Goal: Task Accomplishment & Management: Complete application form

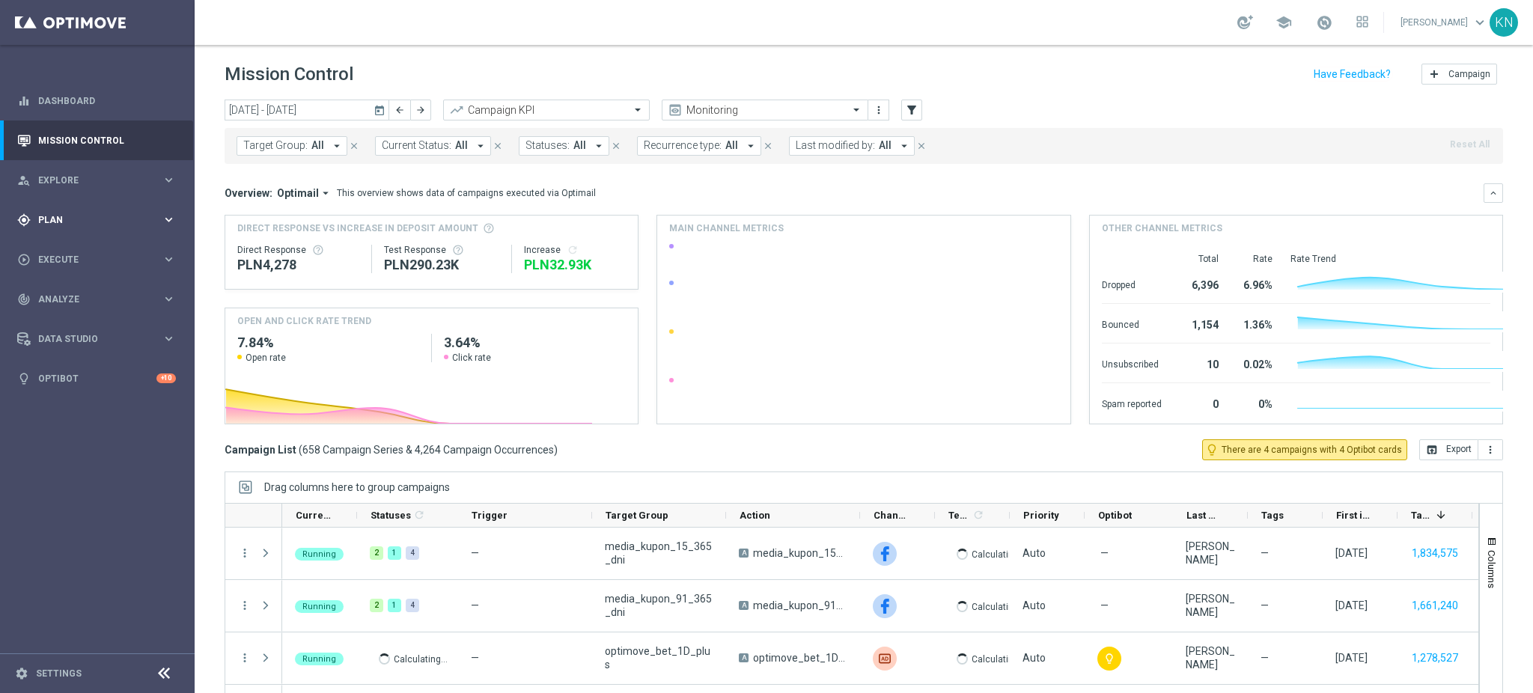
click at [64, 228] on div "gps_fixed Plan keyboard_arrow_right" at bounding box center [96, 220] width 193 height 40
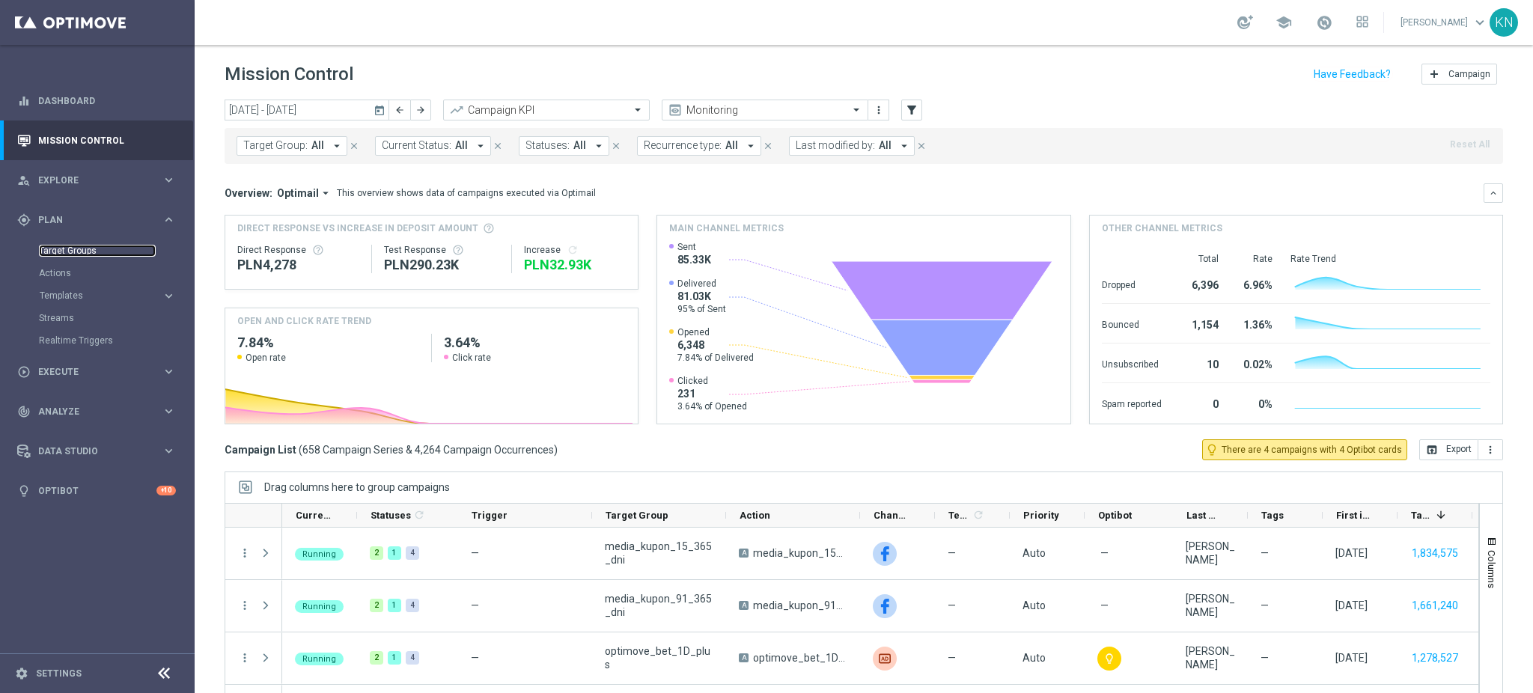
click at [79, 252] on link "Target Groups" at bounding box center [97, 251] width 117 height 12
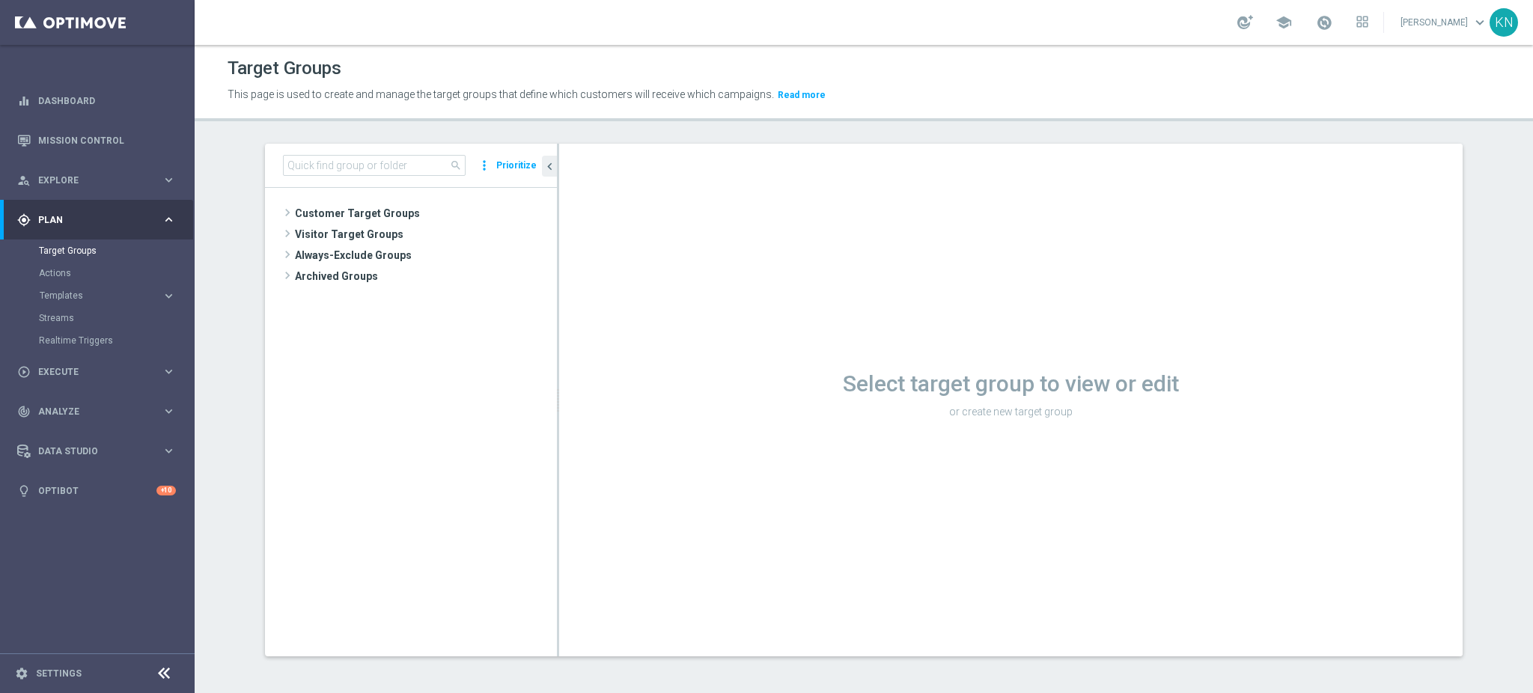
click at [353, 210] on span "Customer Target Groups" at bounding box center [426, 213] width 262 height 21
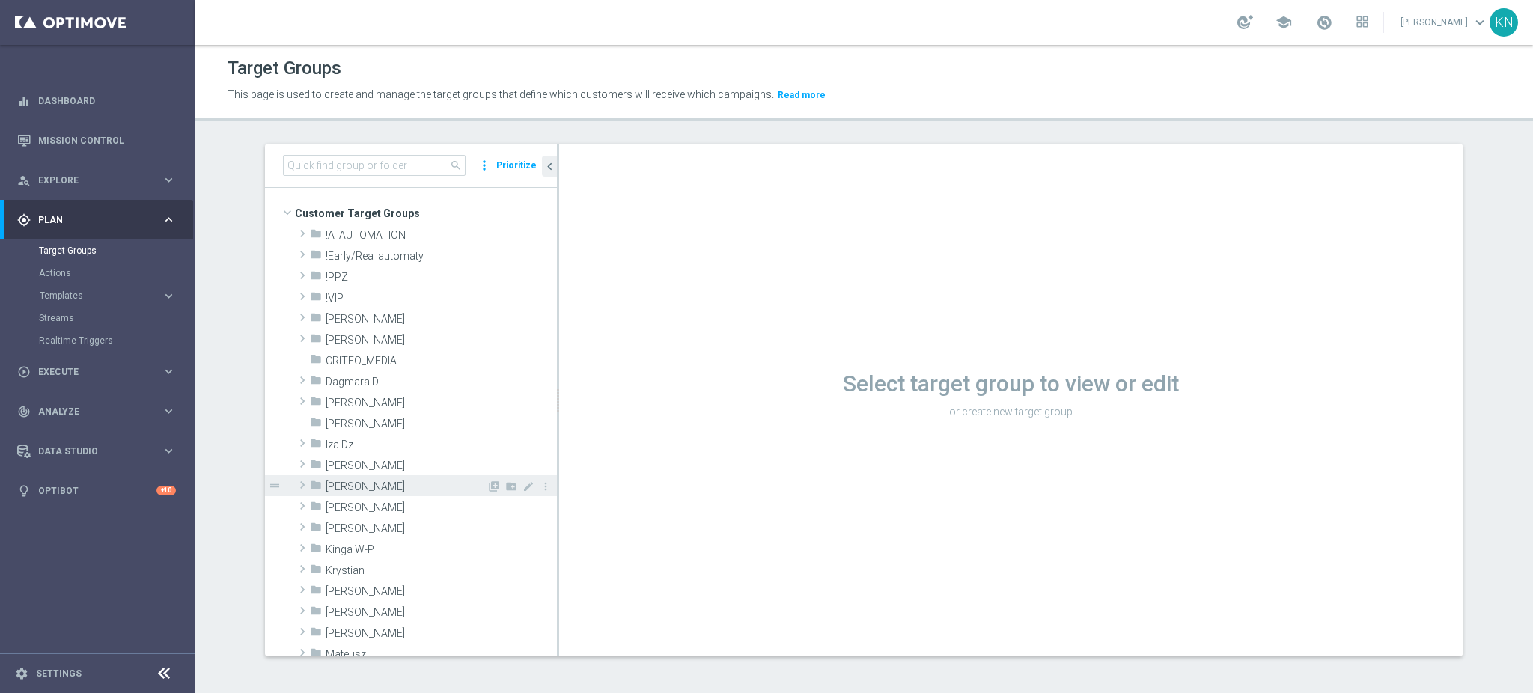
click at [356, 492] on div "folder [PERSON_NAME]" at bounding box center [398, 485] width 177 height 21
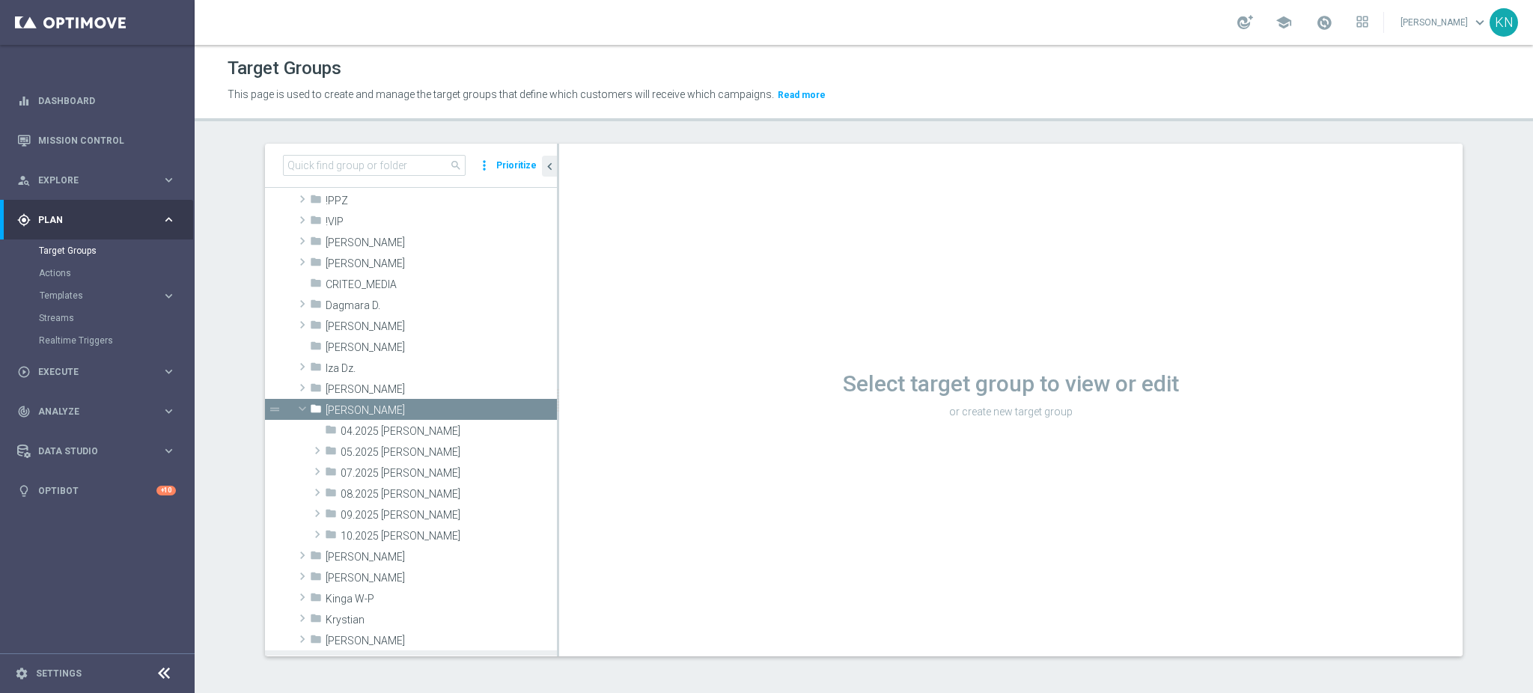
scroll to position [199, 0]
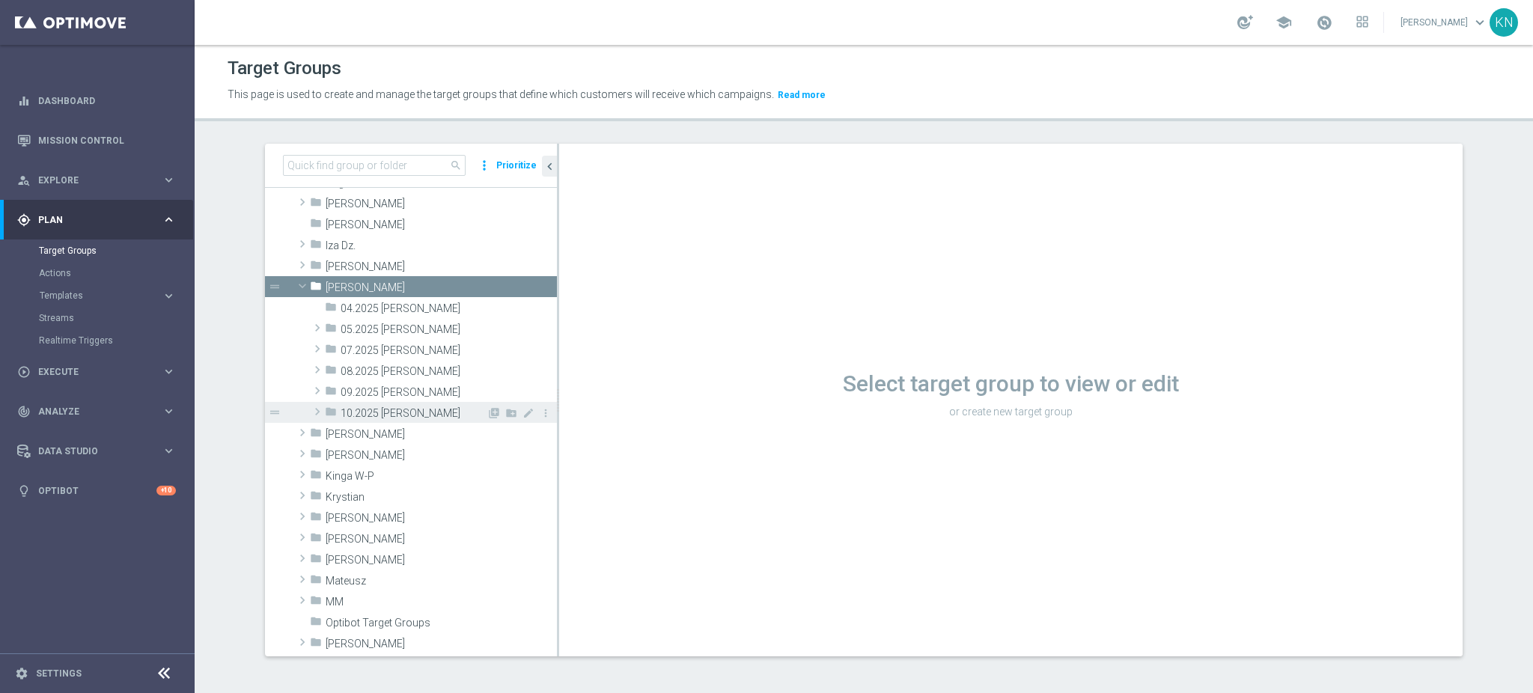
click at [388, 416] on span "10.2025 [PERSON_NAME]" at bounding box center [414, 413] width 146 height 13
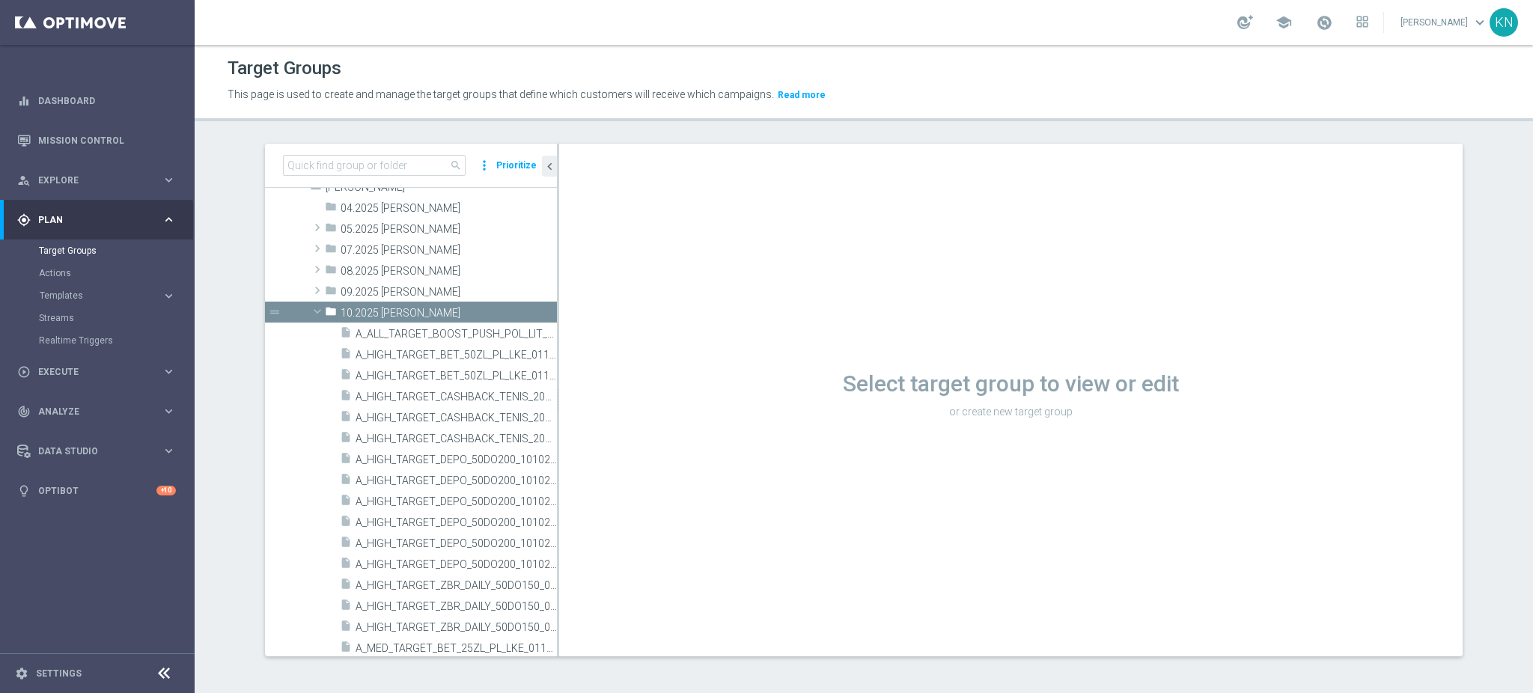
scroll to position [709, 0]
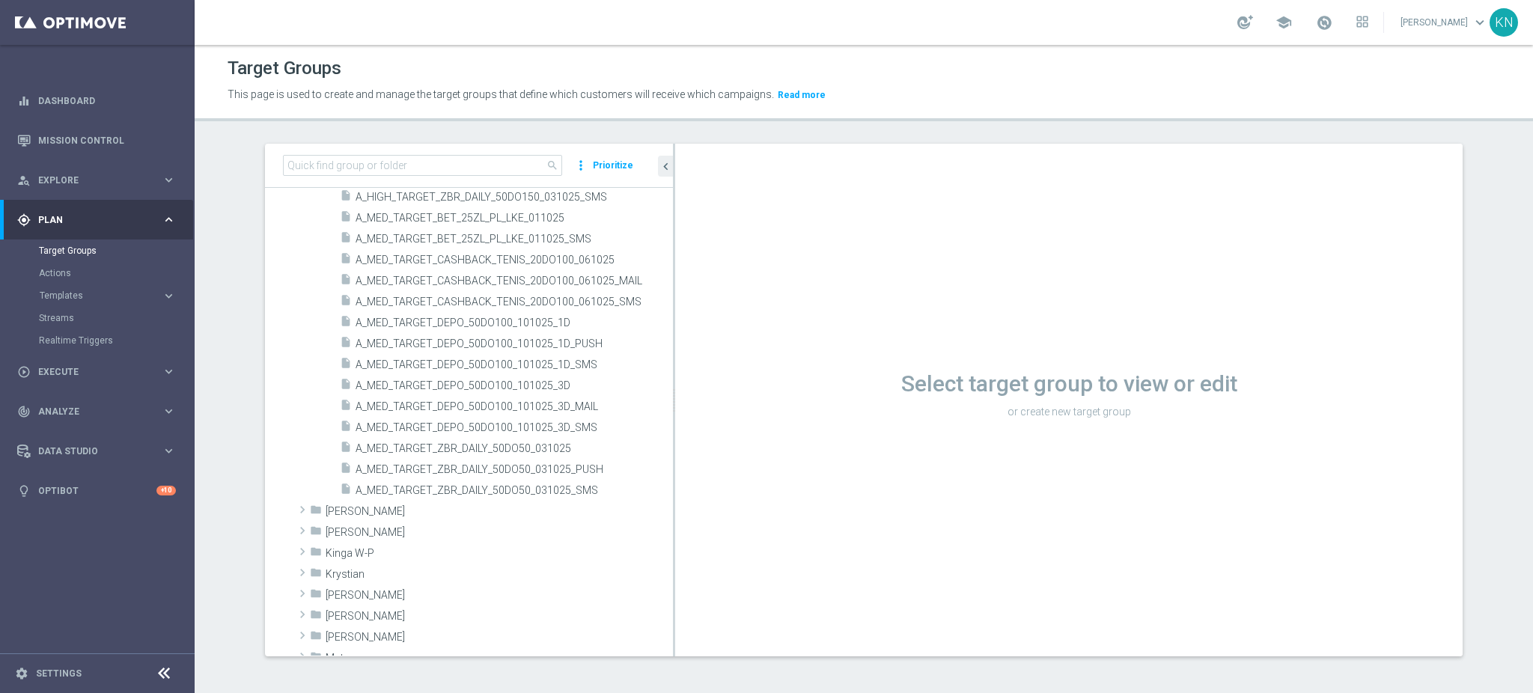
drag, startPoint x: 549, startPoint y: 424, endPoint x: 746, endPoint y: 450, distance: 199.3
click at [751, 450] on as-split "search more_vert Prioritize Customer Target Groups library_add create_new_folder" at bounding box center [863, 400] width 1197 height 513
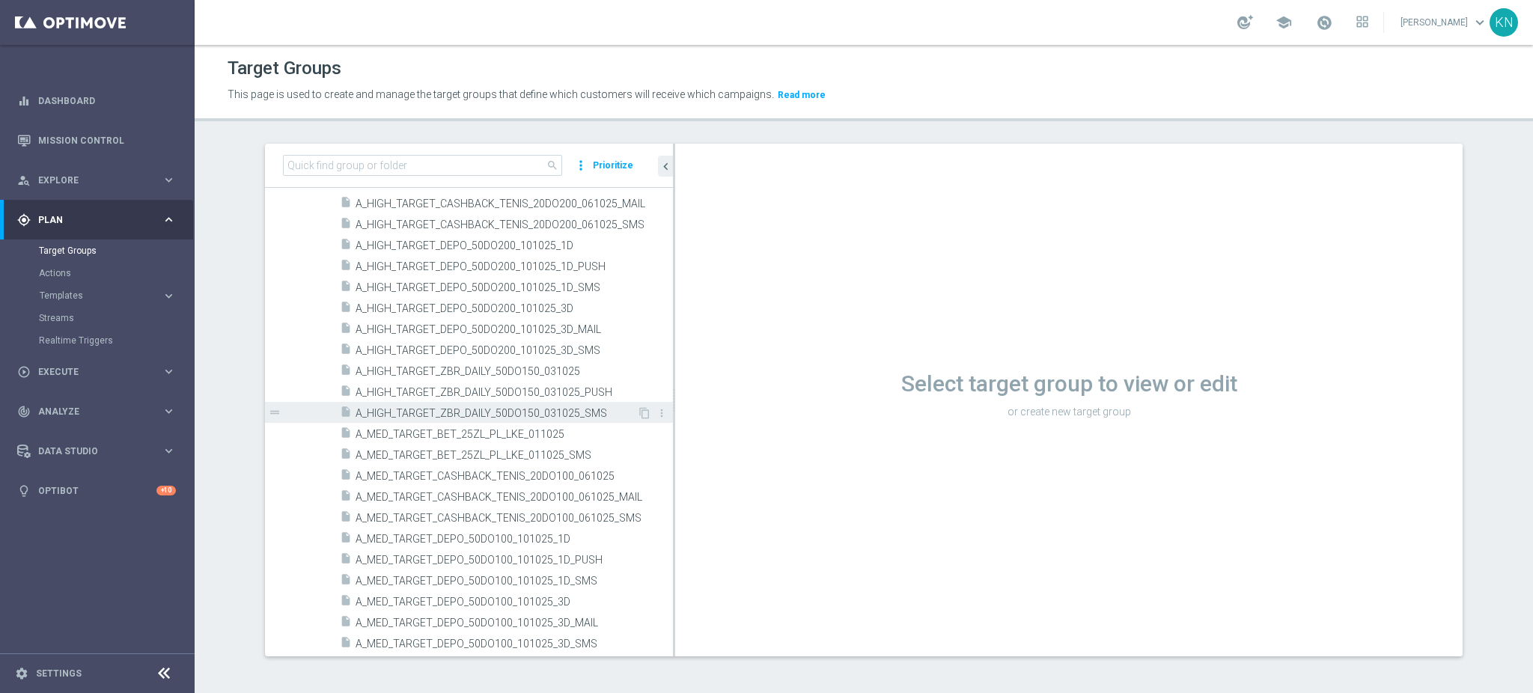
scroll to position [210, 0]
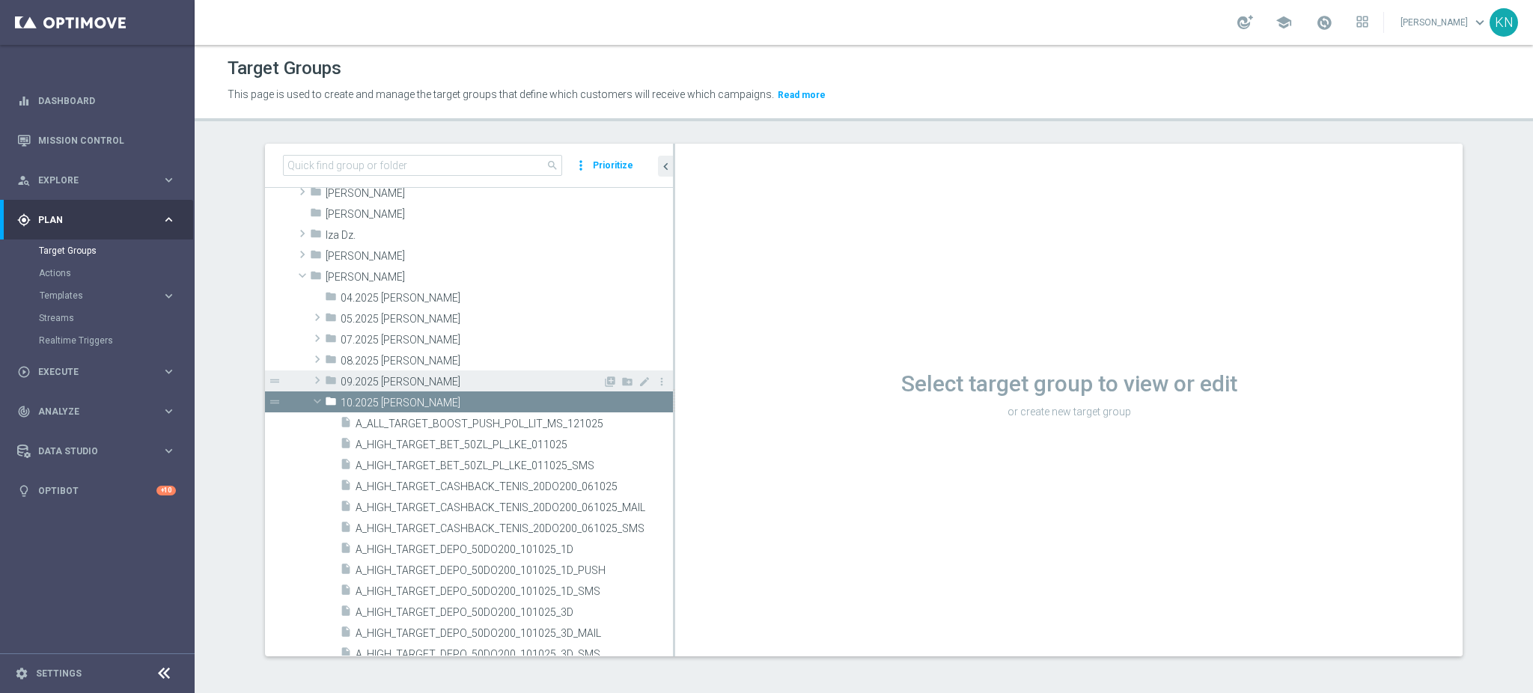
drag, startPoint x: 310, startPoint y: 400, endPoint x: 305, endPoint y: 387, distance: 14.2
click at [310, 400] on span at bounding box center [317, 401] width 18 height 15
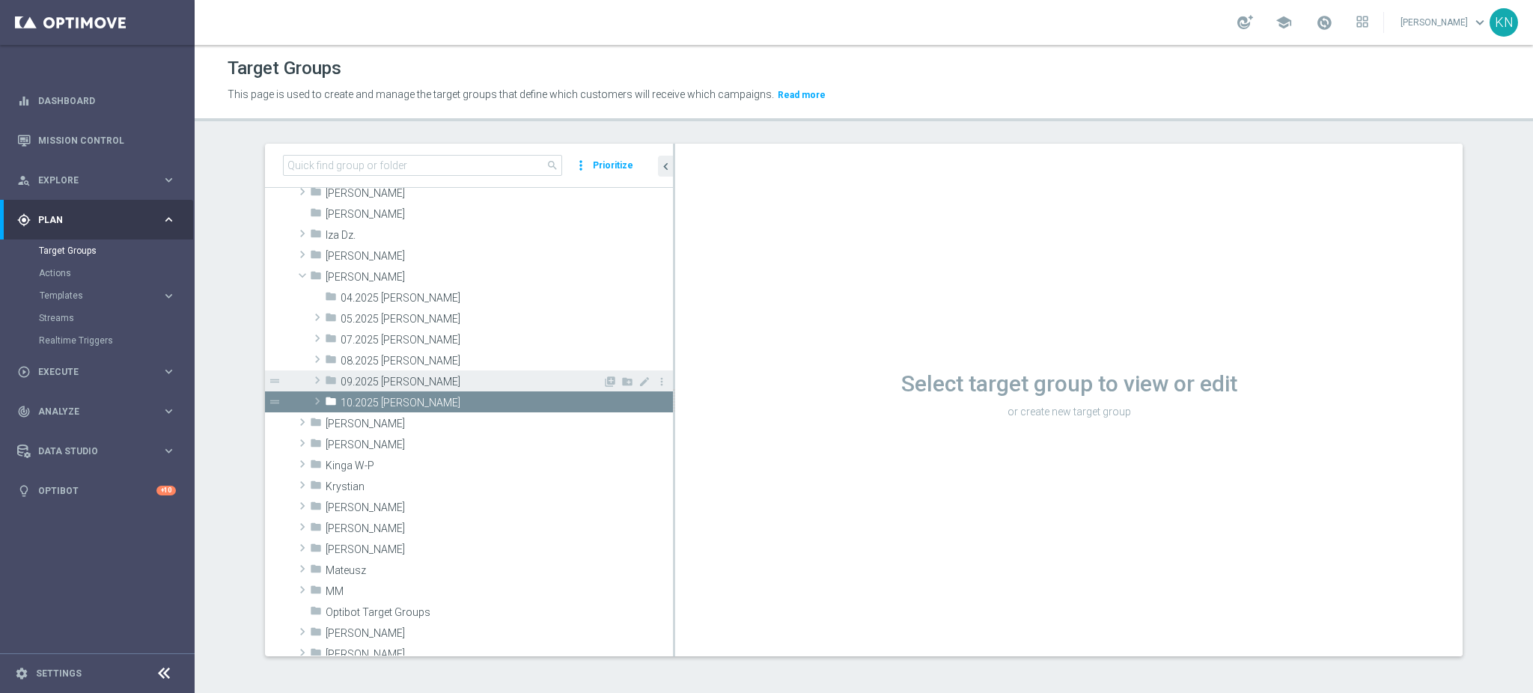
click at [310, 377] on span at bounding box center [317, 380] width 15 height 18
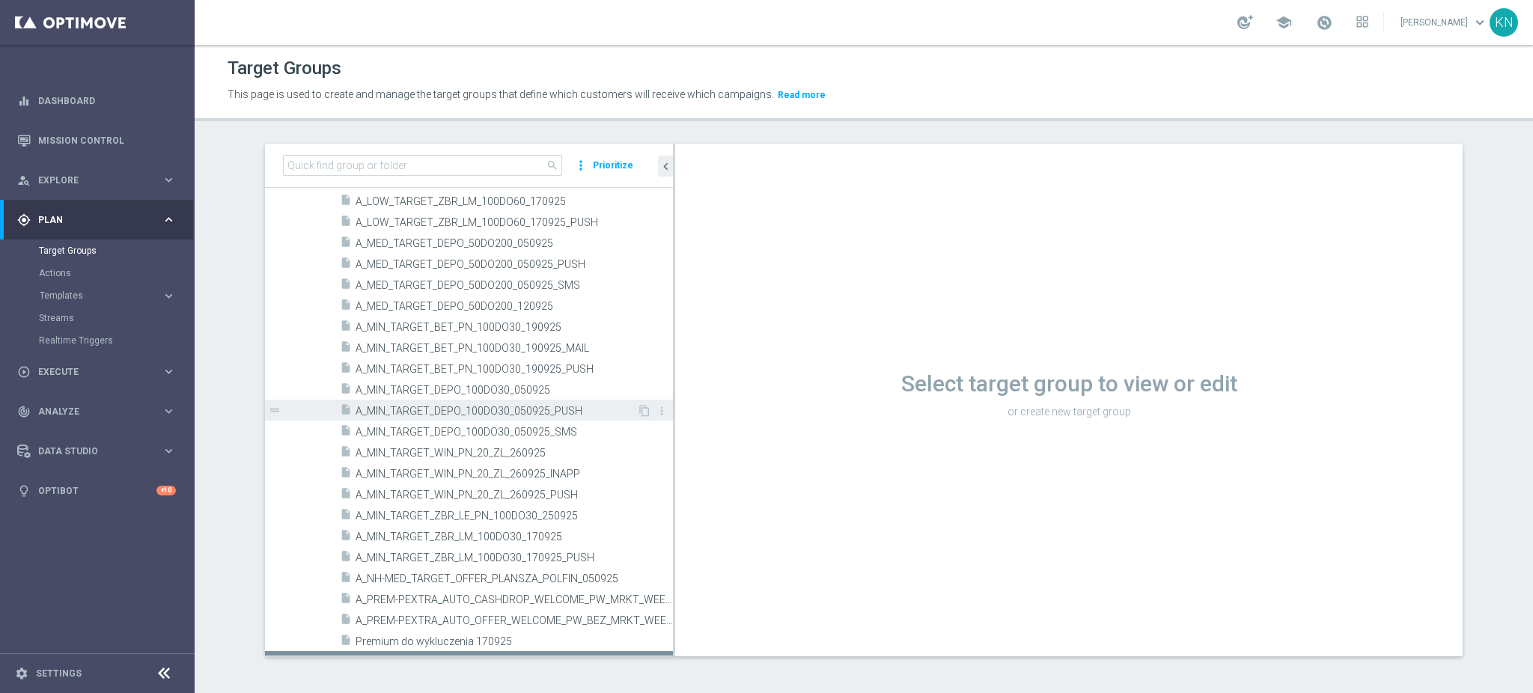
scroll to position [608, 0]
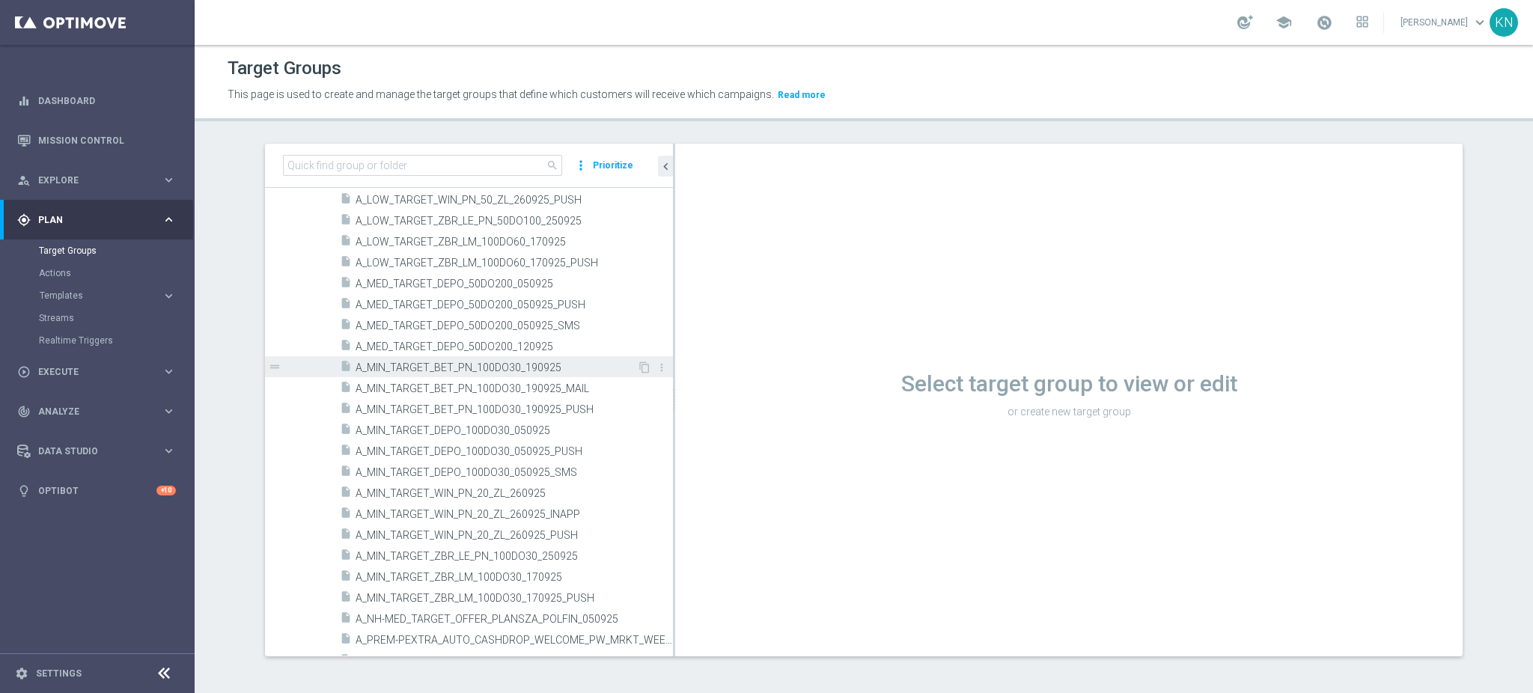
click at [557, 358] on div "insert_drive_file A_MIN_TARGET_BET_PN_100DO30_190925" at bounding box center [488, 366] width 297 height 21
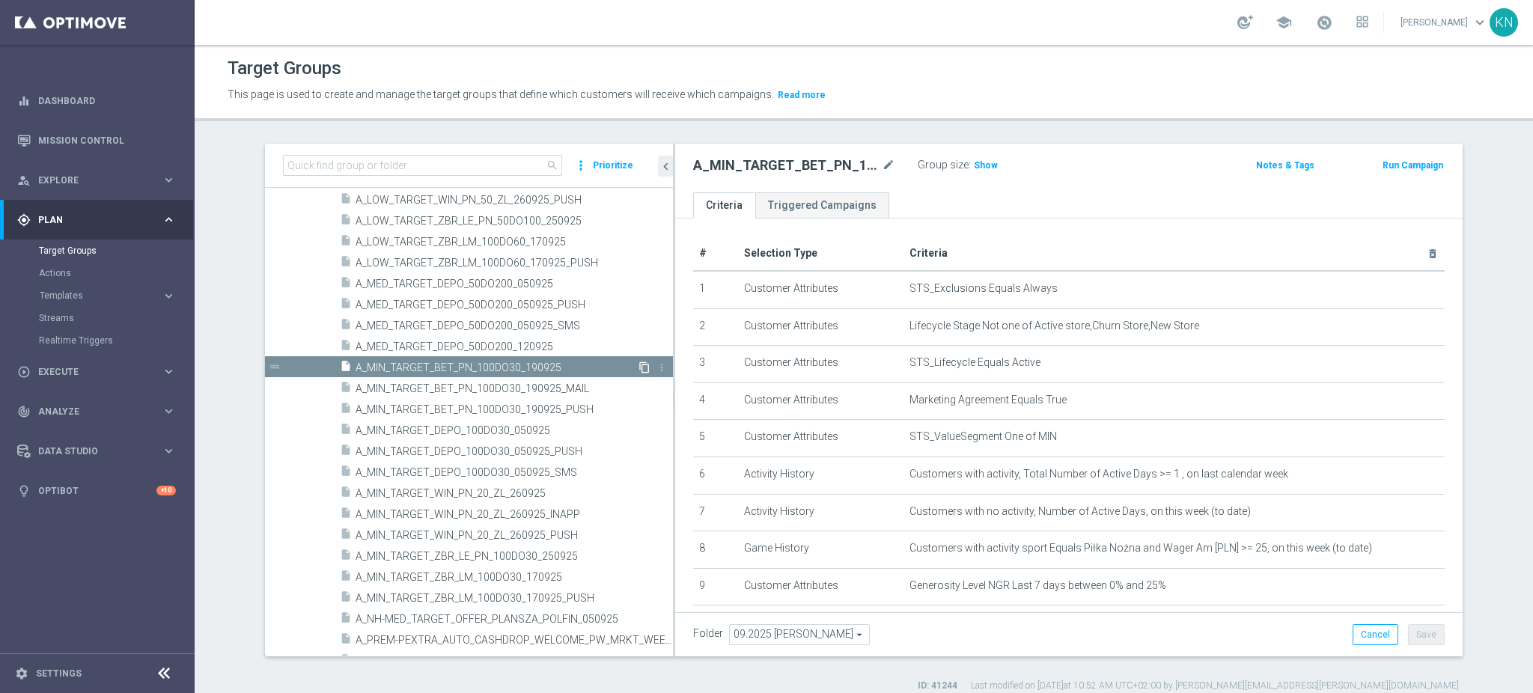
click at [638, 366] on icon "content_copy" at bounding box center [644, 367] width 12 height 12
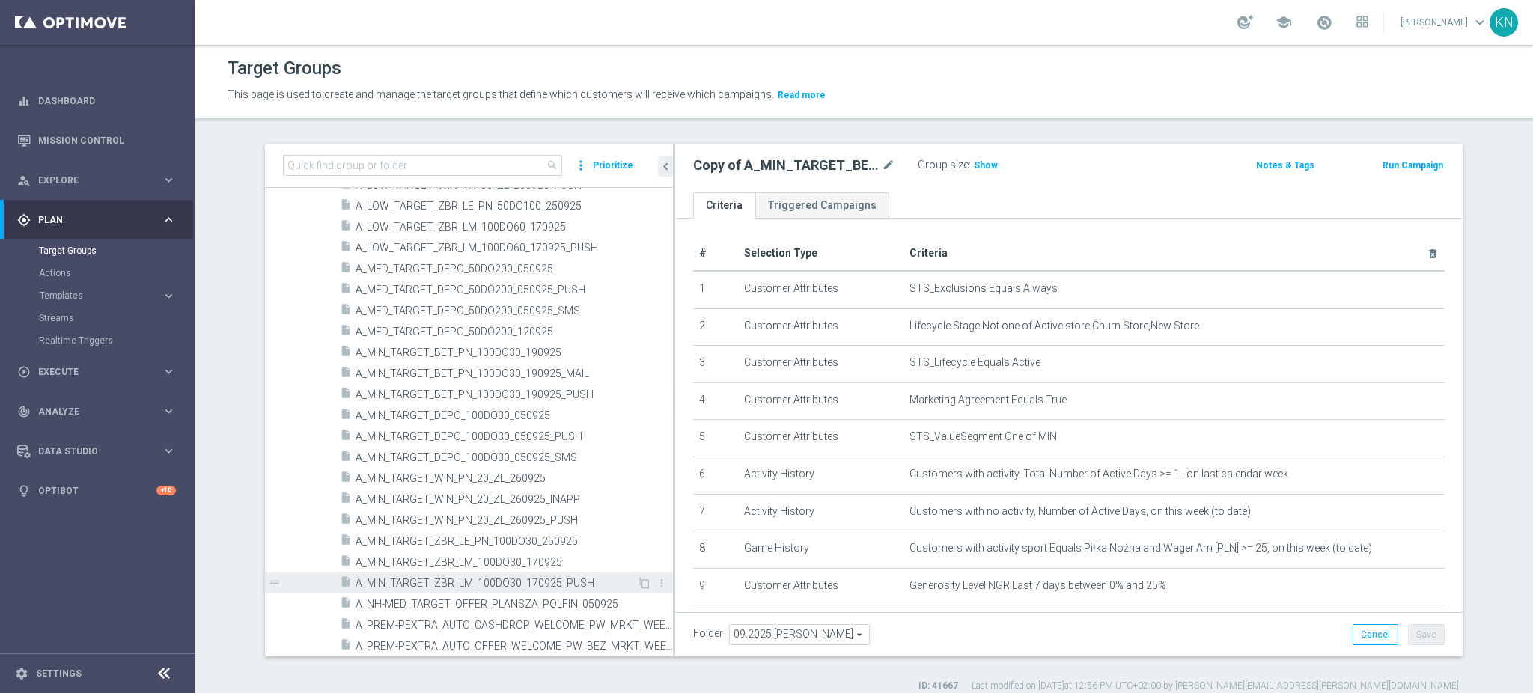
scroll to position [777, 0]
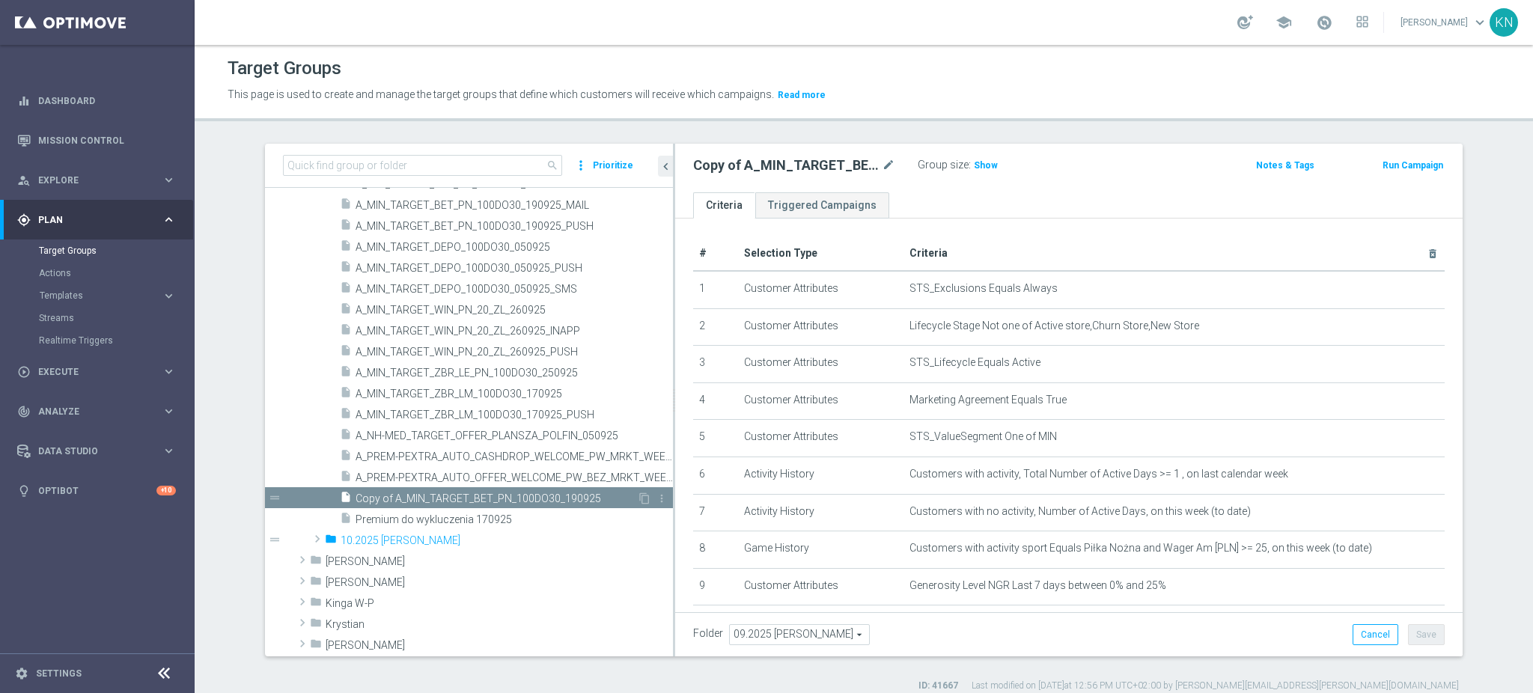
type input "10.2025 [PERSON_NAME]"
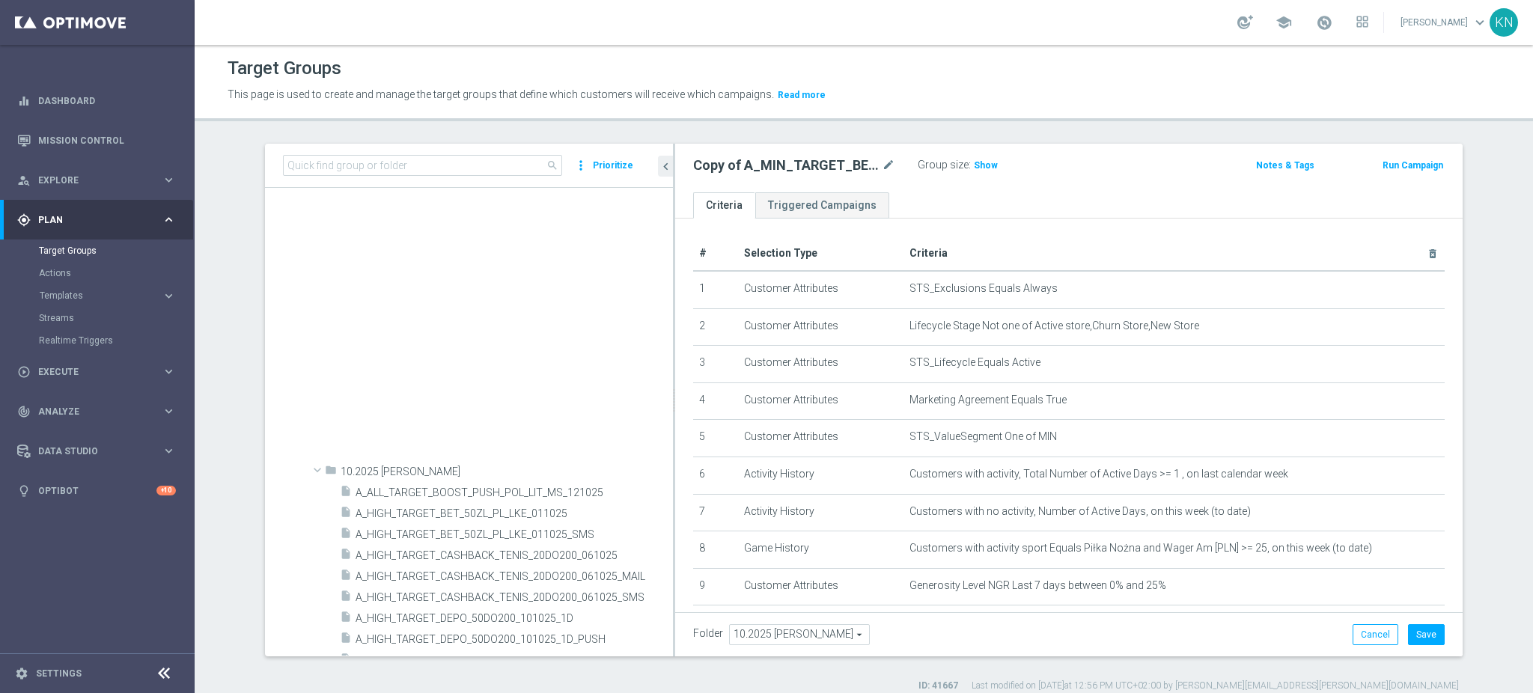
scroll to position [1381, 0]
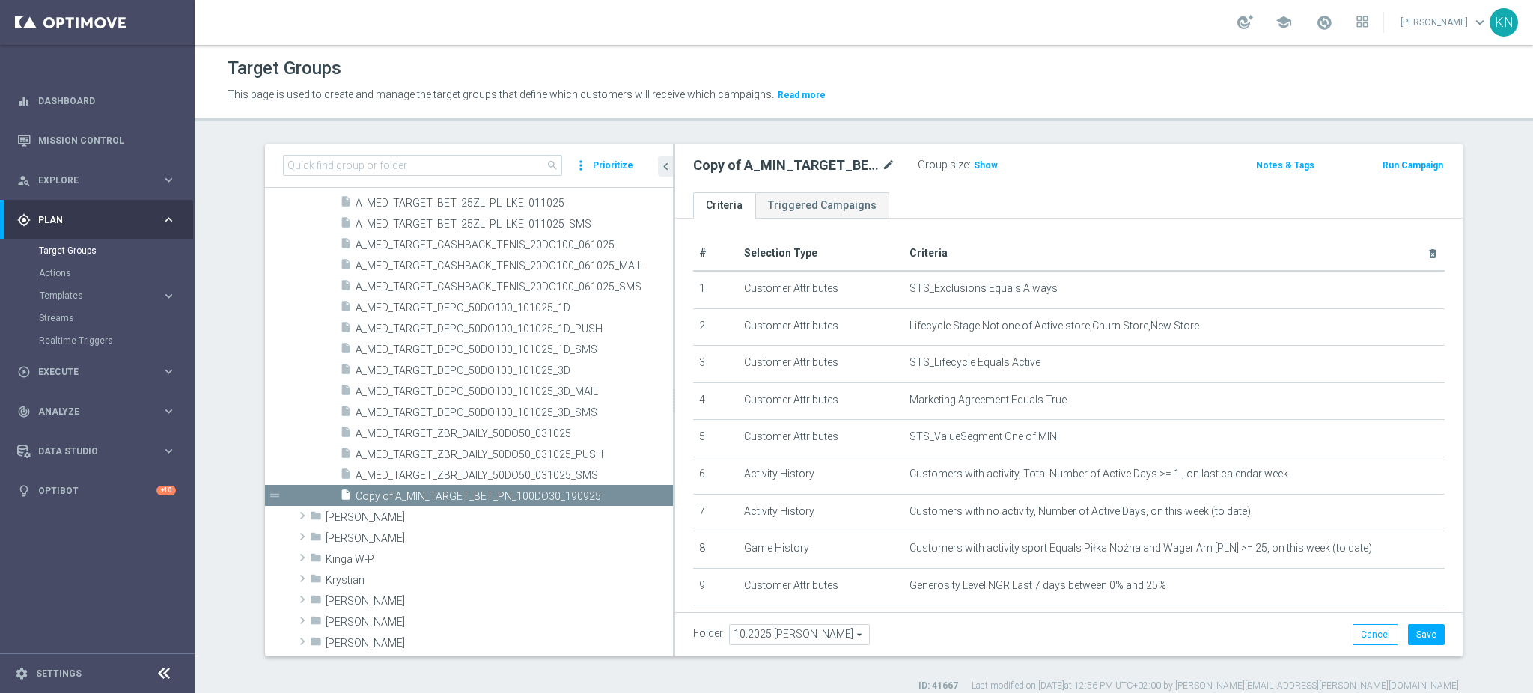
drag, startPoint x: 450, startPoint y: 499, endPoint x: 882, endPoint y: 163, distance: 547.2
click at [882, 164] on icon "mode_edit" at bounding box center [888, 165] width 13 height 18
type input "A_MIN_TARGET_ZBR_100_DO_10_151025"
drag, startPoint x: 958, startPoint y: 198, endPoint x: 959, endPoint y: 208, distance: 9.8
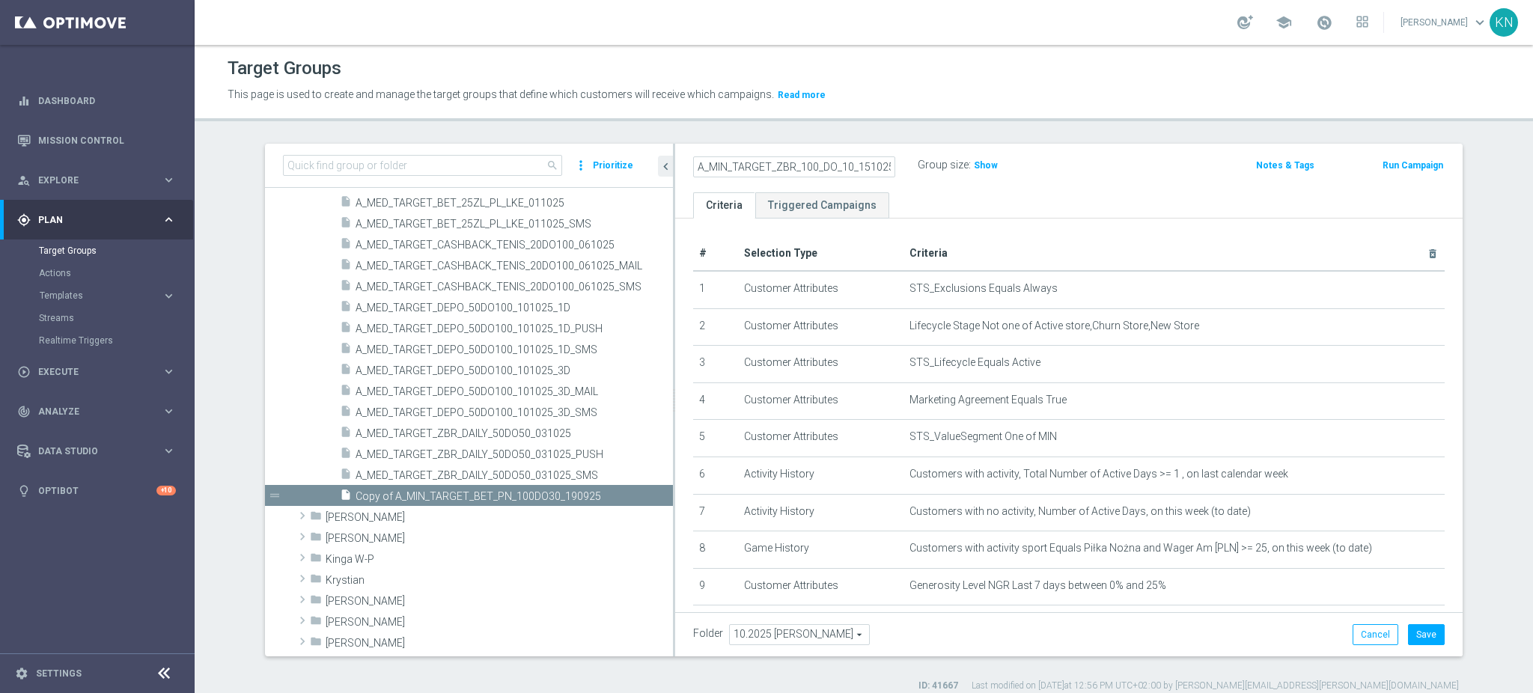
click at [958, 200] on ul "Criteria Triggered Campaigns" at bounding box center [1068, 205] width 787 height 26
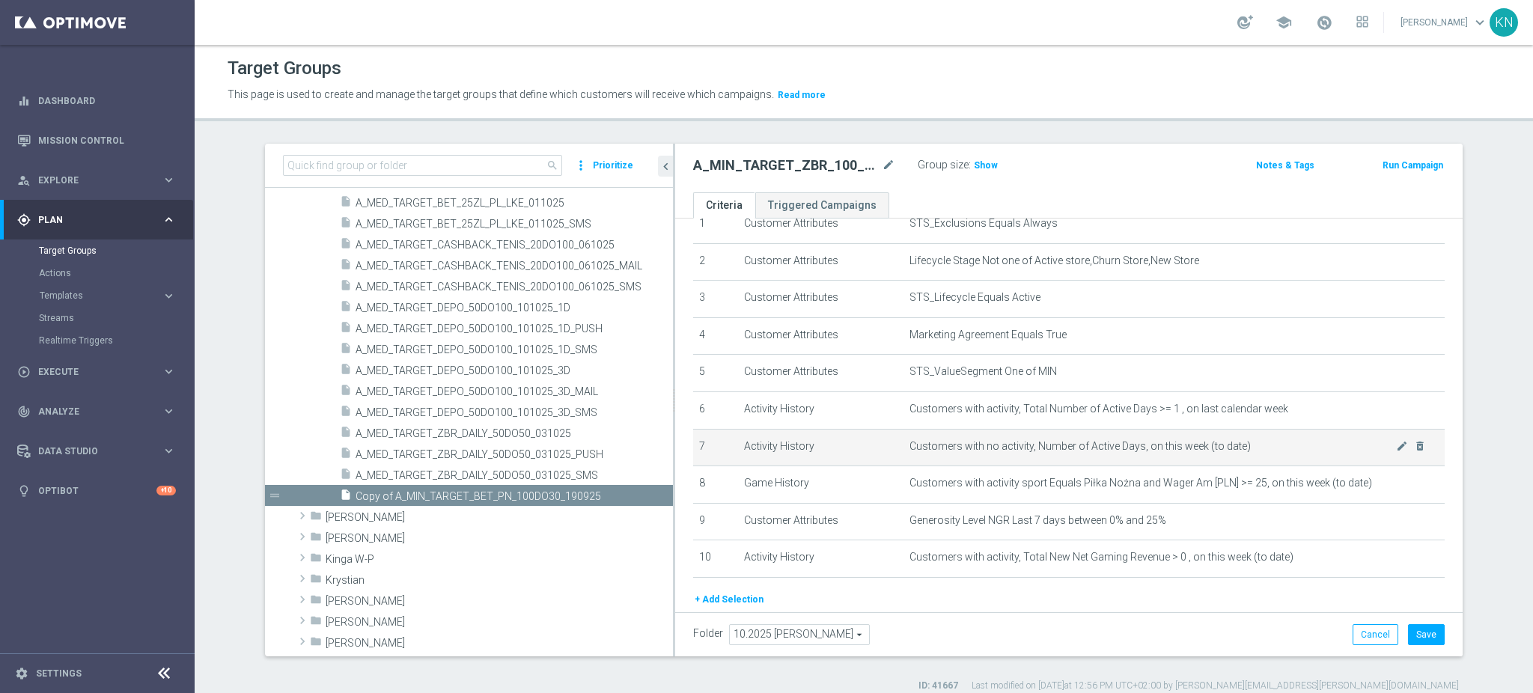
scroll to position [100, 0]
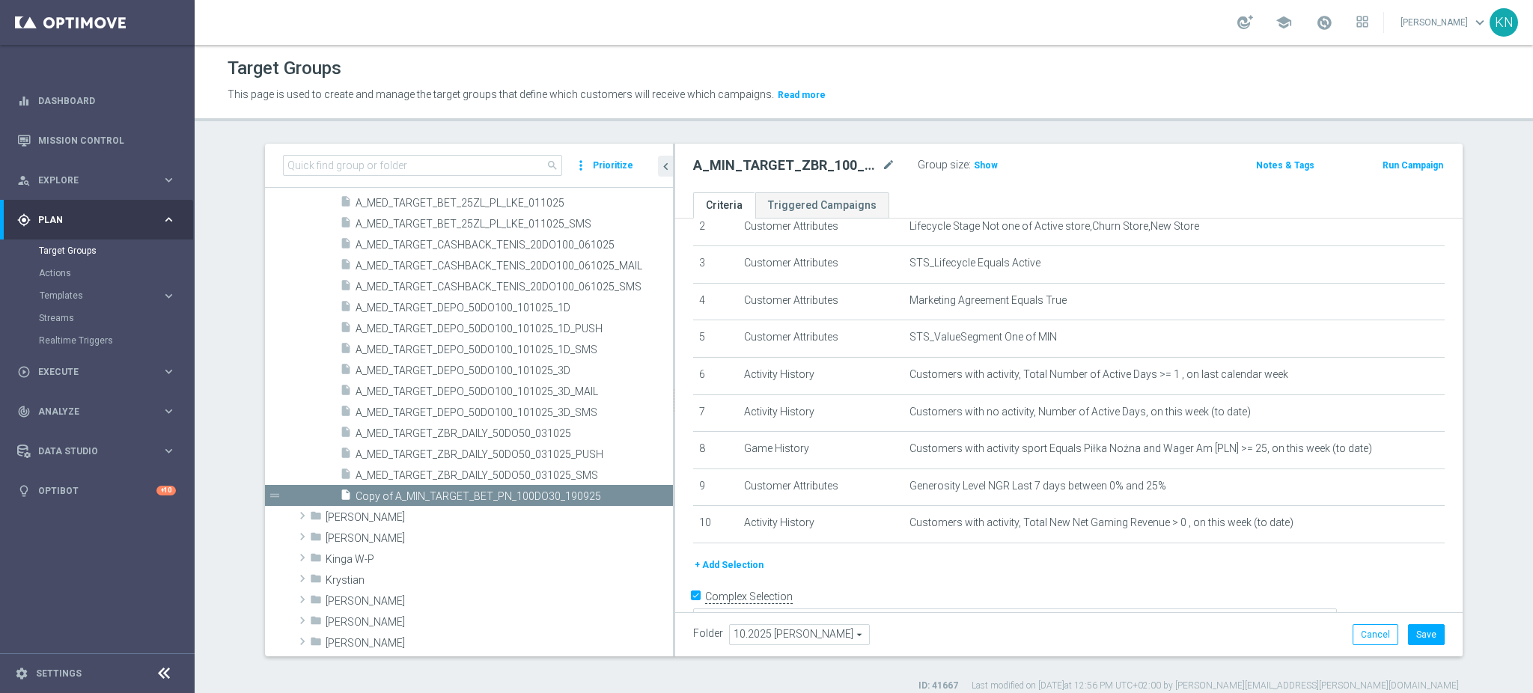
click at [693, 593] on input "Complex Selection" at bounding box center [698, 598] width 10 height 21
click at [693, 602] on input "Complex Selection" at bounding box center [698, 598] width 10 height 21
checkbox input "false"
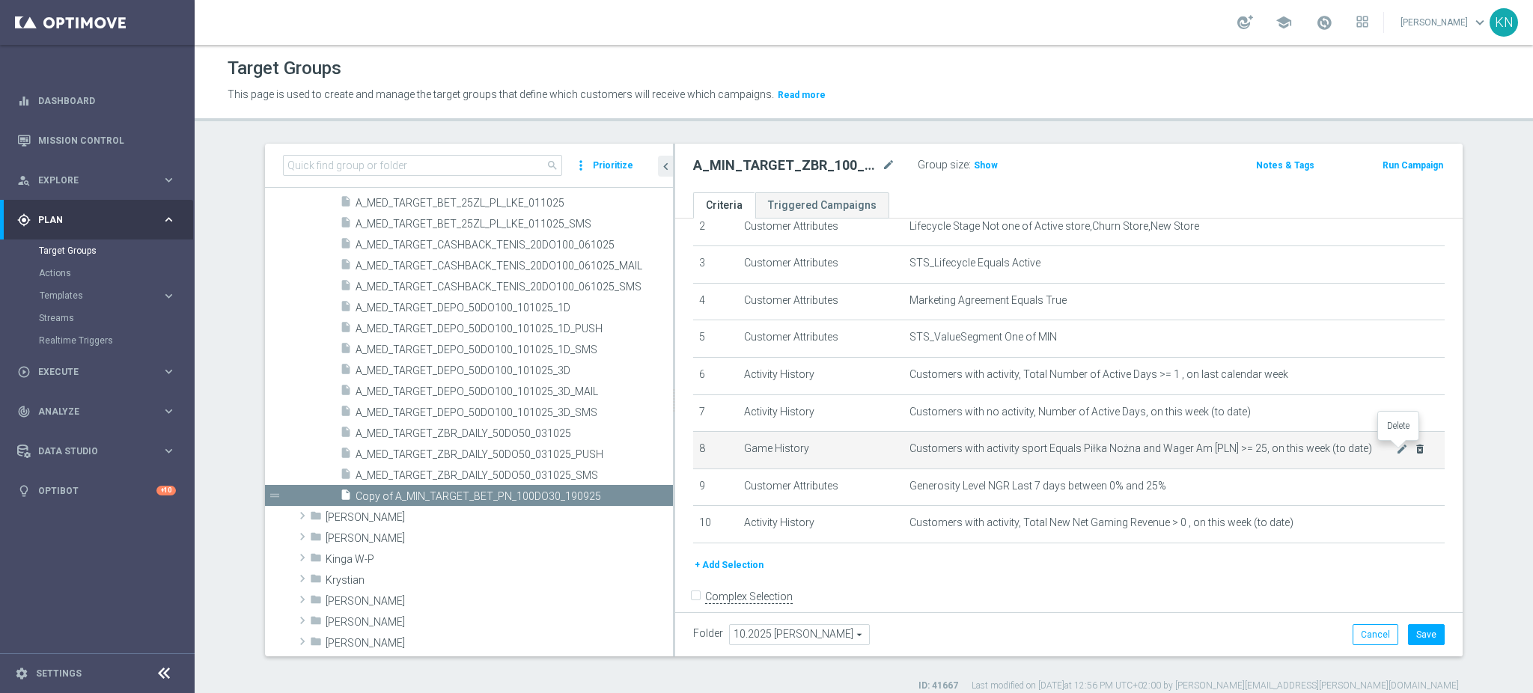
click at [1414, 451] on icon "delete_forever" at bounding box center [1420, 449] width 12 height 12
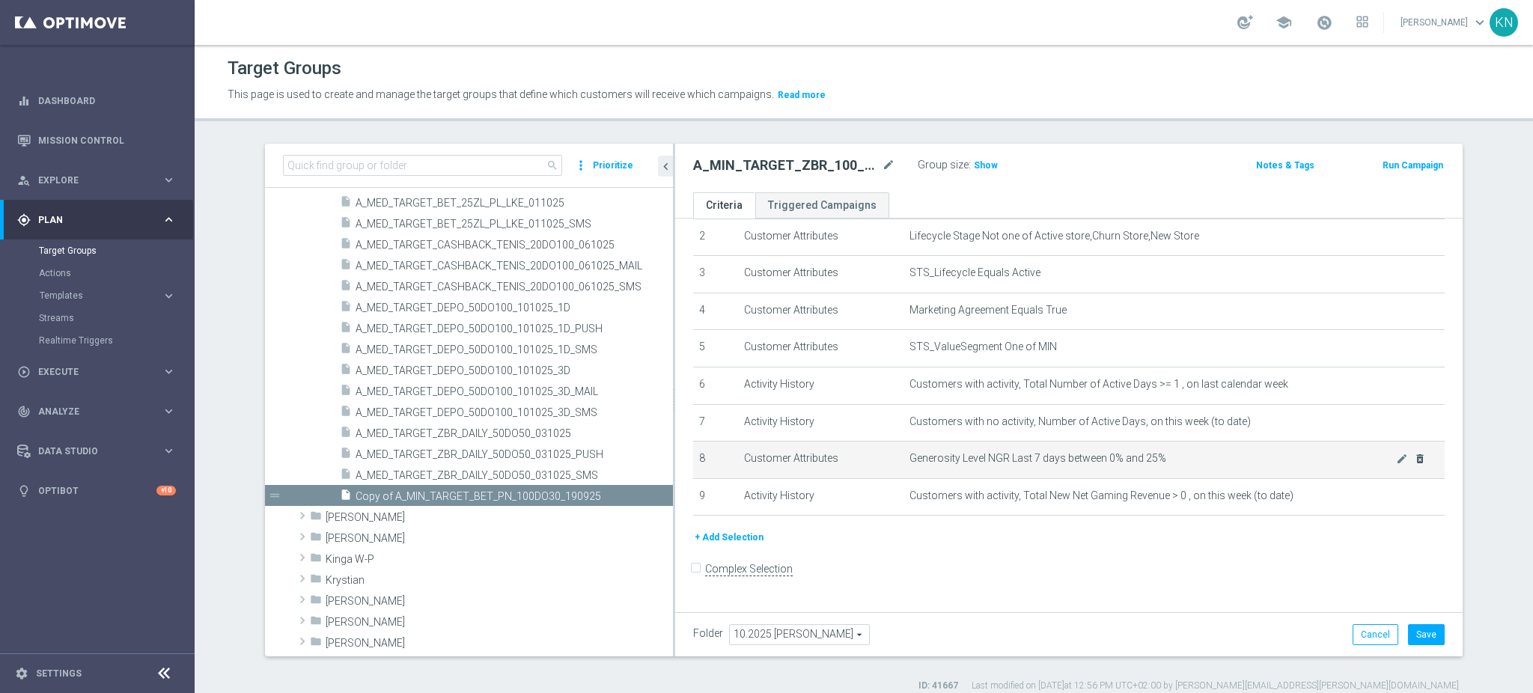
scroll to position [79, 0]
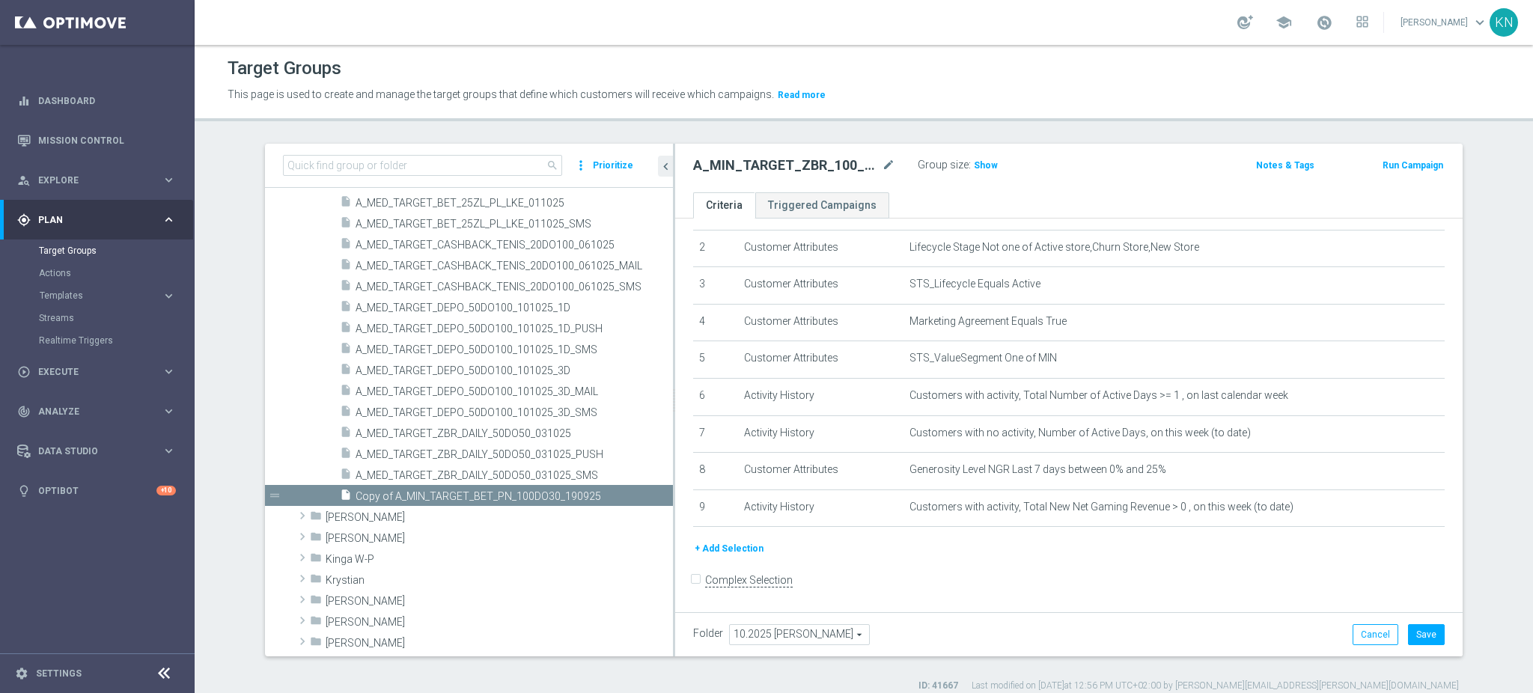
click at [1397, 467] on body "equalizer Dashboard Mission Control" at bounding box center [766, 346] width 1533 height 693
click at [1414, 471] on icon "delete_forever" at bounding box center [1420, 470] width 12 height 12
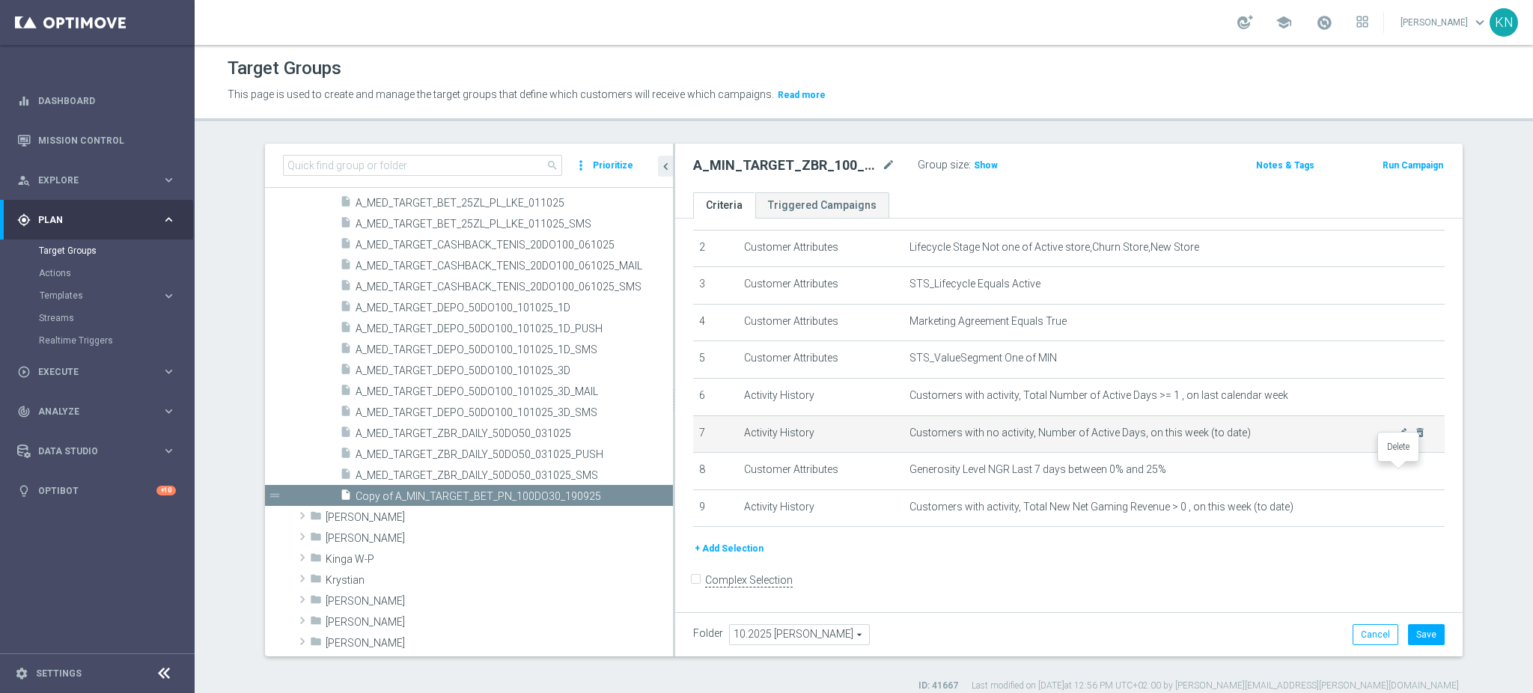
scroll to position [41, 0]
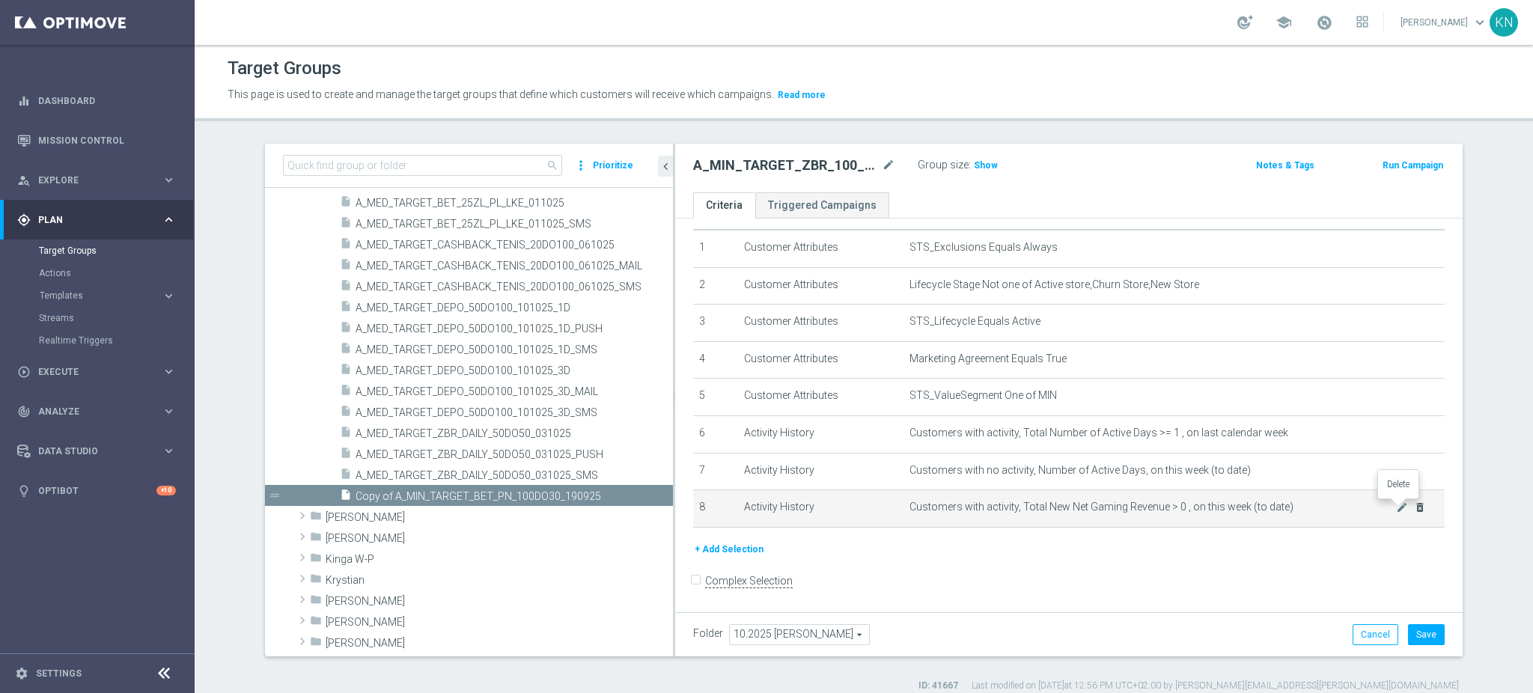
click at [1414, 508] on icon "delete_forever" at bounding box center [1420, 507] width 12 height 12
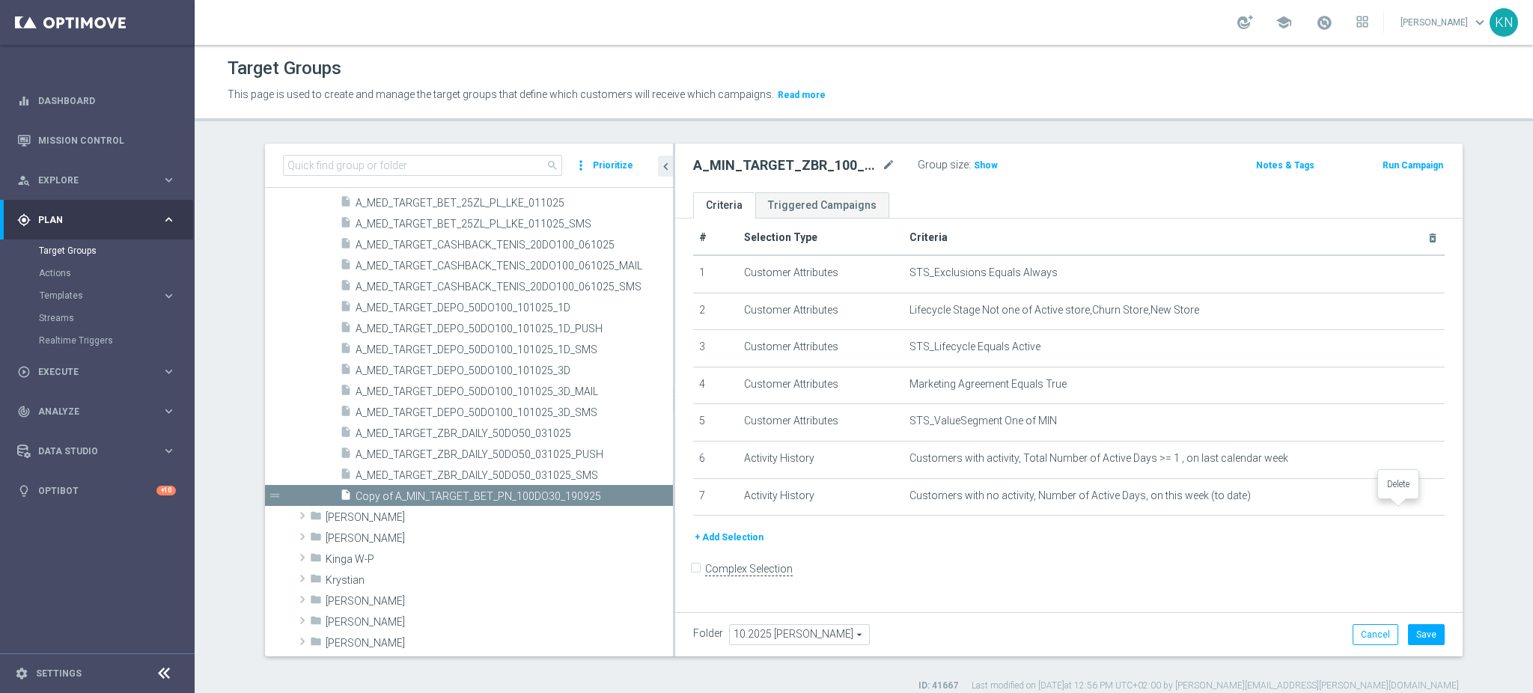
scroll to position [4, 0]
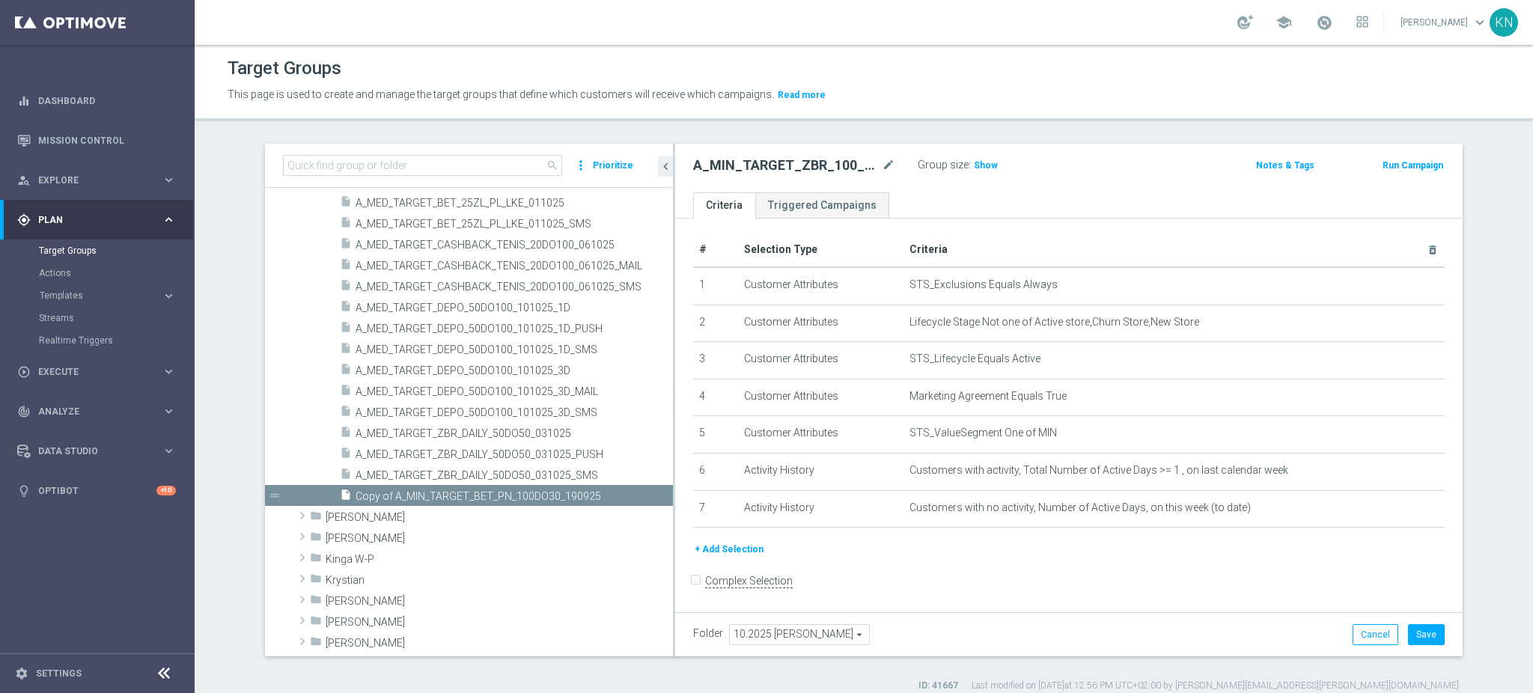
drag, startPoint x: 1194, startPoint y: 552, endPoint x: 878, endPoint y: 578, distance: 316.9
click at [1189, 554] on div "+ Add Selection" at bounding box center [1069, 549] width 774 height 16
click at [708, 551] on button "+ Add Selection" at bounding box center [729, 549] width 72 height 16
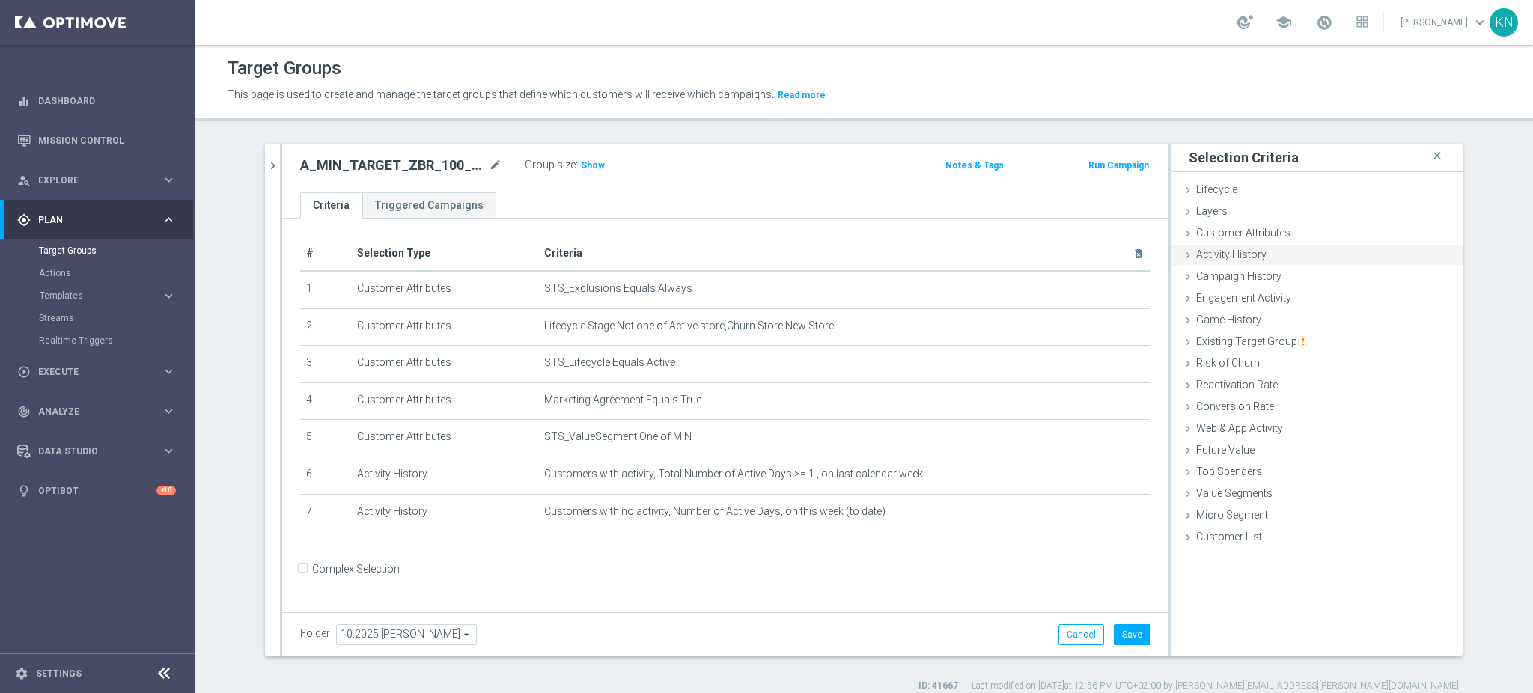
click at [1224, 257] on span "Activity History" at bounding box center [1231, 254] width 70 height 12
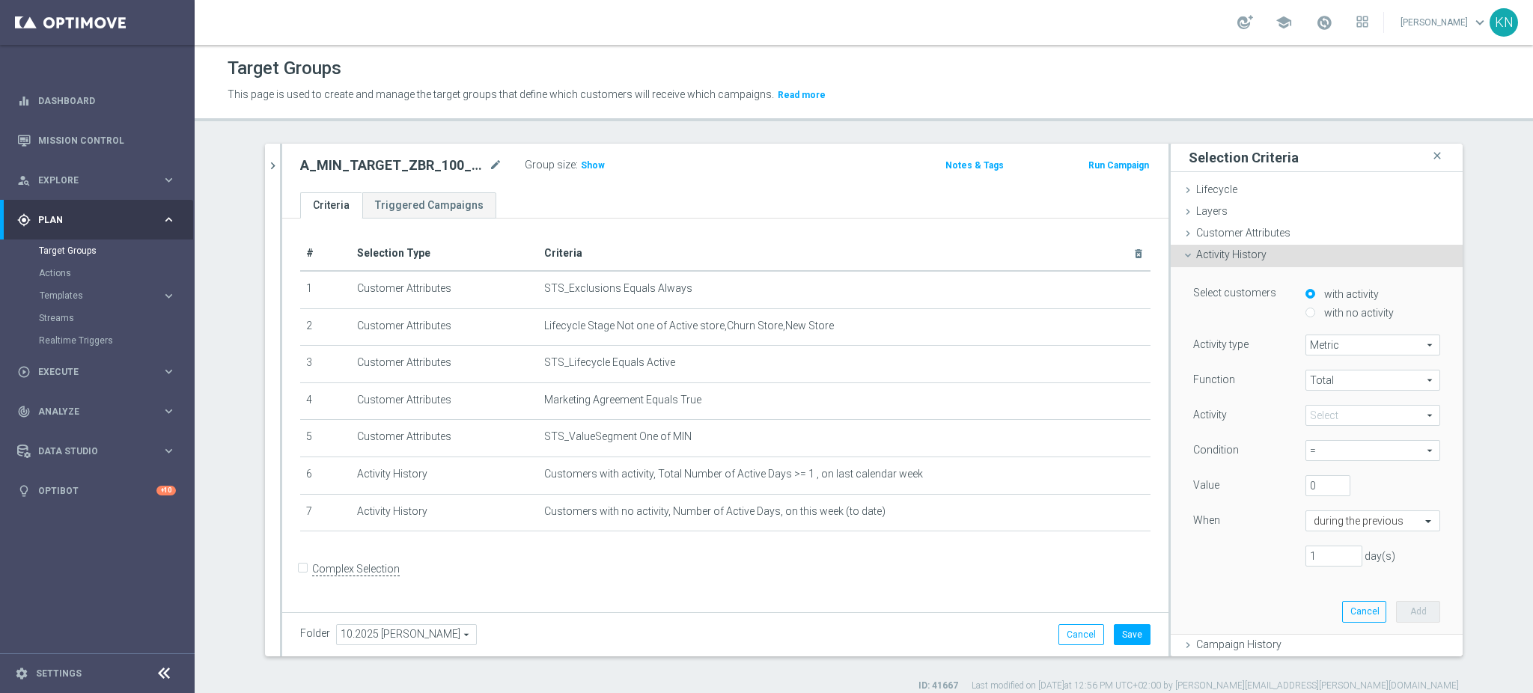
click at [1337, 313] on label "with no activity" at bounding box center [1356, 312] width 73 height 13
click at [1315, 313] on input "with no activity" at bounding box center [1310, 313] width 10 height 10
radio input "true"
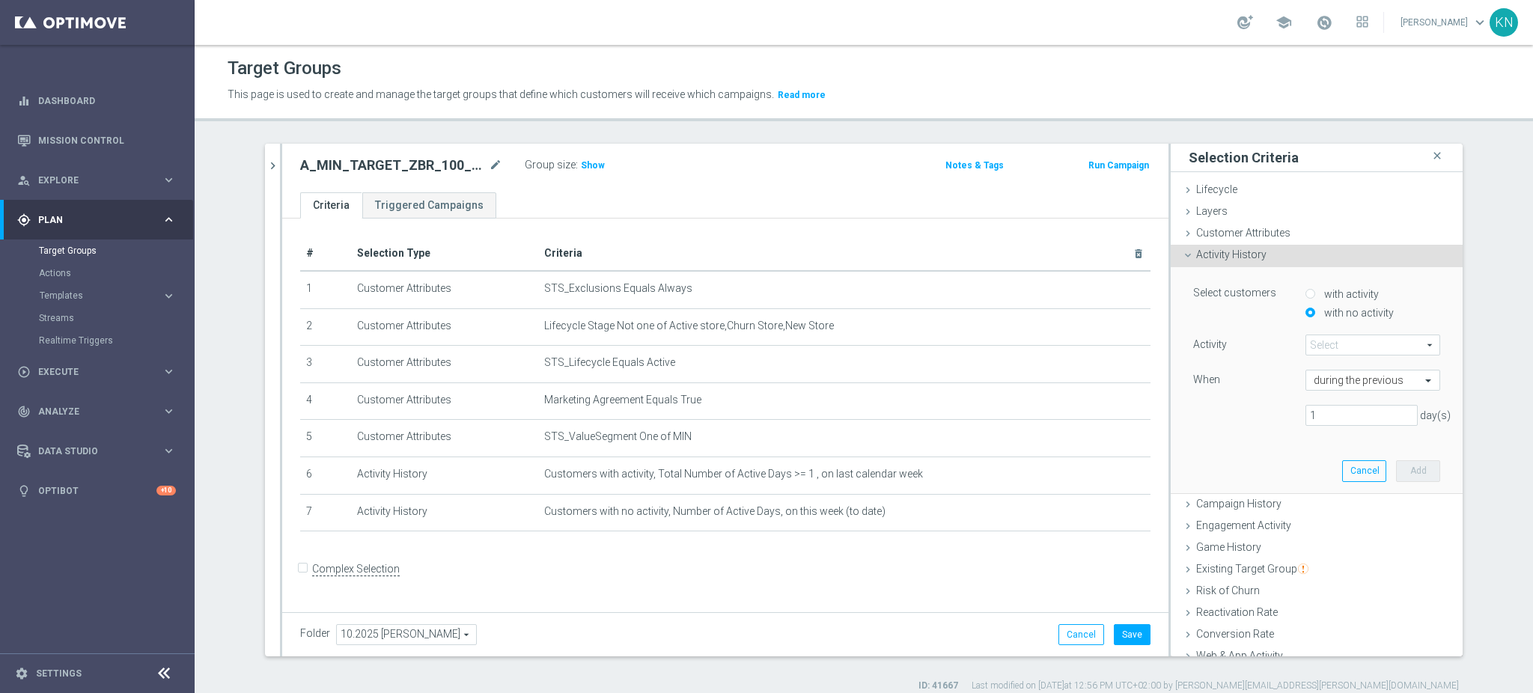
click at [1344, 341] on span at bounding box center [1372, 344] width 133 height 19
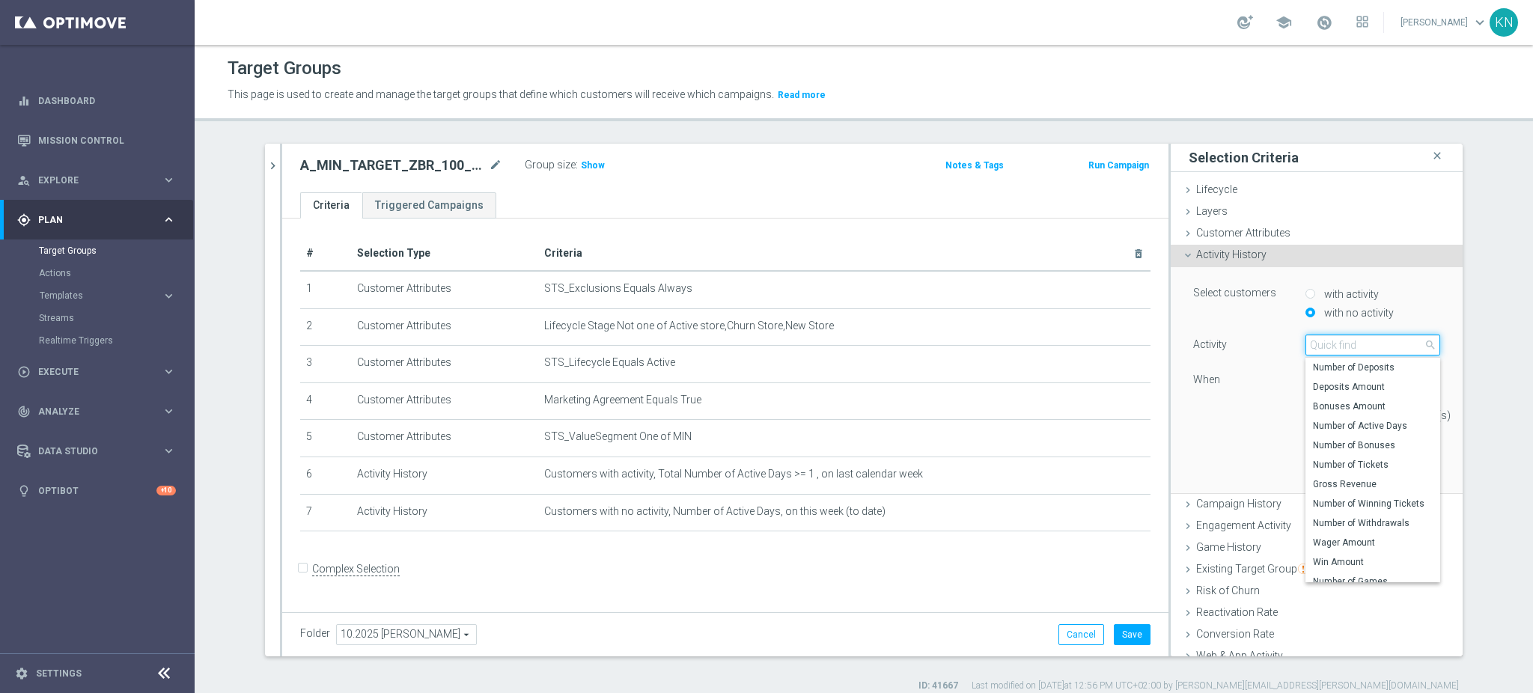
click at [1344, 343] on input "search" at bounding box center [1372, 345] width 135 height 21
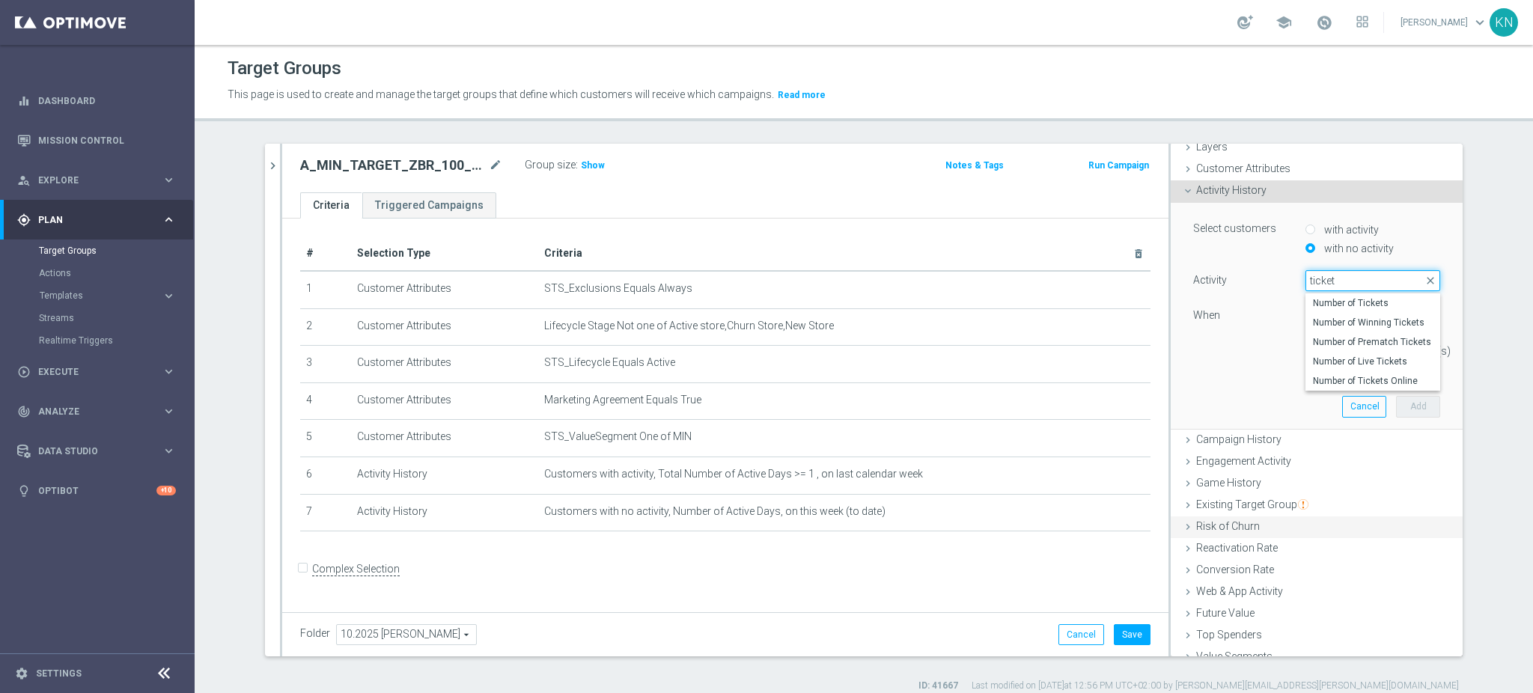
scroll to position [118, 0]
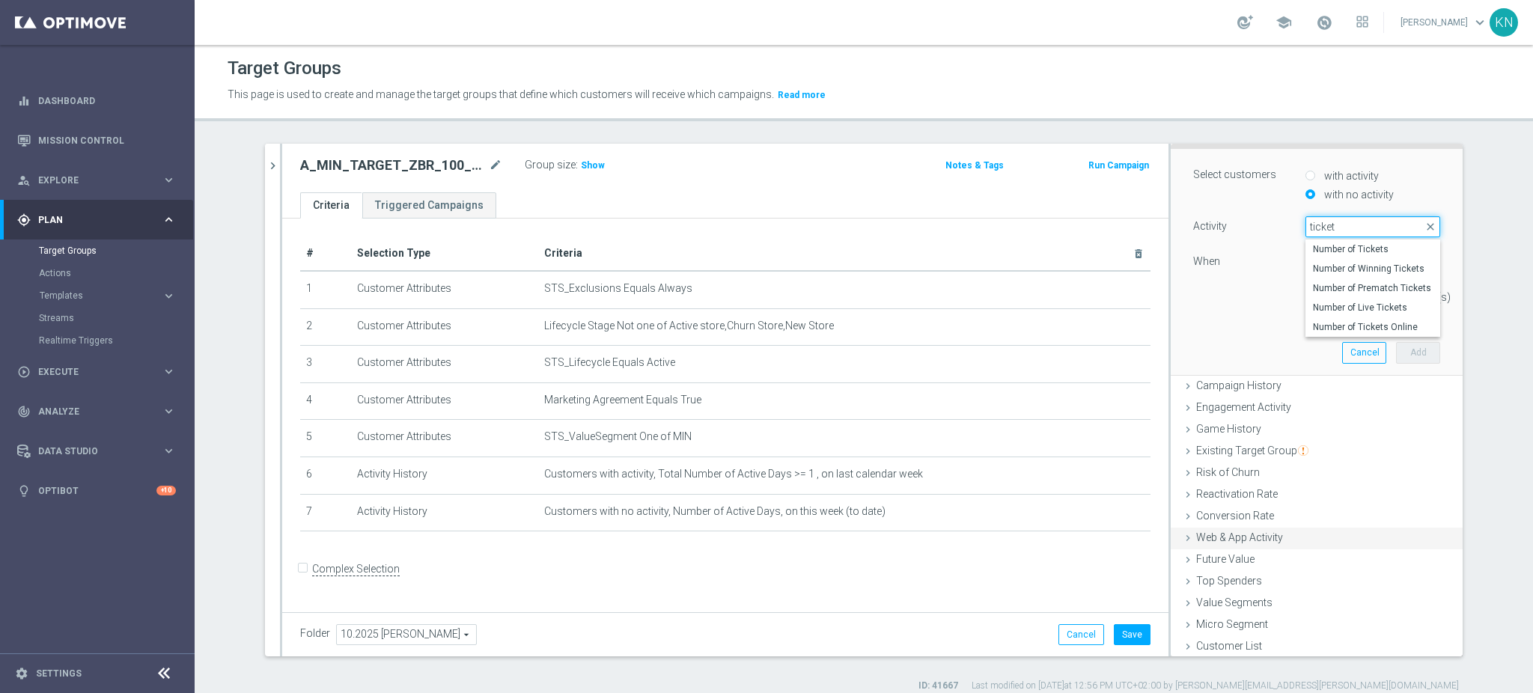
type input "ticket"
click at [1204, 544] on div "Web & App Activity done" at bounding box center [1317, 539] width 292 height 22
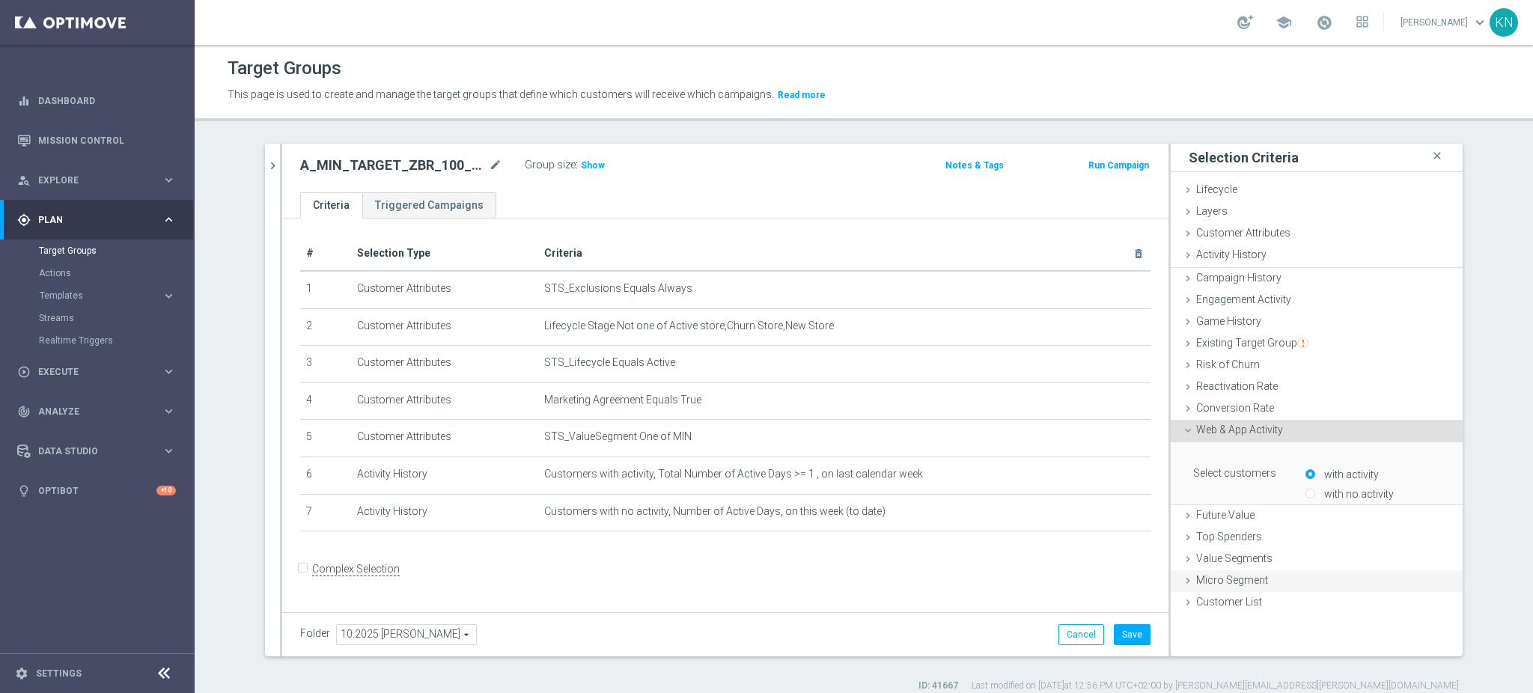
scroll to position [0, 0]
click at [1330, 492] on label "with no activity" at bounding box center [1356, 492] width 73 height 13
click at [1315, 492] on input "with no activity" at bounding box center [1310, 493] width 10 height 10
radio input "true"
click at [1355, 514] on span "Any Activity" at bounding box center [1372, 520] width 133 height 19
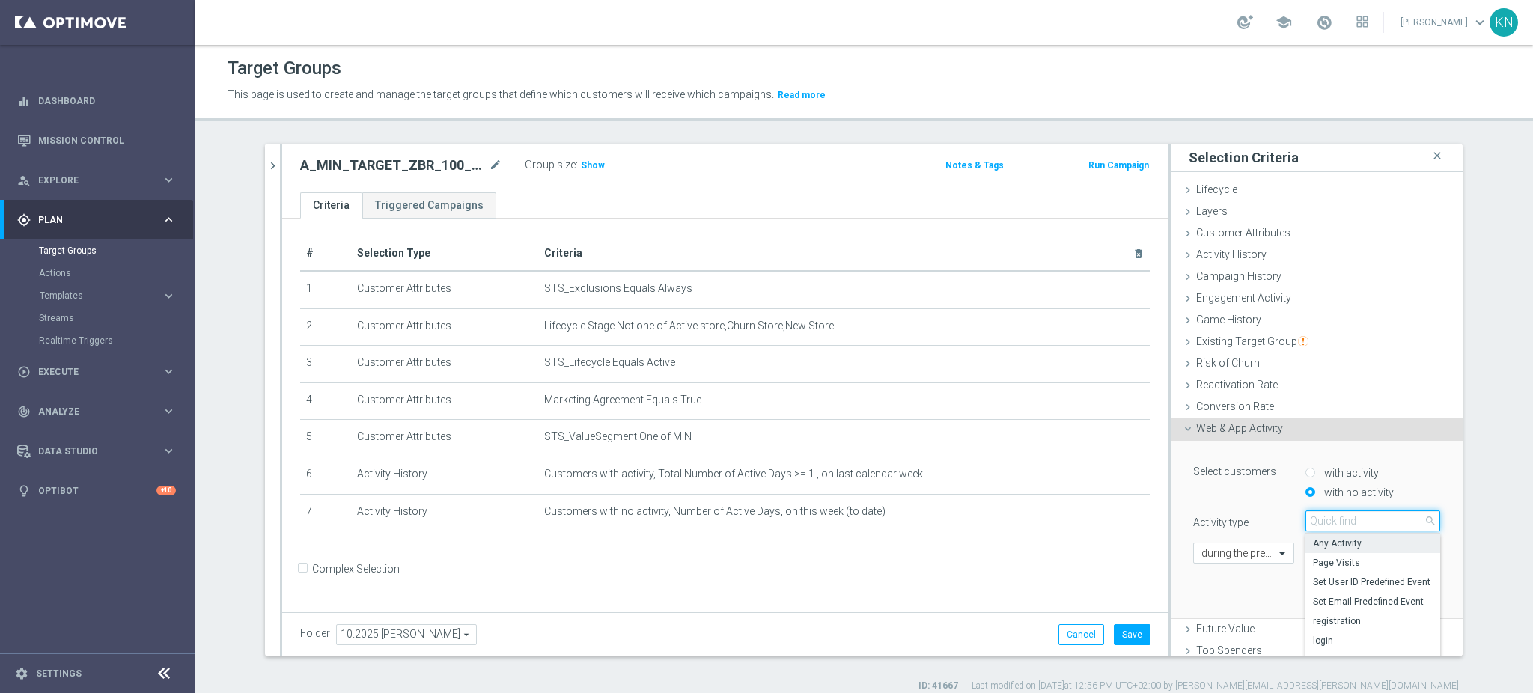
drag, startPoint x: 1307, startPoint y: 519, endPoint x: 1347, endPoint y: 519, distance: 39.7
click at [1308, 519] on input "search" at bounding box center [1372, 520] width 135 height 21
type input "ticket"
click at [1349, 540] on span "ticket_accepted" at bounding box center [1373, 543] width 120 height 12
type input "ticket_accepted"
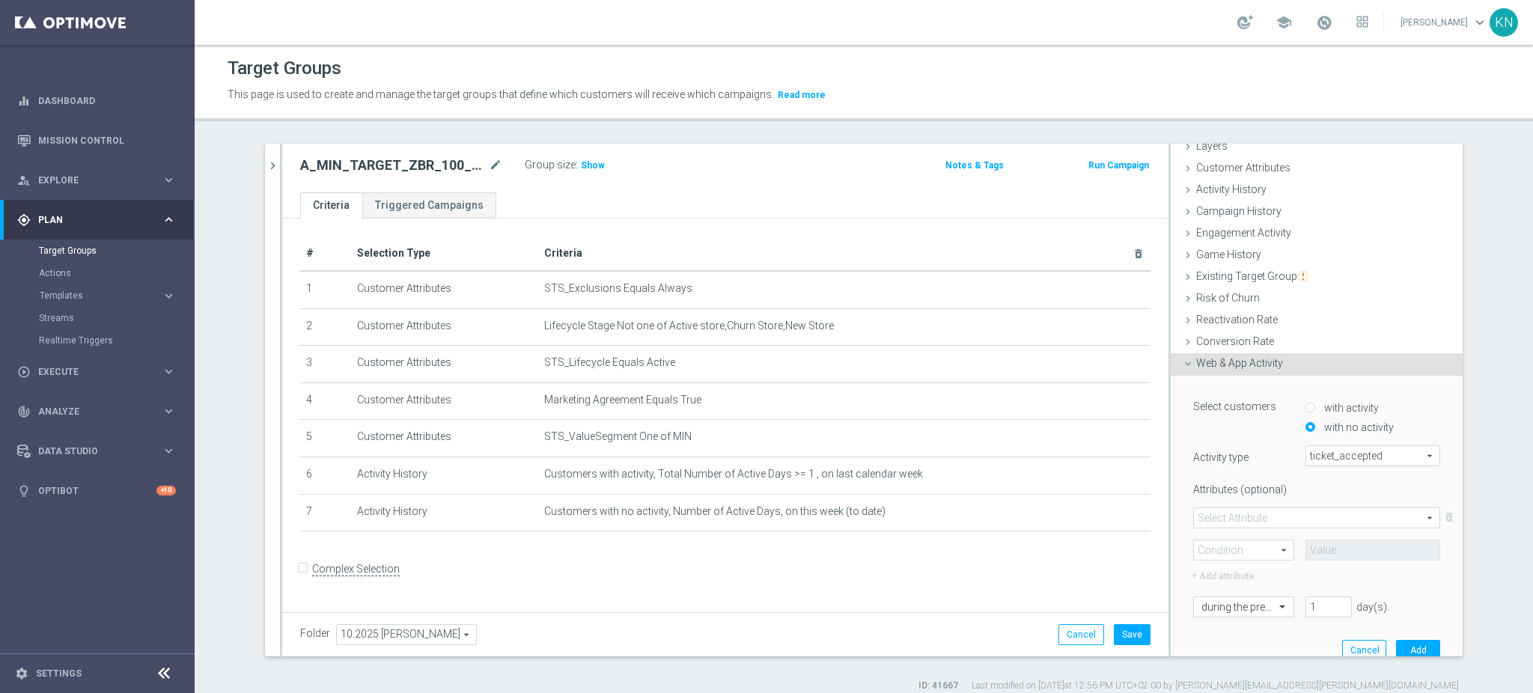
scroll to position [100, 0]
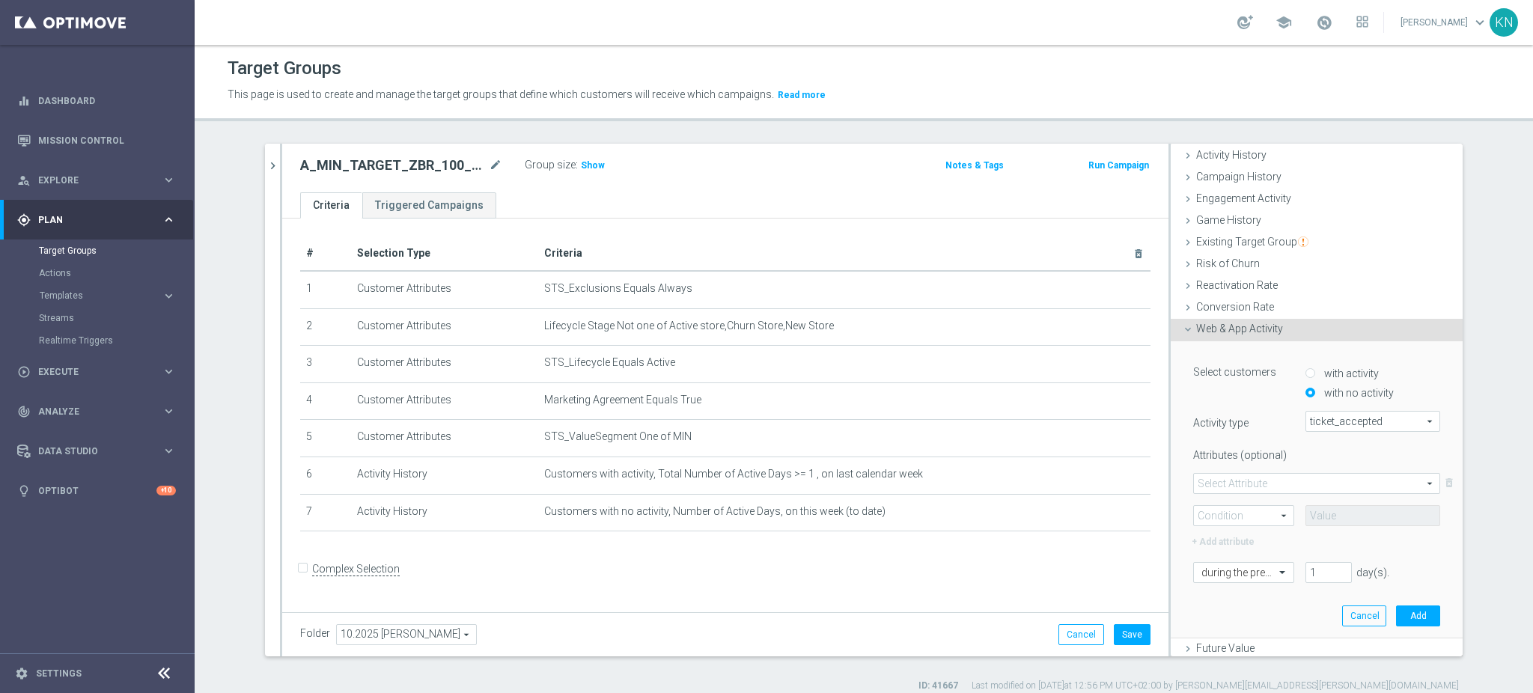
click at [1251, 512] on span at bounding box center [1244, 515] width 100 height 19
click at [1322, 537] on div "+ Add attribute" at bounding box center [1316, 540] width 269 height 19
click at [1254, 570] on div at bounding box center [1244, 573] width 100 height 13
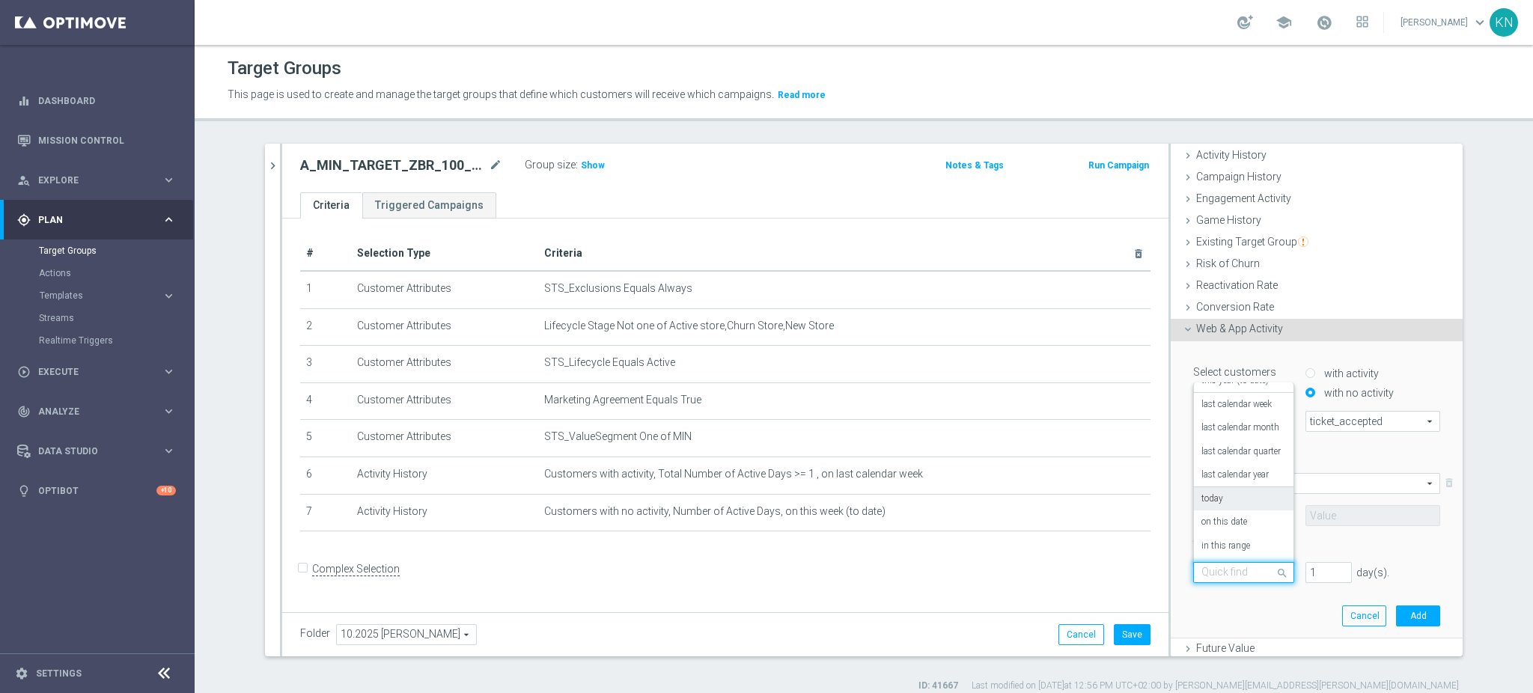
click at [1226, 498] on div "today" at bounding box center [1243, 499] width 85 height 24
click at [1400, 619] on button "Add" at bounding box center [1418, 615] width 44 height 21
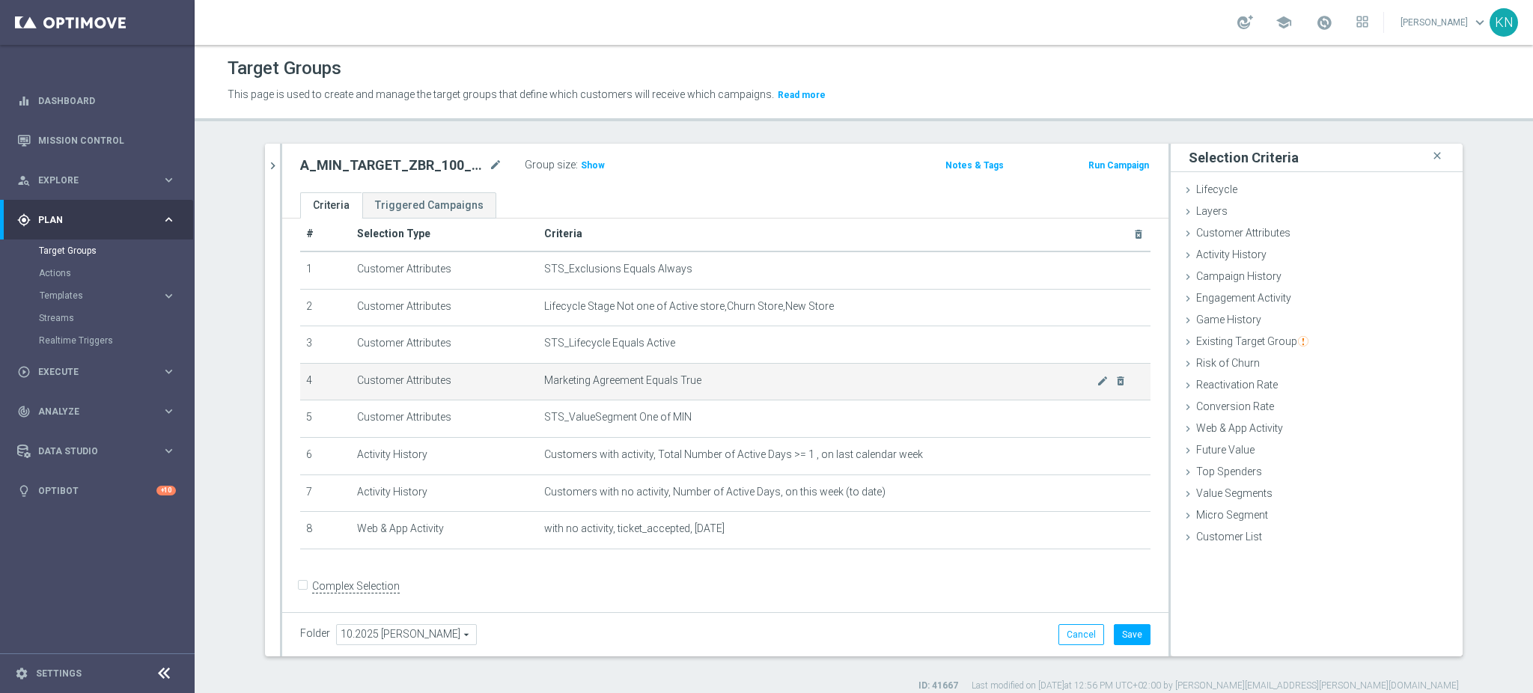
scroll to position [25, 0]
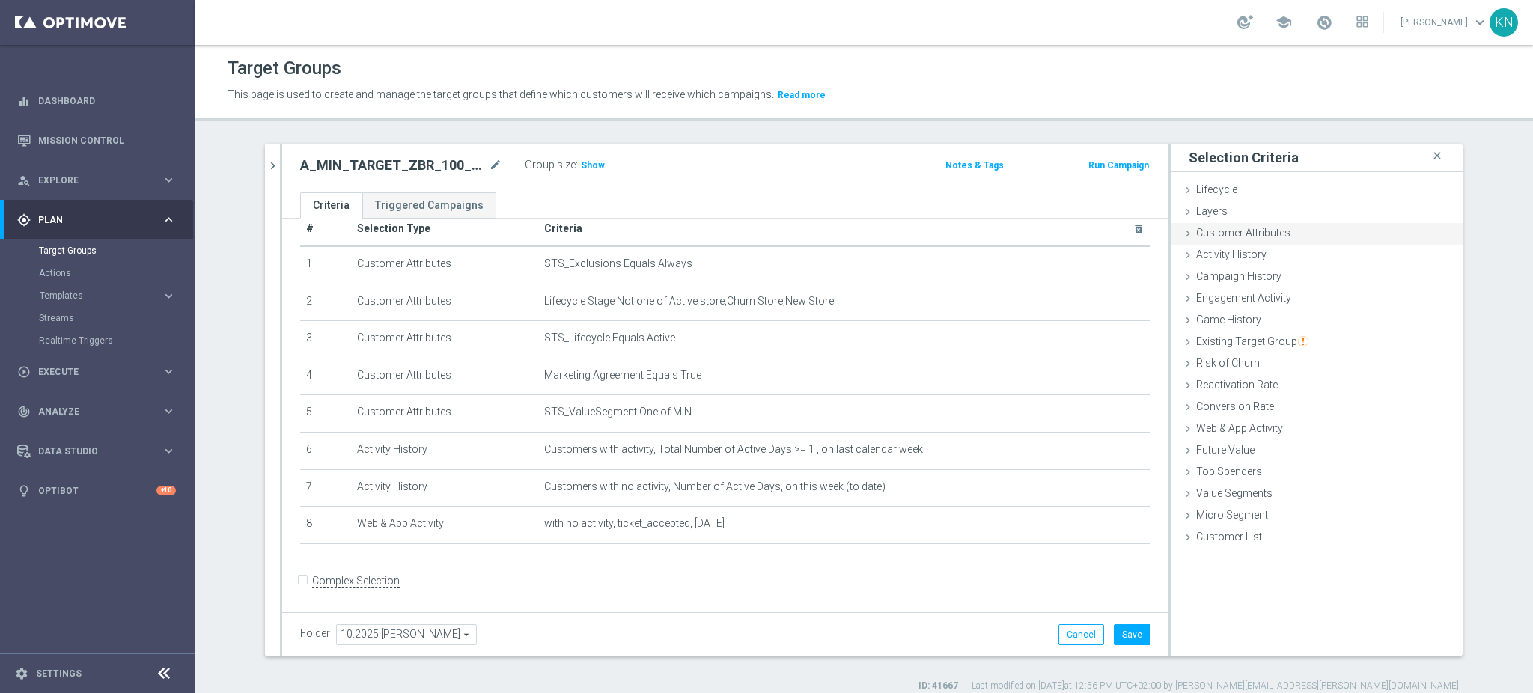
drag, startPoint x: 1230, startPoint y: 232, endPoint x: 1320, endPoint y: 233, distance: 89.8
click at [1230, 232] on span "Customer Attributes" at bounding box center [1243, 233] width 94 height 12
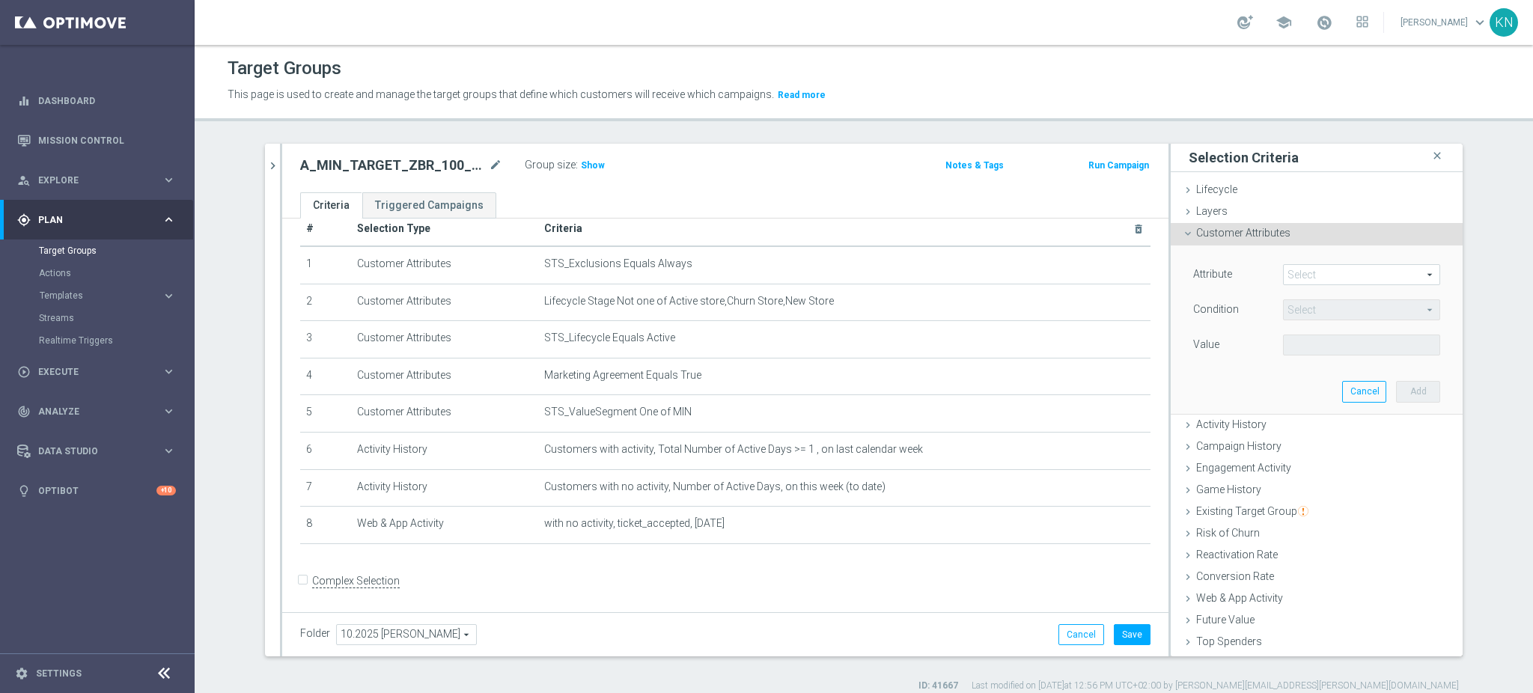
click at [1320, 275] on span at bounding box center [1362, 274] width 156 height 19
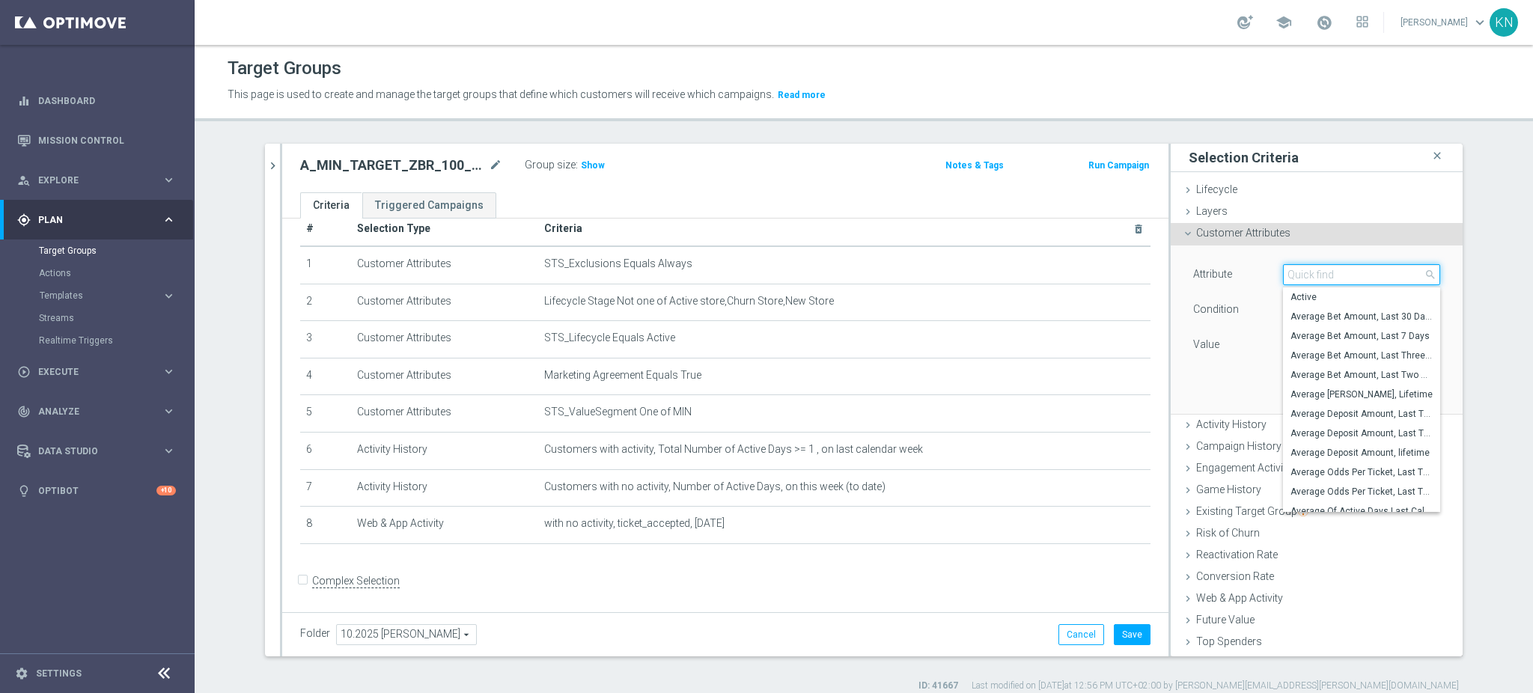
click at [1321, 275] on input "search" at bounding box center [1361, 274] width 157 height 21
type input "generosity l"
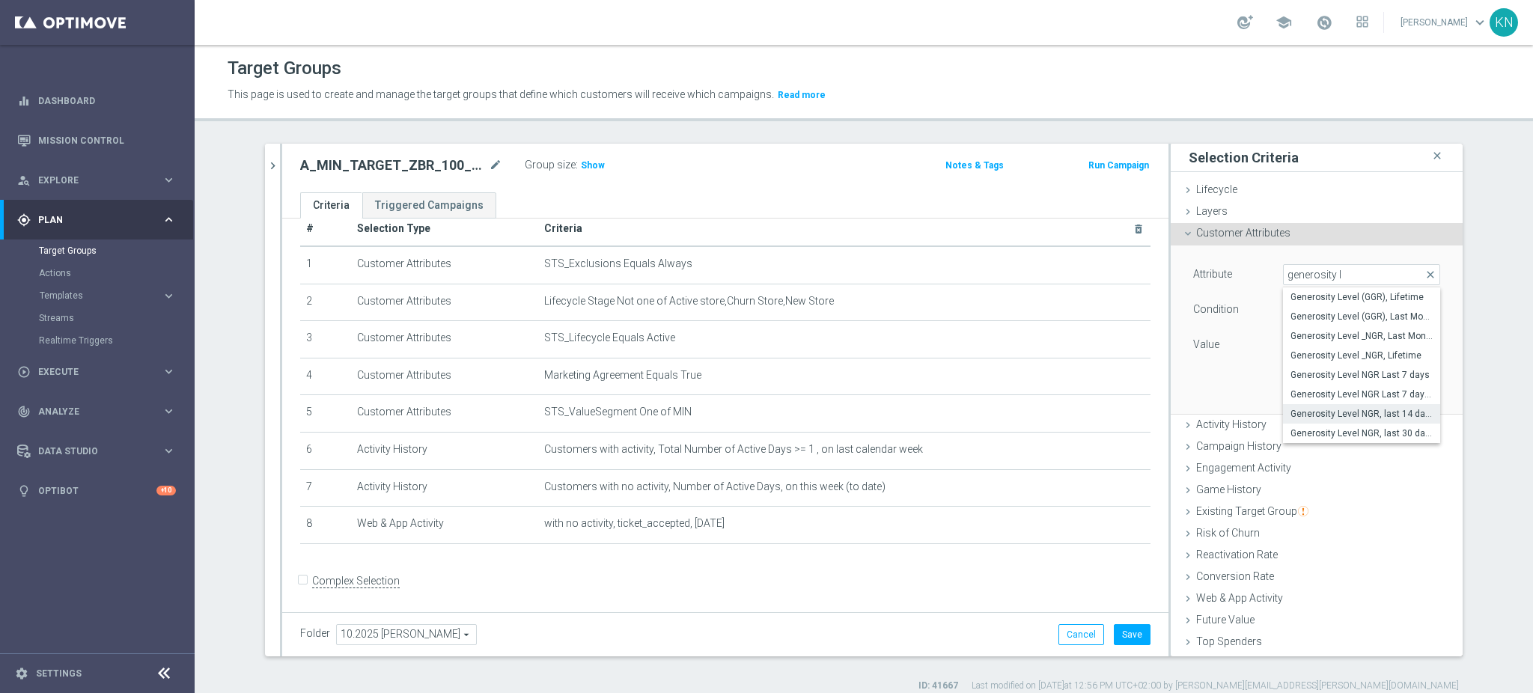
click at [1364, 418] on span "Generosity Level NGR, last 14 days" at bounding box center [1361, 414] width 142 height 12
type input "Generosity Level NGR, last 14 days"
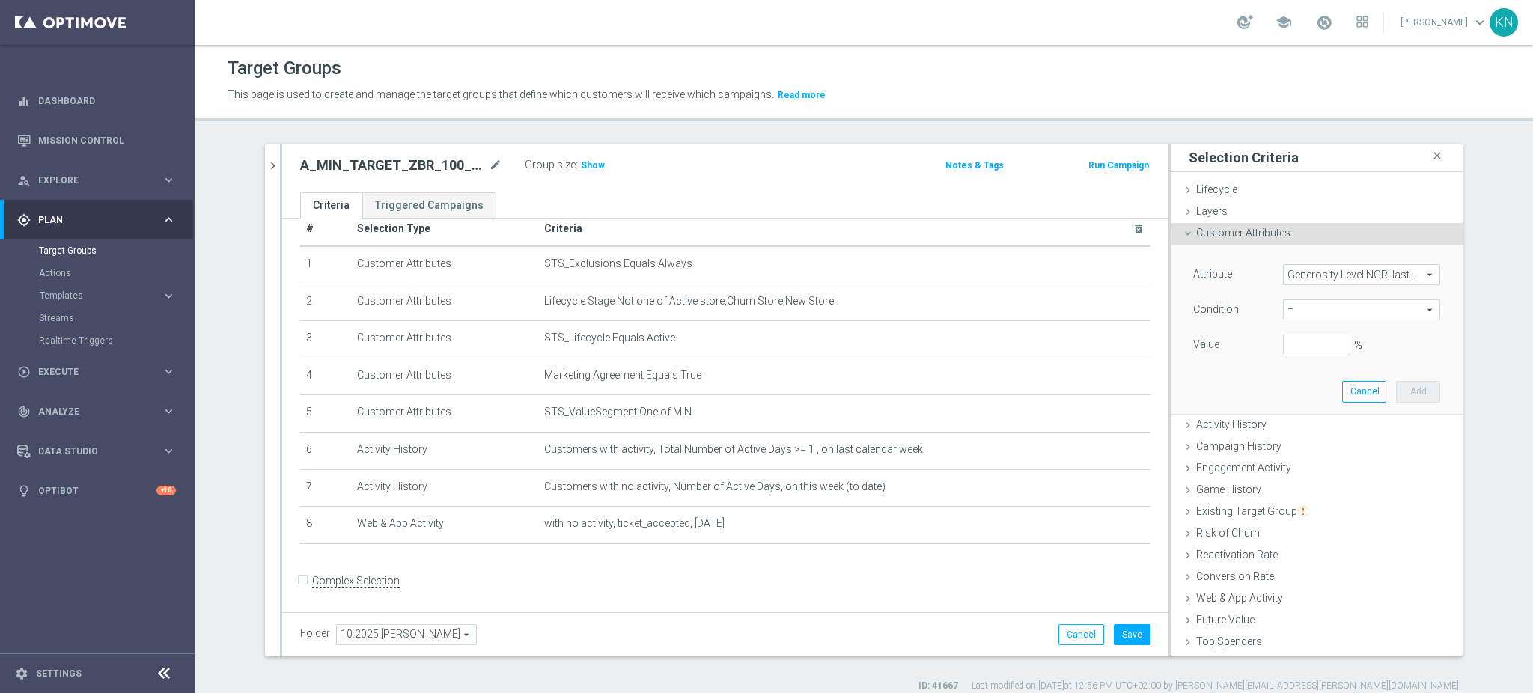
click at [1303, 310] on span "=" at bounding box center [1362, 309] width 156 height 19
click at [1302, 444] on span "between" at bounding box center [1361, 449] width 142 height 12
type input "between"
click at [1288, 341] on input "%" at bounding box center [1316, 345] width 67 height 21
type input "0"
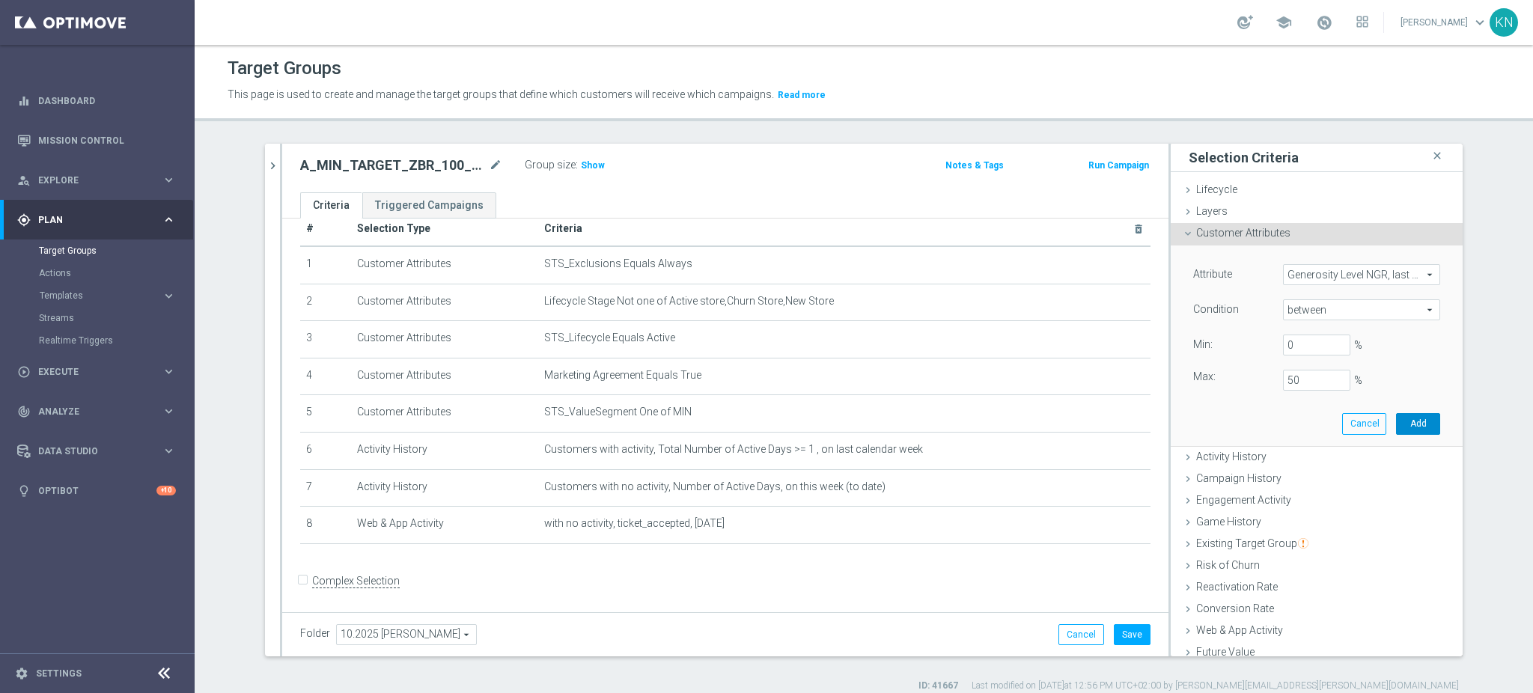
click at [1409, 424] on button "Add" at bounding box center [1418, 423] width 44 height 21
type input "0.5"
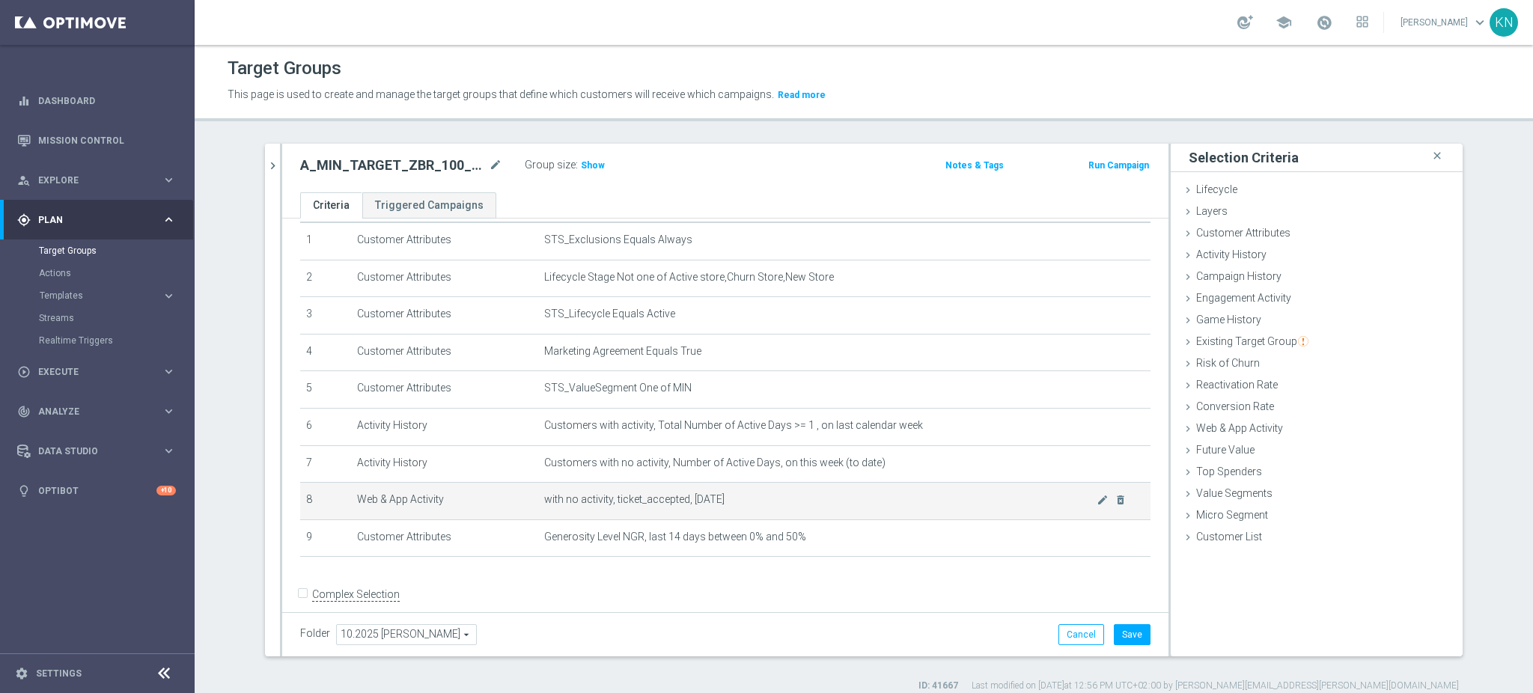
scroll to position [62, 0]
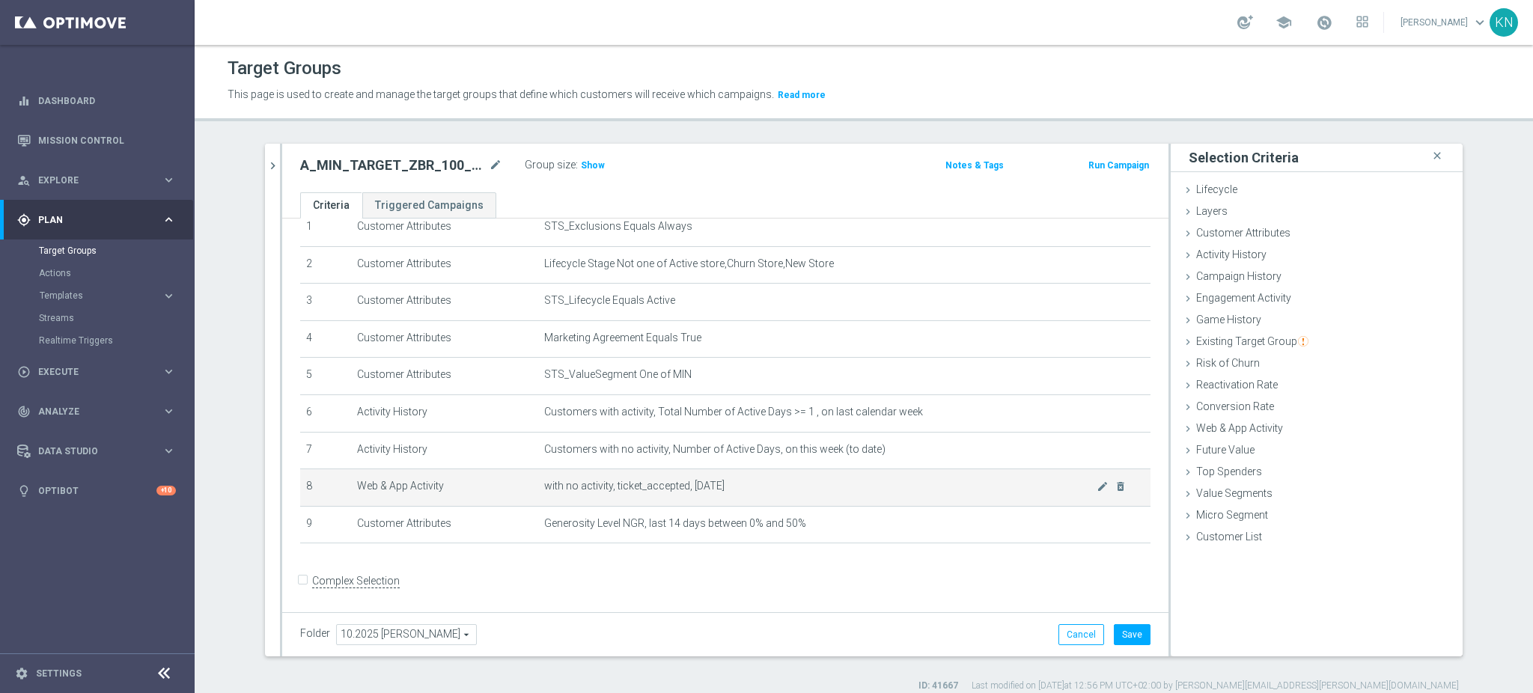
drag, startPoint x: 549, startPoint y: 480, endPoint x: 698, endPoint y: 480, distance: 148.9
click at [698, 477] on td "with no activity, ticket_accepted, [DATE] mode_edit delete_forever" at bounding box center [844, 487] width 612 height 37
click at [680, 487] on span "with no activity, ticket_accepted, [DATE]" at bounding box center [820, 486] width 552 height 13
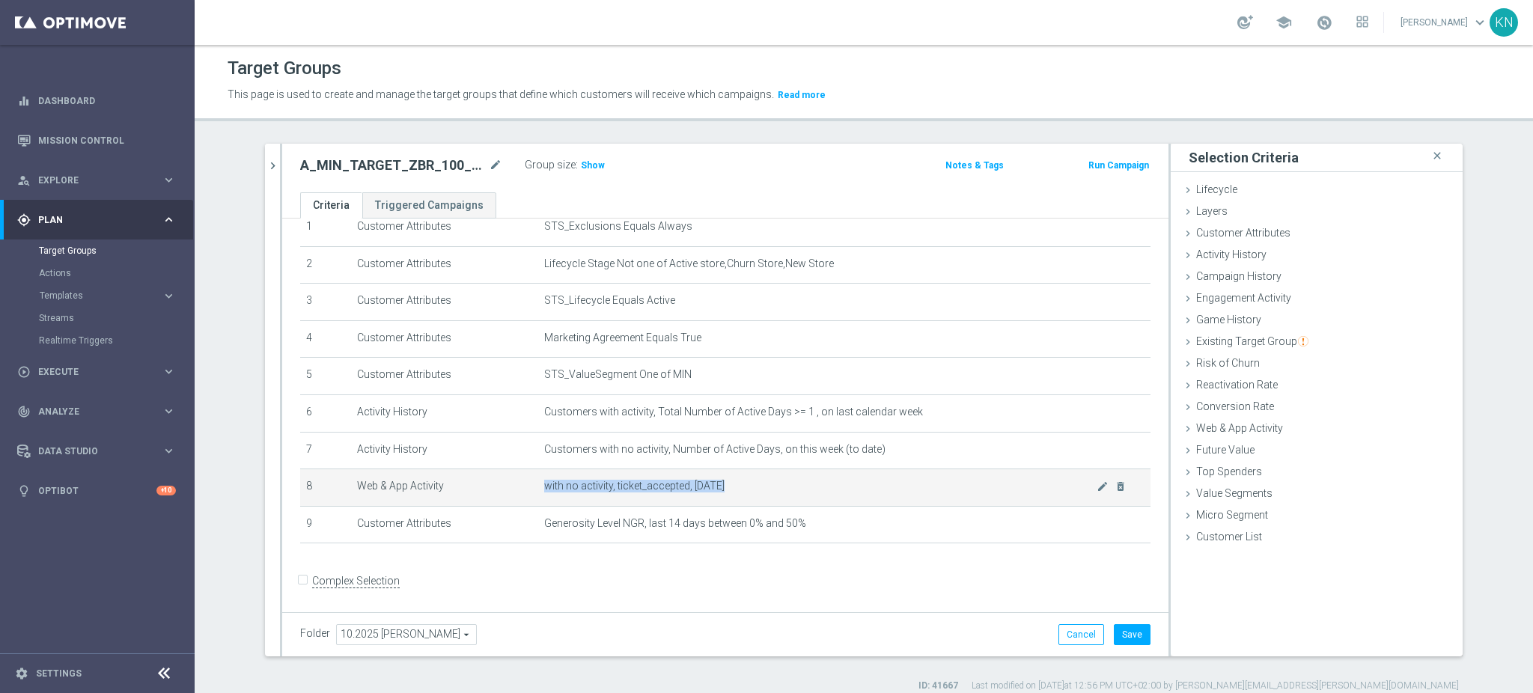
click at [780, 495] on td "with no activity, ticket_accepted, [DATE] mode_edit delete_forever" at bounding box center [844, 487] width 612 height 37
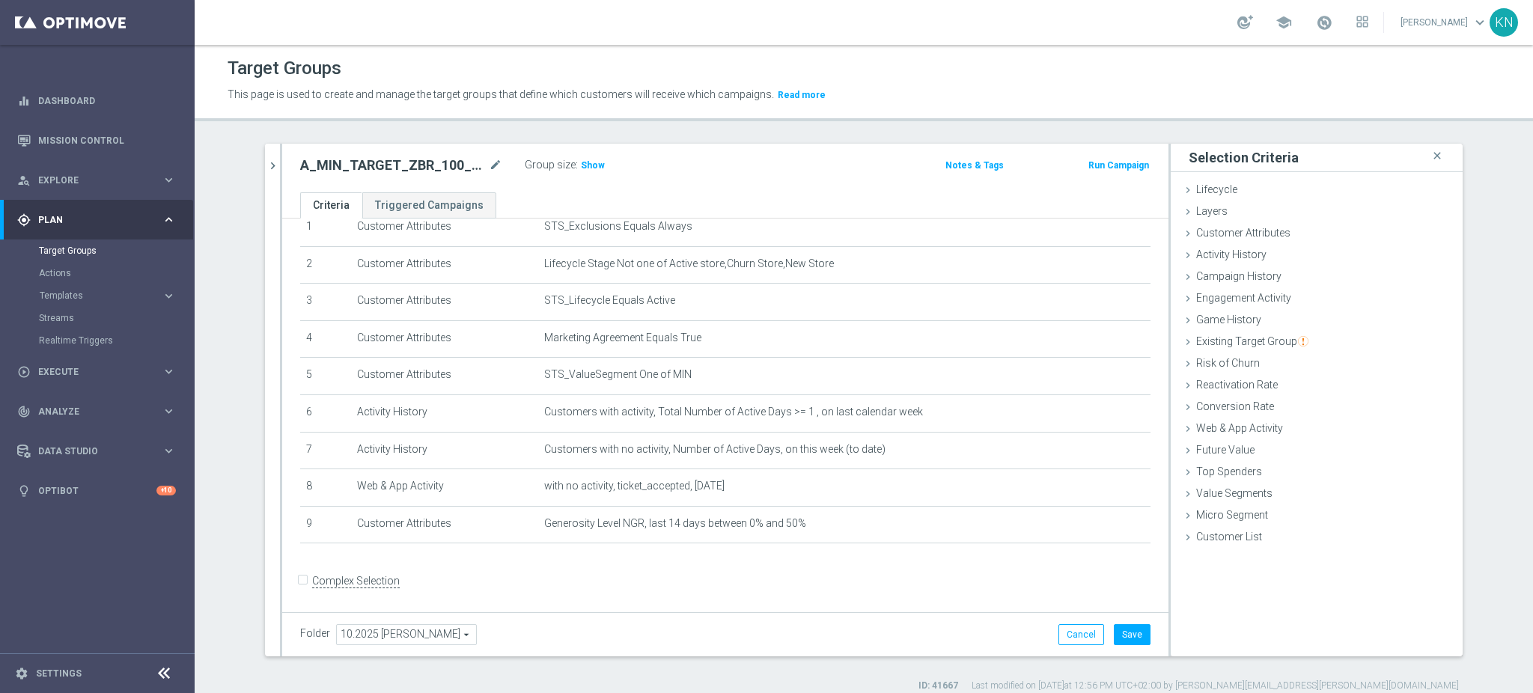
click at [789, 585] on form "Complex Selection Invalid Expression" at bounding box center [725, 596] width 850 height 55
click at [1133, 635] on button "Save" at bounding box center [1132, 634] width 37 height 21
click at [266, 162] on icon "chevron_right" at bounding box center [273, 166] width 14 height 14
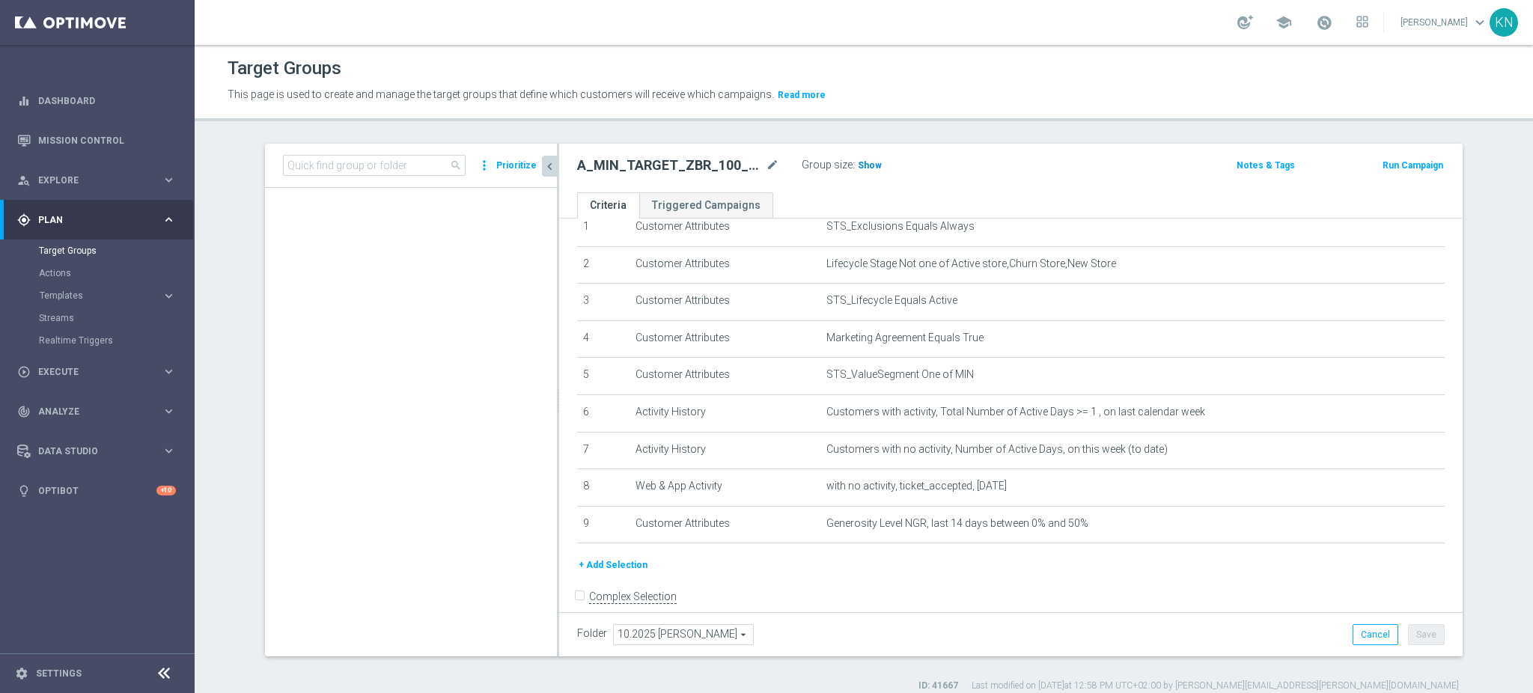
click at [858, 162] on span "Show" at bounding box center [870, 165] width 24 height 10
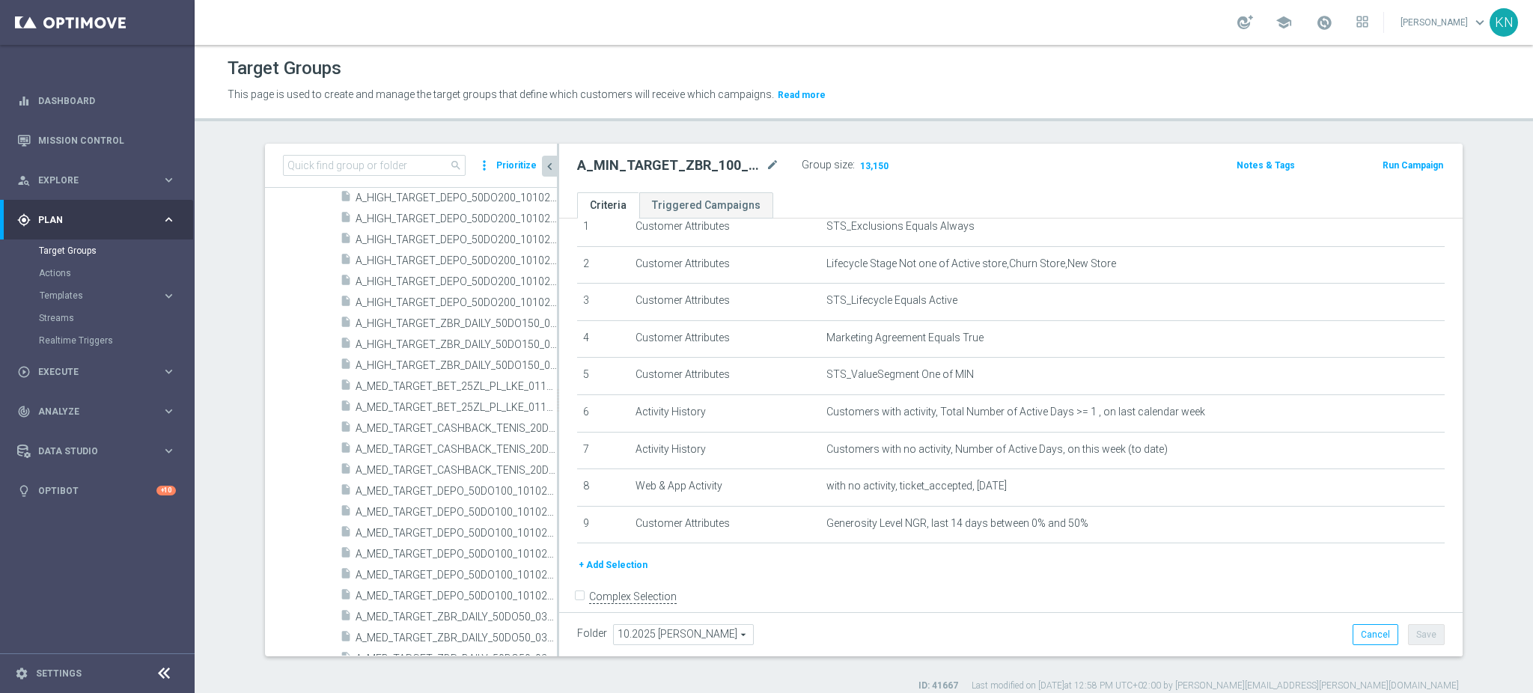
scroll to position [1497, 0]
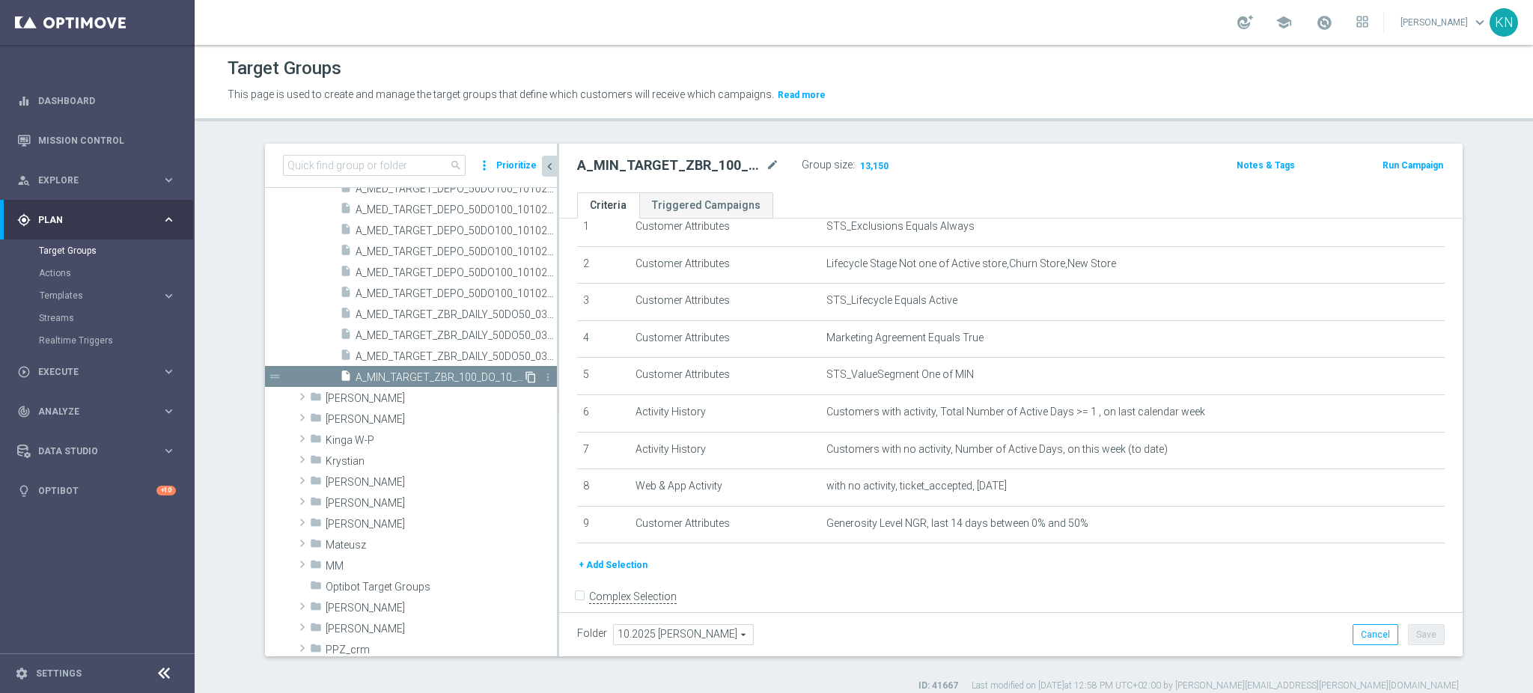
click at [525, 376] on icon "content_copy" at bounding box center [531, 377] width 12 height 12
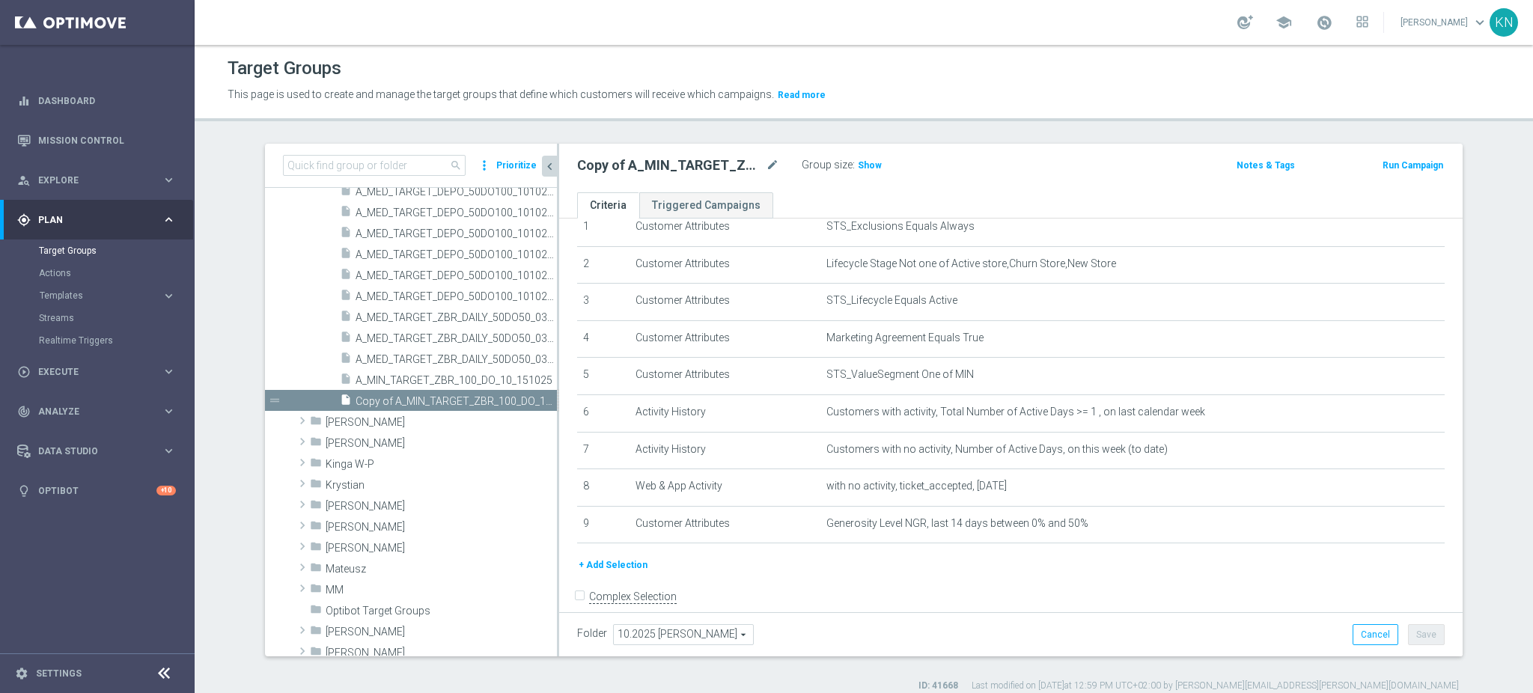
scroll to position [1400, 0]
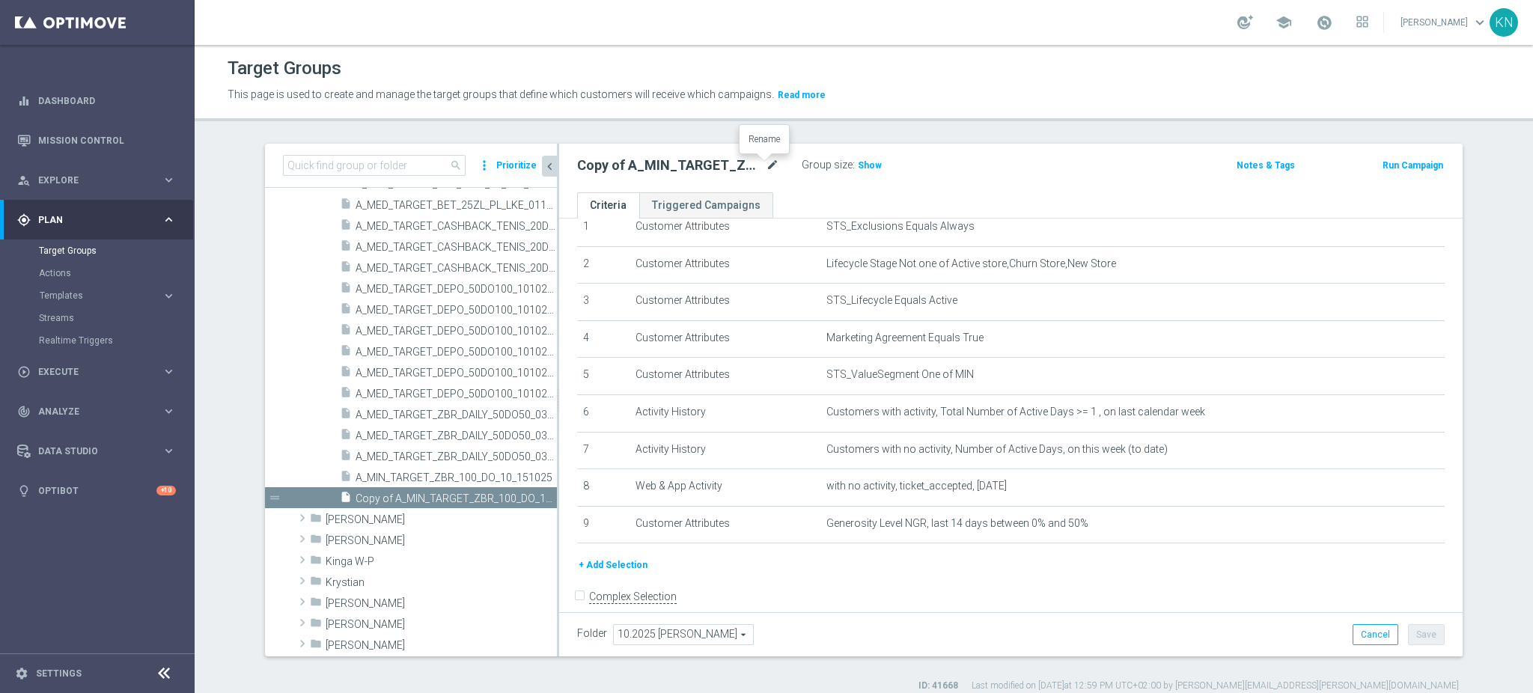
click at [766, 167] on icon "mode_edit" at bounding box center [772, 165] width 13 height 18
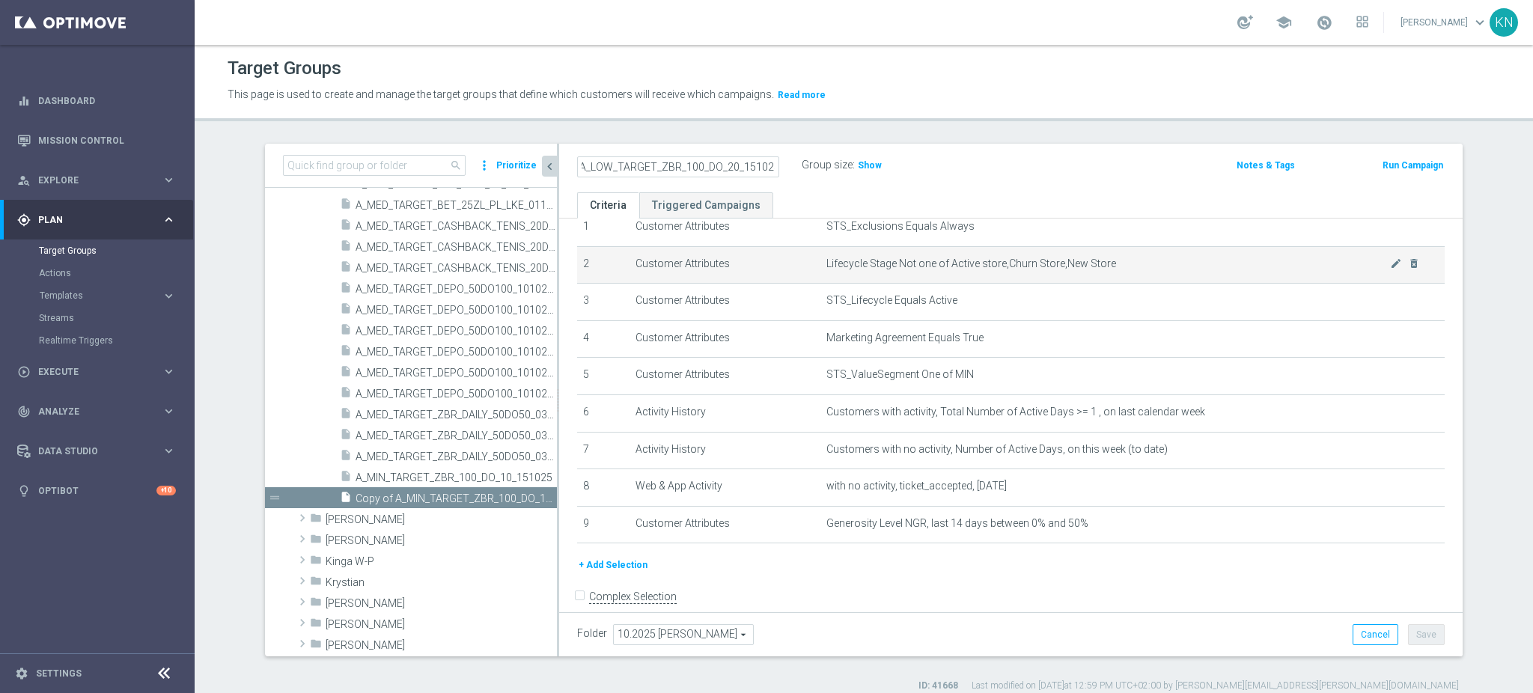
type input "A_LOW_TARGET_ZBR_100_DO_20_151025"
click at [793, 192] on ul "Criteria Triggered Campaigns" at bounding box center [1010, 205] width 903 height 26
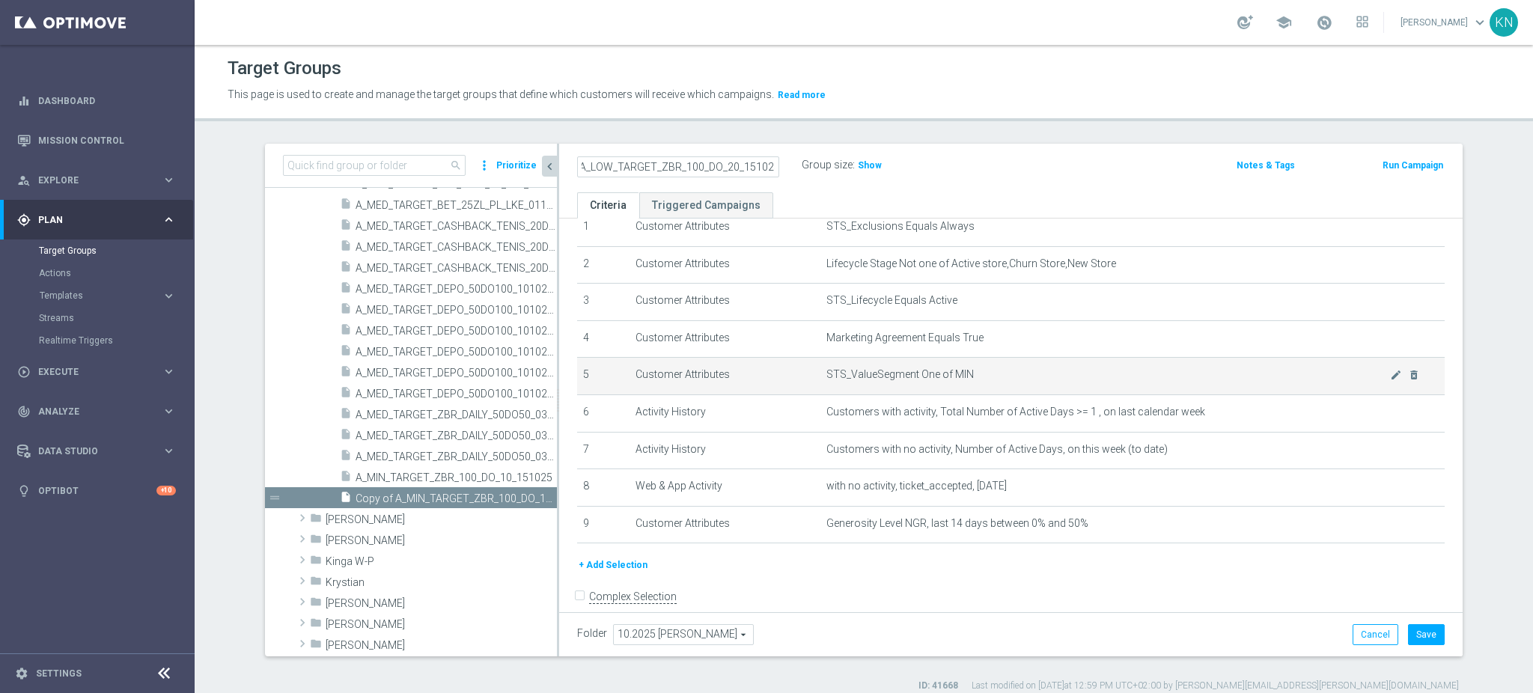
scroll to position [0, 0]
click at [1390, 376] on icon "mode_edit" at bounding box center [1396, 375] width 12 height 12
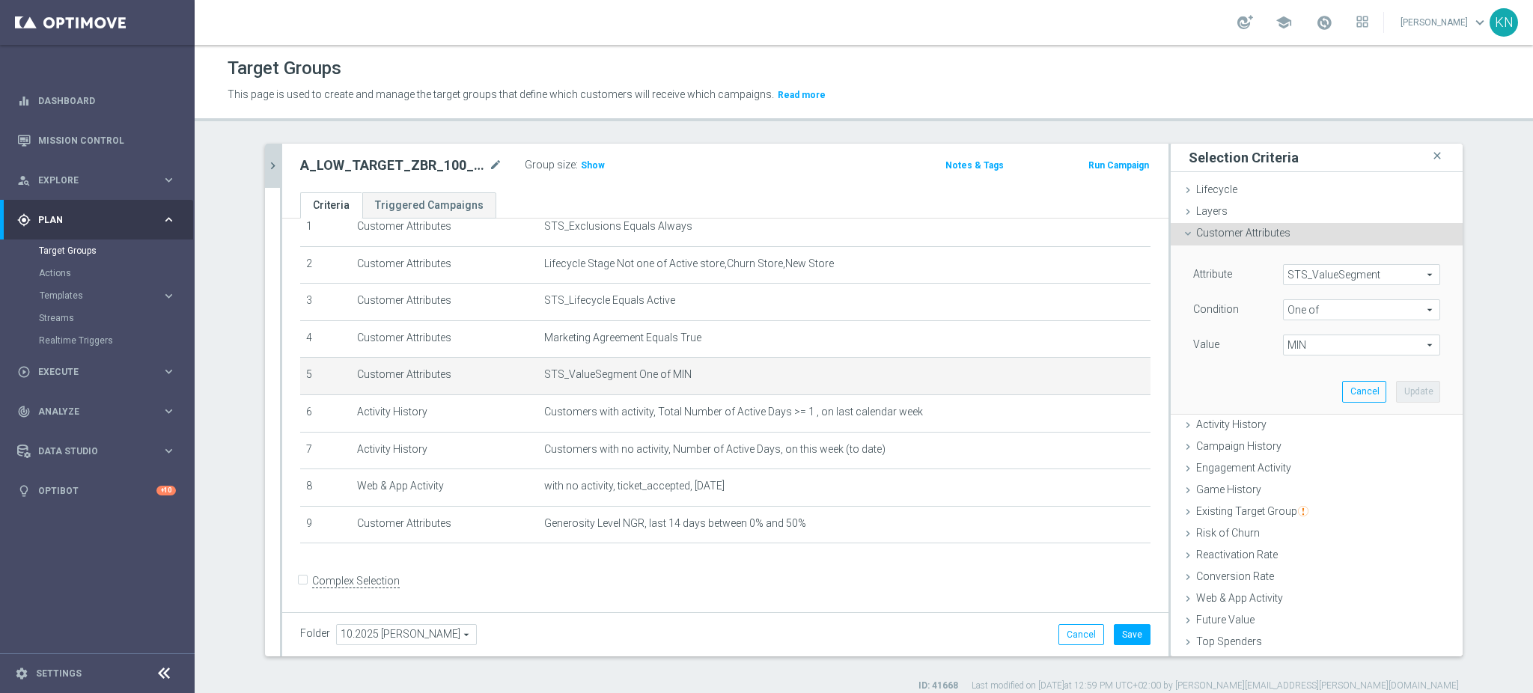
click at [1316, 339] on span "MIN" at bounding box center [1362, 344] width 156 height 19
click at [1294, 460] on input "MIN" at bounding box center [1299, 465] width 10 height 10
checkbox input "false"
type input "Select"
click at [1304, 423] on label "LOW" at bounding box center [1372, 425] width 136 height 19
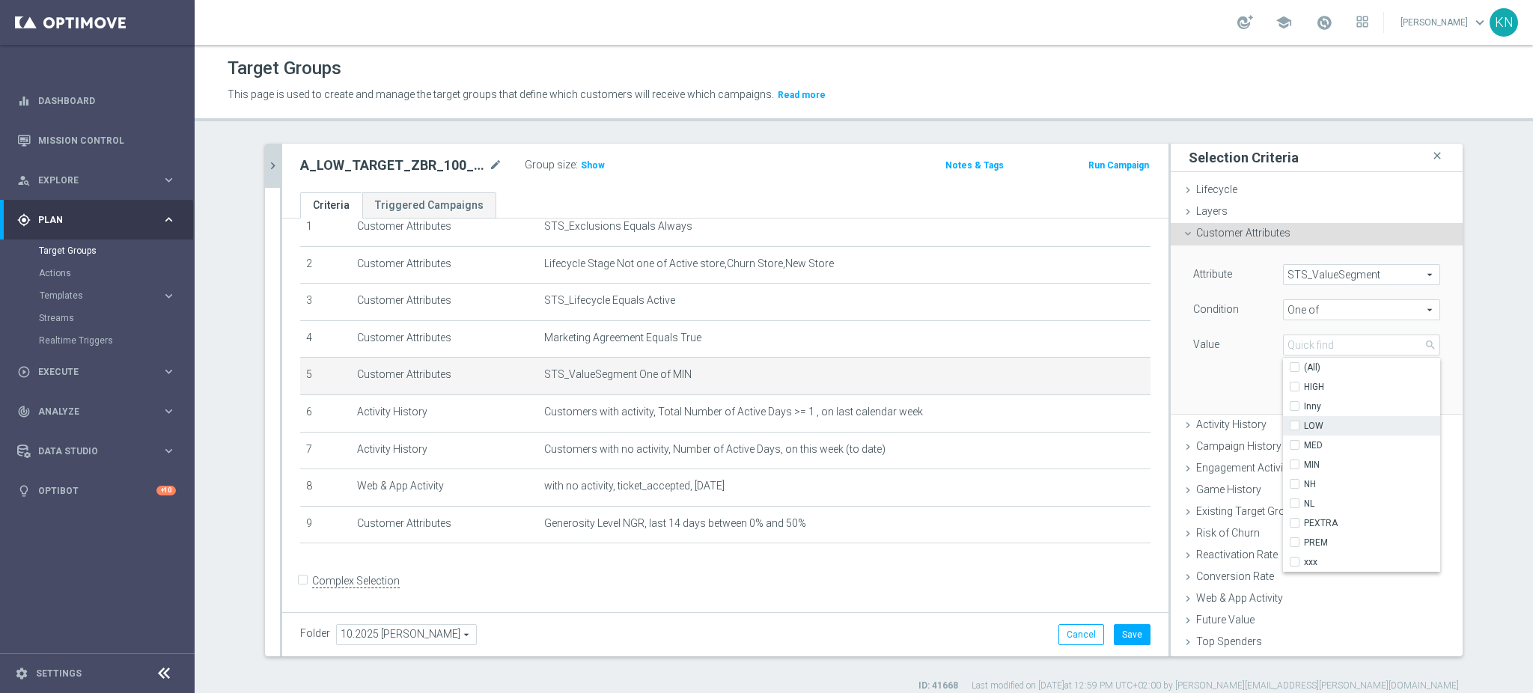
click at [1294, 423] on input "LOW" at bounding box center [1299, 426] width 10 height 10
checkbox input "true"
type input "LOW"
click at [1222, 391] on div "Attribute STS_ValueSegment STS_ValueSegment arrow_drop_down search Condition On…" at bounding box center [1316, 329] width 269 height 168
click at [1397, 394] on button "Update" at bounding box center [1418, 391] width 44 height 21
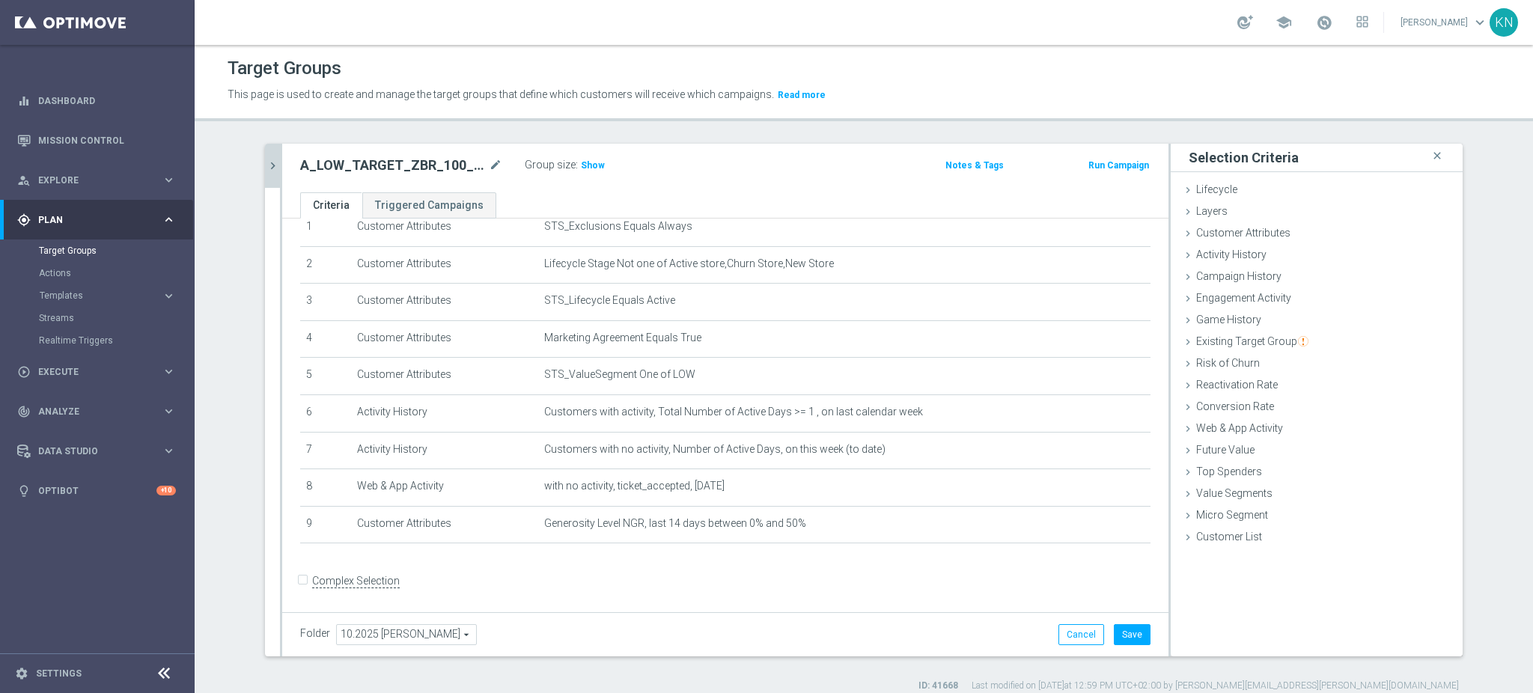
click at [906, 567] on div "+ Add Selection" at bounding box center [725, 563] width 873 height 12
click at [581, 164] on span "Show" at bounding box center [593, 165] width 24 height 10
click at [1126, 627] on button "Save" at bounding box center [1132, 634] width 37 height 21
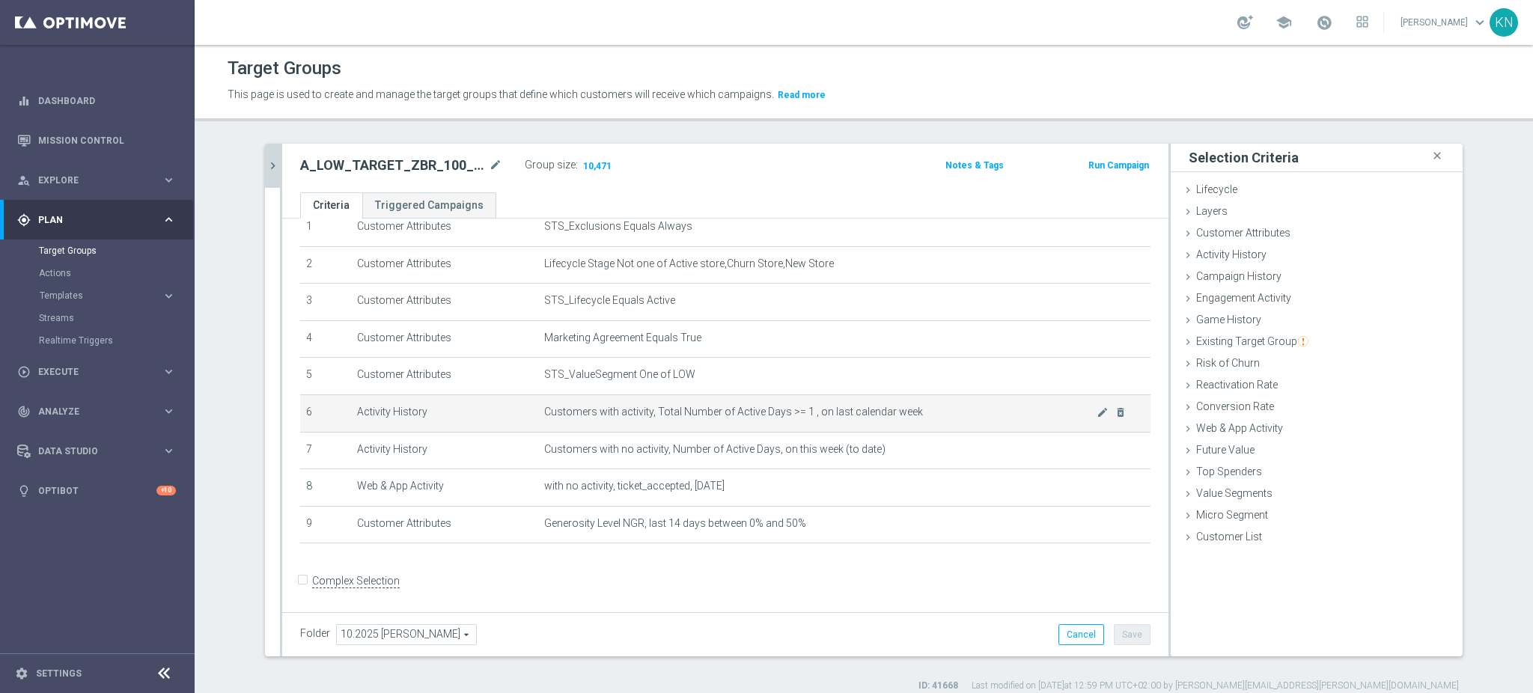
drag, startPoint x: 712, startPoint y: 573, endPoint x: 614, endPoint y: 417, distance: 185.0
click at [712, 573] on form "Complex Selection Invalid Expression" at bounding box center [725, 596] width 850 height 55
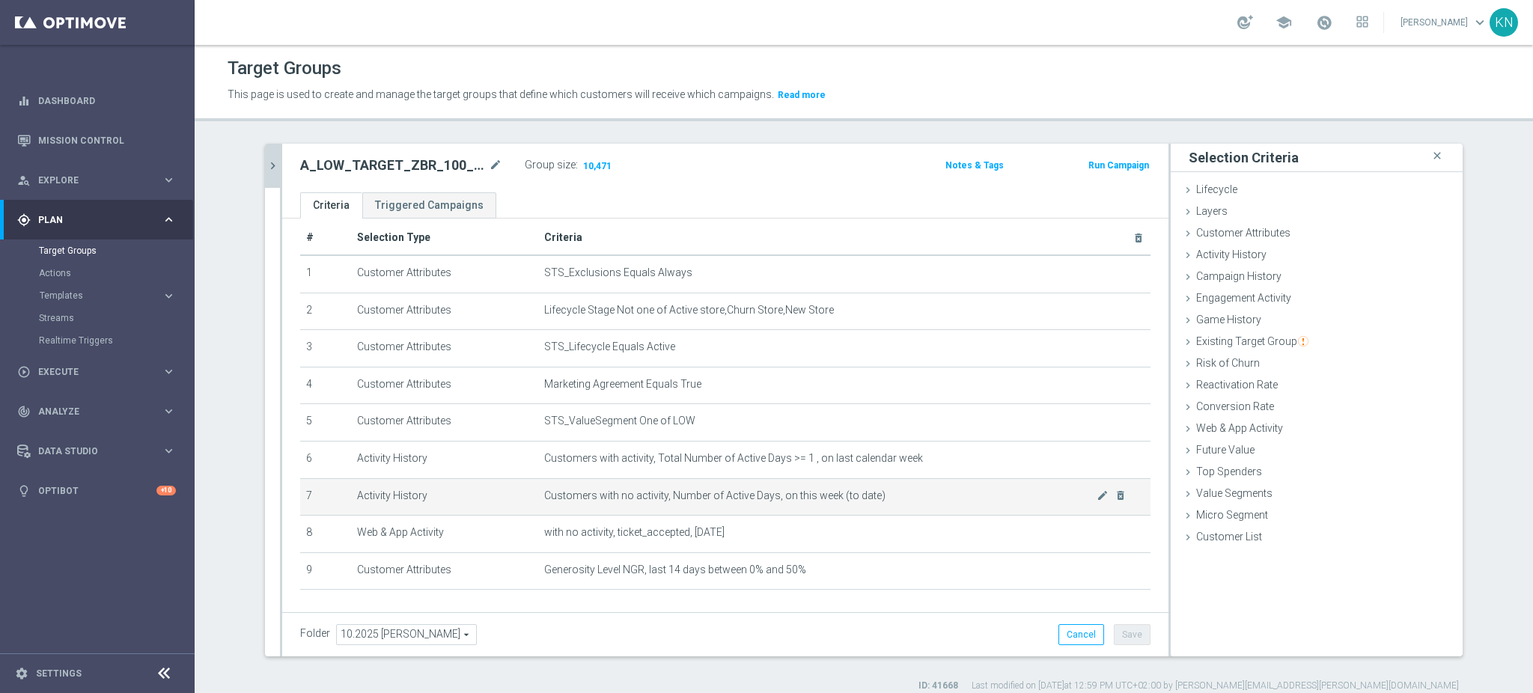
scroll to position [62, 0]
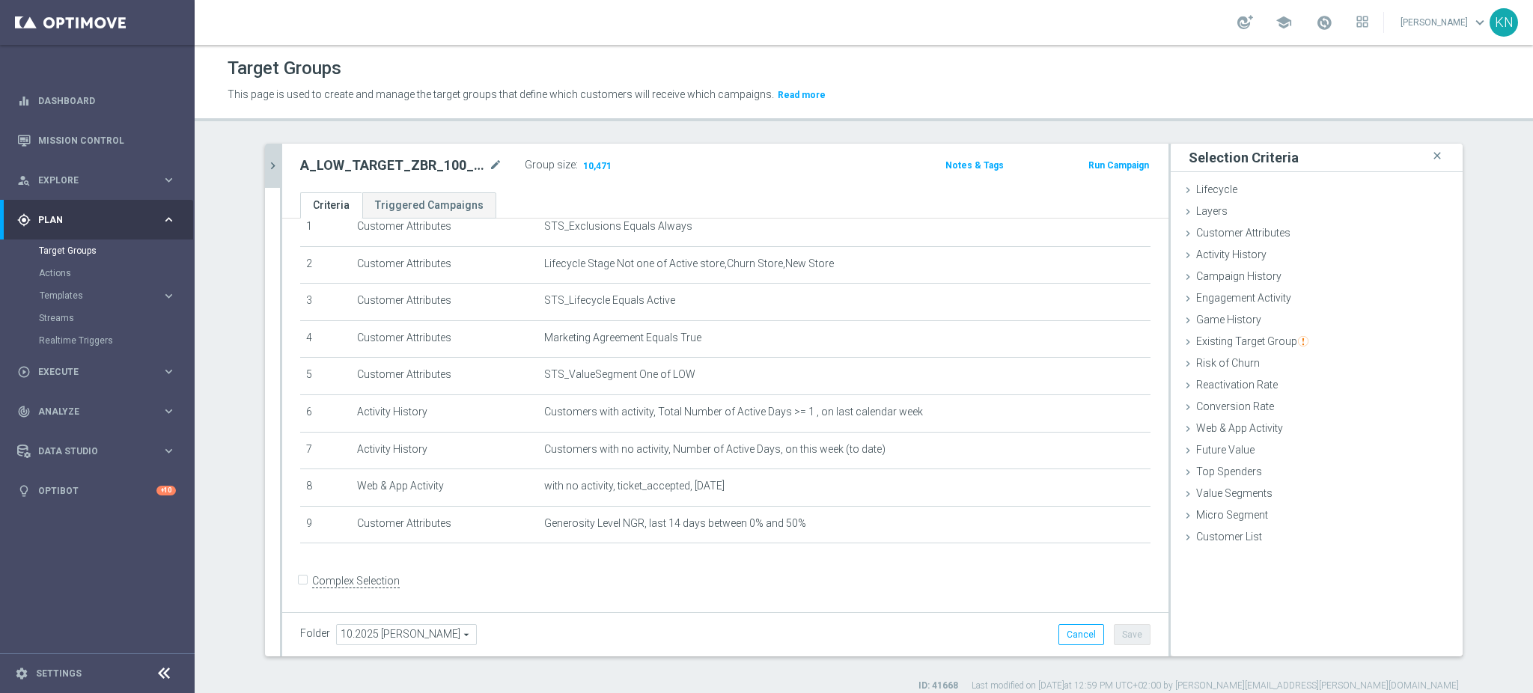
click at [782, 584] on form "Complex Selection Invalid Expression" at bounding box center [725, 596] width 850 height 55
click at [823, 564] on div "+ Add Selection" at bounding box center [725, 563] width 873 height 12
click at [266, 159] on icon "chevron_right" at bounding box center [273, 166] width 14 height 14
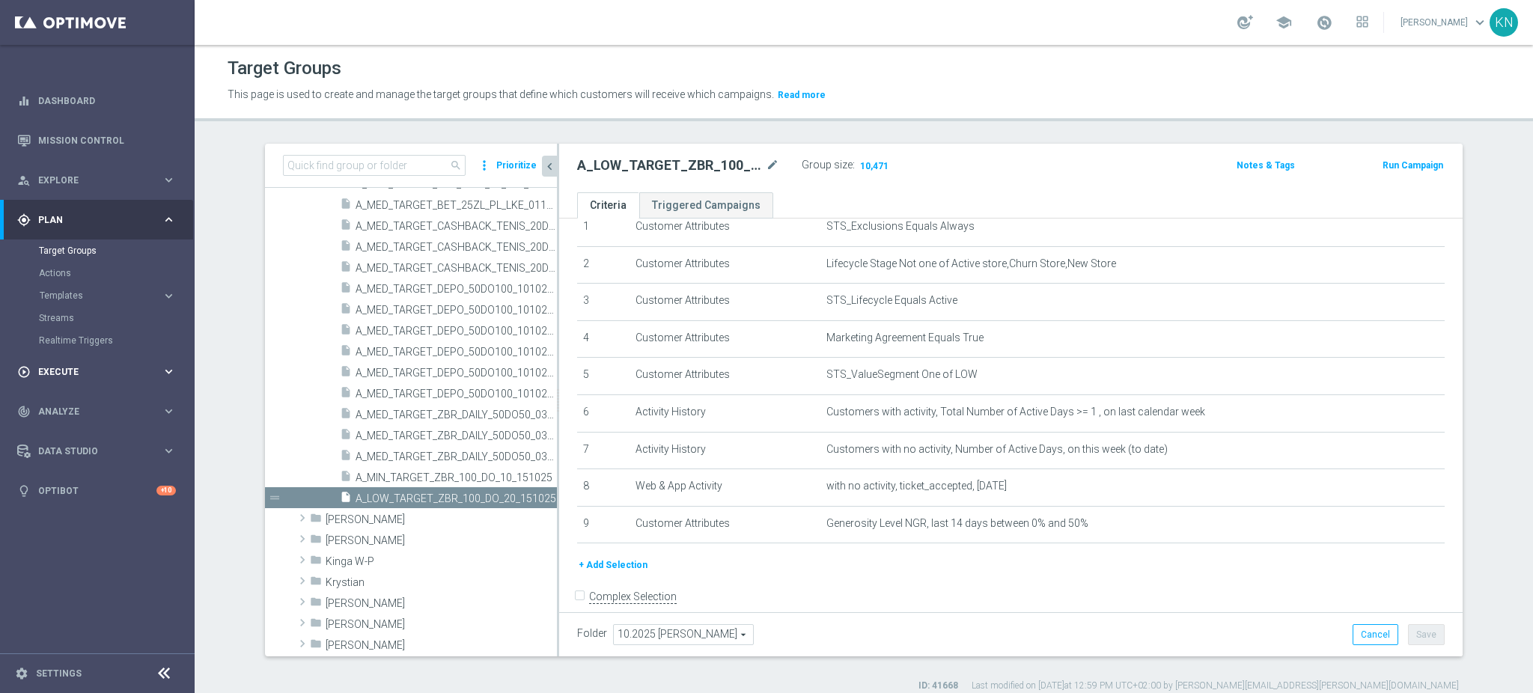
click at [67, 375] on span "Execute" at bounding box center [99, 371] width 123 height 9
click at [105, 293] on link "Campaign Builder" at bounding box center [97, 290] width 117 height 12
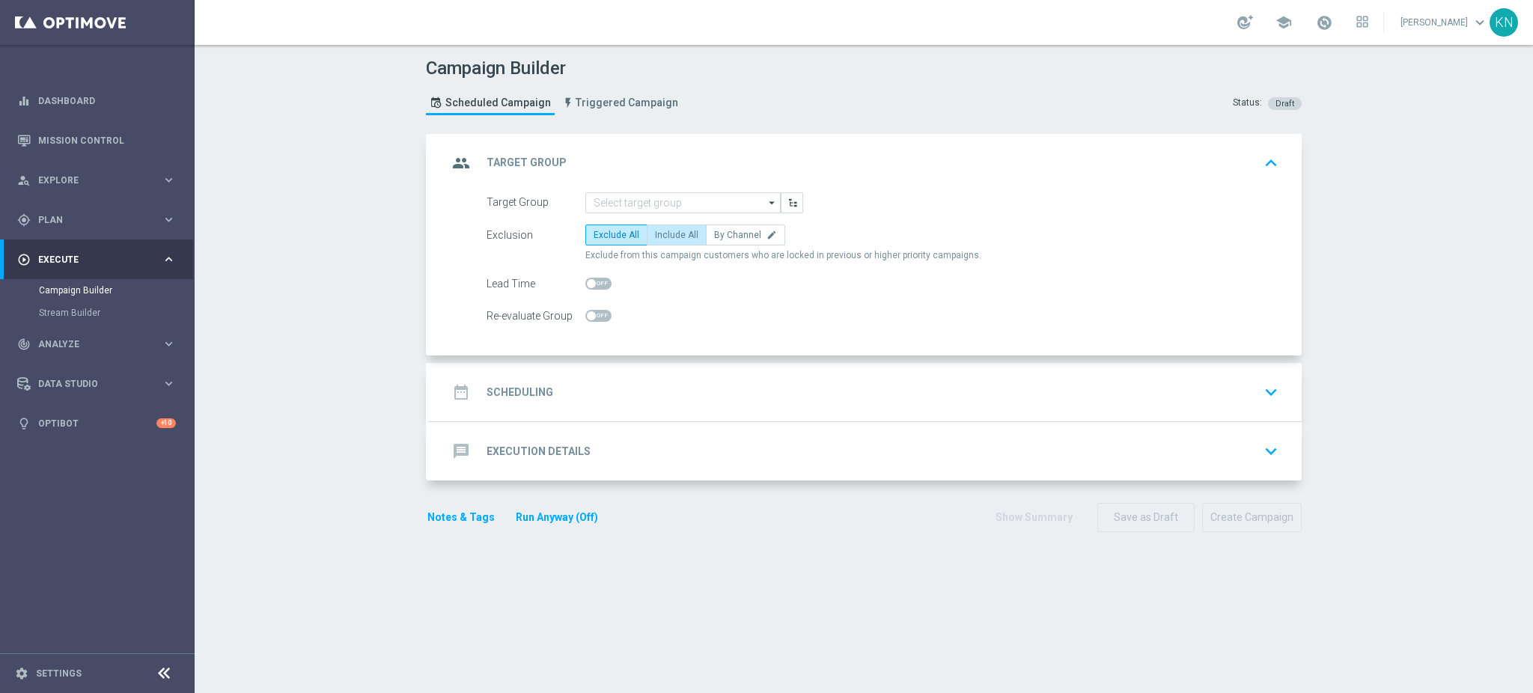
click at [672, 236] on span "Include All" at bounding box center [676, 235] width 43 height 10
click at [665, 236] on input "Include All" at bounding box center [660, 238] width 10 height 10
radio input "true"
click at [720, 234] on span "By Channel" at bounding box center [737, 235] width 47 height 10
click at [720, 234] on input "By Channel edit" at bounding box center [719, 238] width 10 height 10
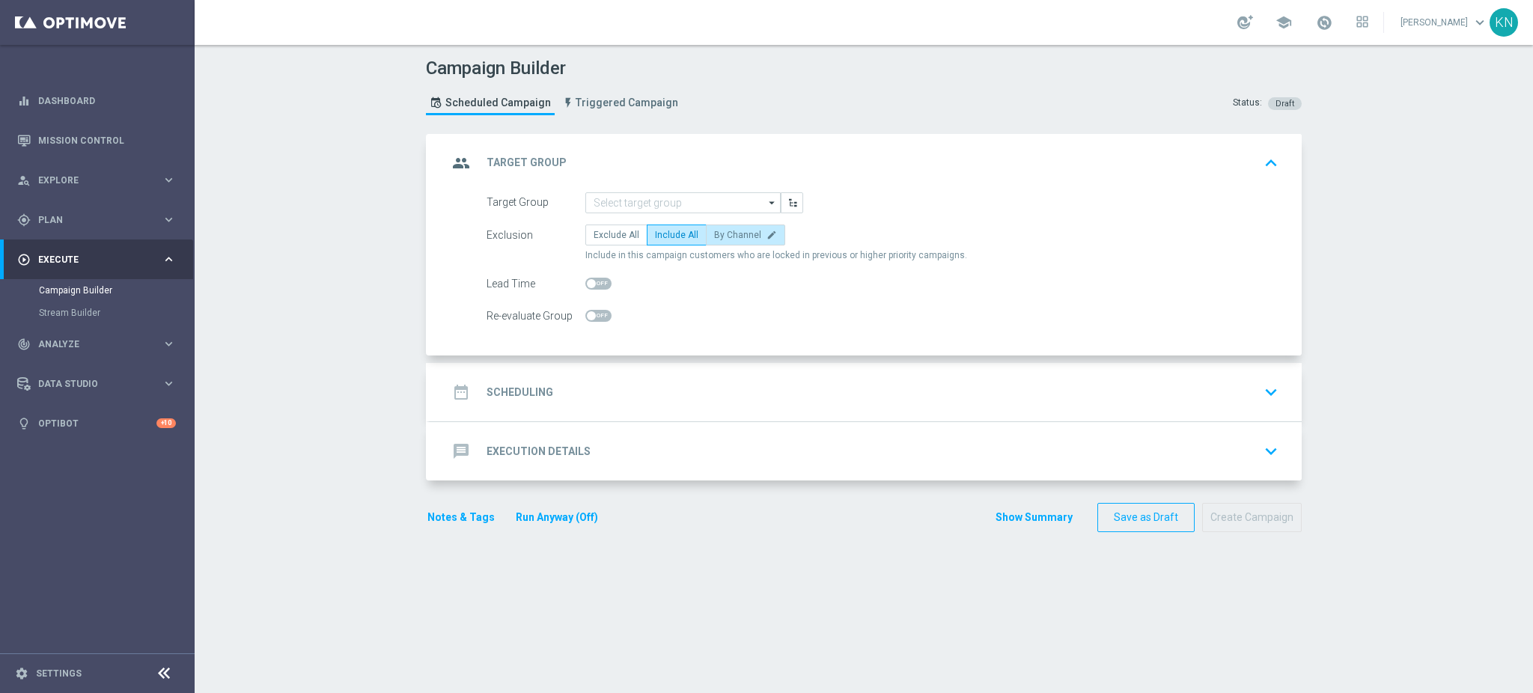
radio input "true"
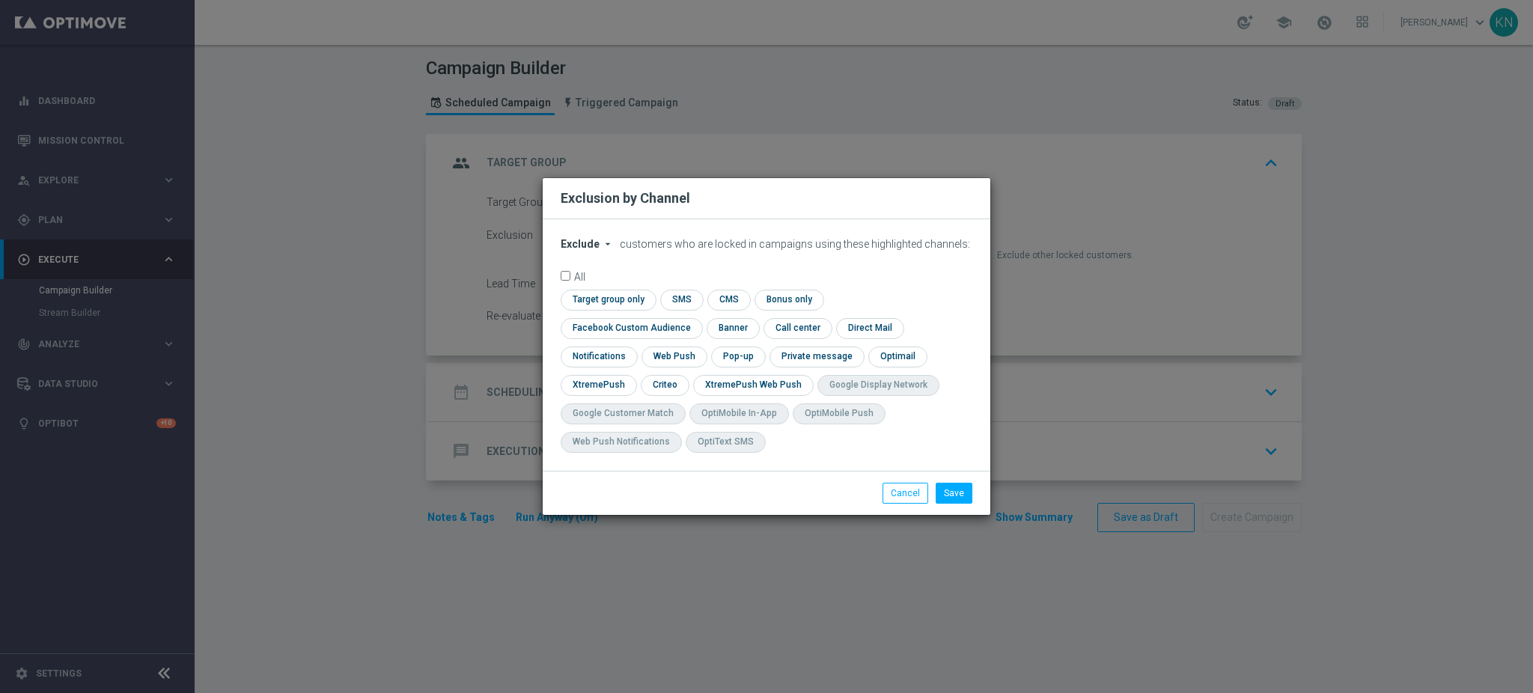
click at [587, 250] on span "Exclude" at bounding box center [580, 244] width 39 height 12
click at [0, 0] on span "Include" at bounding box center [0, 0] width 0 height 0
click at [596, 310] on input "checkbox" at bounding box center [606, 300] width 91 height 20
checkbox input "true"
click at [666, 326] on input "checkbox" at bounding box center [628, 328] width 135 height 20
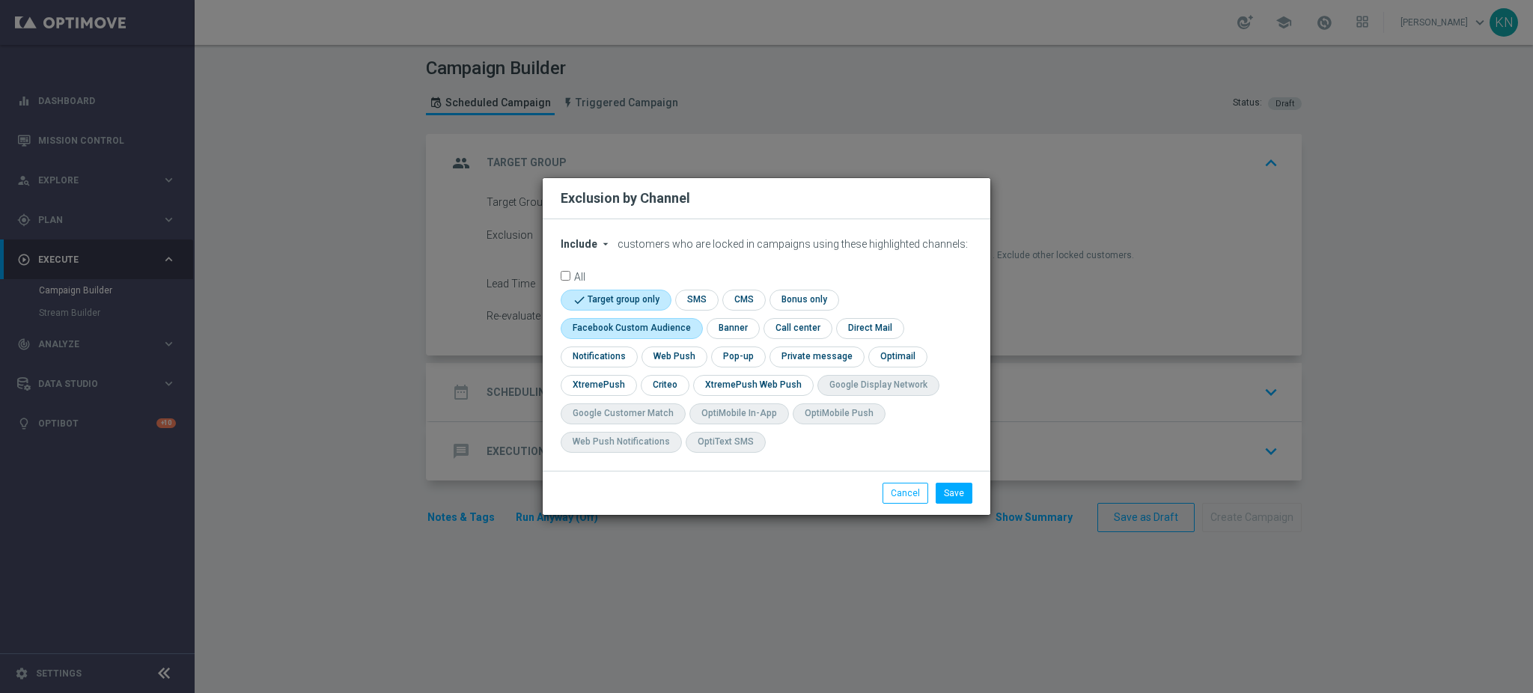
checkbox input "true"
click at [659, 385] on input "checkbox" at bounding box center [664, 385] width 46 height 20
checkbox input "true"
drag, startPoint x: 947, startPoint y: 496, endPoint x: 765, endPoint y: 351, distance: 232.7
click at [944, 495] on button "Save" at bounding box center [954, 493] width 37 height 21
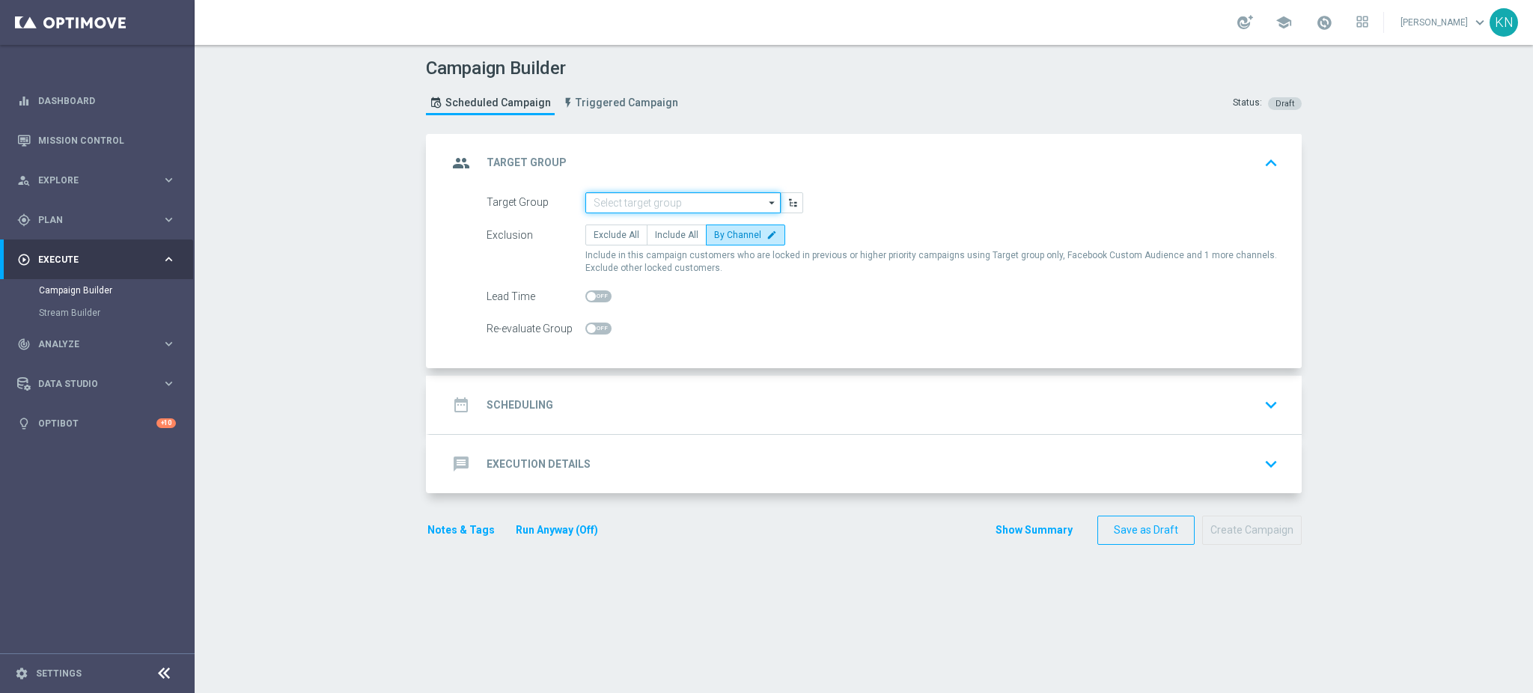
click at [620, 207] on input at bounding box center [682, 202] width 195 height 21
paste input "A_MIN_TARGET_ZBR_100_DO_10_151025"
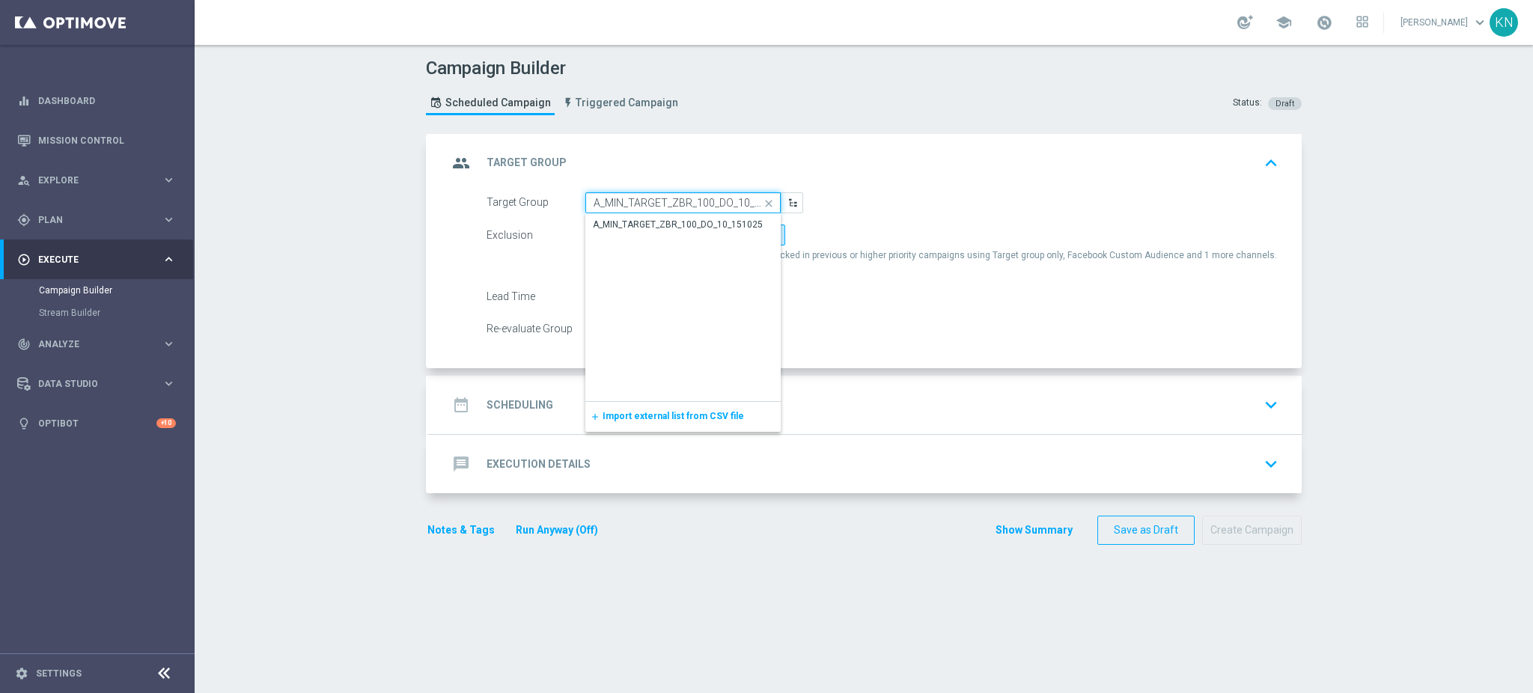
scroll to position [0, 21]
click at [641, 234] on div "A_MIN_TARGET_ZBR_100_DO_10_151025" at bounding box center [683, 232] width 196 height 36
click at [708, 222] on div "A_MIN_TARGET_ZBR_100_DO_10_151025" at bounding box center [678, 225] width 170 height 13
type input "A_MIN_TARGET_ZBR_100_DO_10_151025"
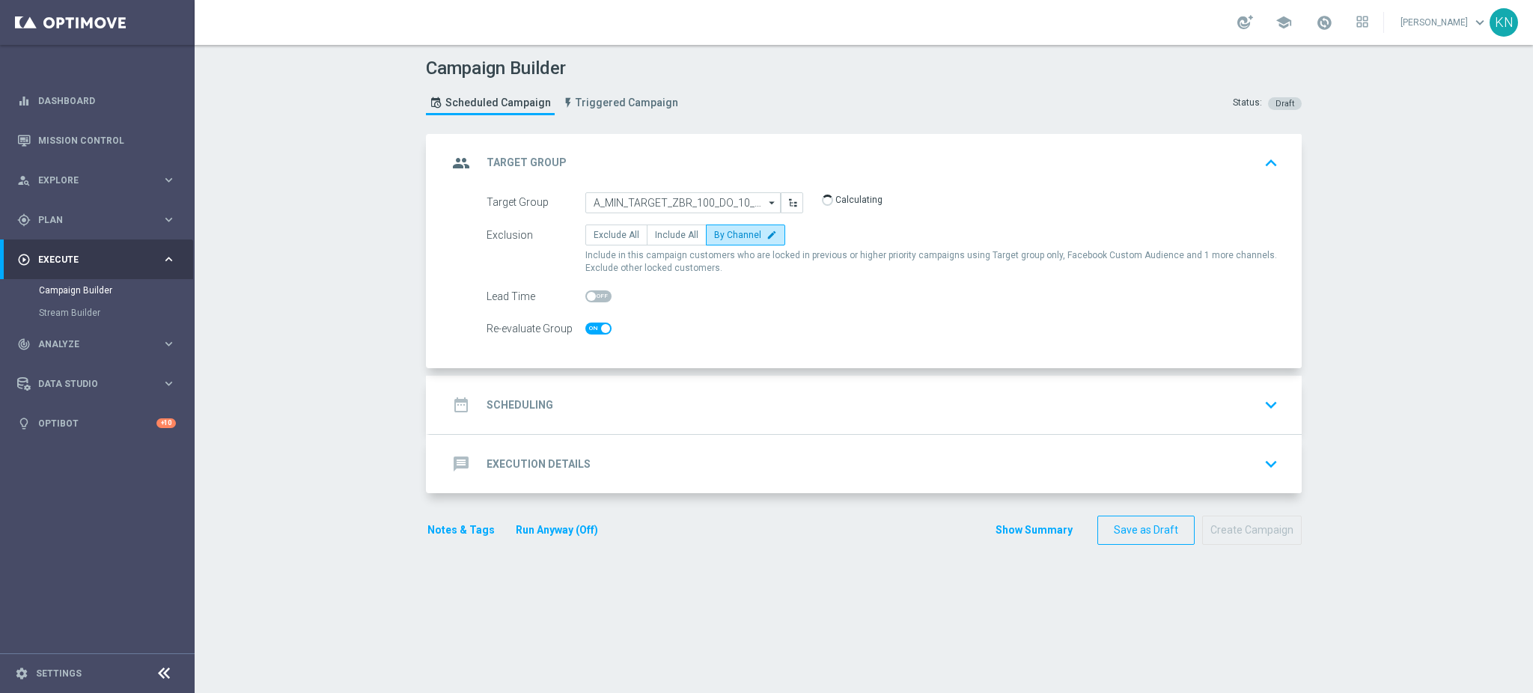
checkbox input "true"
click at [1021, 406] on div "date_range Scheduling keyboard_arrow_down" at bounding box center [866, 405] width 836 height 28
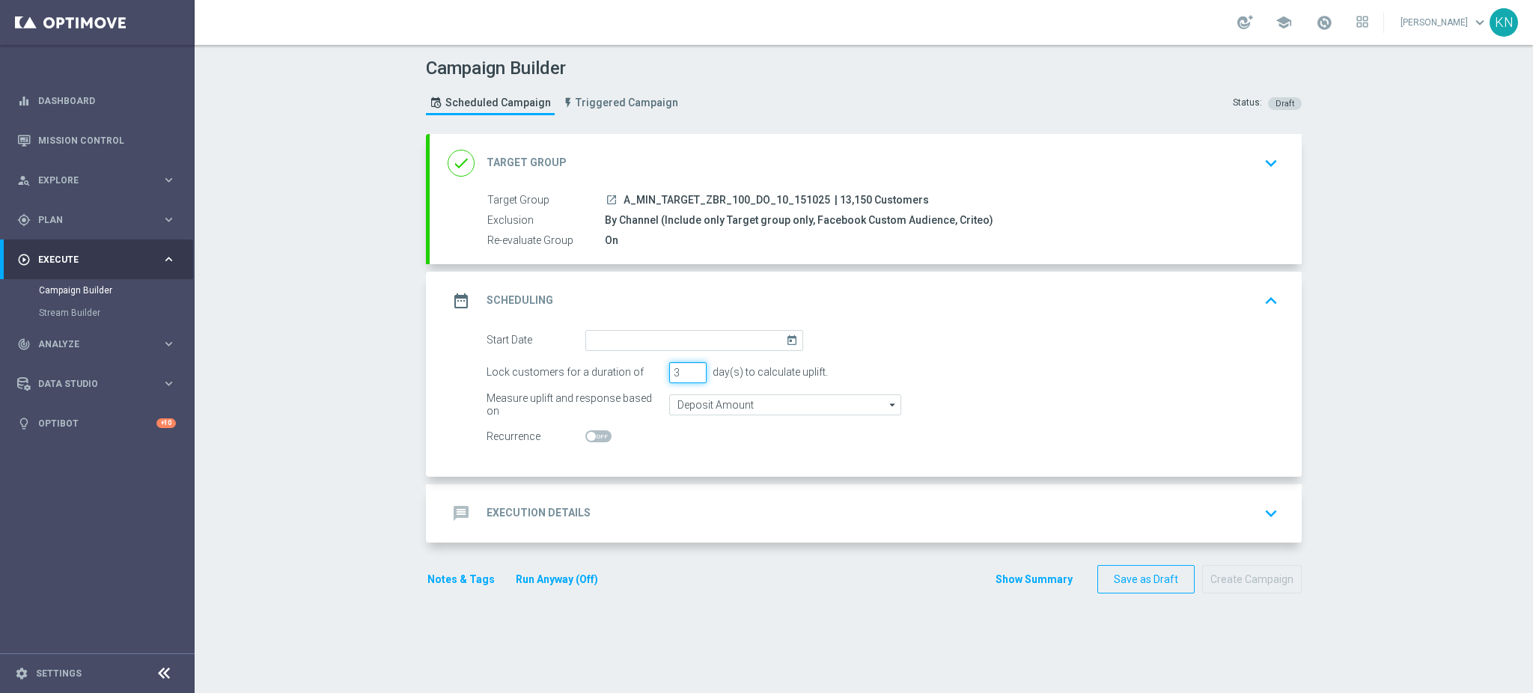
drag, startPoint x: 669, startPoint y: 373, endPoint x: 620, endPoint y: 367, distance: 49.0
click at [620, 367] on div "Lock customers for a duration of 3 day(s) to calculate uplift." at bounding box center [882, 372] width 814 height 21
type input "2"
click at [763, 406] on input "Deposit Amount" at bounding box center [785, 404] width 232 height 21
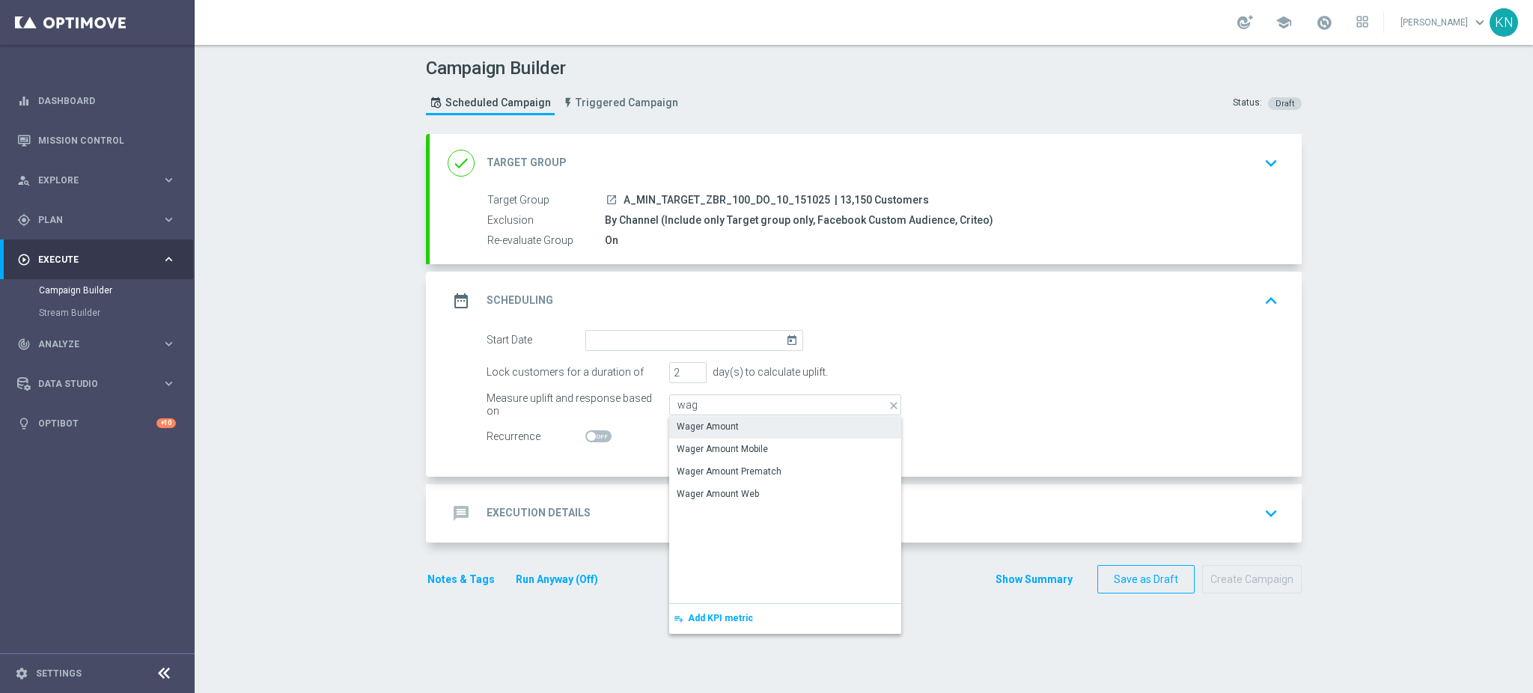
drag, startPoint x: 721, startPoint y: 427, endPoint x: 677, endPoint y: 355, distance: 84.7
click at [721, 427] on div "Wager Amount" at bounding box center [708, 426] width 62 height 13
type input "Wager Amount"
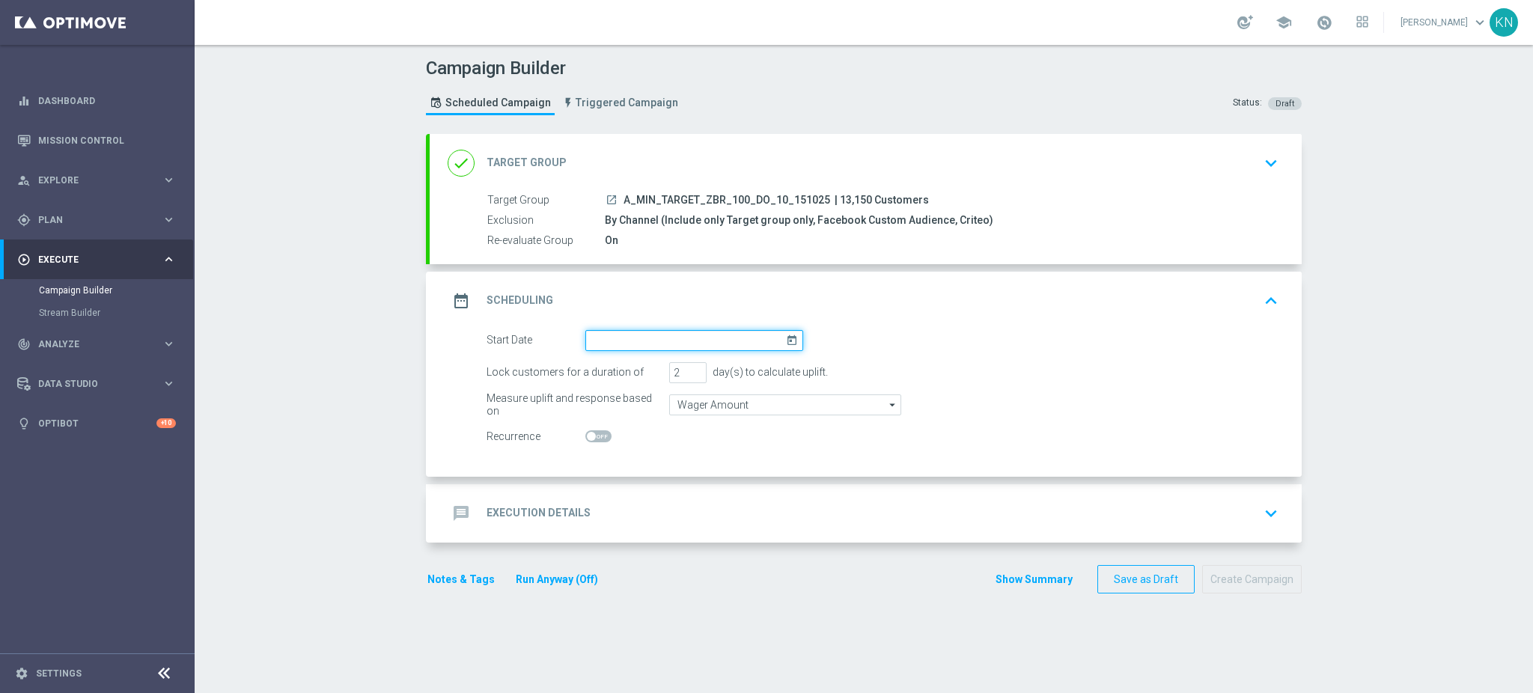
click at [633, 336] on input at bounding box center [694, 340] width 218 height 21
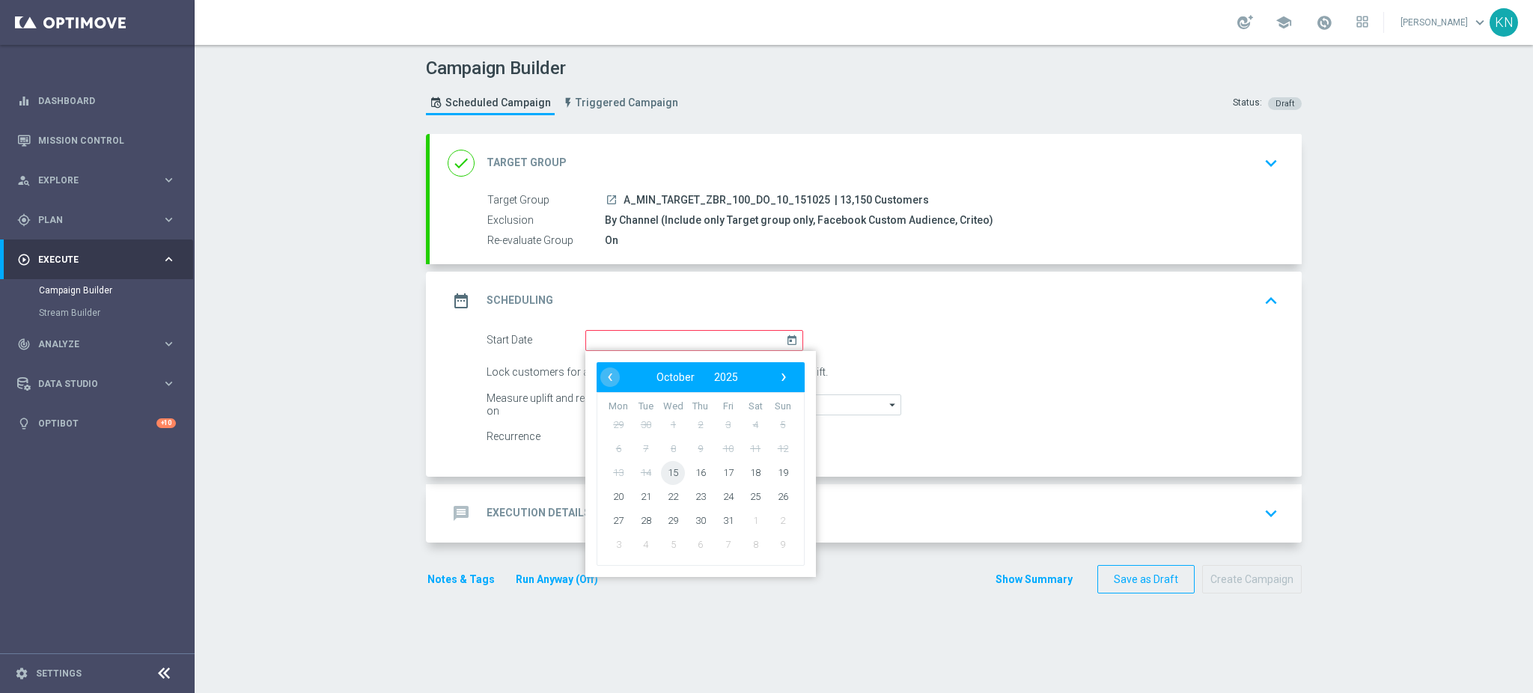
click at [661, 472] on span "15" at bounding box center [673, 472] width 24 height 24
type input "[DATE]"
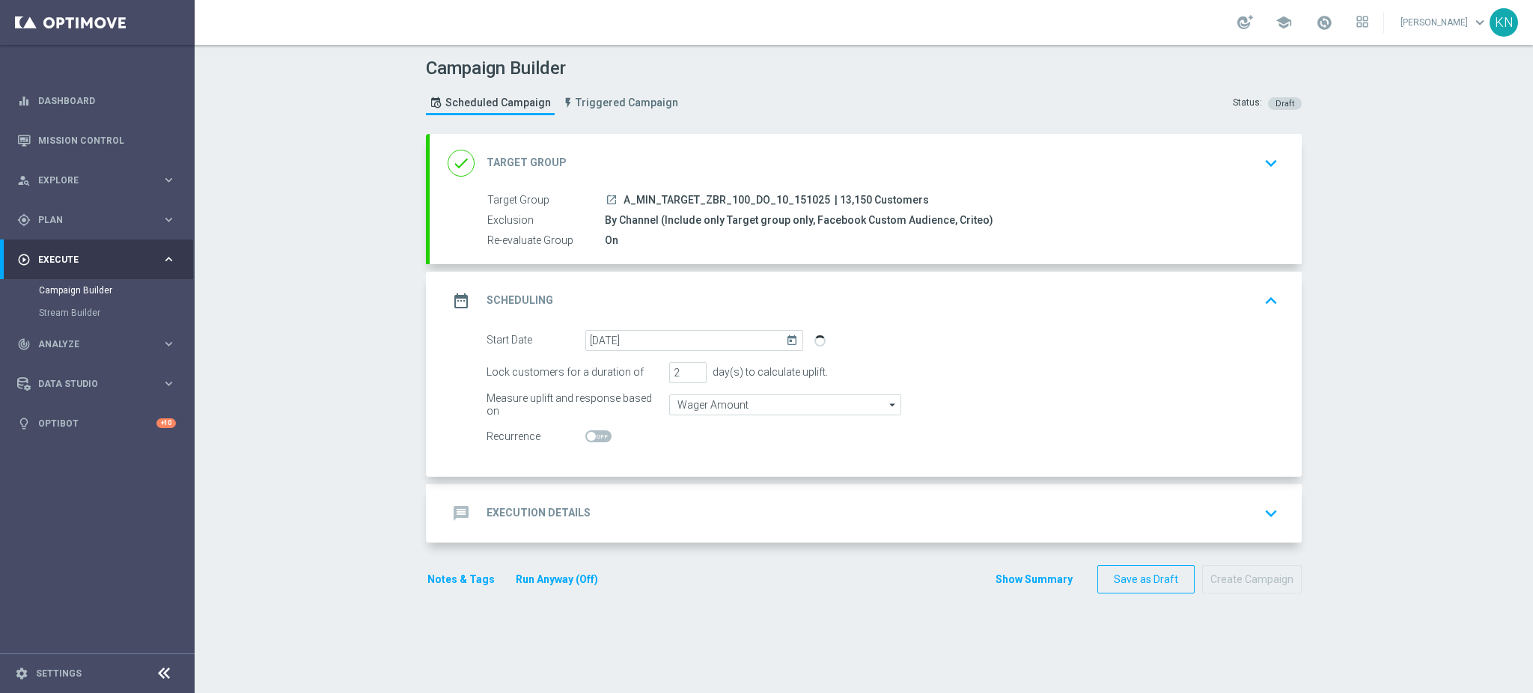
click at [776, 506] on div "message Execution Details keyboard_arrow_down" at bounding box center [866, 513] width 836 height 28
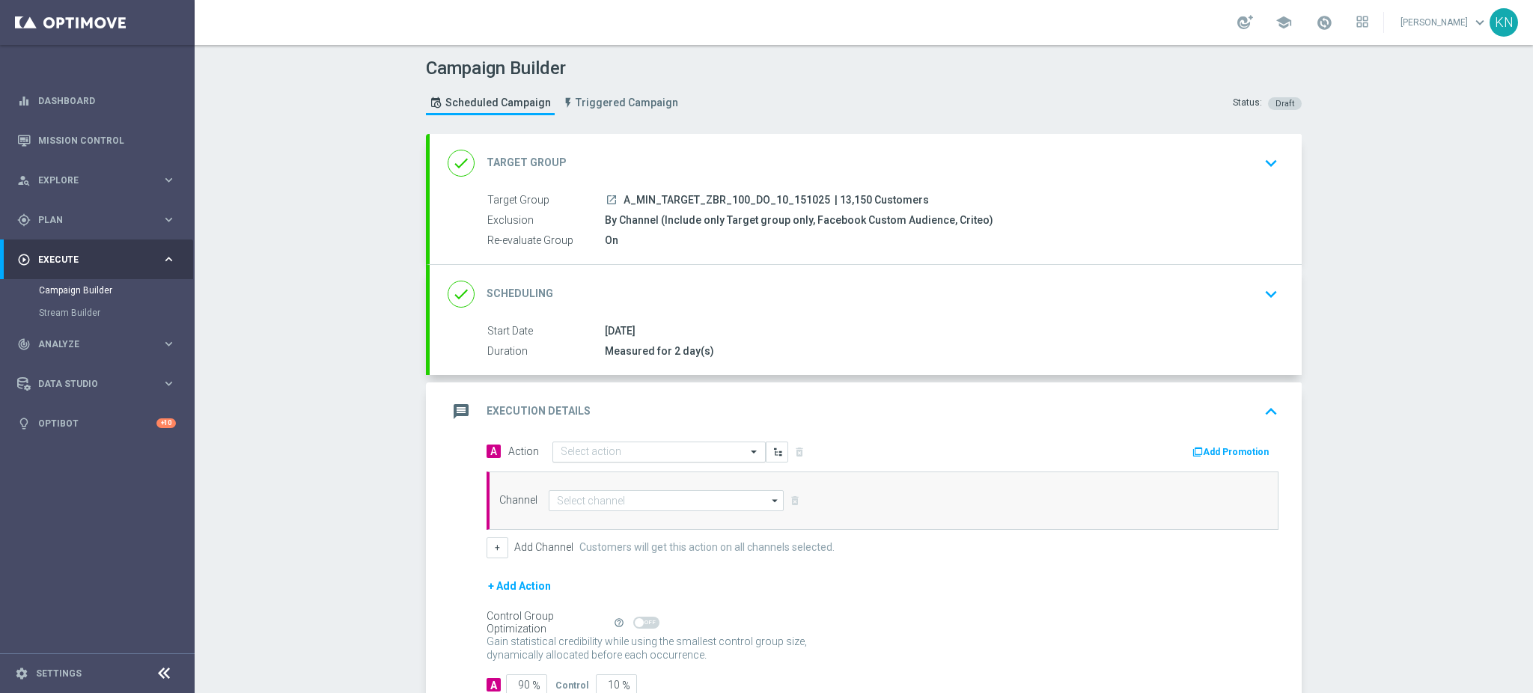
click at [604, 451] on input "text" at bounding box center [644, 452] width 167 height 13
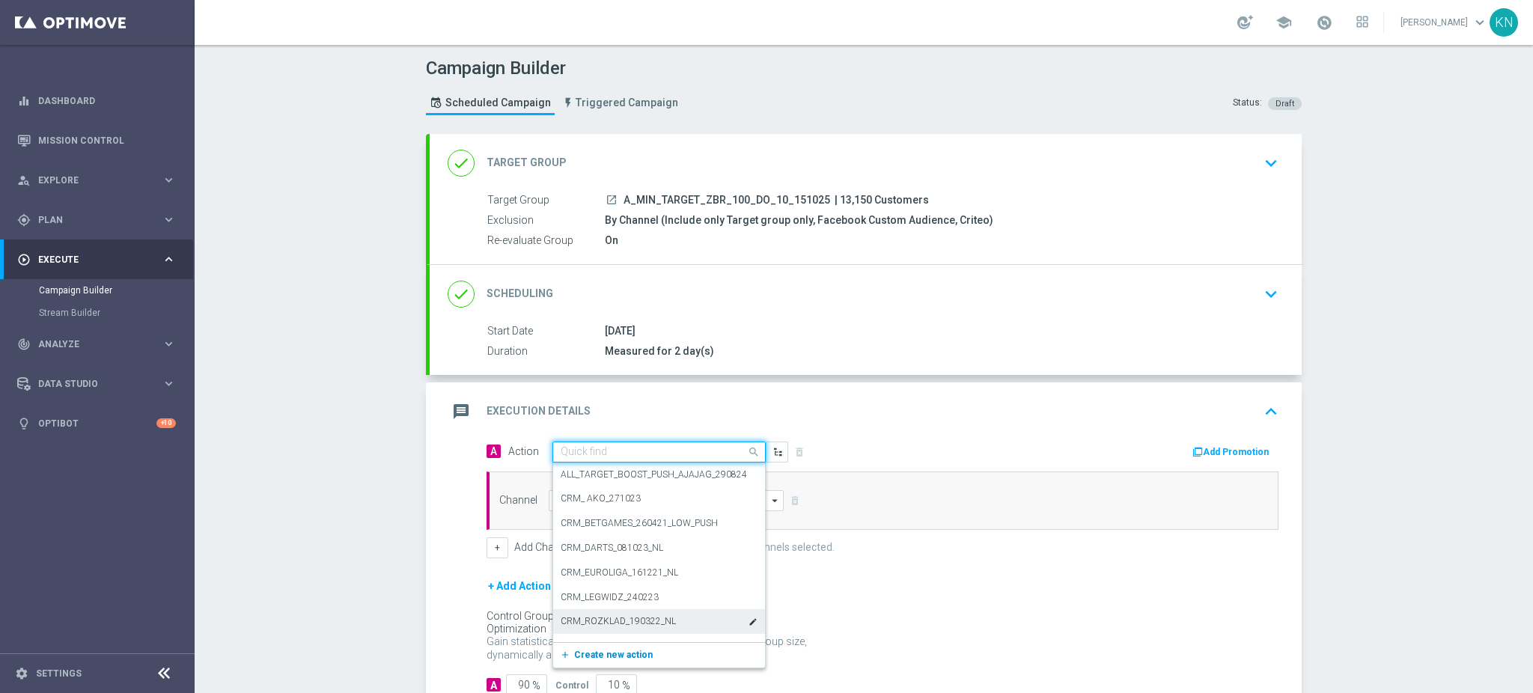
click at [588, 654] on span "Create new action" at bounding box center [613, 655] width 79 height 10
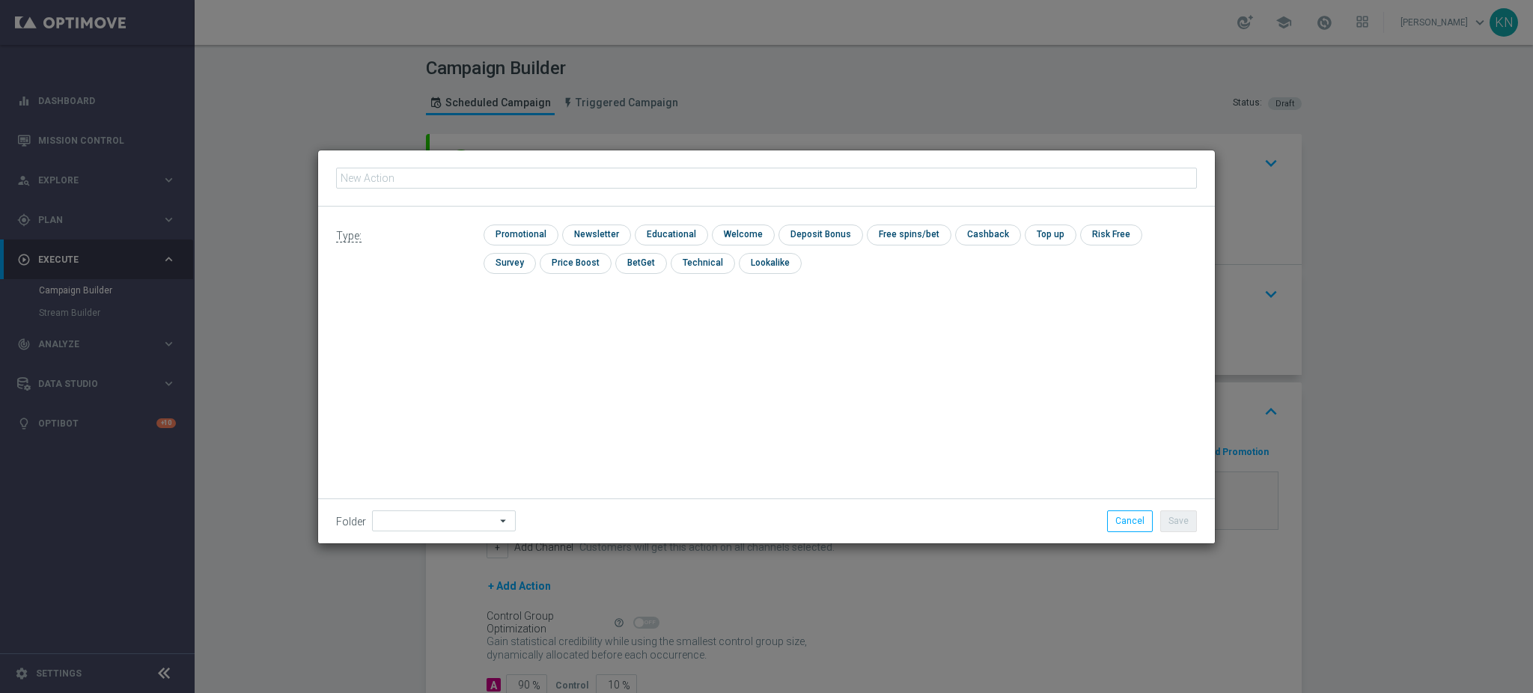
click at [491, 174] on input "text" at bounding box center [766, 178] width 861 height 21
type input "A_MIN_TARGET_ZBR_100_DO_10_151025"
click at [534, 227] on input "checkbox" at bounding box center [518, 235] width 71 height 20
checkbox input "true"
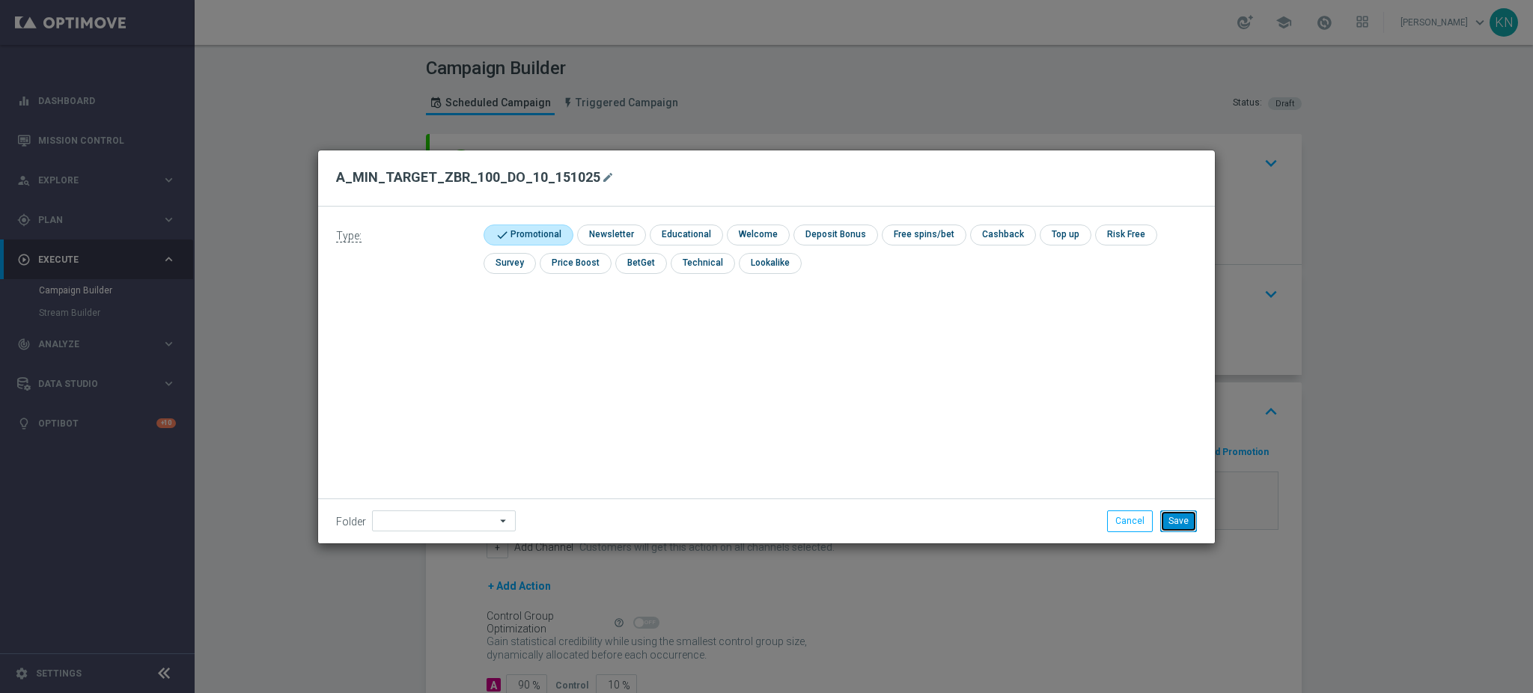
click at [1175, 521] on button "Save" at bounding box center [1178, 520] width 37 height 21
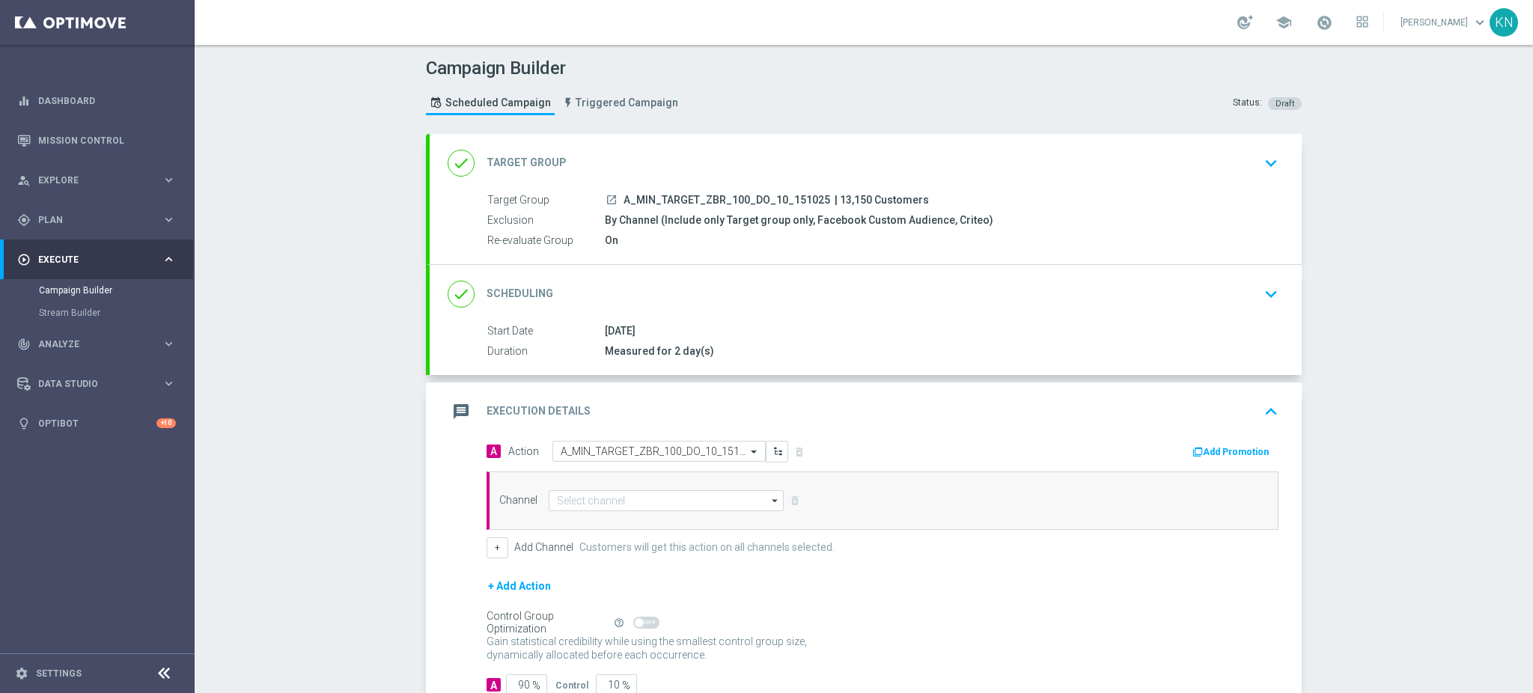
scroll to position [100, 0]
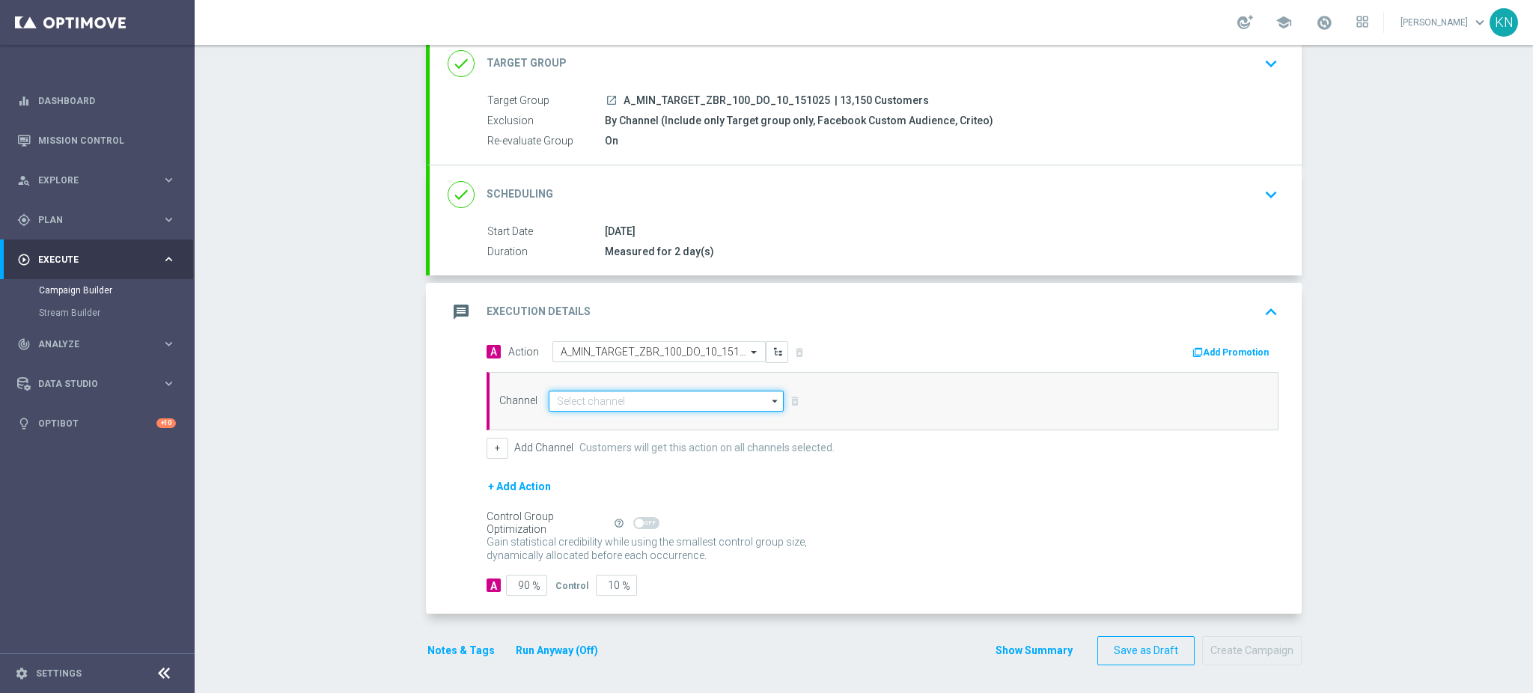
click at [630, 400] on input at bounding box center [666, 401] width 235 height 21
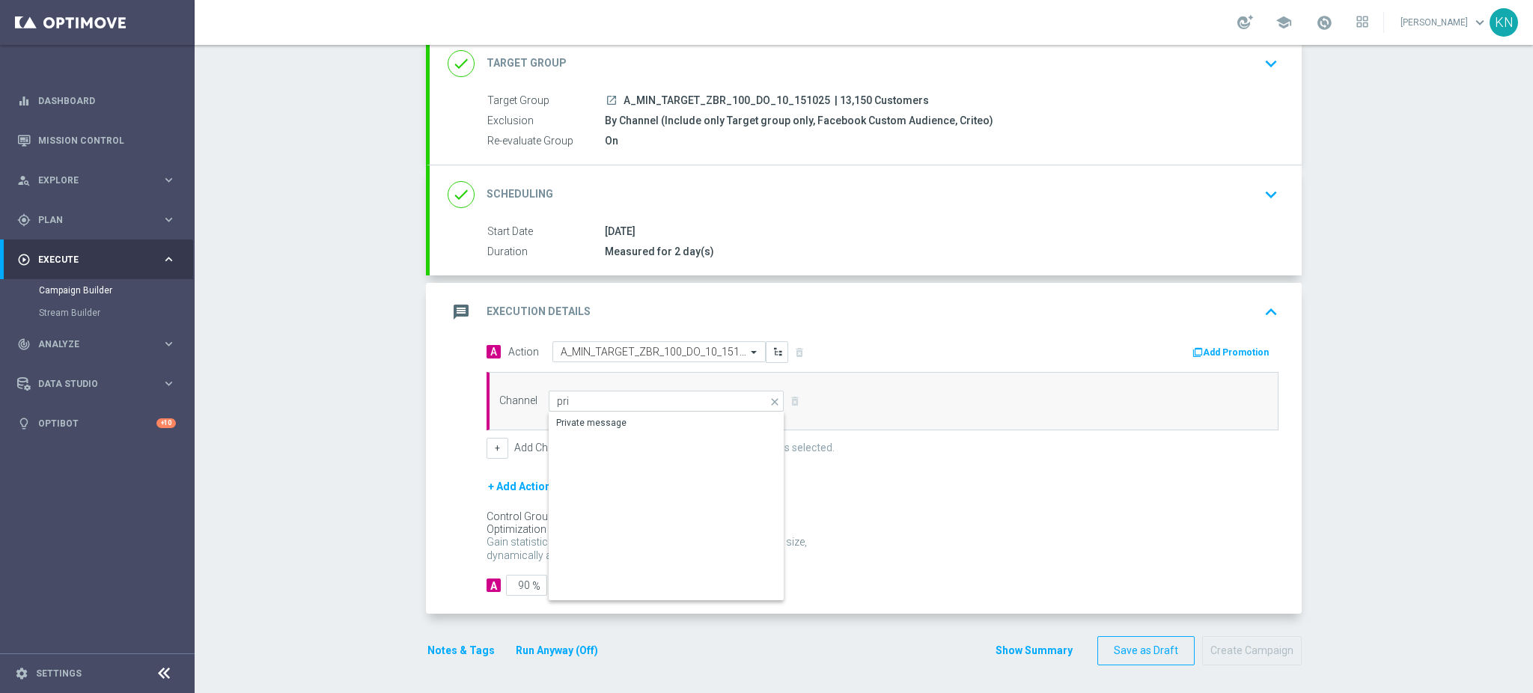
click at [633, 418] on div "Private message" at bounding box center [667, 422] width 236 height 21
type input "Private message"
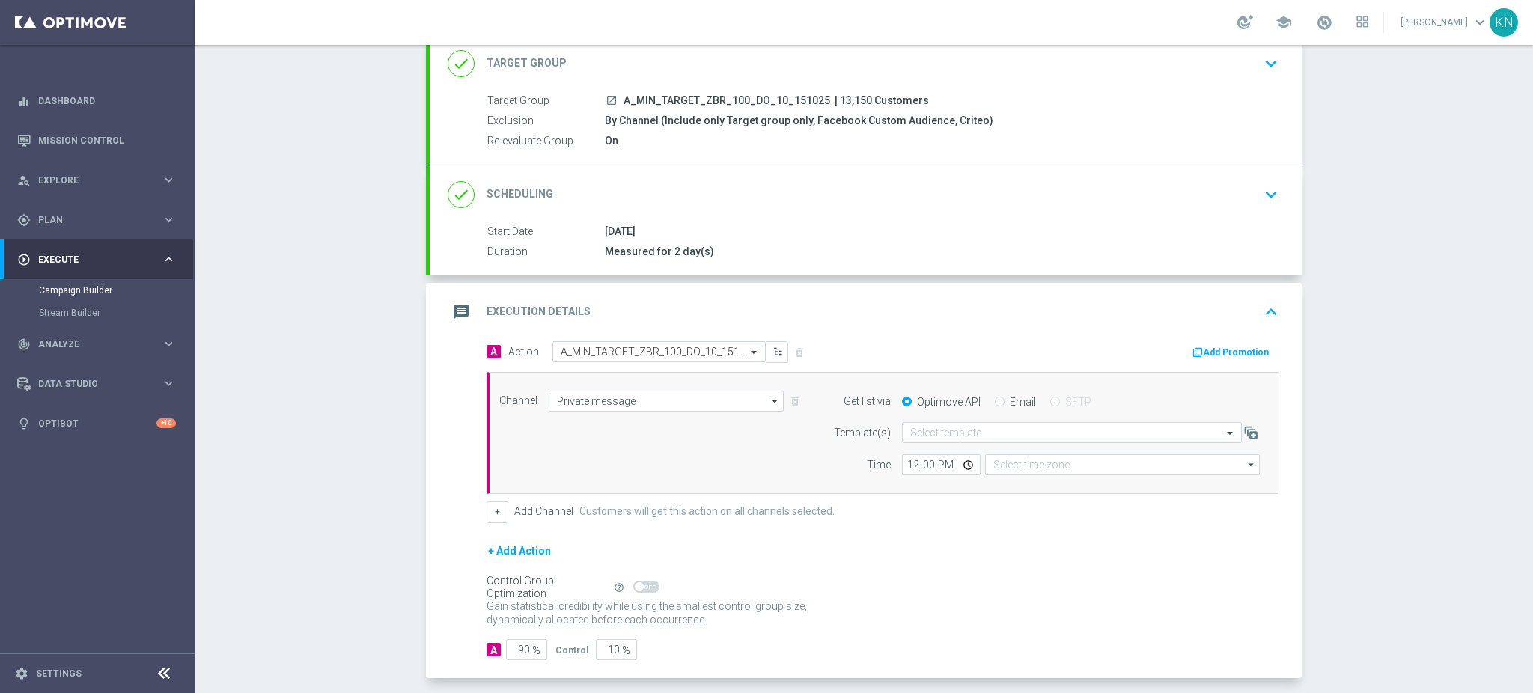
type input "Coordinated Universal Time (UTC 00:00)"
click at [1037, 430] on input "text" at bounding box center [1056, 433] width 293 height 13
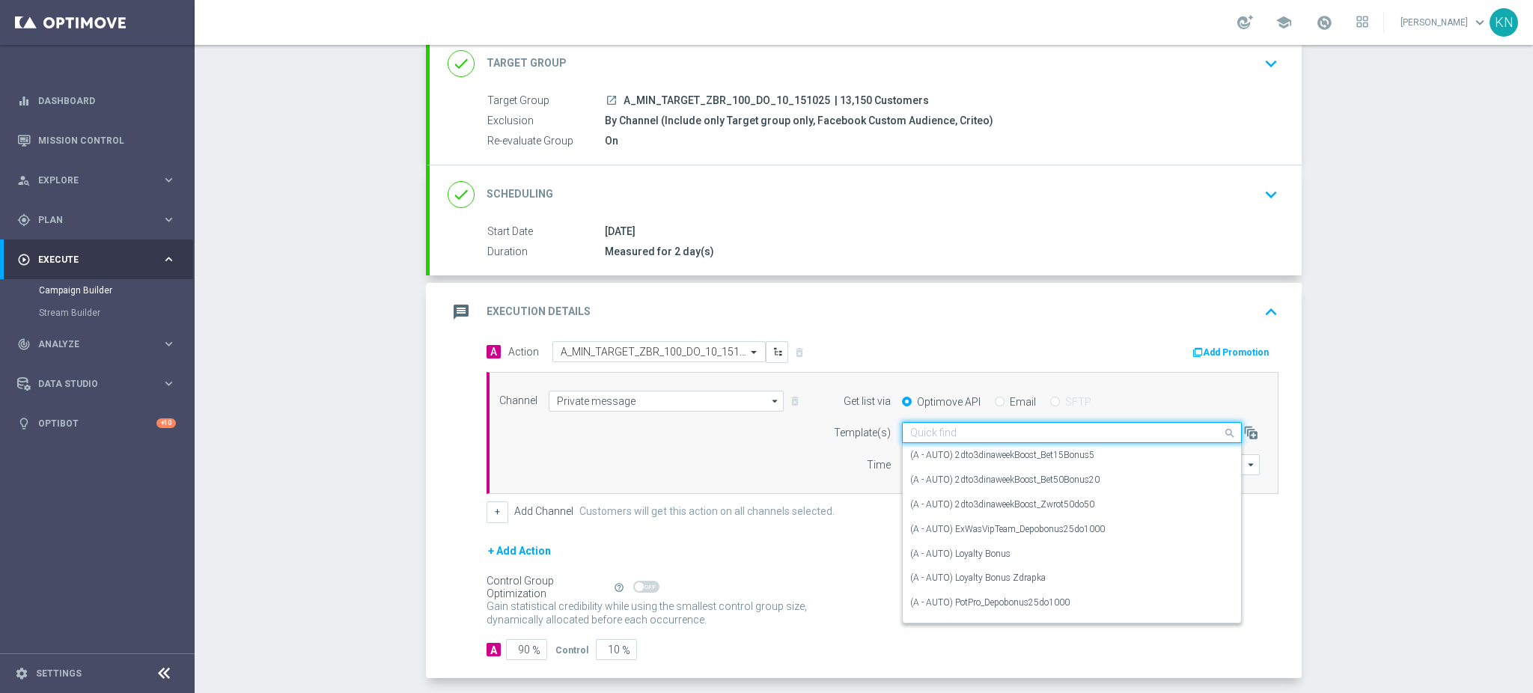
paste input "A_MIN_TARGET_ZBR_100_DO_10_151025"
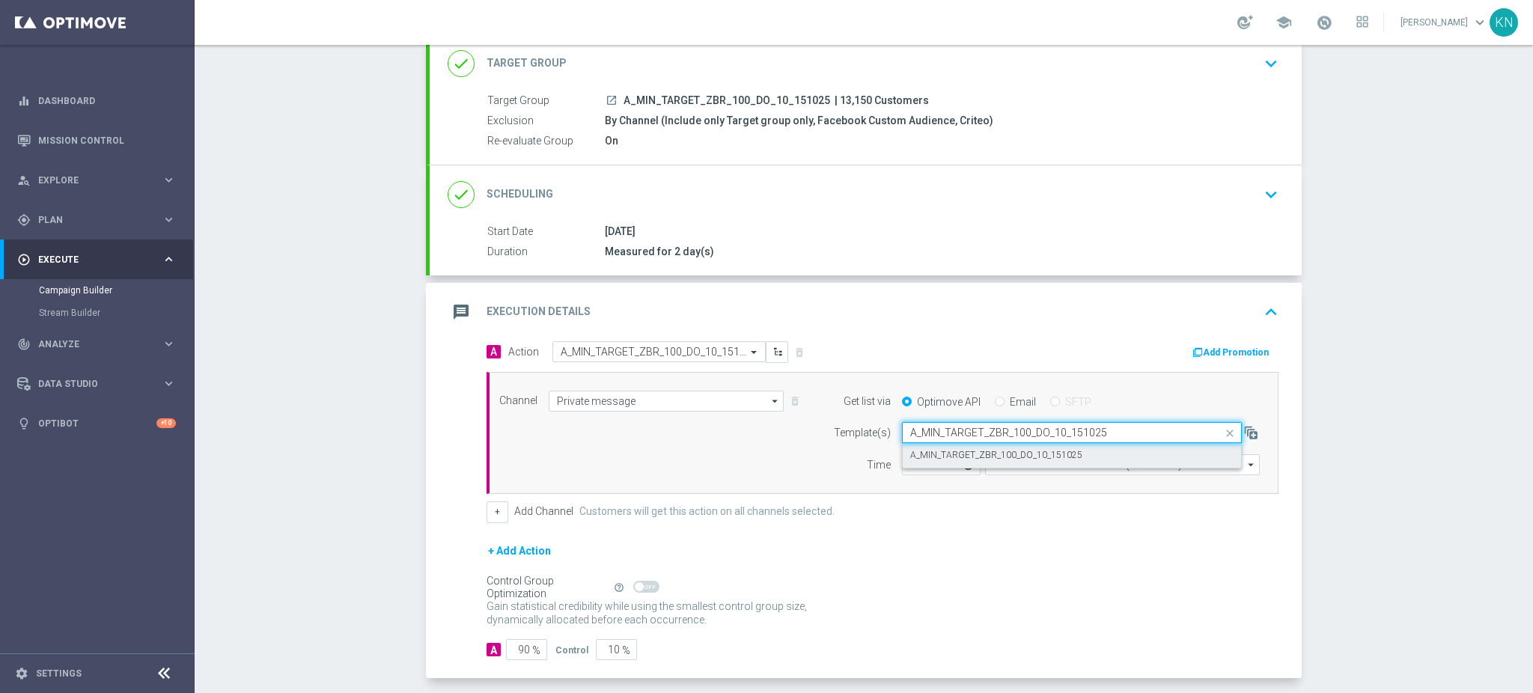
click at [979, 455] on label "A_MIN_TARGET_ZBR_100_DO_10_151025" at bounding box center [996, 455] width 172 height 13
type input "A_MIN_TARGET_ZBR_100_DO_10_151025"
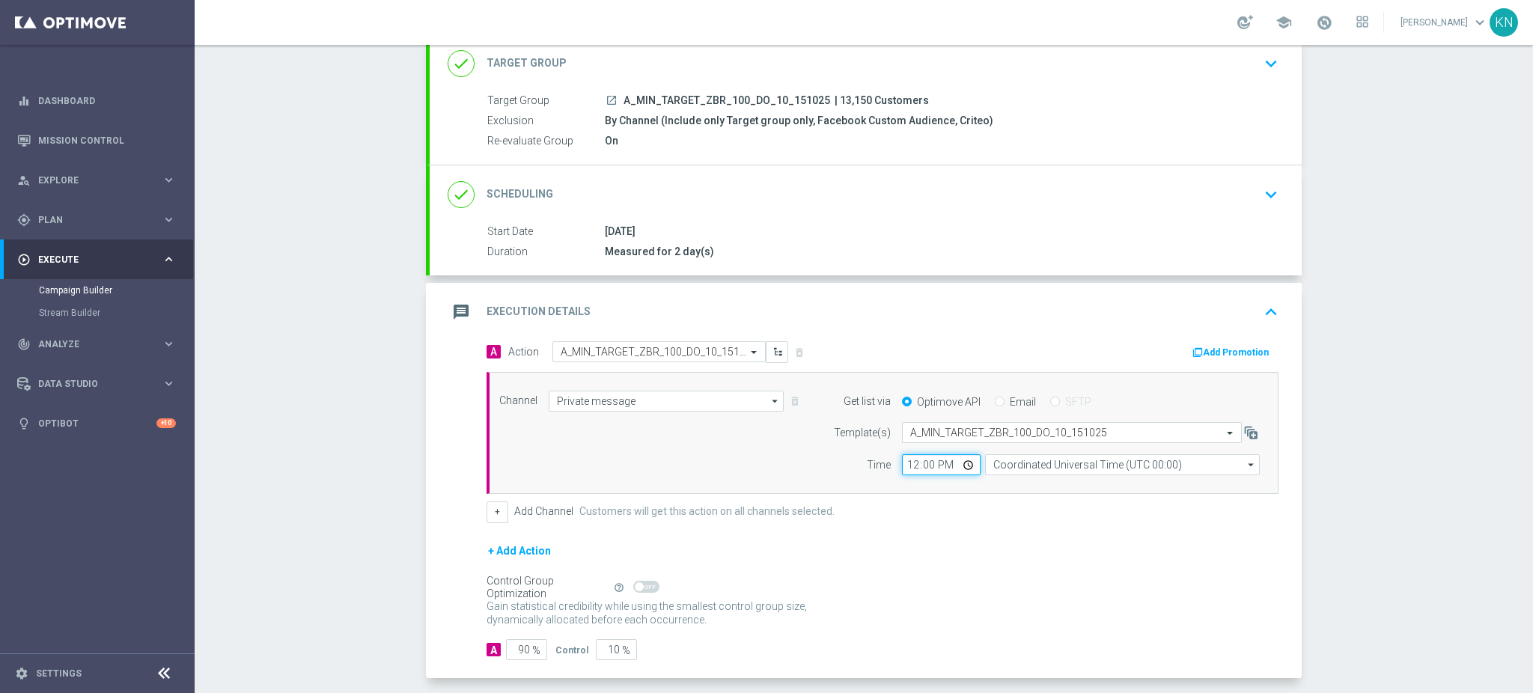
click at [904, 463] on input "12:00" at bounding box center [941, 464] width 79 height 21
type input "15:00"
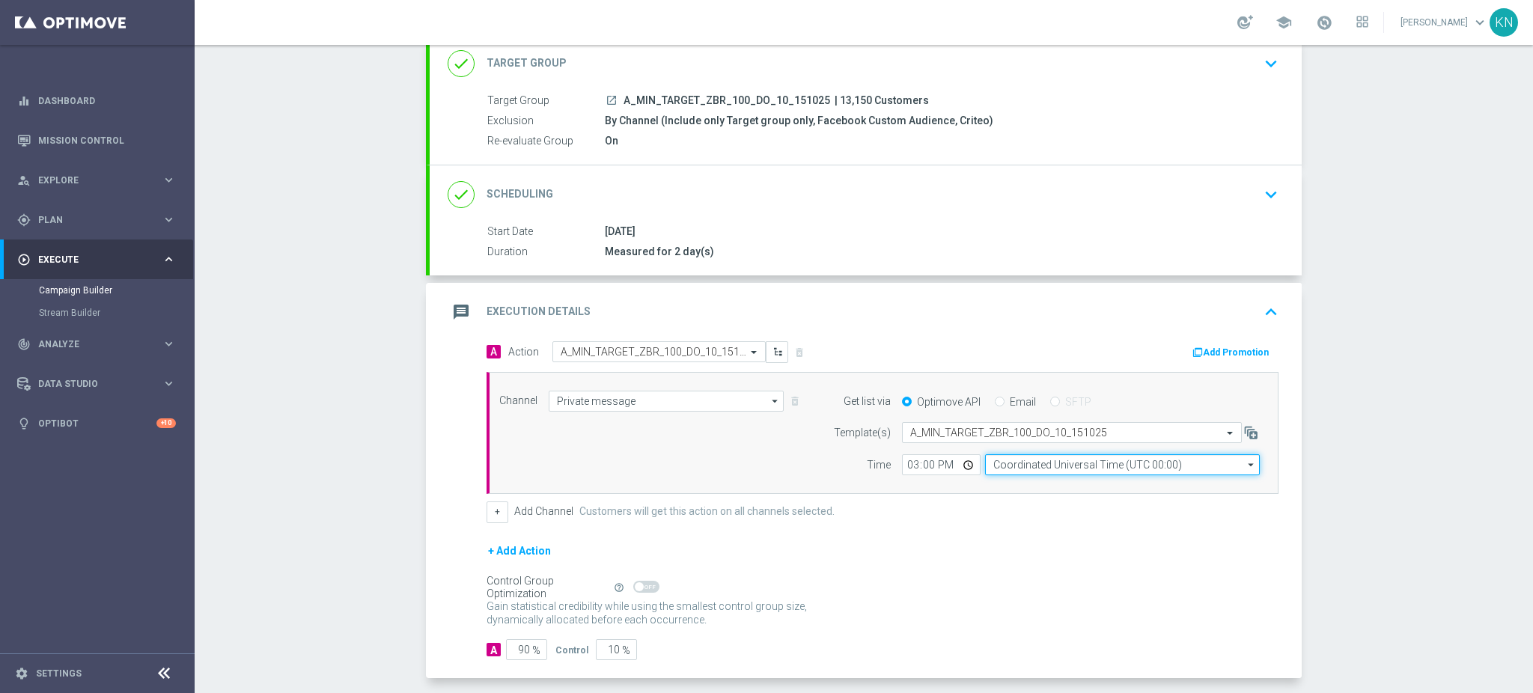
click at [1044, 469] on input "Coordinated Universal Time (UTC 00:00)" at bounding box center [1122, 464] width 275 height 21
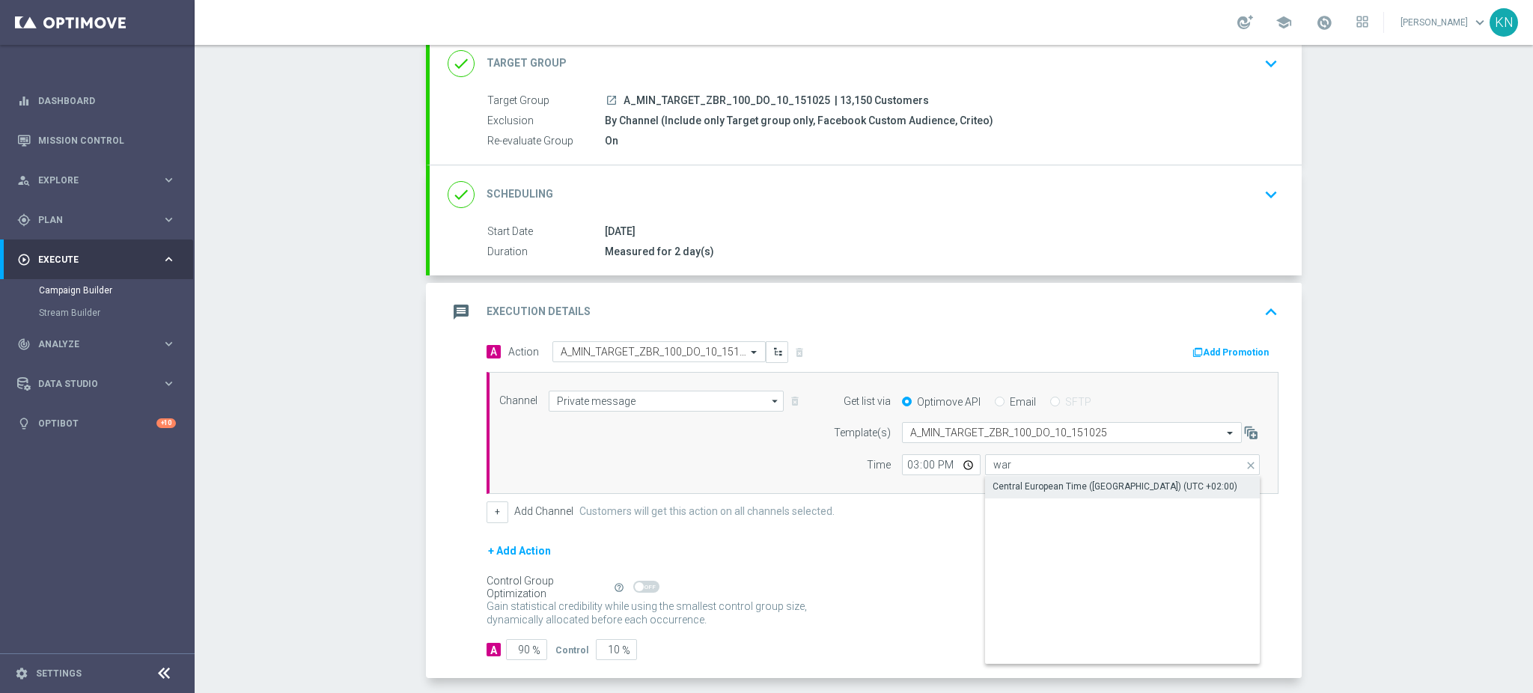
click at [1048, 488] on div "Central European Time ([GEOGRAPHIC_DATA]) (UTC +02:00)" at bounding box center [1114, 486] width 245 height 13
type input "Central European Time ([GEOGRAPHIC_DATA]) (UTC +02:00)"
click at [602, 651] on input "10" at bounding box center [616, 649] width 41 height 21
click at [602, 646] on input "10" at bounding box center [616, 649] width 41 height 21
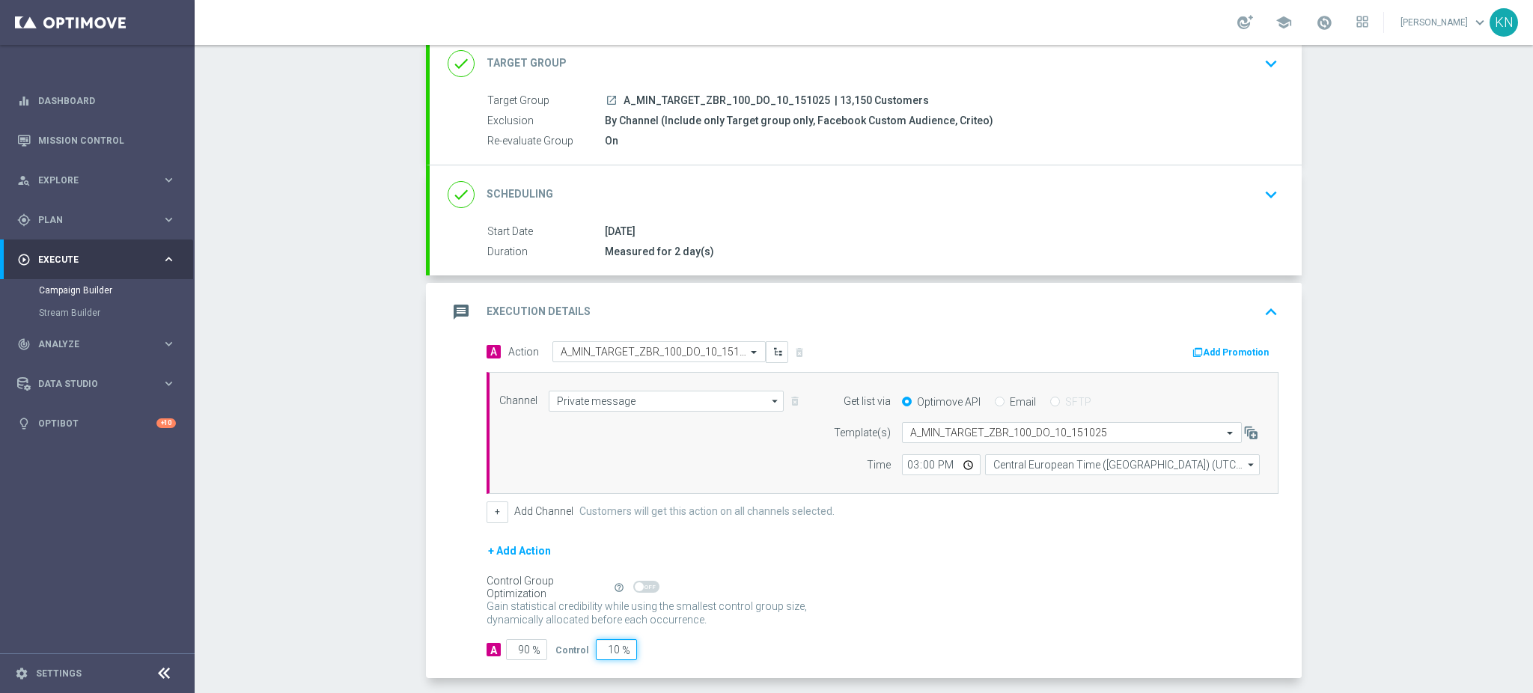
click at [602, 646] on input "10" at bounding box center [616, 649] width 41 height 21
type input "5"
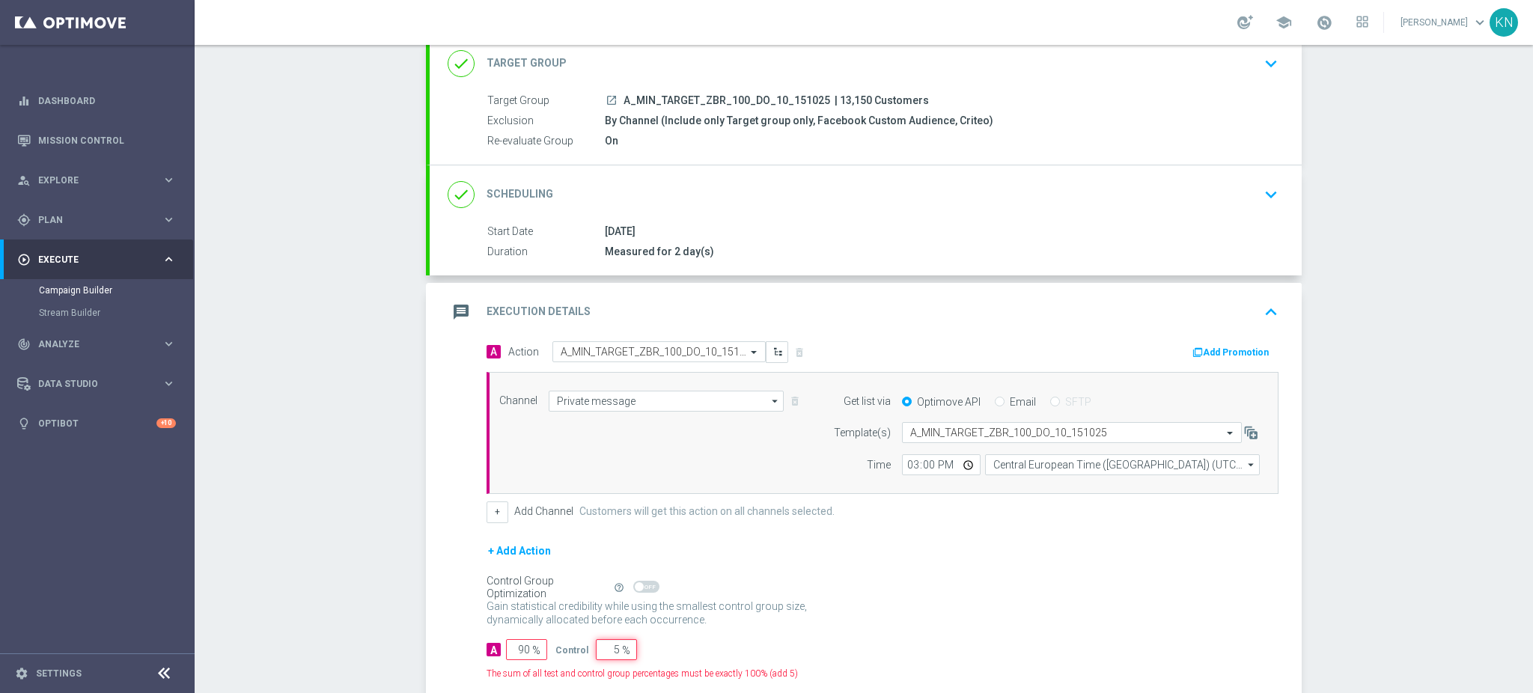
type input "95"
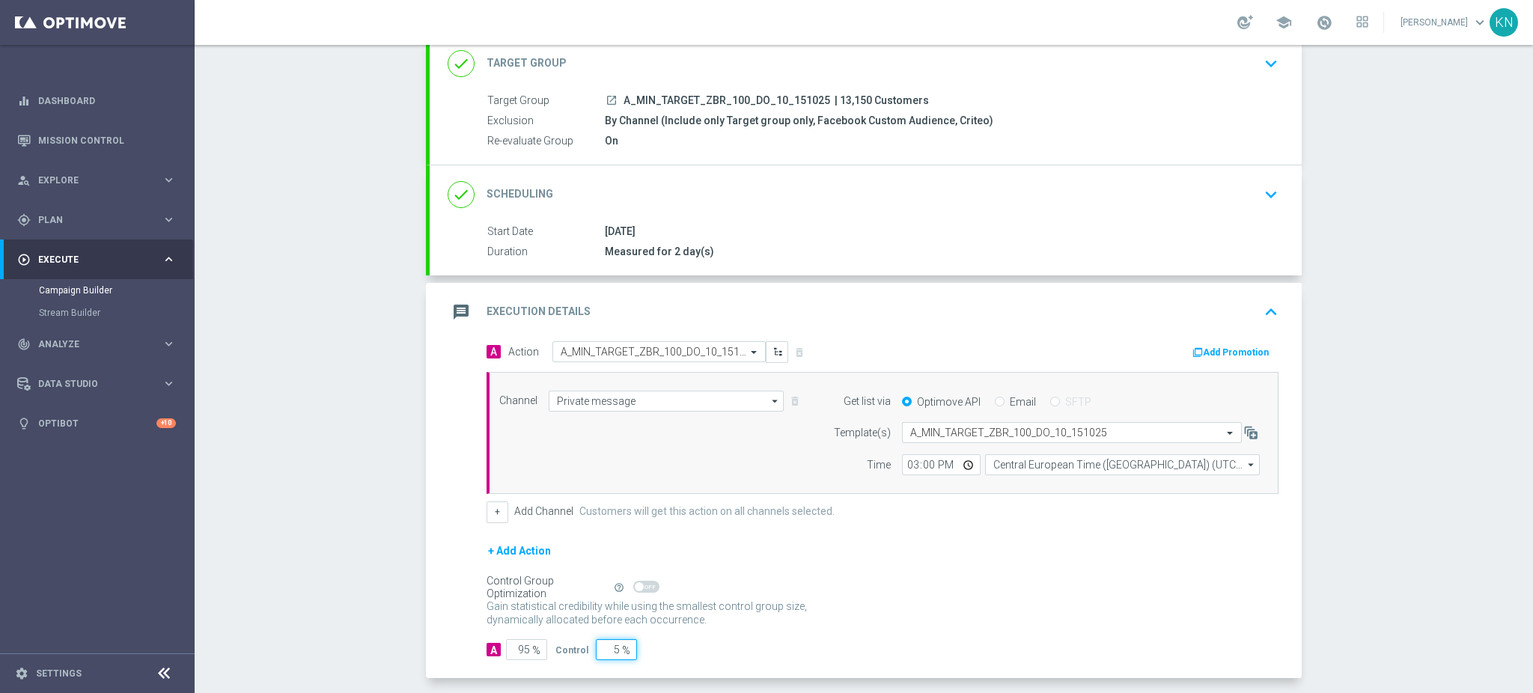
type input "5"
click at [689, 651] on div "A 95 % Control 5 %" at bounding box center [882, 649] width 792 height 21
click at [1195, 347] on icon "button" at bounding box center [1197, 352] width 10 height 10
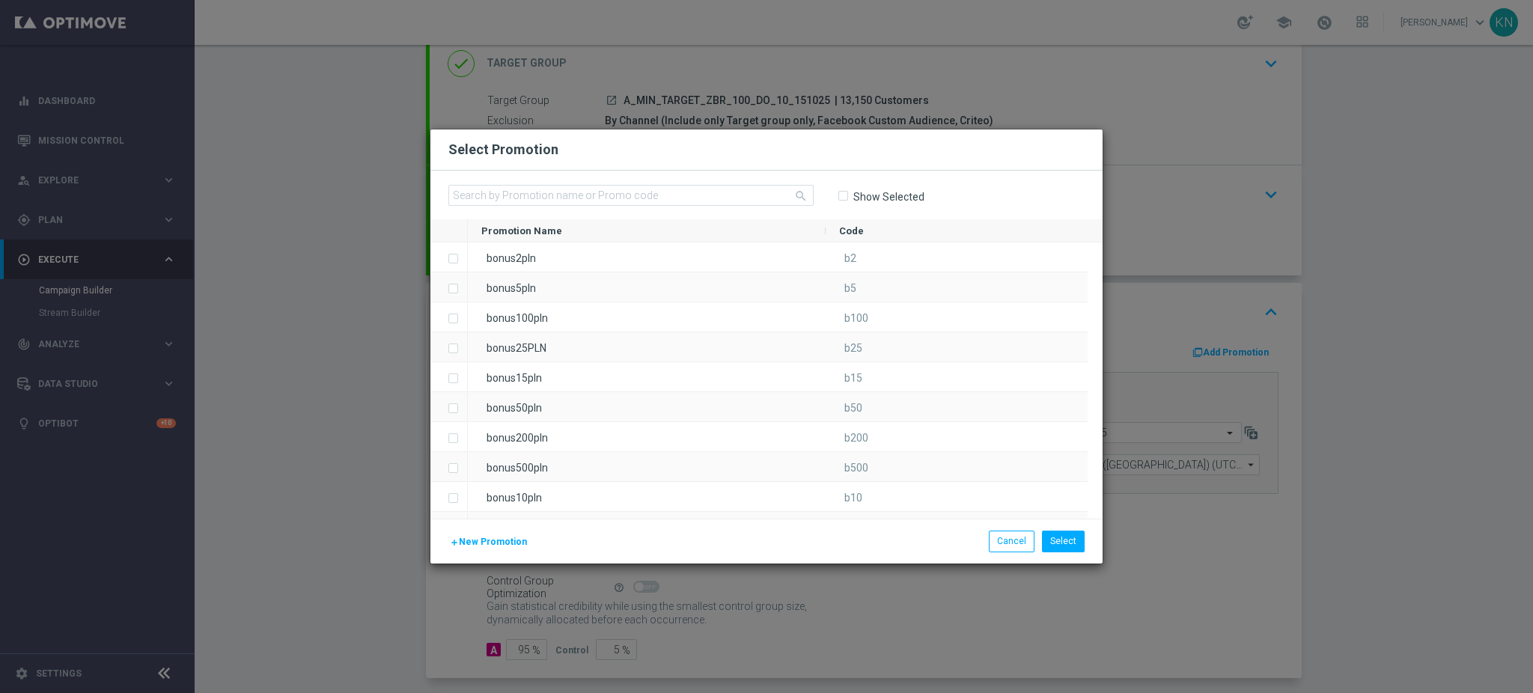
click at [488, 543] on span "New Promotion" at bounding box center [493, 542] width 68 height 10
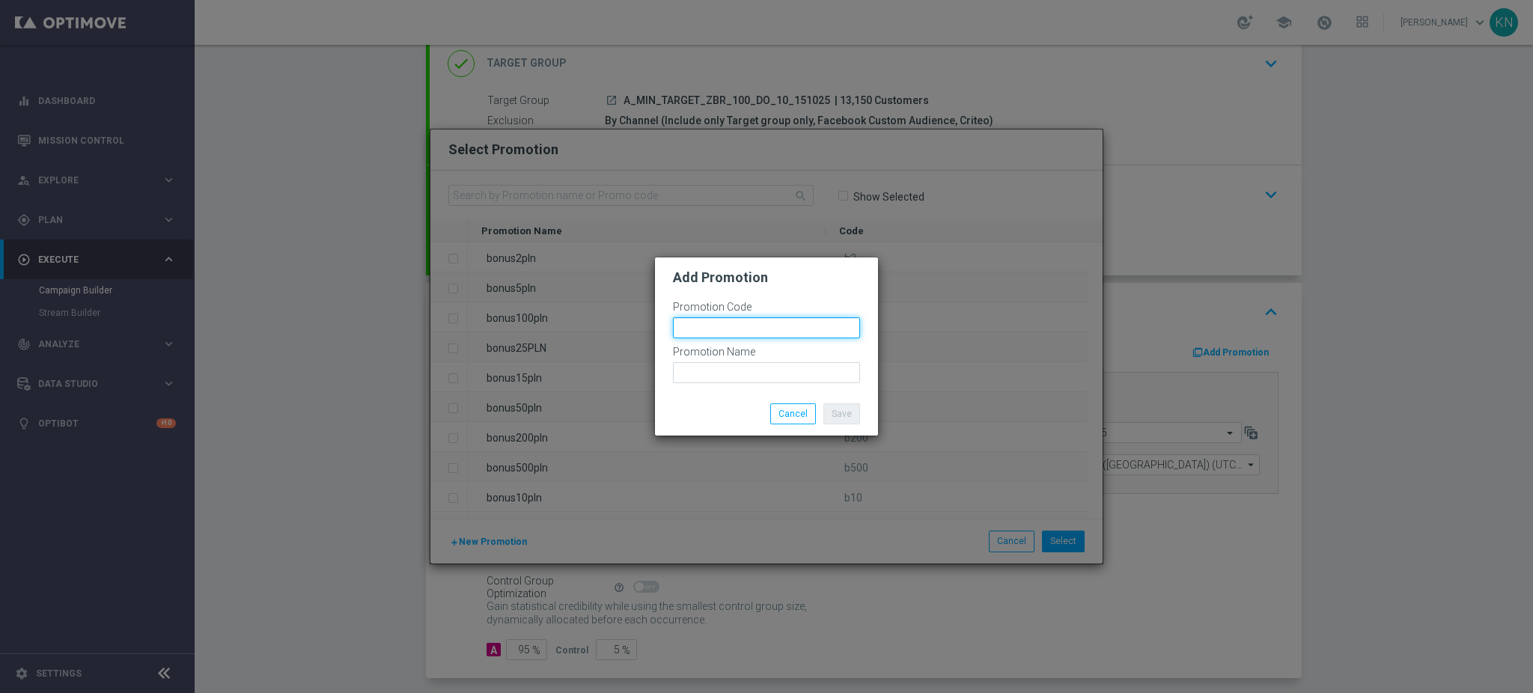
click at [747, 325] on input "text" at bounding box center [766, 327] width 187 height 21
paste input "190850"
drag, startPoint x: 790, startPoint y: 331, endPoint x: 288, endPoint y: 317, distance: 502.4
click at [281, 312] on modal-container "Add Promotion Promotion Code bonusapi_tg-190850 Promotion Name Save Cancel" at bounding box center [766, 346] width 1533 height 693
click at [741, 332] on input "bonusapi_tg-" at bounding box center [766, 327] width 187 height 21
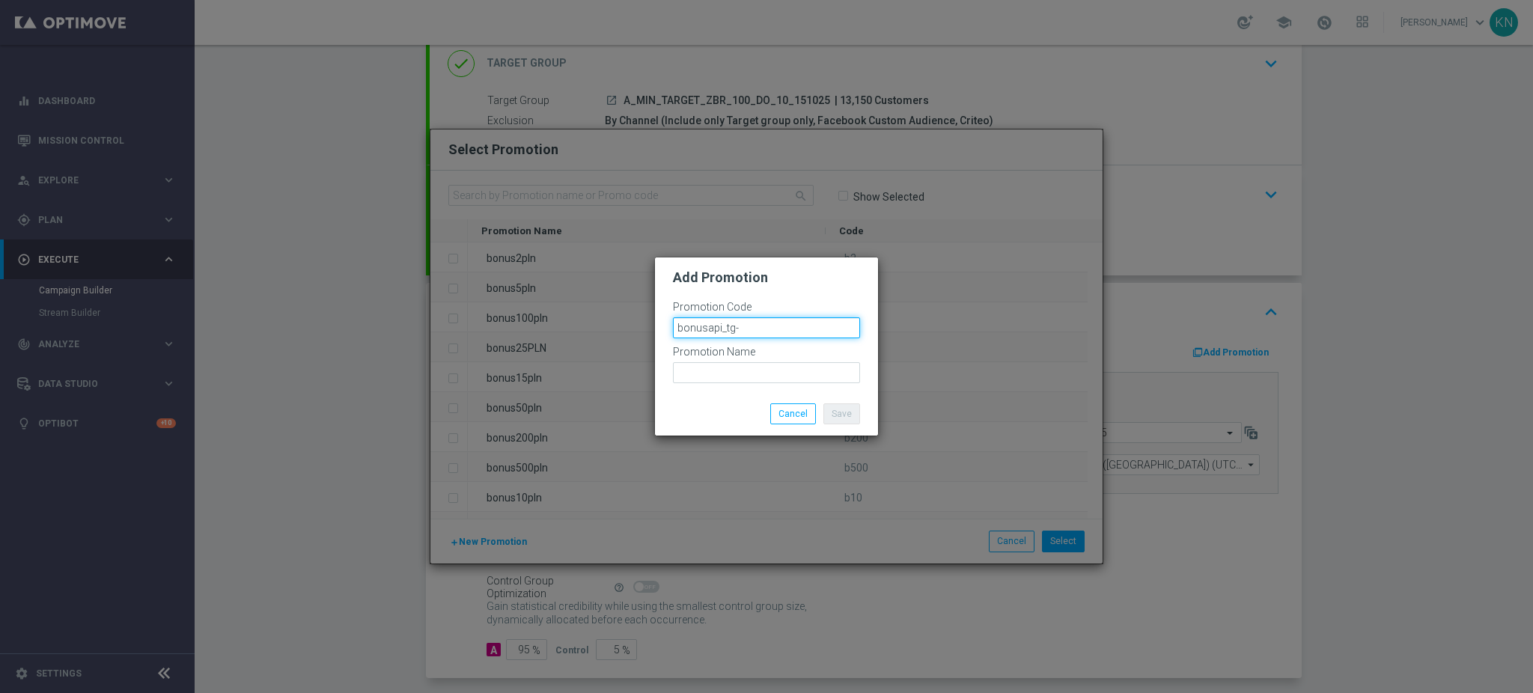
paste input "190850"
drag, startPoint x: 811, startPoint y: 330, endPoint x: 452, endPoint y: 323, distance: 358.6
click at [451, 323] on modal-container "Add Promotion Promotion Code bonusapi_tg-190850 Promotion Name Save Cancel" at bounding box center [766, 346] width 1533 height 693
type input "bonusapi_tg-190850"
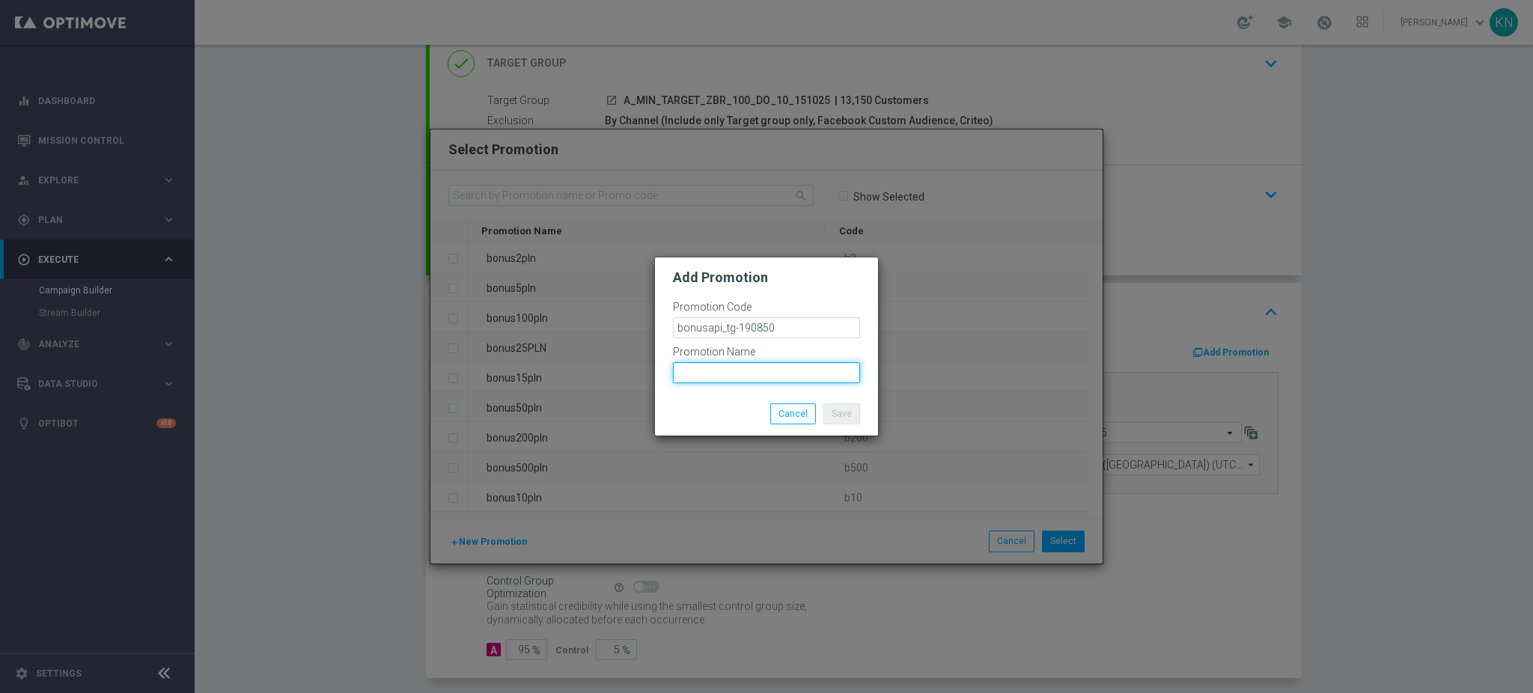
click at [724, 379] on input "text" at bounding box center [766, 372] width 187 height 21
paste input "bonusapi_tg-190850"
type input "bonusapi_tg-190850"
click at [711, 408] on div "Save Cancel" at bounding box center [767, 413] width 210 height 21
click at [844, 415] on button "Save" at bounding box center [841, 413] width 37 height 21
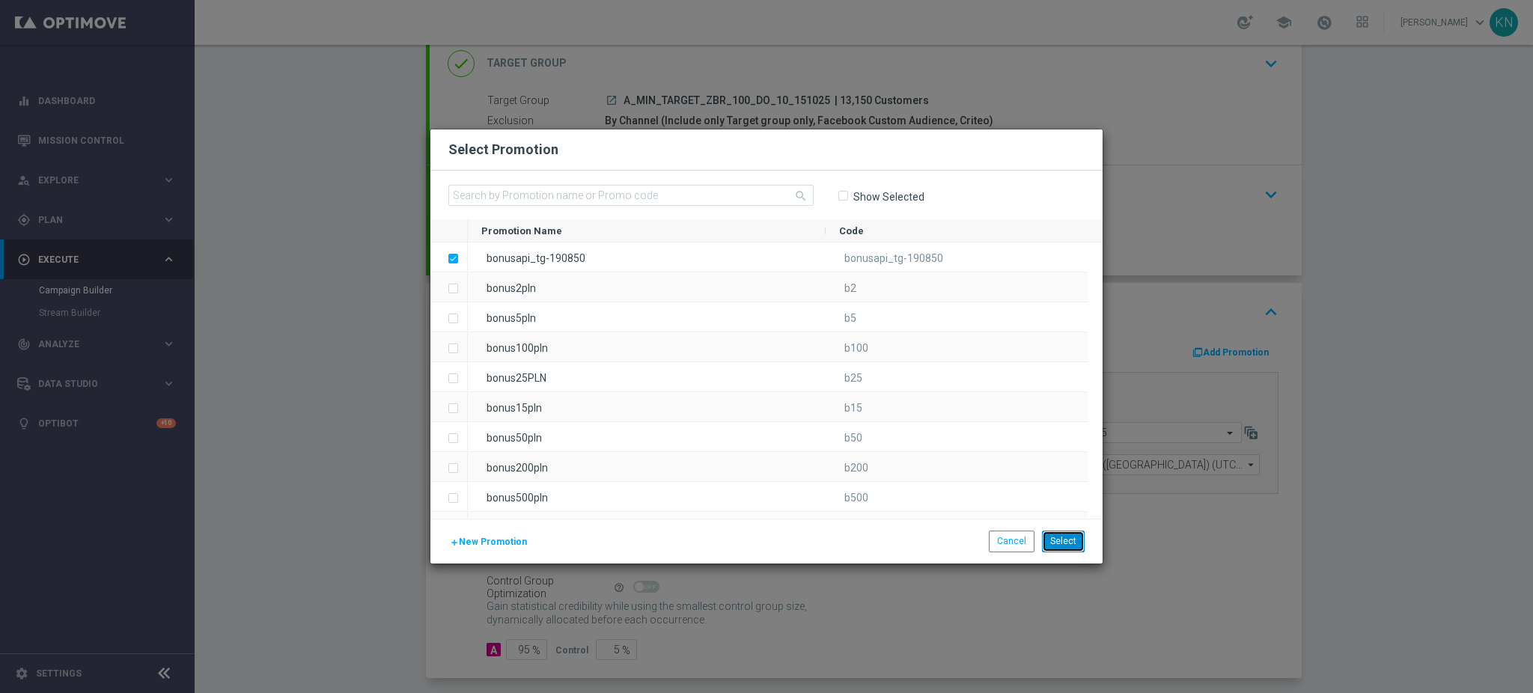
click at [1066, 547] on button "Select" at bounding box center [1063, 541] width 43 height 21
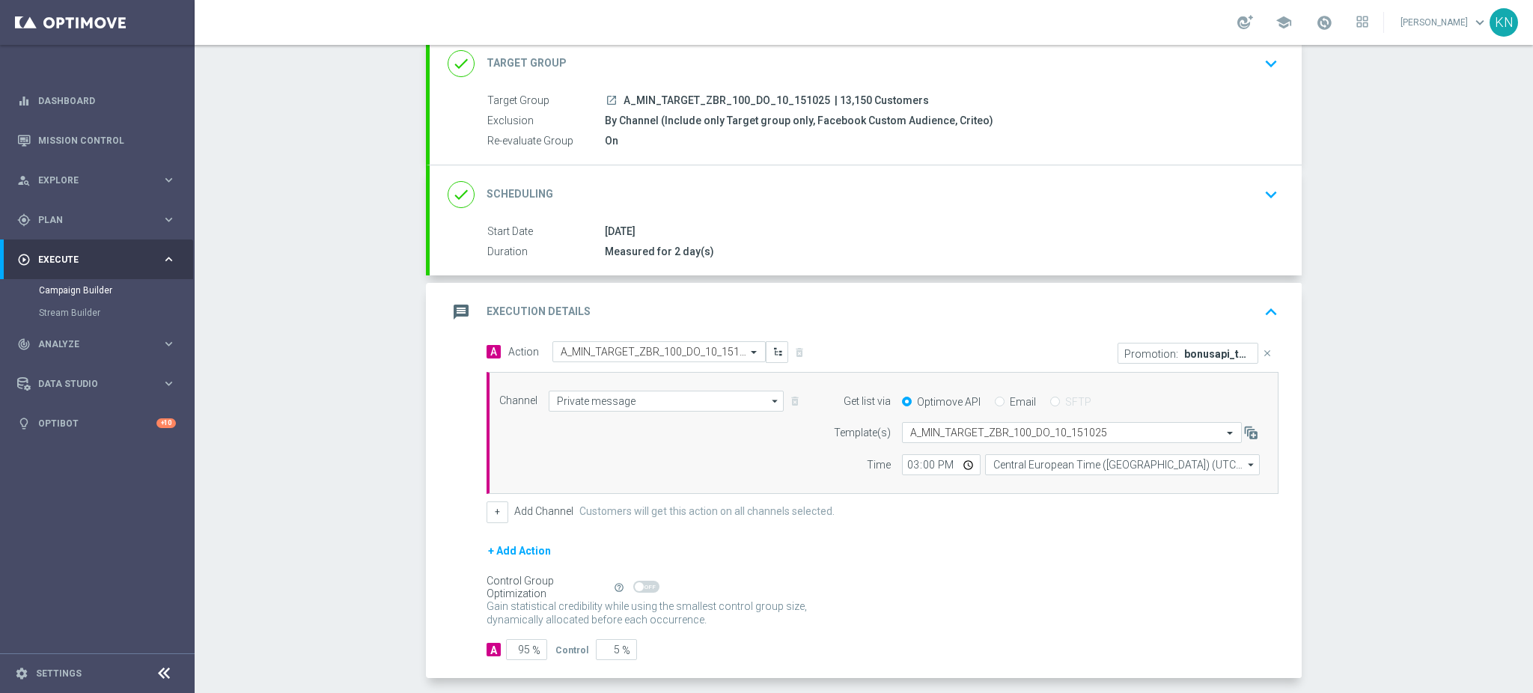
click at [1171, 193] on div "done Scheduling keyboard_arrow_down" at bounding box center [866, 194] width 836 height 28
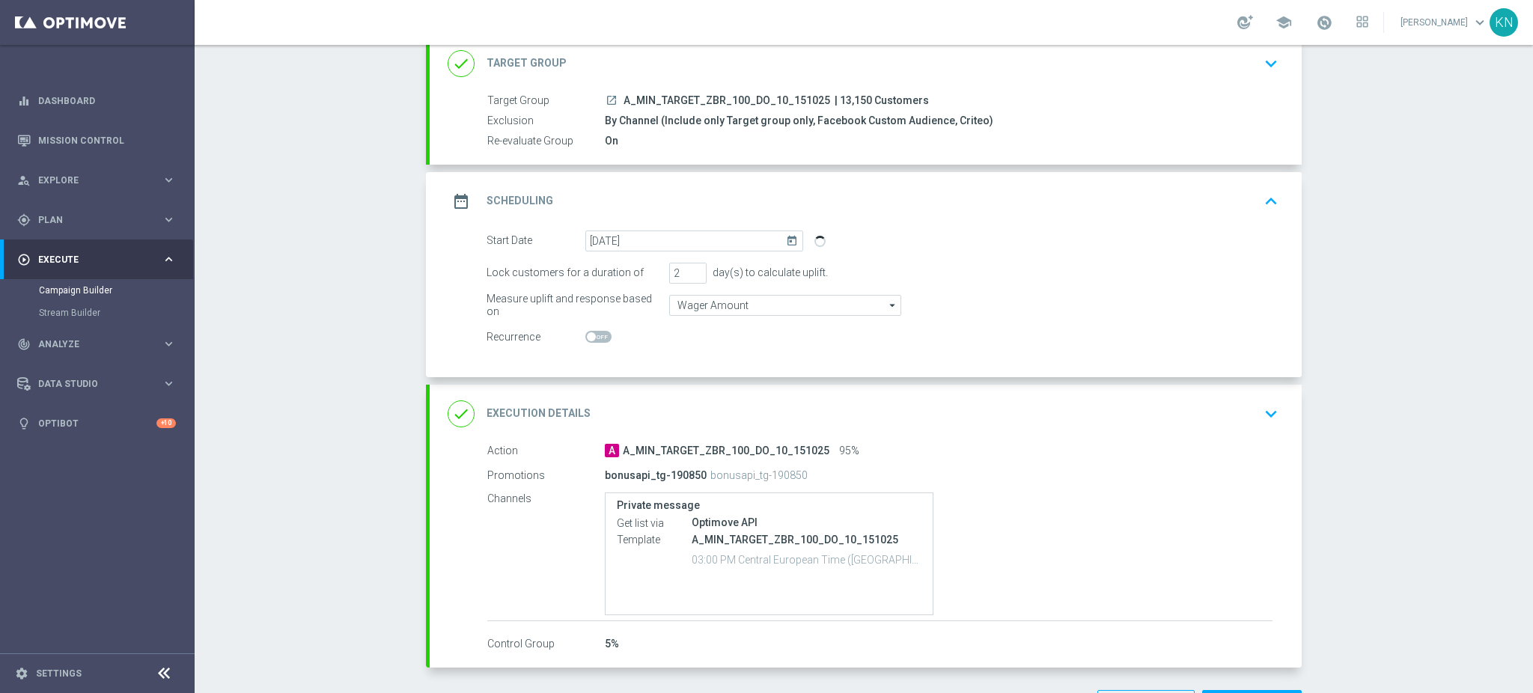
drag, startPoint x: 808, startPoint y: 475, endPoint x: 570, endPoint y: 460, distance: 237.8
click at [570, 460] on div "Action A A_MIN_TARGET_ZBR_100_DO_10_151025 95% Promotions bonusapi_tg-190850 bo…" at bounding box center [879, 532] width 785 height 178
click at [817, 472] on div "bonusapi_tg-190850 bonusapi_tg-190850" at bounding box center [880, 475] width 550 height 21
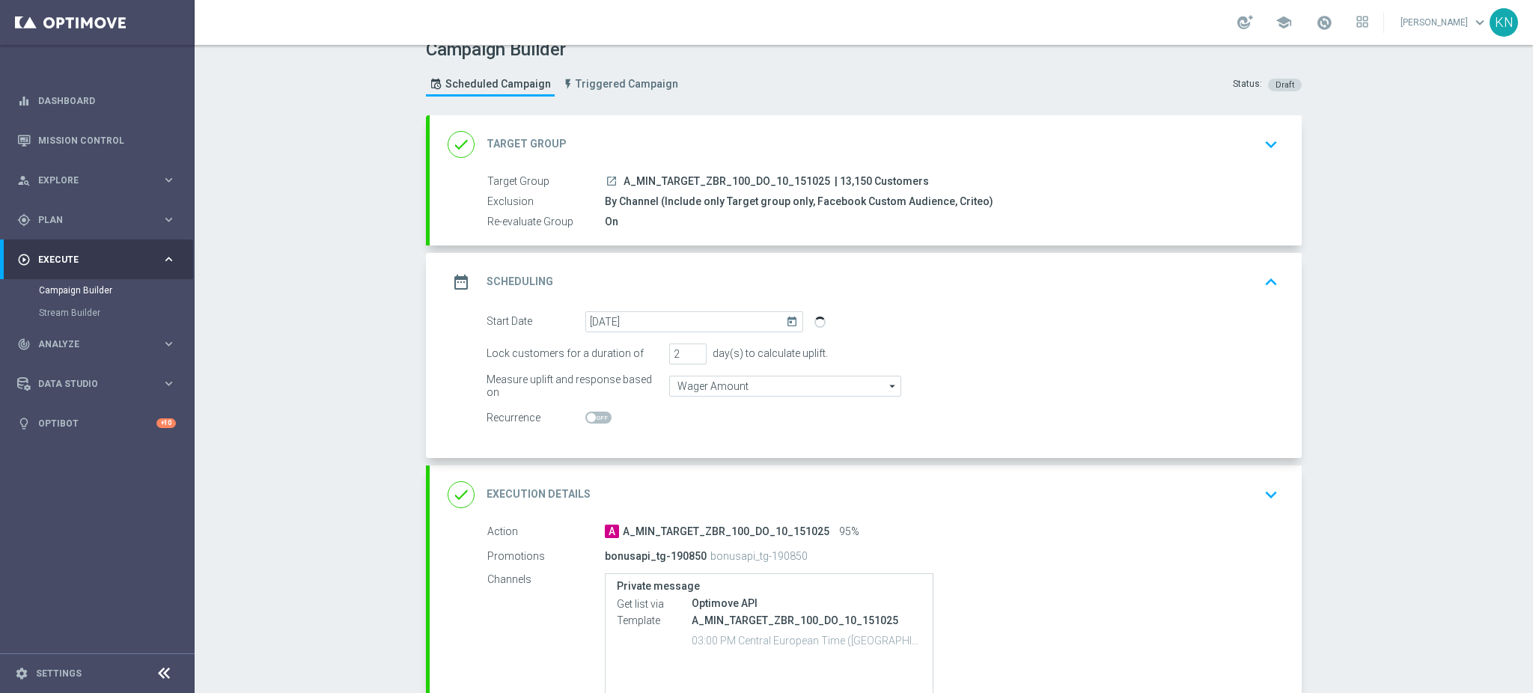
scroll to position [0, 0]
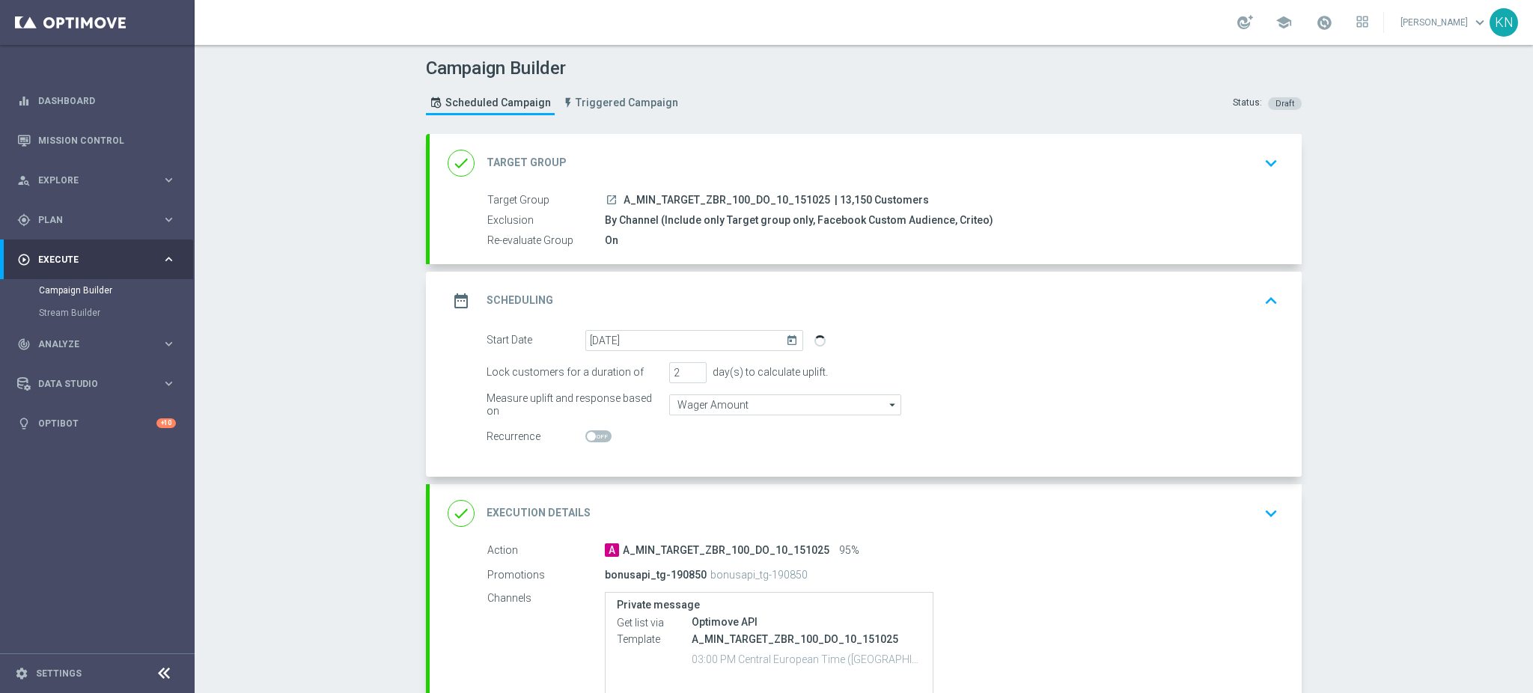
click at [1199, 330] on div "Start Date [DATE] [DATE]" at bounding box center [882, 340] width 814 height 21
click at [1245, 306] on div "date_range Scheduling keyboard_arrow_up" at bounding box center [866, 301] width 836 height 28
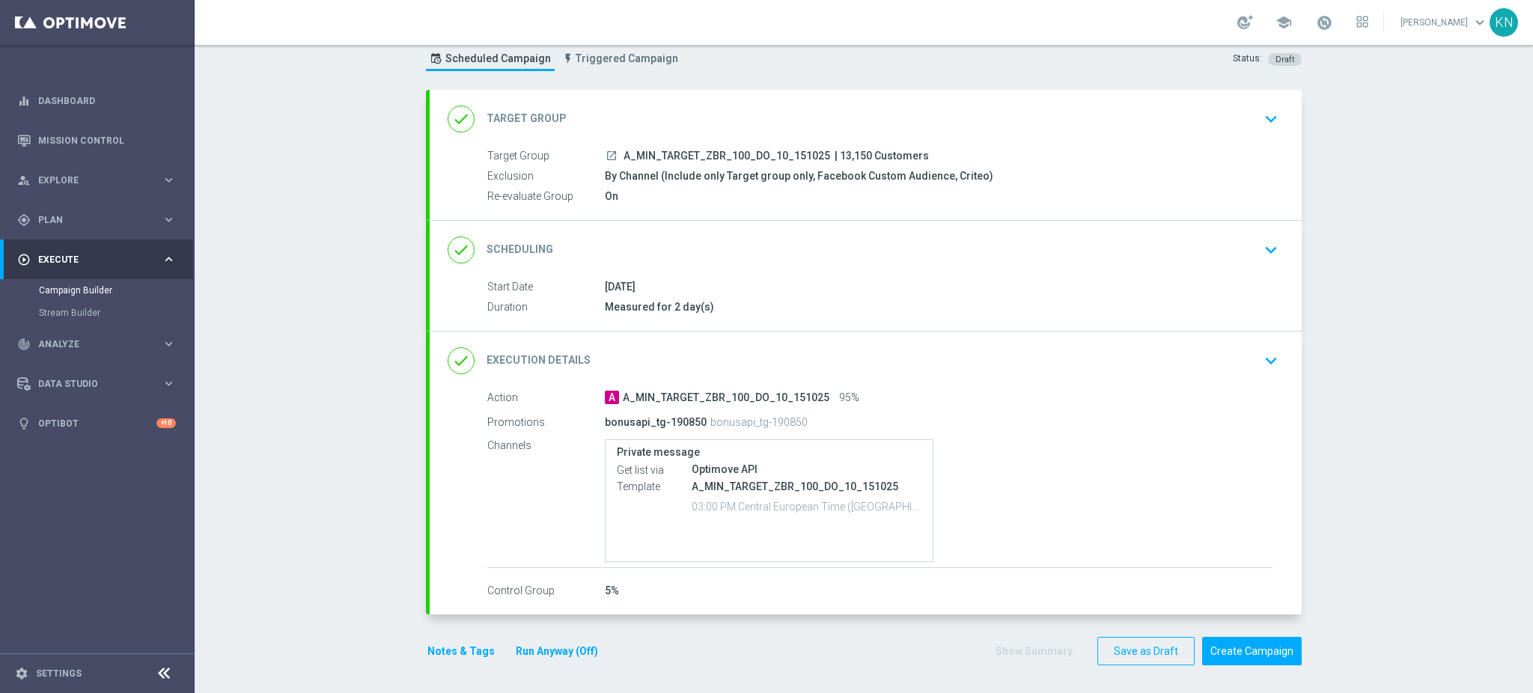
click at [1218, 374] on div "done Execution Details keyboard_arrow_down" at bounding box center [866, 361] width 872 height 58
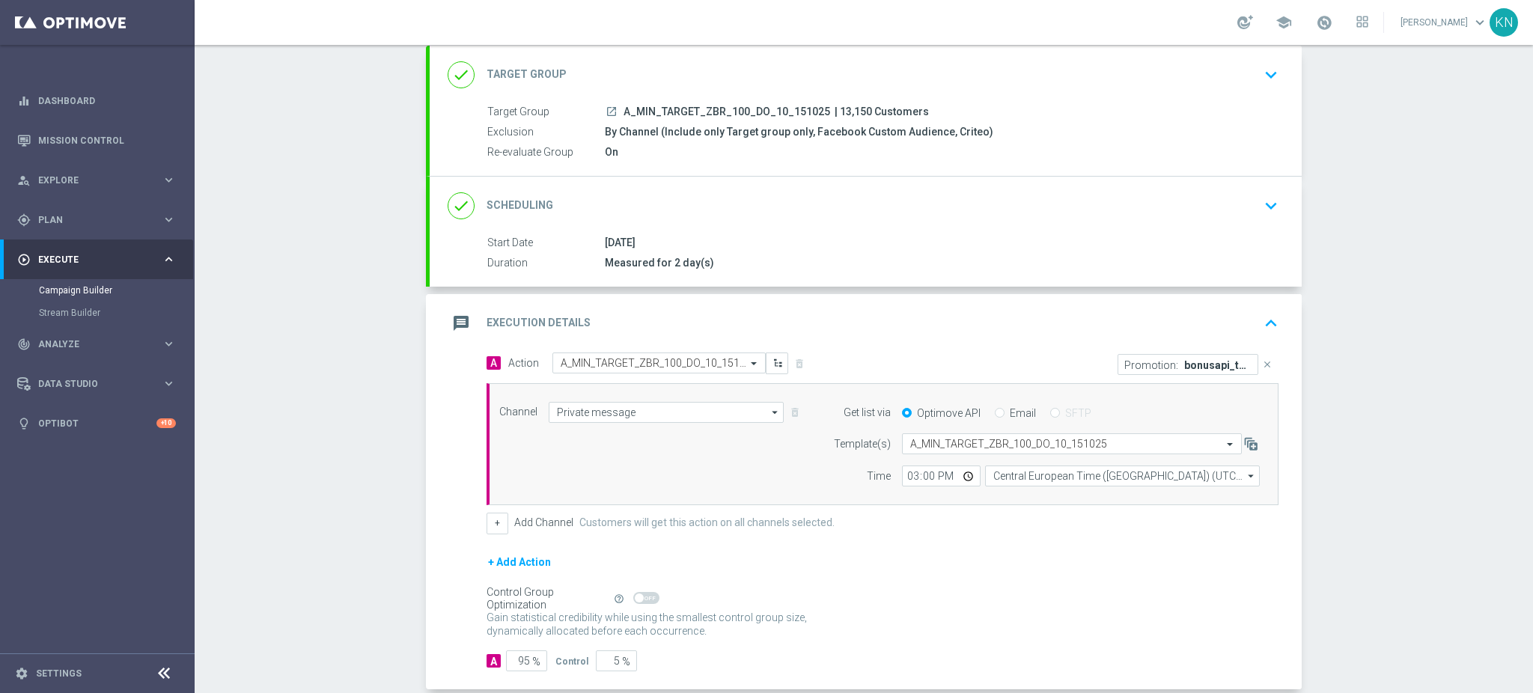
scroll to position [164, 0]
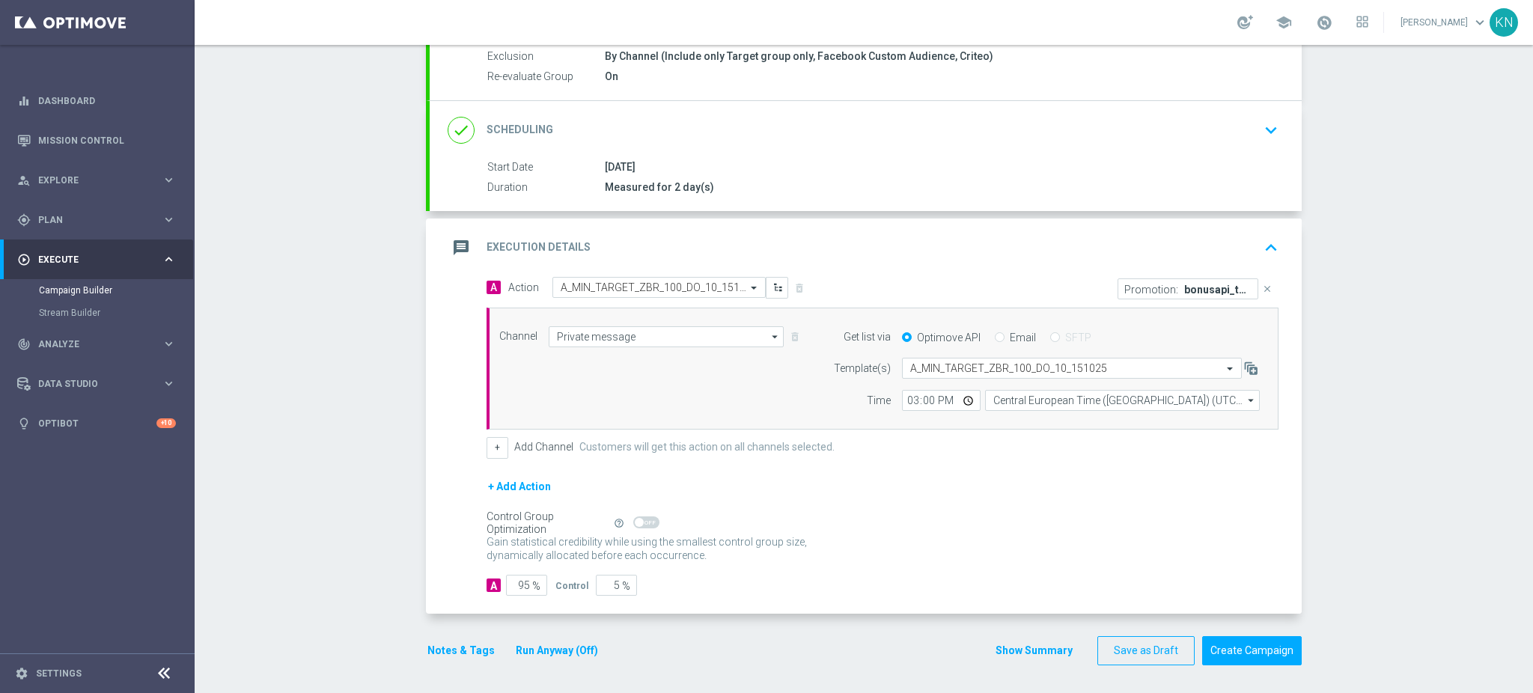
click at [474, 636] on div "Notes & Tags Run Anyway (Off)" at bounding box center [522, 650] width 192 height 29
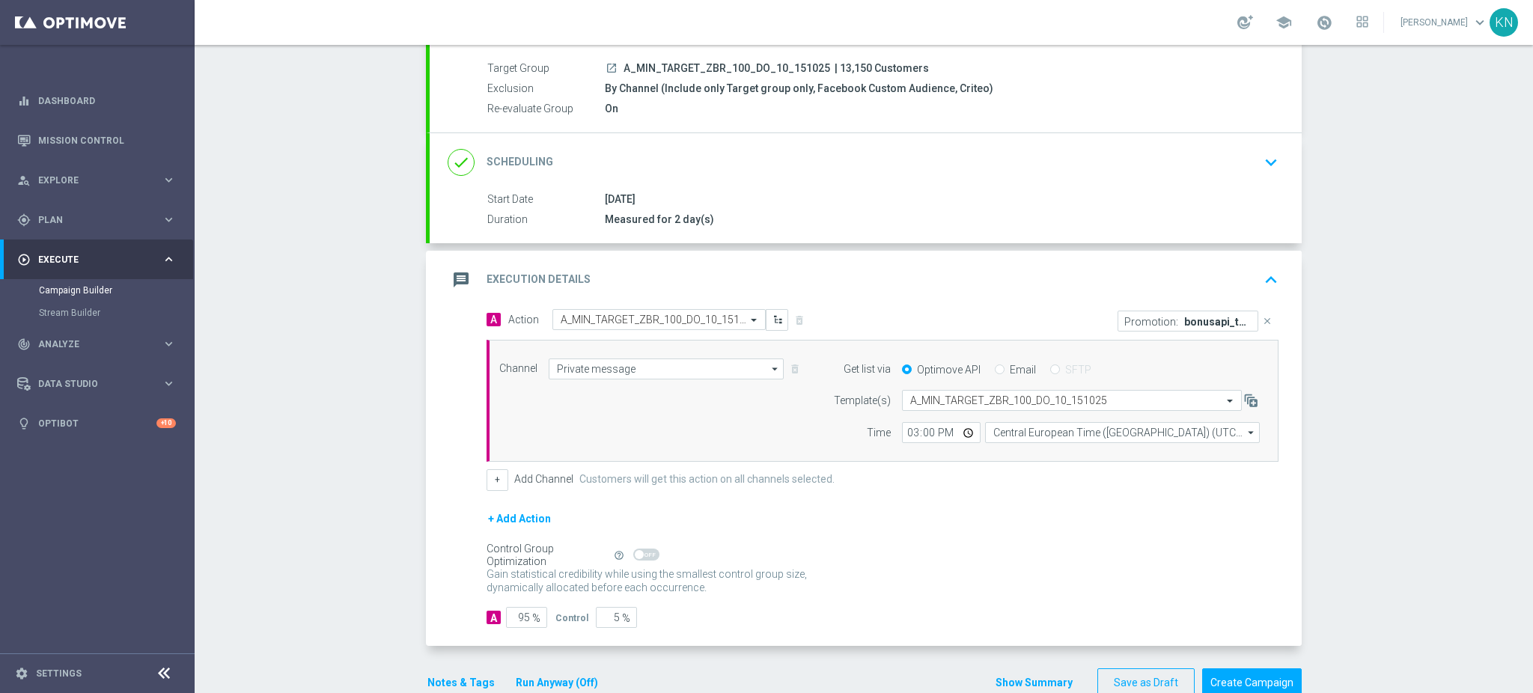
scroll to position [129, 0]
click at [441, 683] on button "Notes & Tags" at bounding box center [461, 685] width 70 height 19
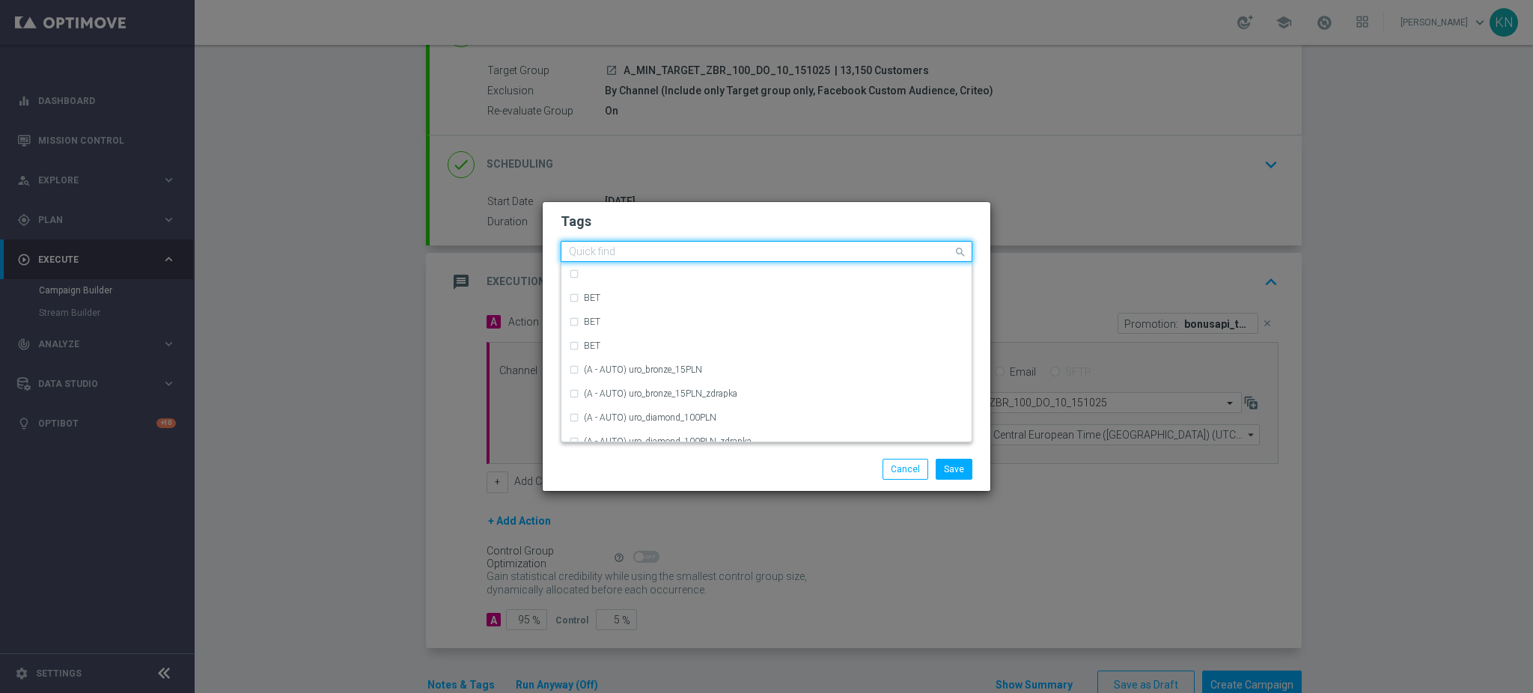
click at [655, 252] on input "text" at bounding box center [761, 252] width 384 height 13
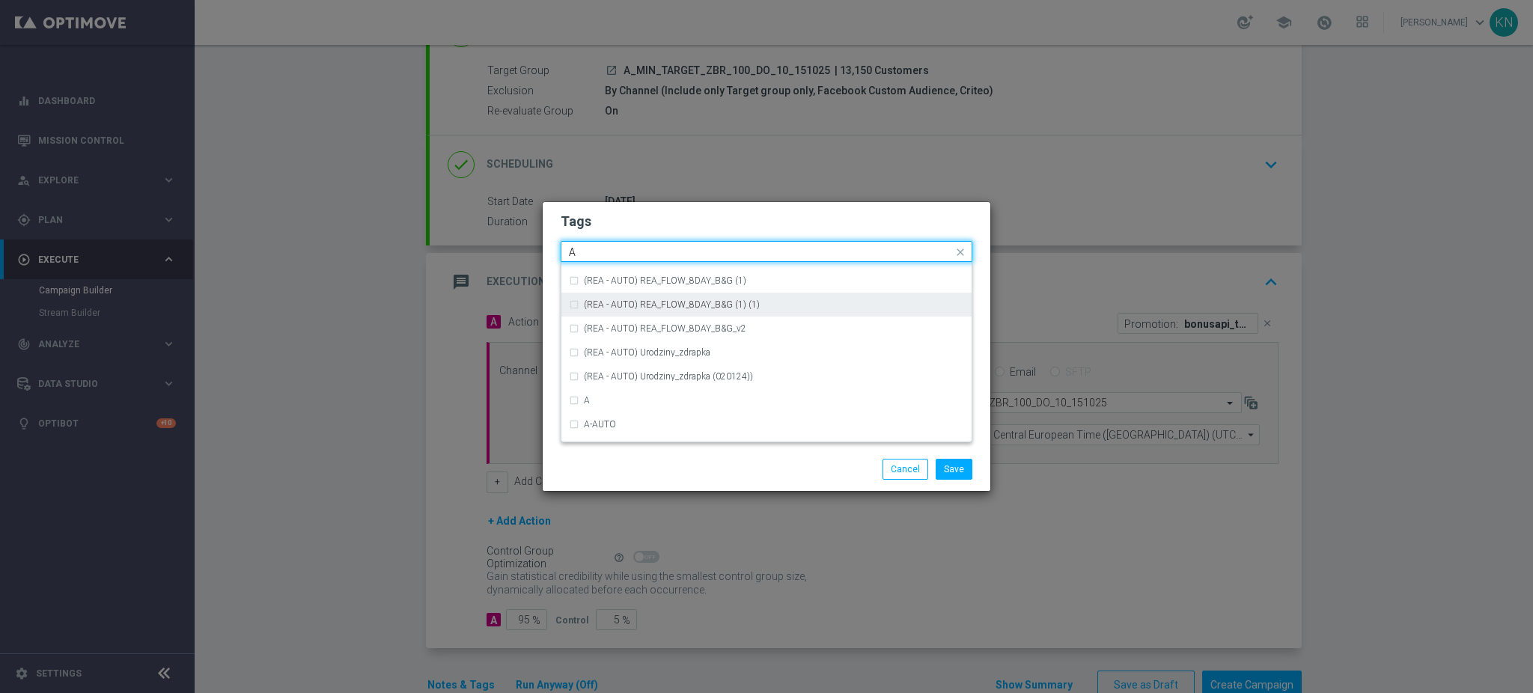
scroll to position [1696, 0]
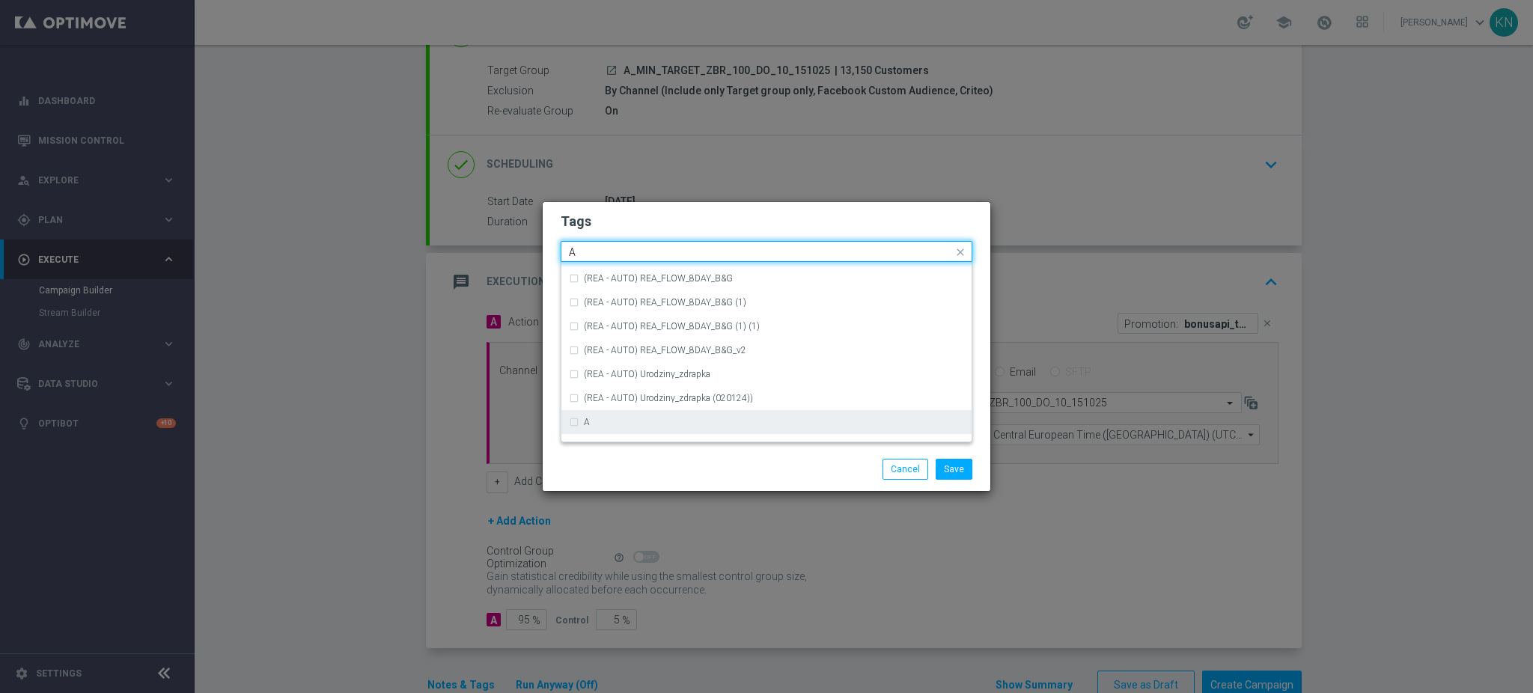
click at [600, 426] on div "A" at bounding box center [774, 422] width 380 height 9
type input "A"
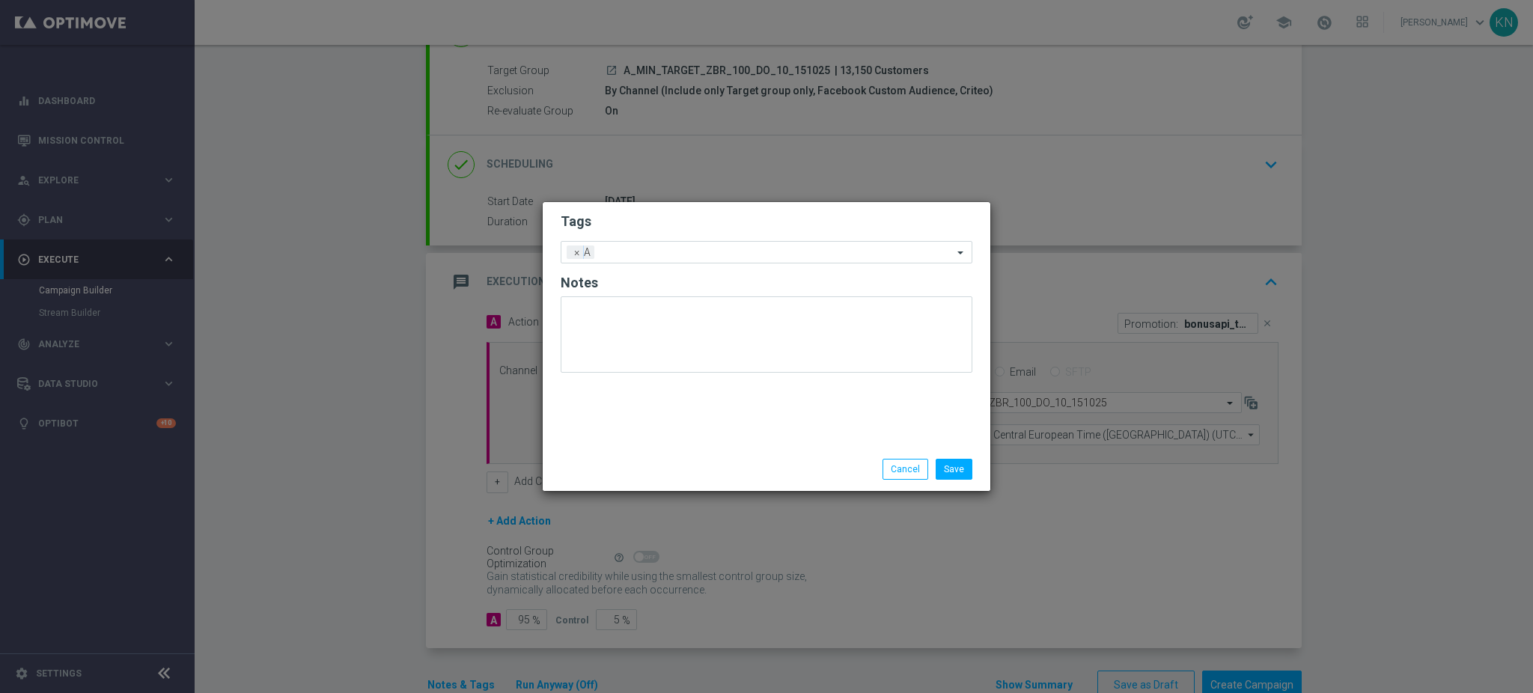
click at [659, 220] on h2 "Tags" at bounding box center [767, 222] width 412 height 18
click at [678, 258] on input "text" at bounding box center [776, 253] width 353 height 13
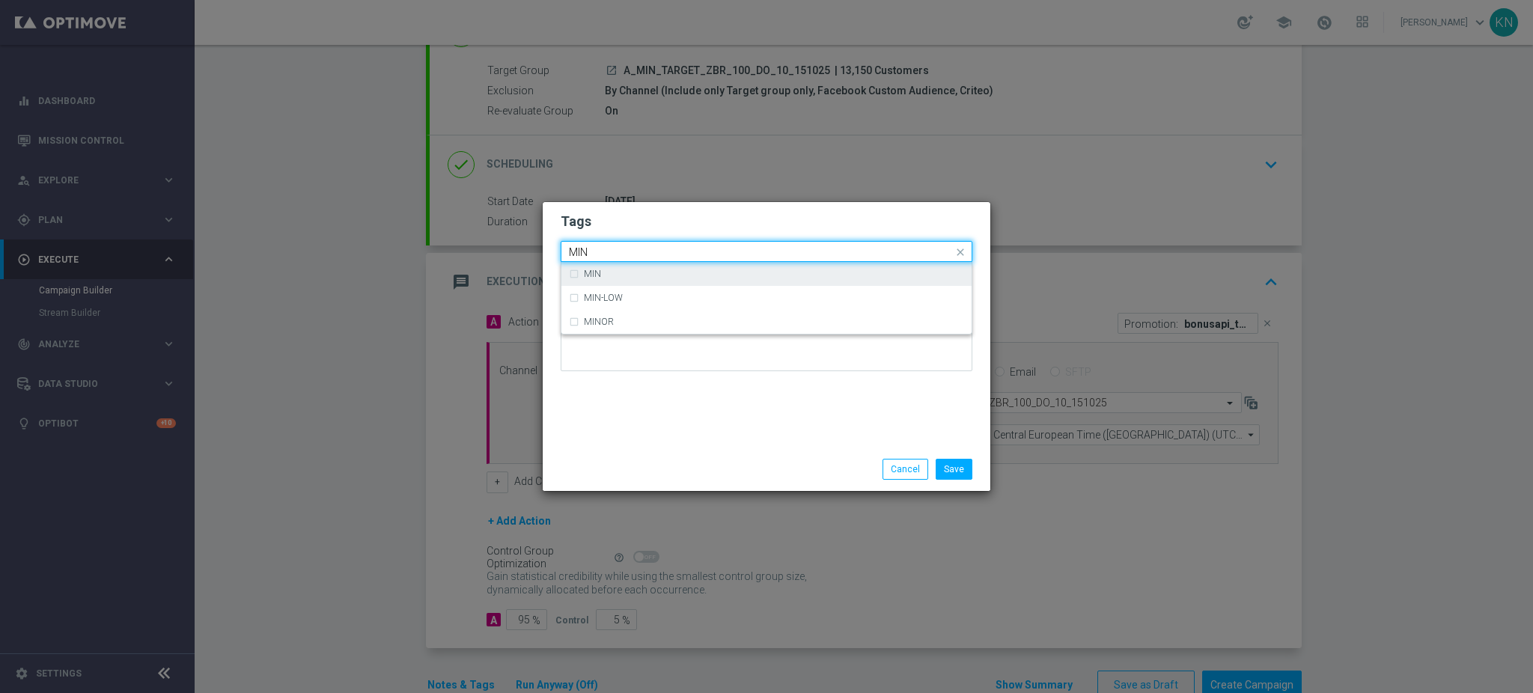
click at [596, 275] on label "MIN" at bounding box center [592, 273] width 17 height 9
type input "MIN"
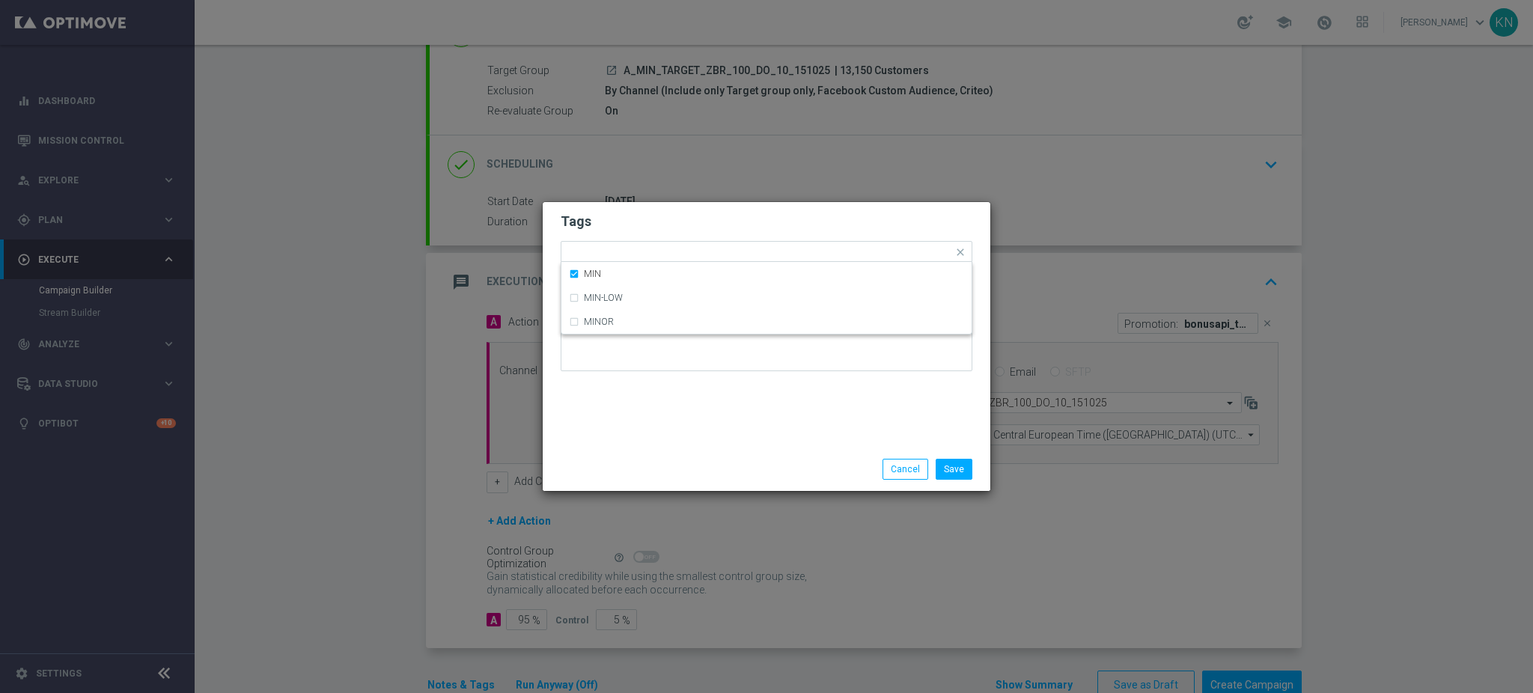
click at [665, 239] on form "Tags Quick find × A × MIN MIN MIN-LOW MINOR Notes" at bounding box center [767, 296] width 412 height 174
click at [709, 257] on input "text" at bounding box center [798, 253] width 309 height 13
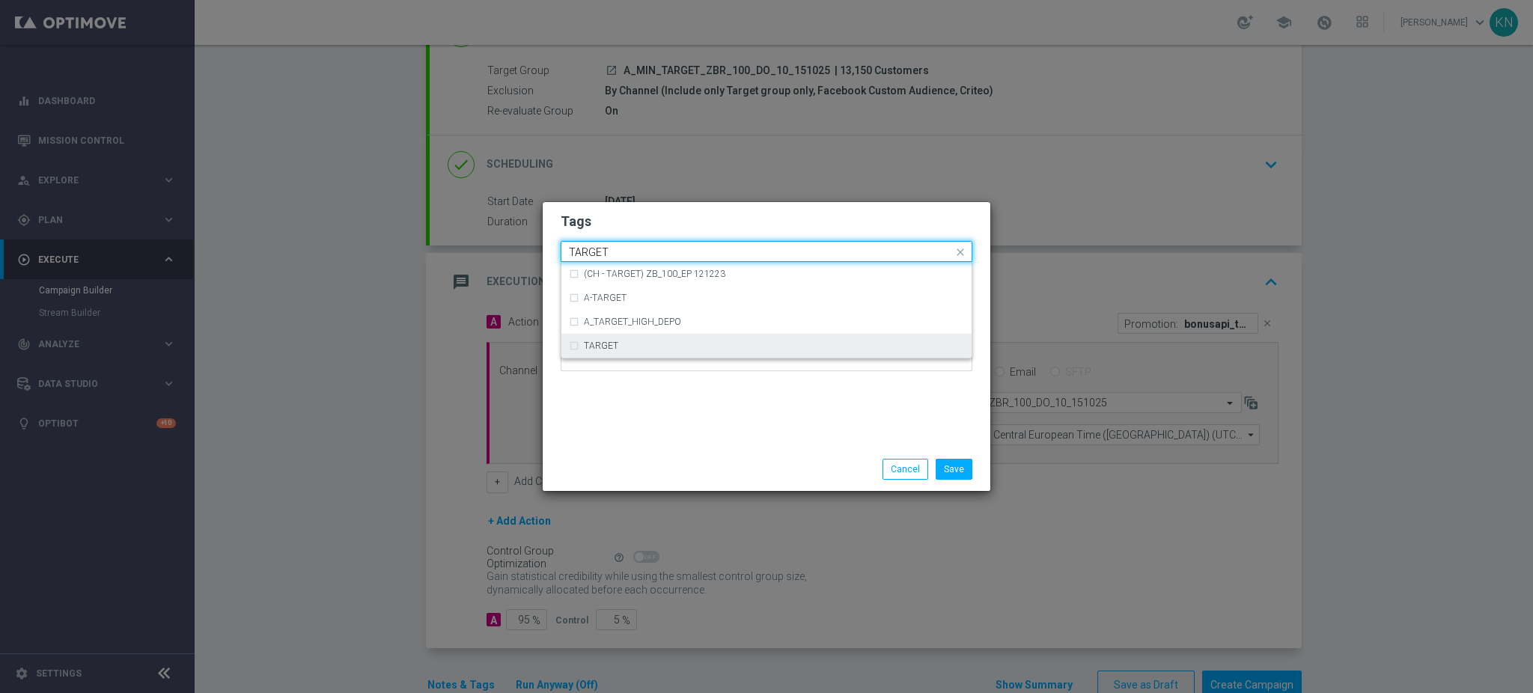
click at [611, 340] on div "TARGET" at bounding box center [766, 346] width 395 height 24
type input "TARGET"
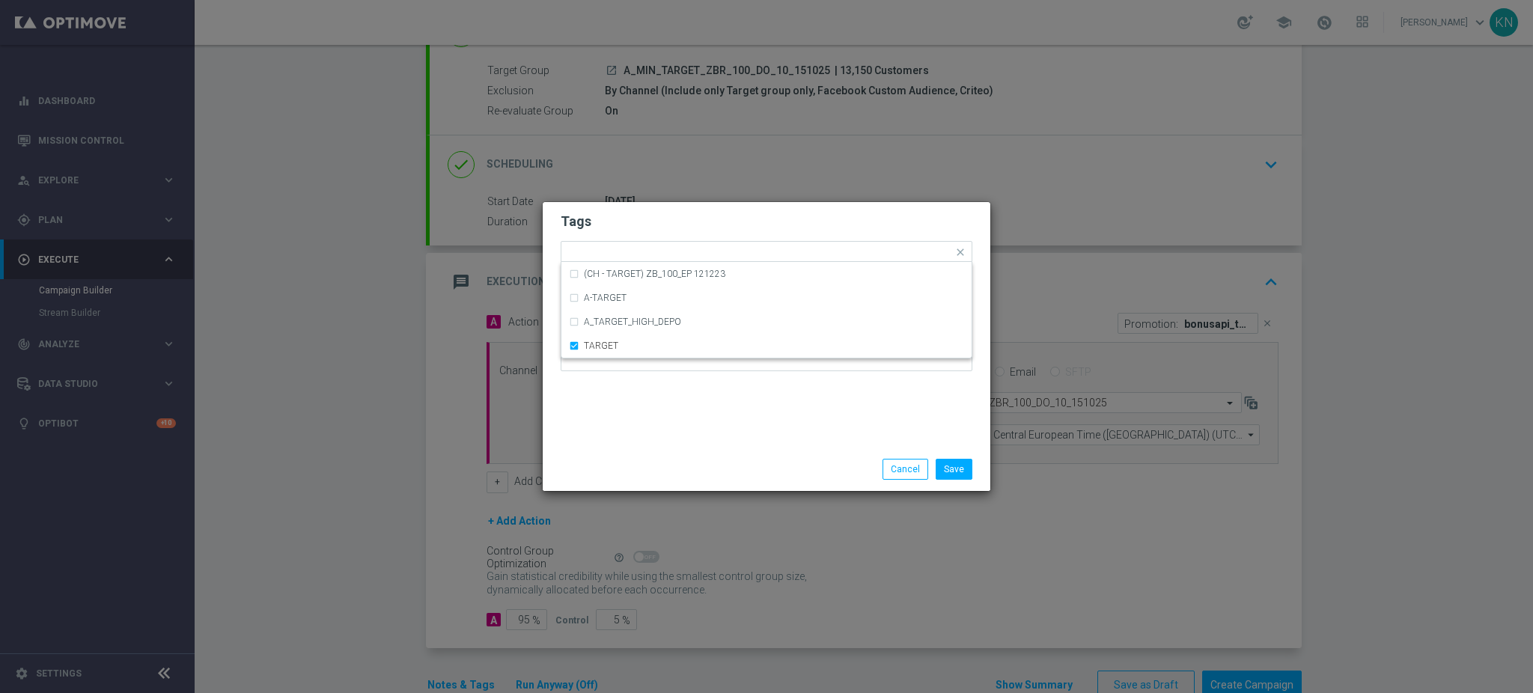
click at [697, 222] on h2 "Tags" at bounding box center [767, 222] width 412 height 18
click at [729, 251] on input "text" at bounding box center [830, 253] width 245 height 13
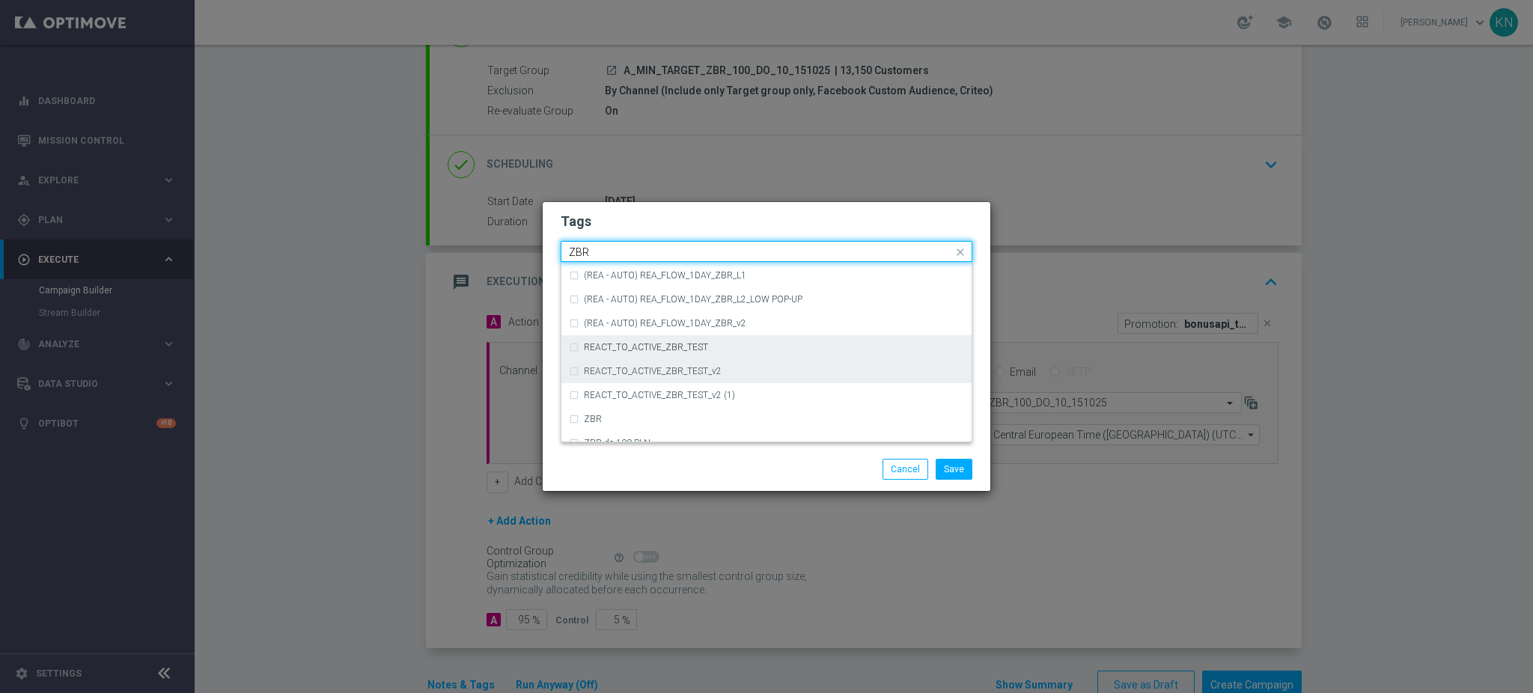
scroll to position [156, 0]
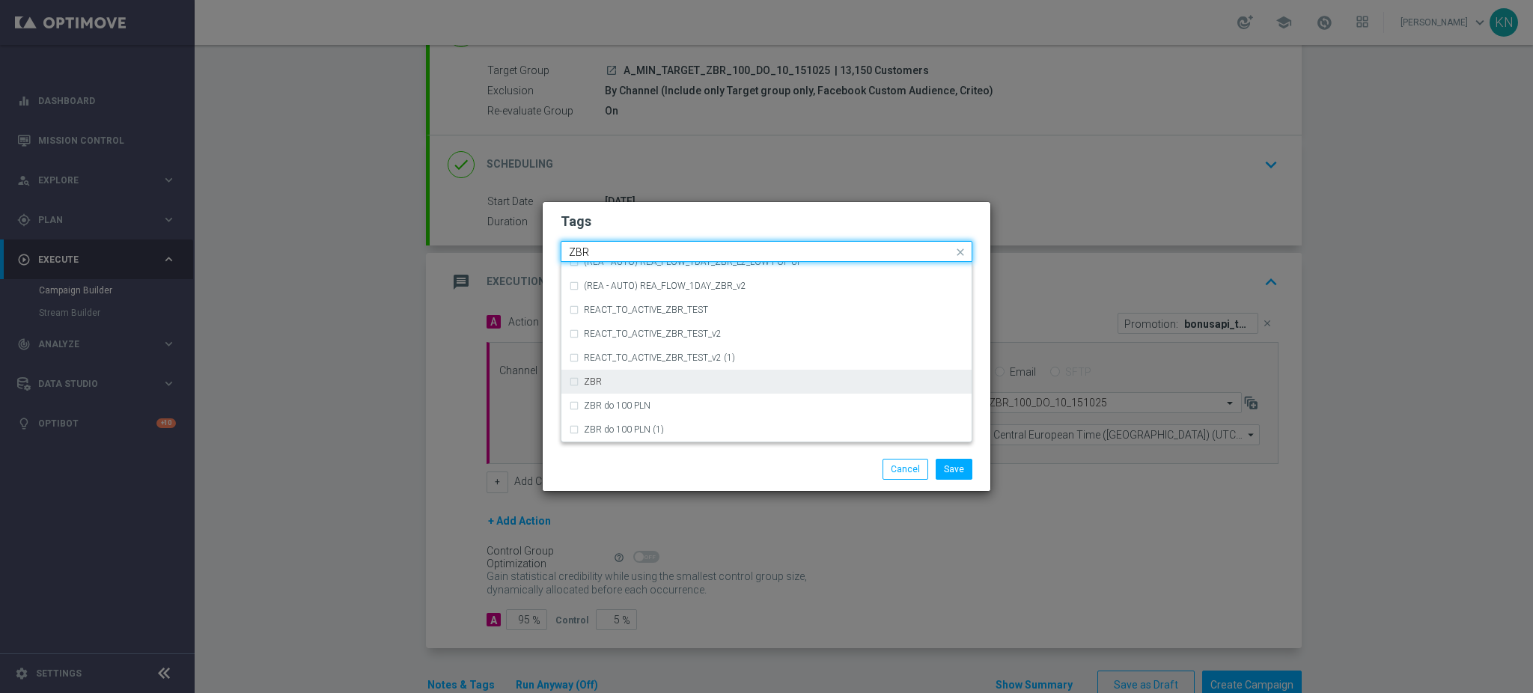
click at [632, 377] on div "ZBR" at bounding box center [774, 381] width 380 height 9
type input "ZBR"
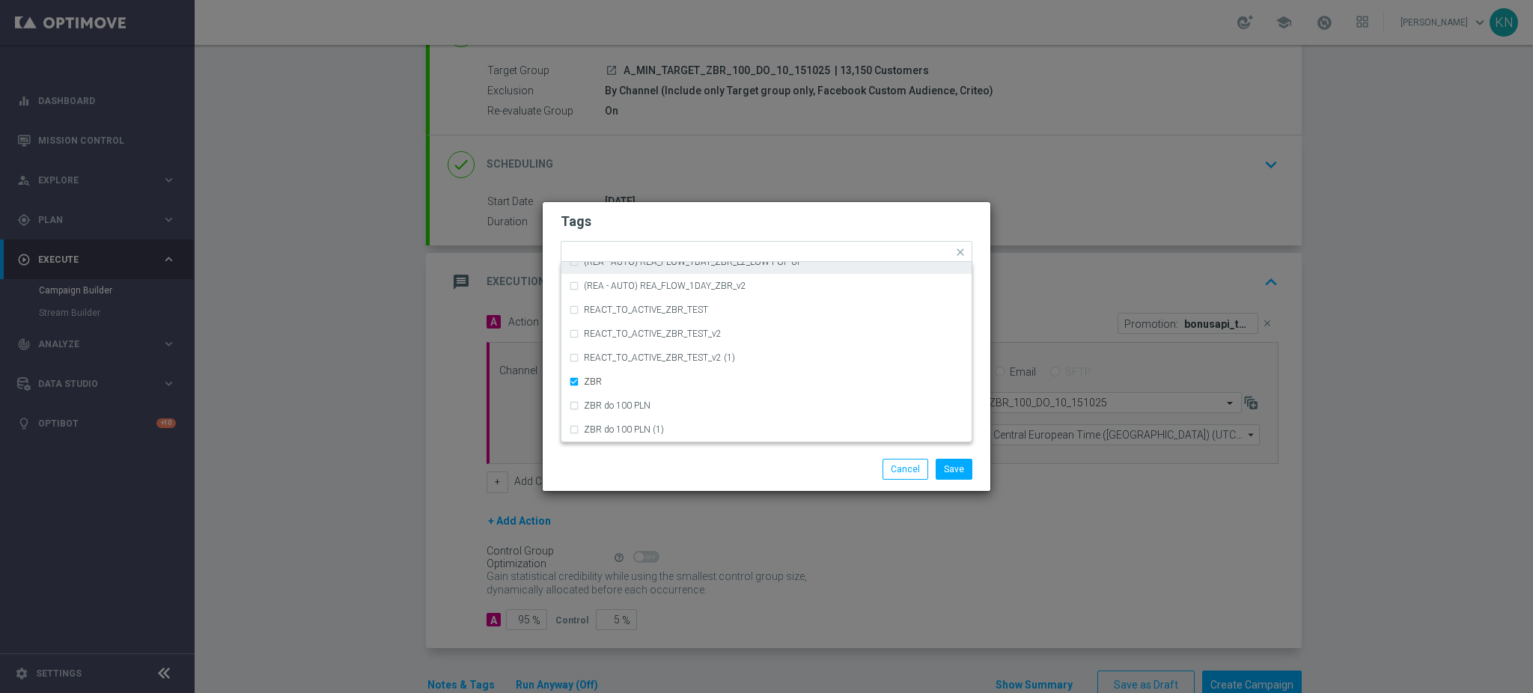
click at [709, 215] on h2 "Tags" at bounding box center [767, 222] width 412 height 18
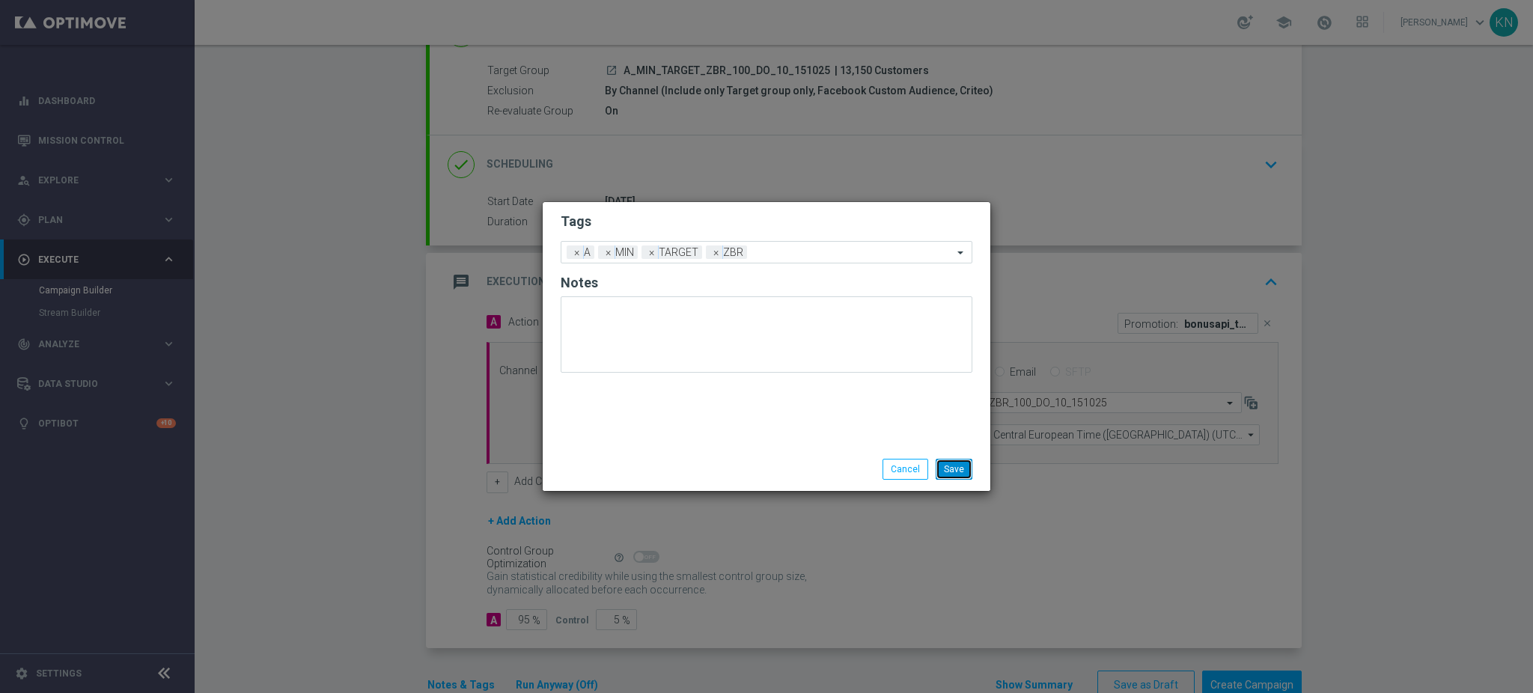
click at [961, 464] on button "Save" at bounding box center [954, 469] width 37 height 21
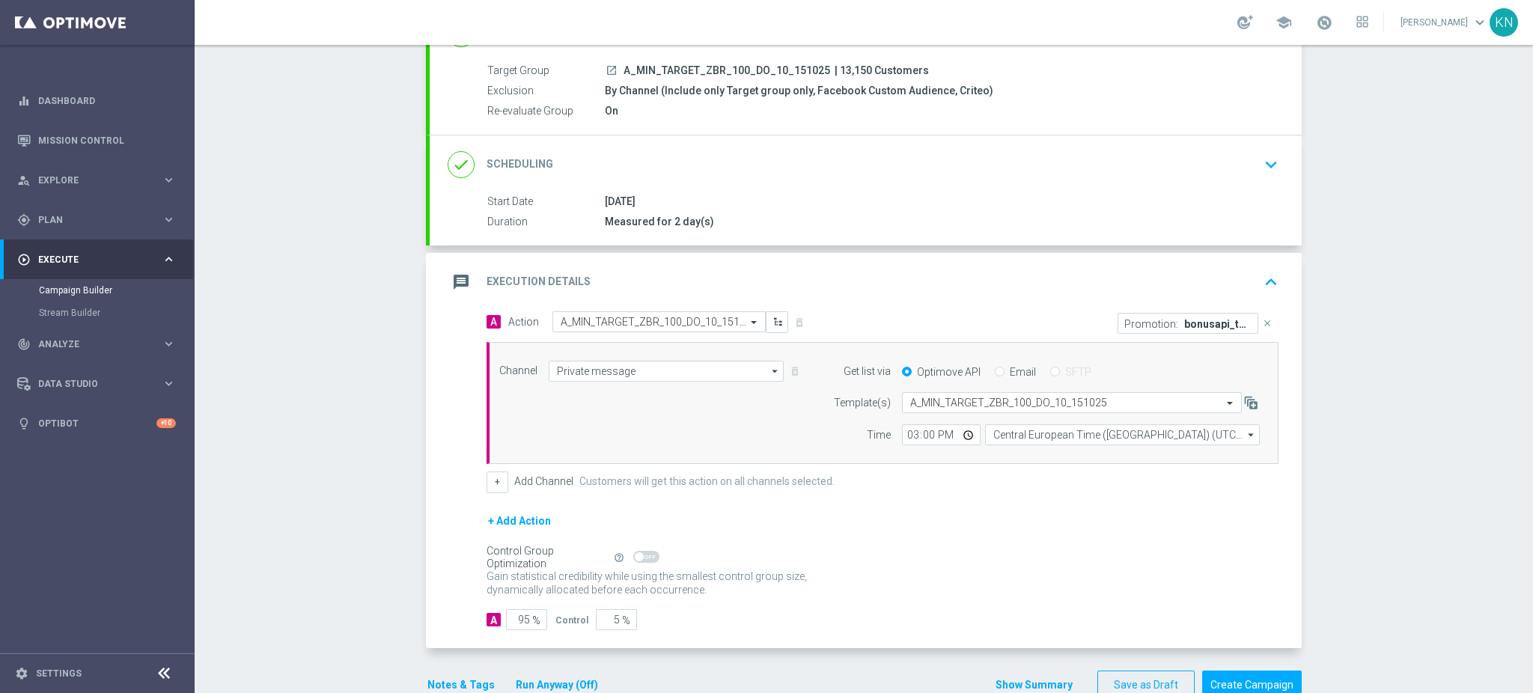
click at [1246, 69] on div "launch A_MIN_TARGET_ZBR_100_DO_10_151025 | 13,150 Customers" at bounding box center [939, 70] width 668 height 15
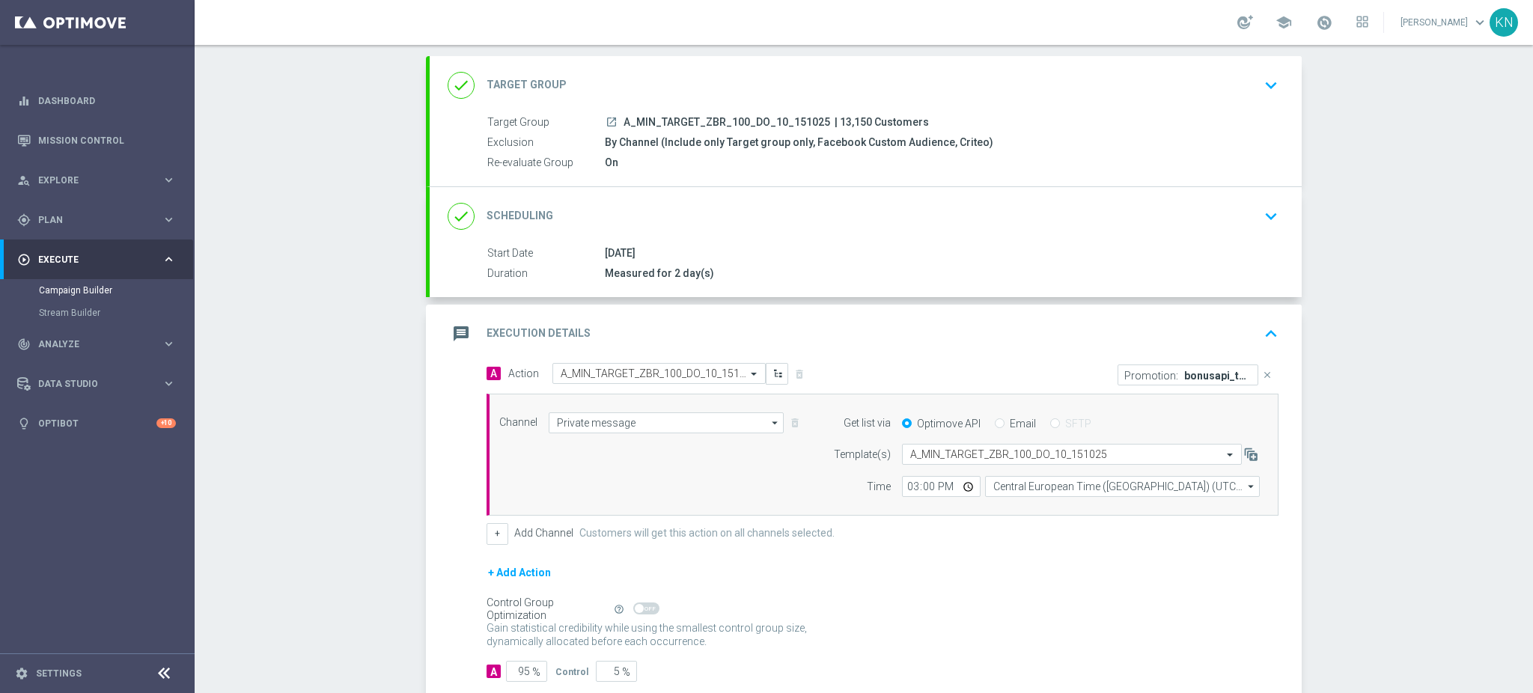
scroll to position [30, 0]
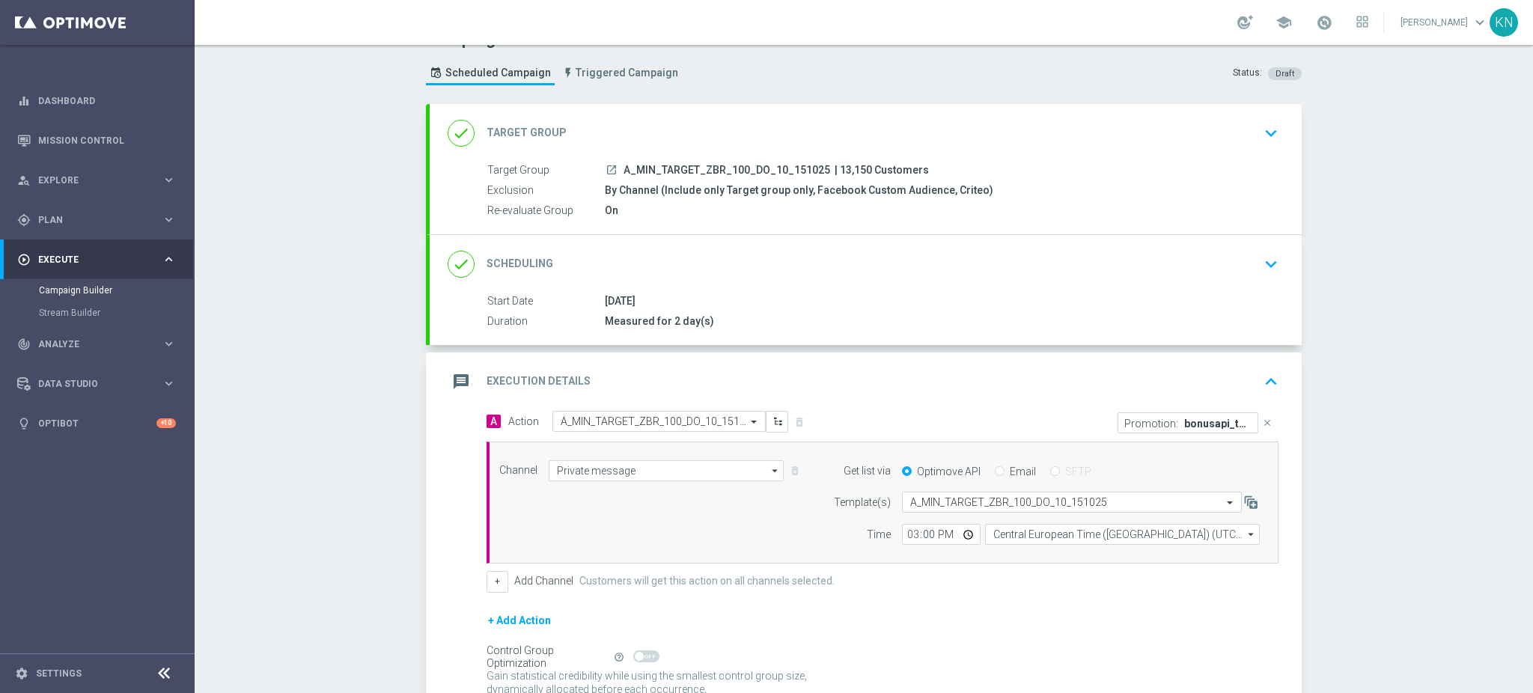
click at [1260, 135] on icon "keyboard_arrow_down" at bounding box center [1271, 133] width 22 height 22
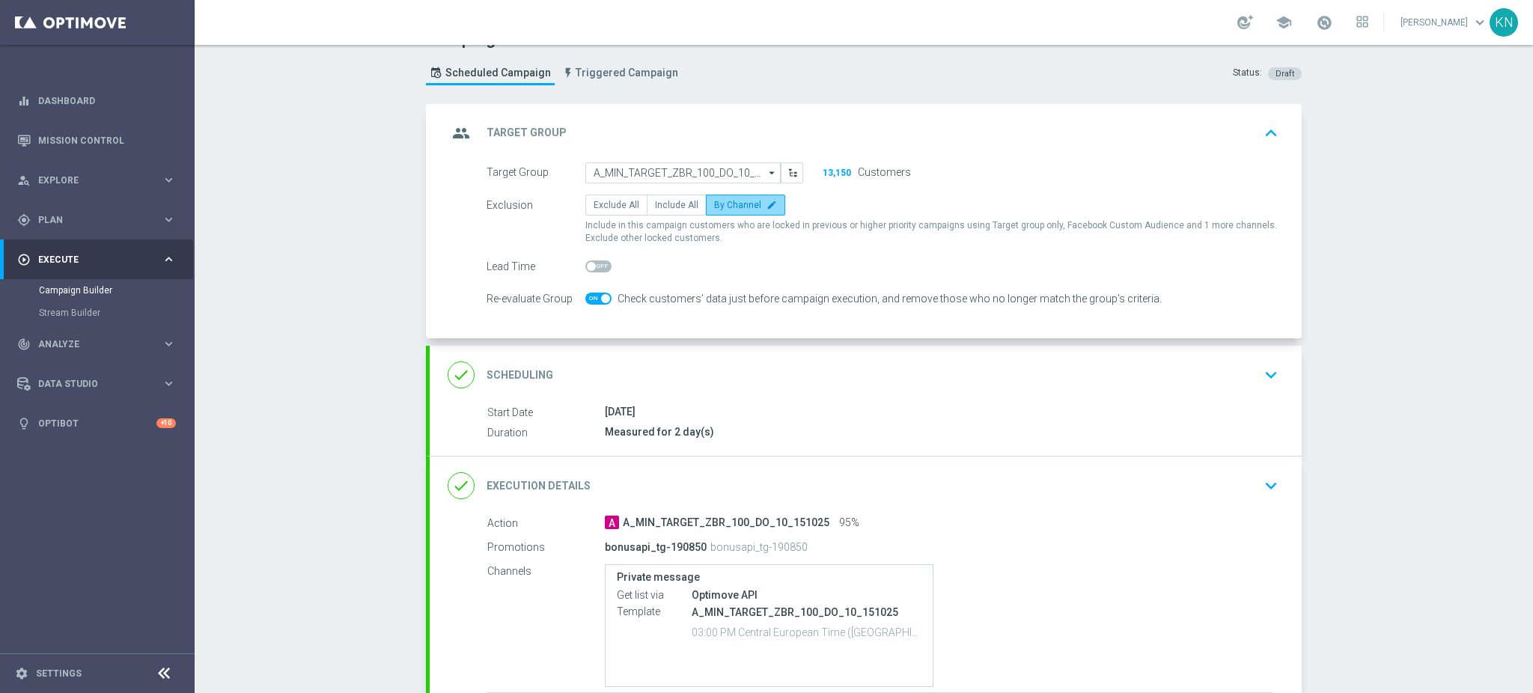
click at [750, 207] on label "By Channel edit" at bounding box center [745, 205] width 79 height 21
click at [724, 207] on input "By Channel edit" at bounding box center [719, 208] width 10 height 10
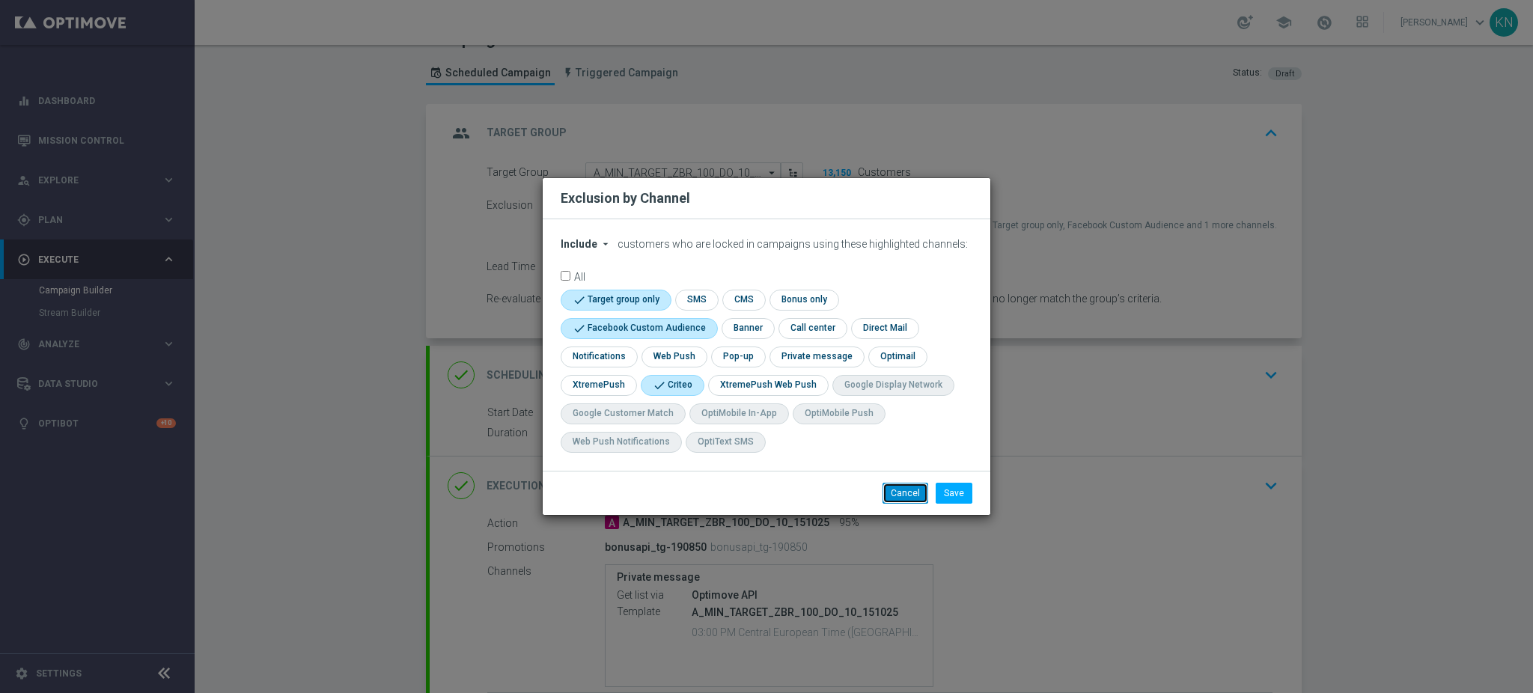
click at [906, 503] on button "Cancel" at bounding box center [905, 493] width 46 height 21
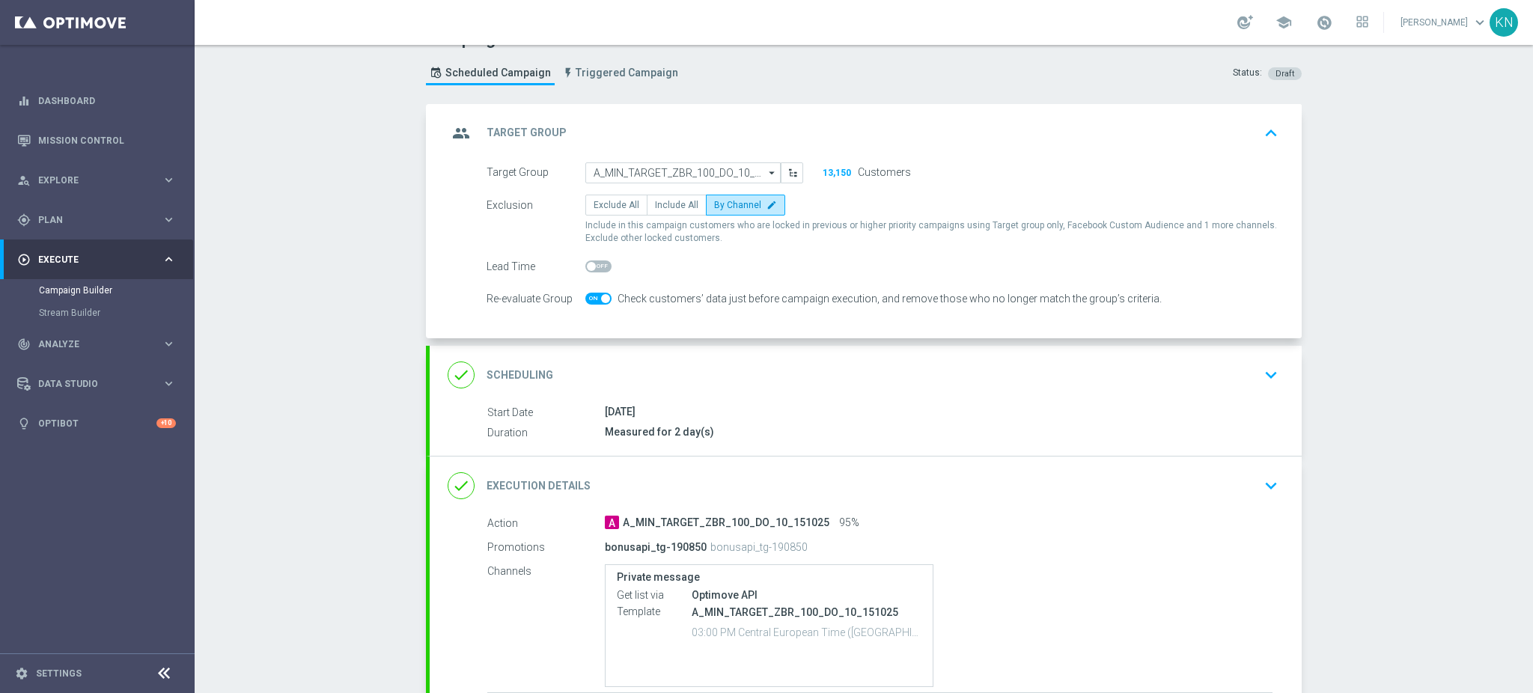
click at [1215, 421] on div "Start Date [DATE] Duration Measured for 2 day(s)" at bounding box center [866, 422] width 872 height 37
click at [1220, 392] on div "done Scheduling keyboard_arrow_down" at bounding box center [866, 375] width 872 height 58
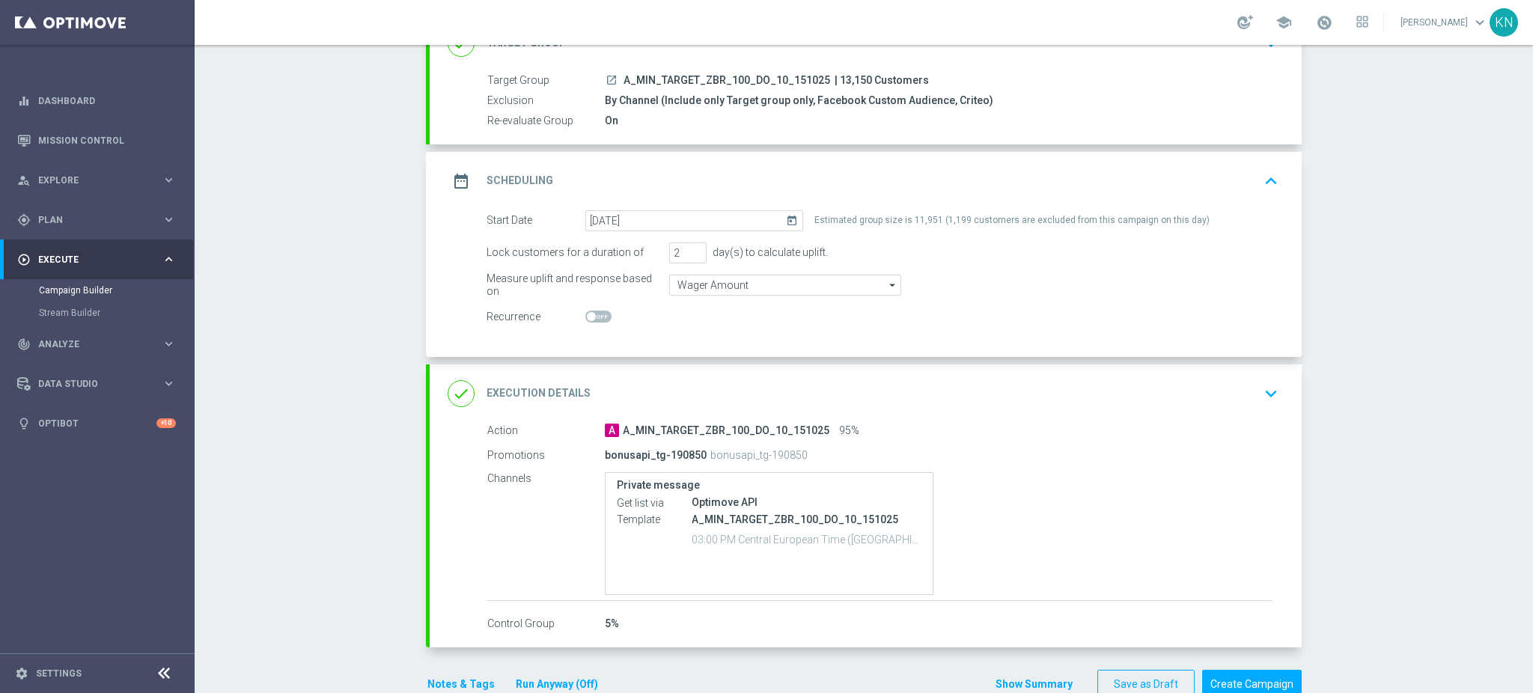
scroll to position [153, 0]
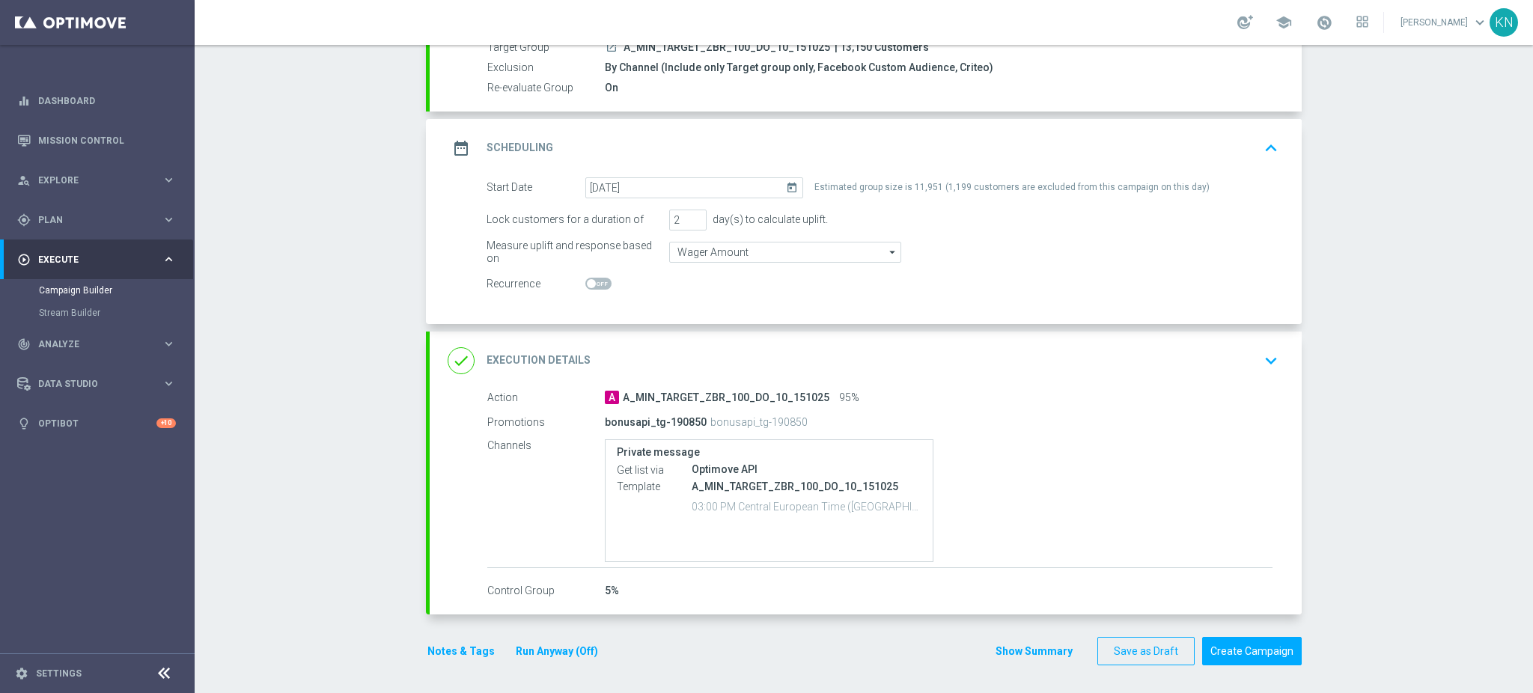
click at [982, 347] on div "done Execution Details keyboard_arrow_down" at bounding box center [866, 361] width 836 height 28
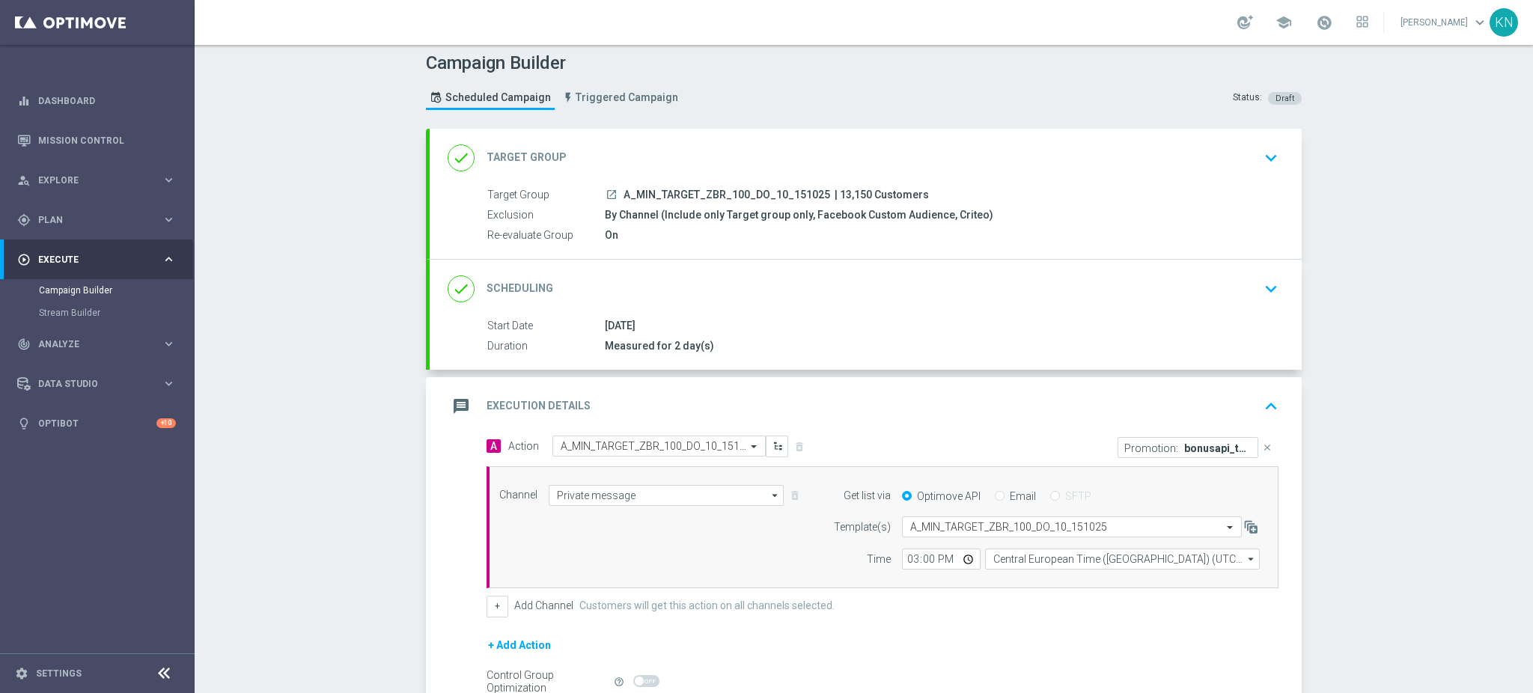
scroll to position [0, 0]
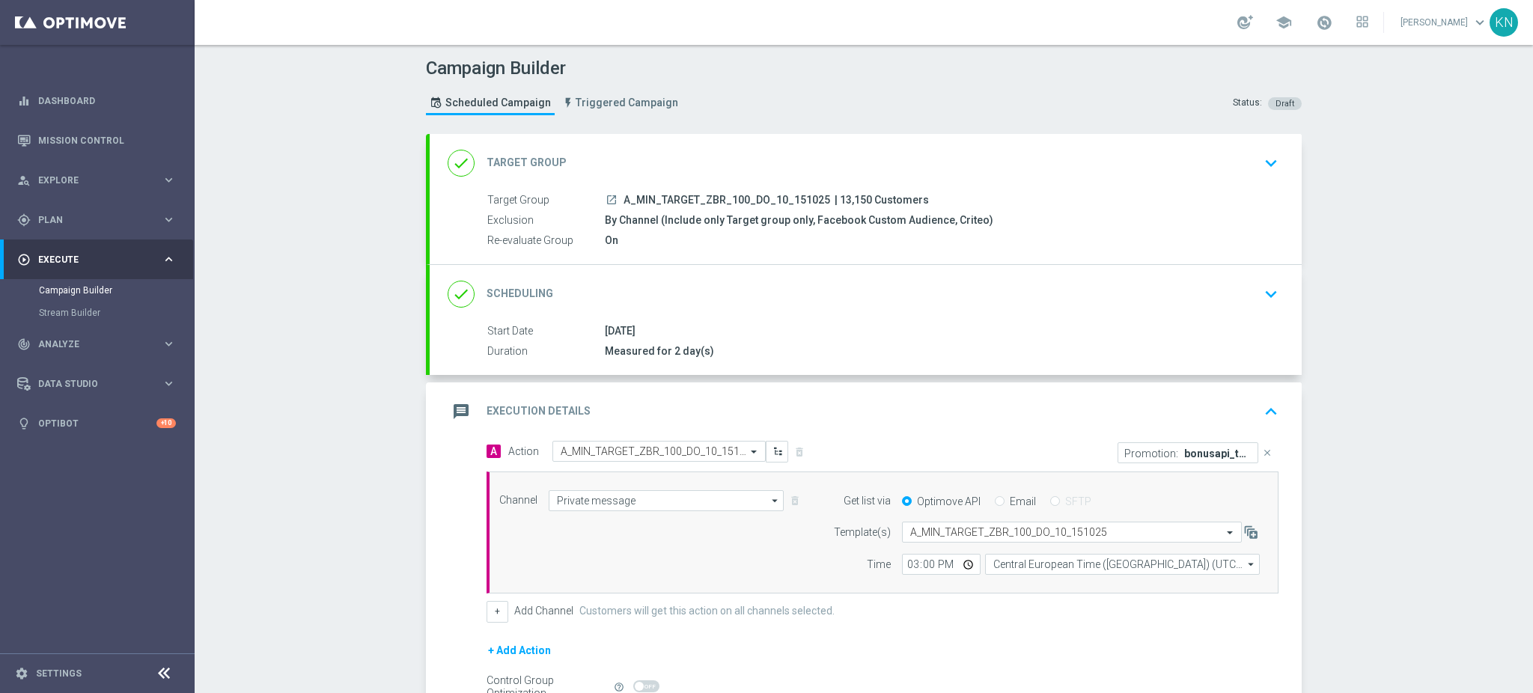
click at [1232, 157] on div "done Target Group keyboard_arrow_down" at bounding box center [866, 163] width 836 height 28
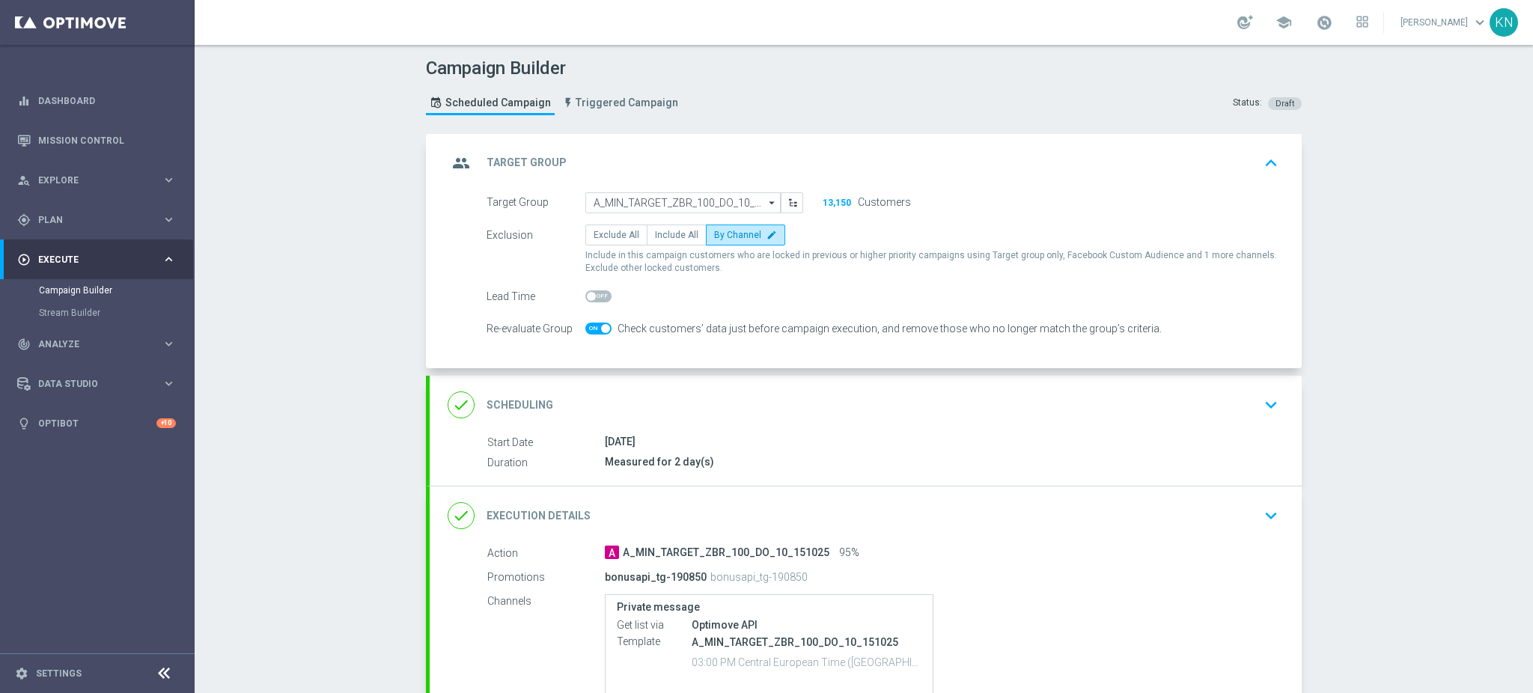
drag, startPoint x: 1167, startPoint y: 400, endPoint x: 587, endPoint y: 234, distance: 603.3
click at [1165, 400] on div "done Scheduling keyboard_arrow_down" at bounding box center [866, 405] width 836 height 28
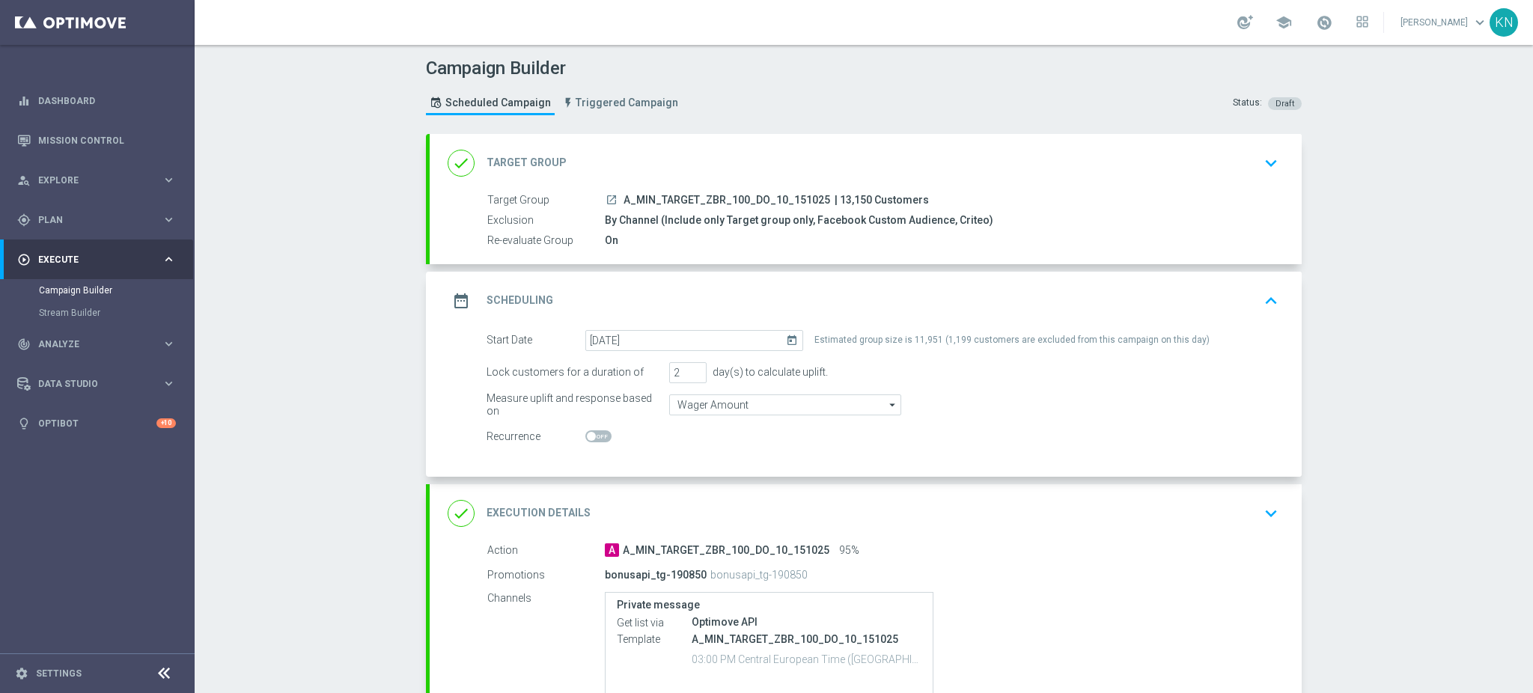
click at [605, 194] on icon "launch" at bounding box center [611, 200] width 12 height 12
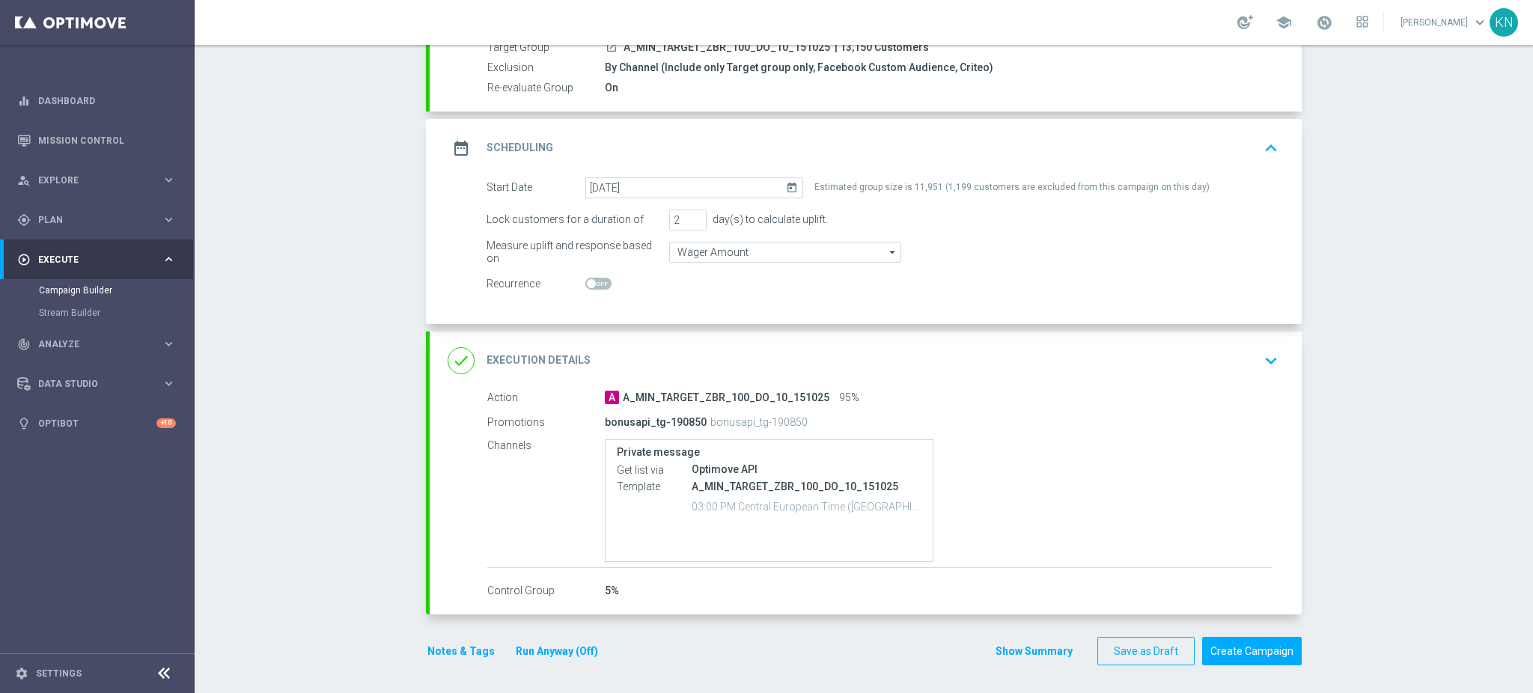
click at [1106, 357] on div "done Execution Details keyboard_arrow_down" at bounding box center [866, 361] width 836 height 28
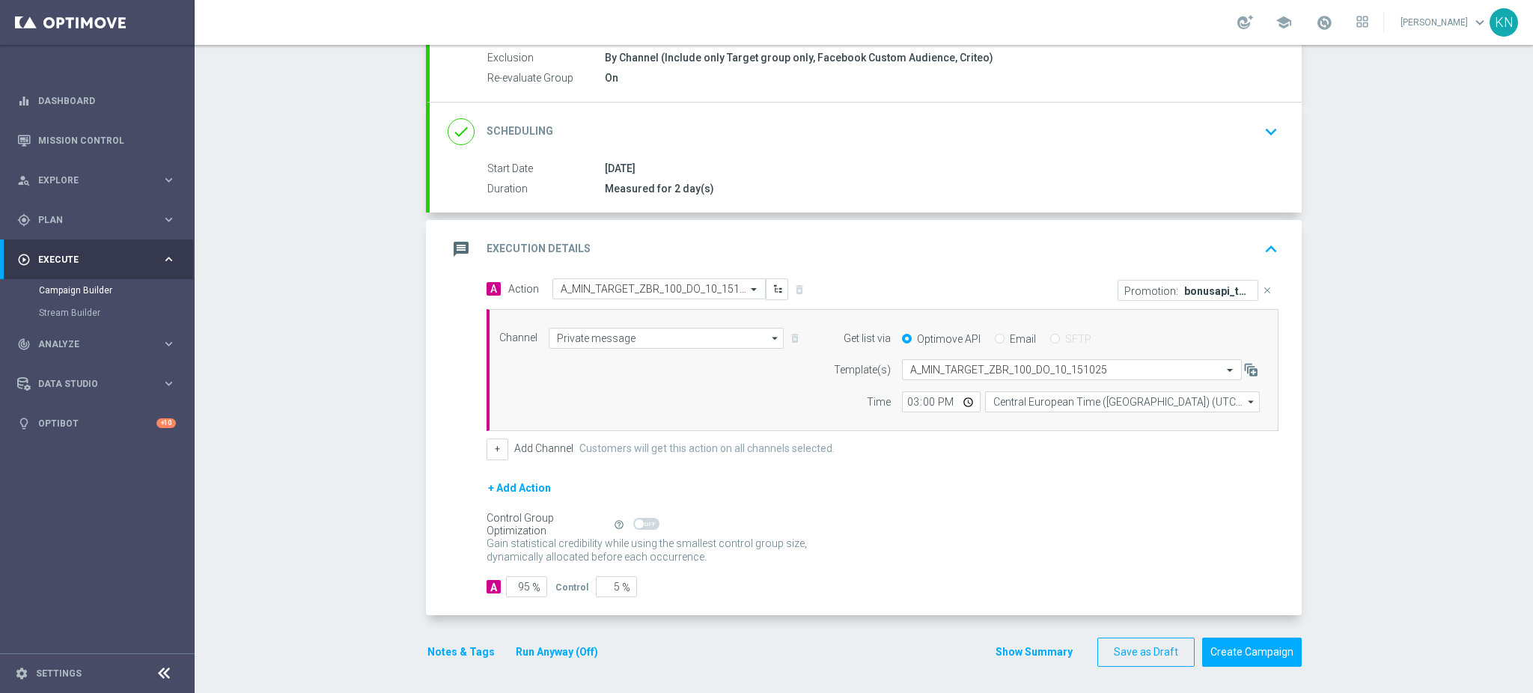
scroll to position [164, 0]
click at [1229, 106] on div "done Scheduling keyboard_arrow_down" at bounding box center [866, 130] width 872 height 58
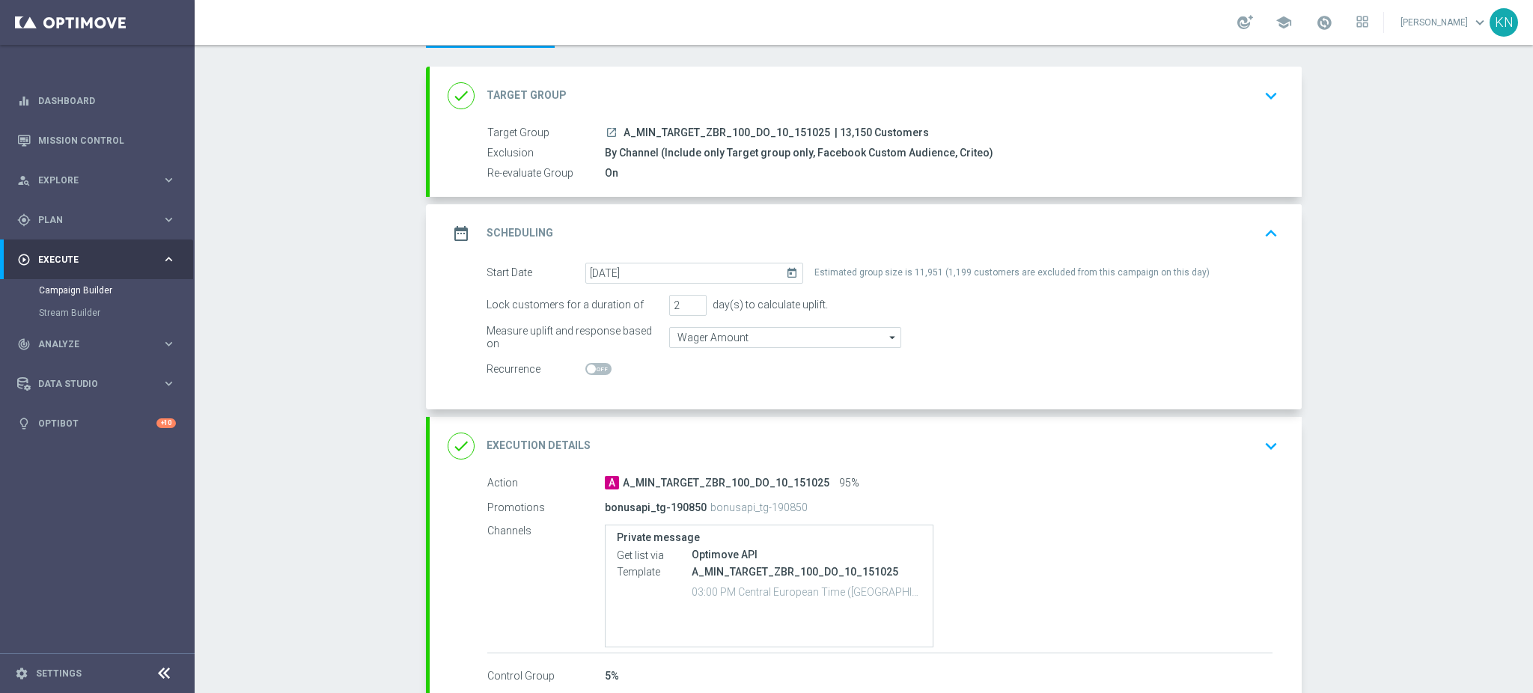
scroll to position [153, 0]
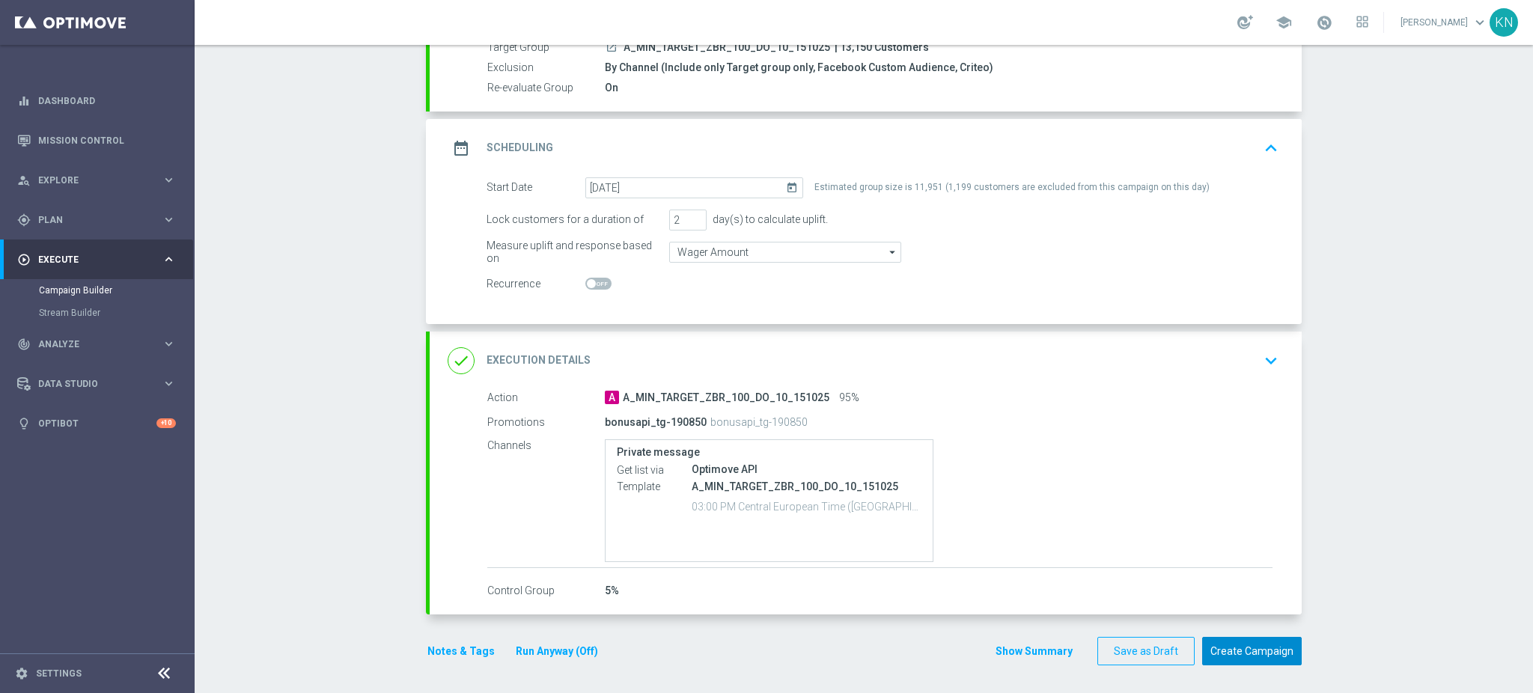
click at [1266, 641] on button "Create Campaign" at bounding box center [1252, 651] width 100 height 29
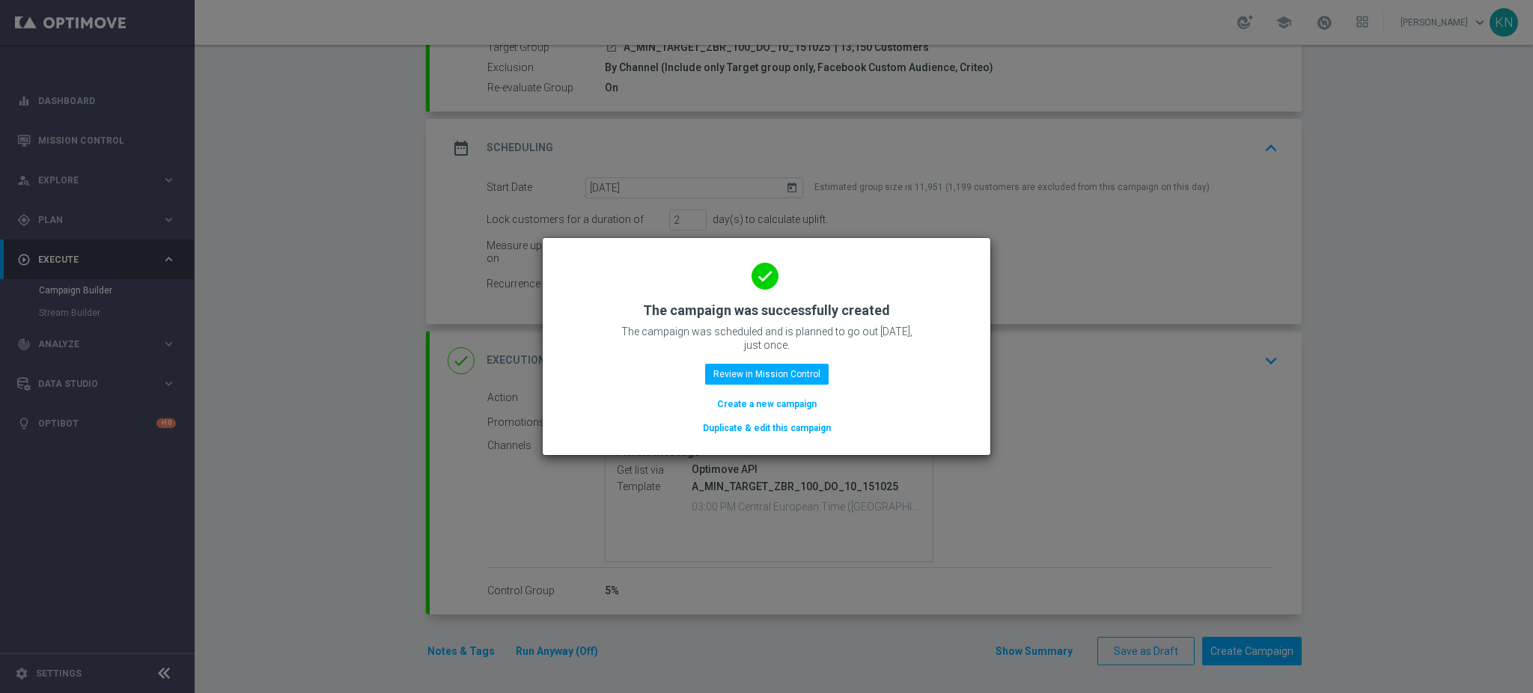
click at [767, 430] on button "Duplicate & edit this campaign" at bounding box center [766, 428] width 131 height 16
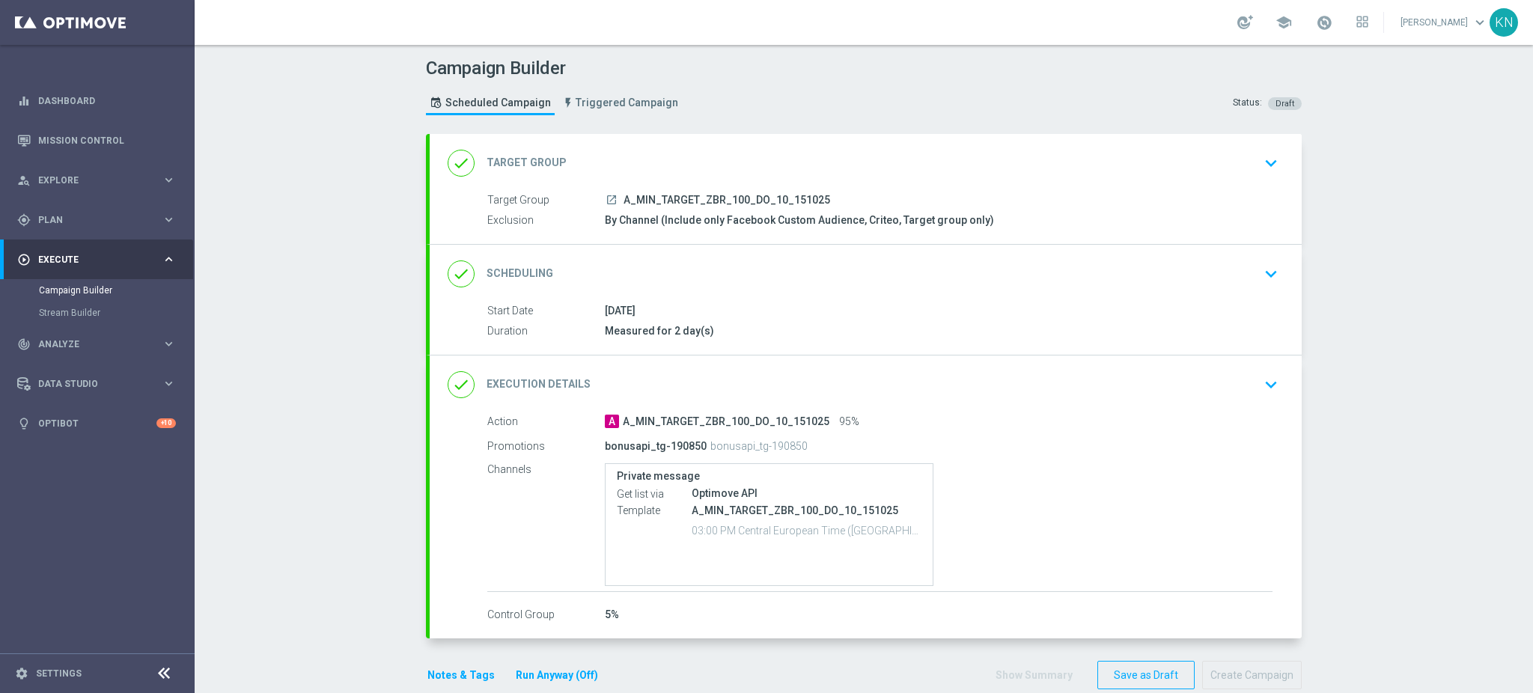
click at [1240, 161] on div "done Target Group keyboard_arrow_down" at bounding box center [866, 163] width 836 height 28
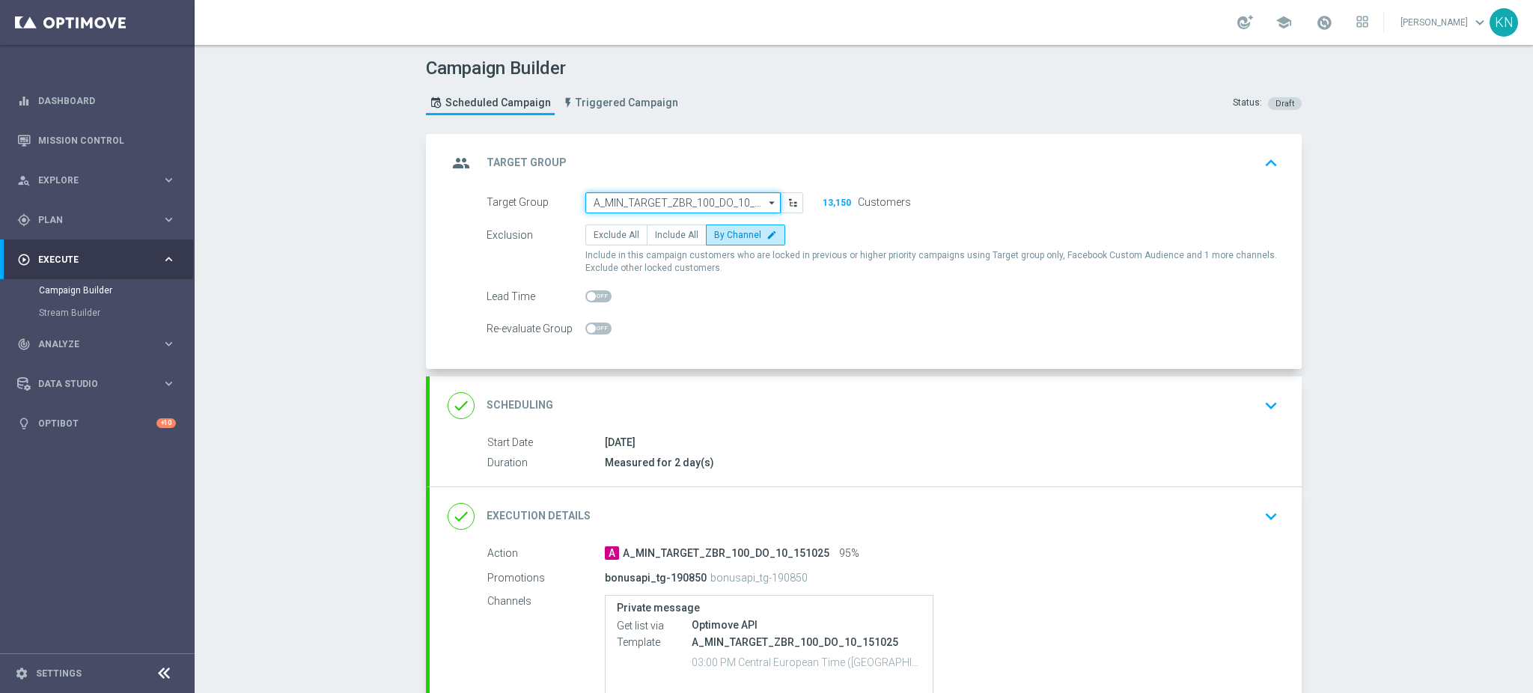
click at [668, 200] on input "A_MIN_TARGET_ZBR_100_DO_10_151025" at bounding box center [682, 202] width 195 height 21
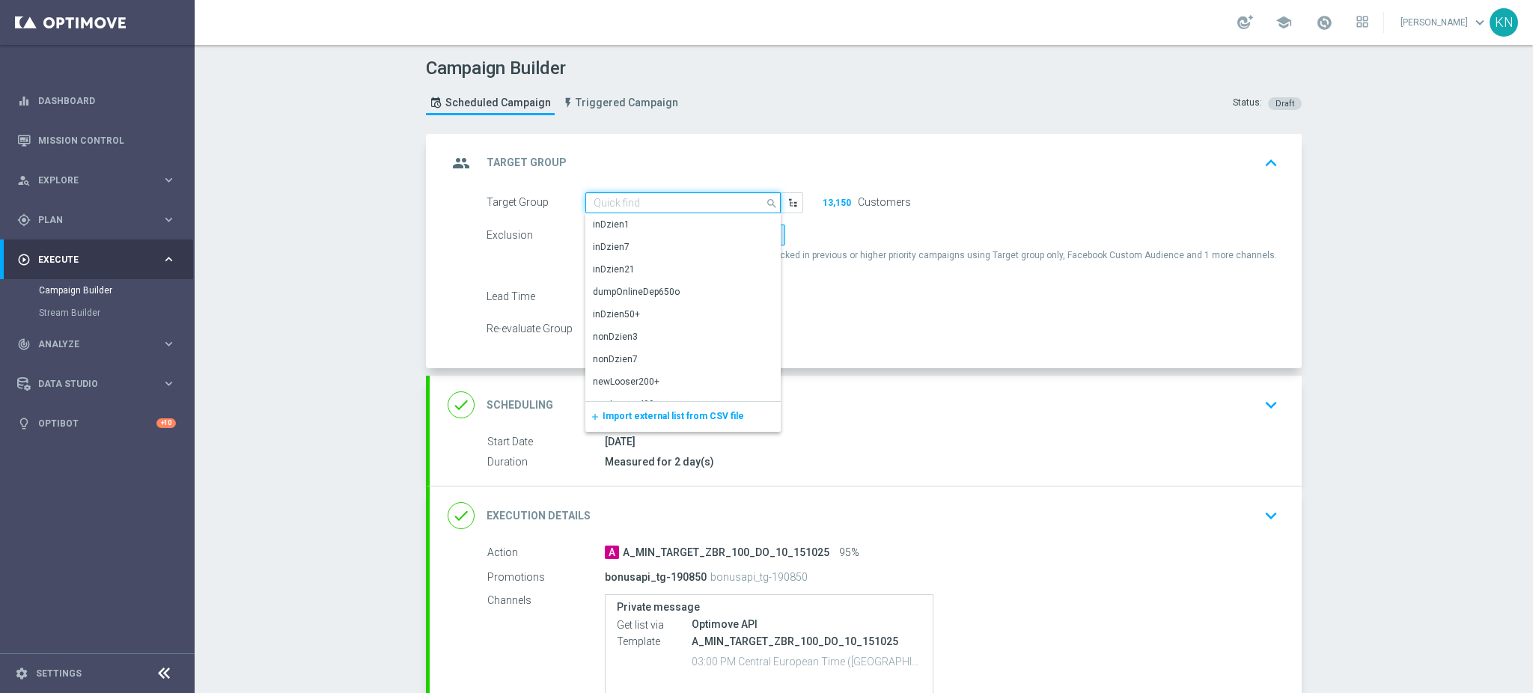
paste input "A_LOW_TARGET_ZBR_100_DO_20_151025"
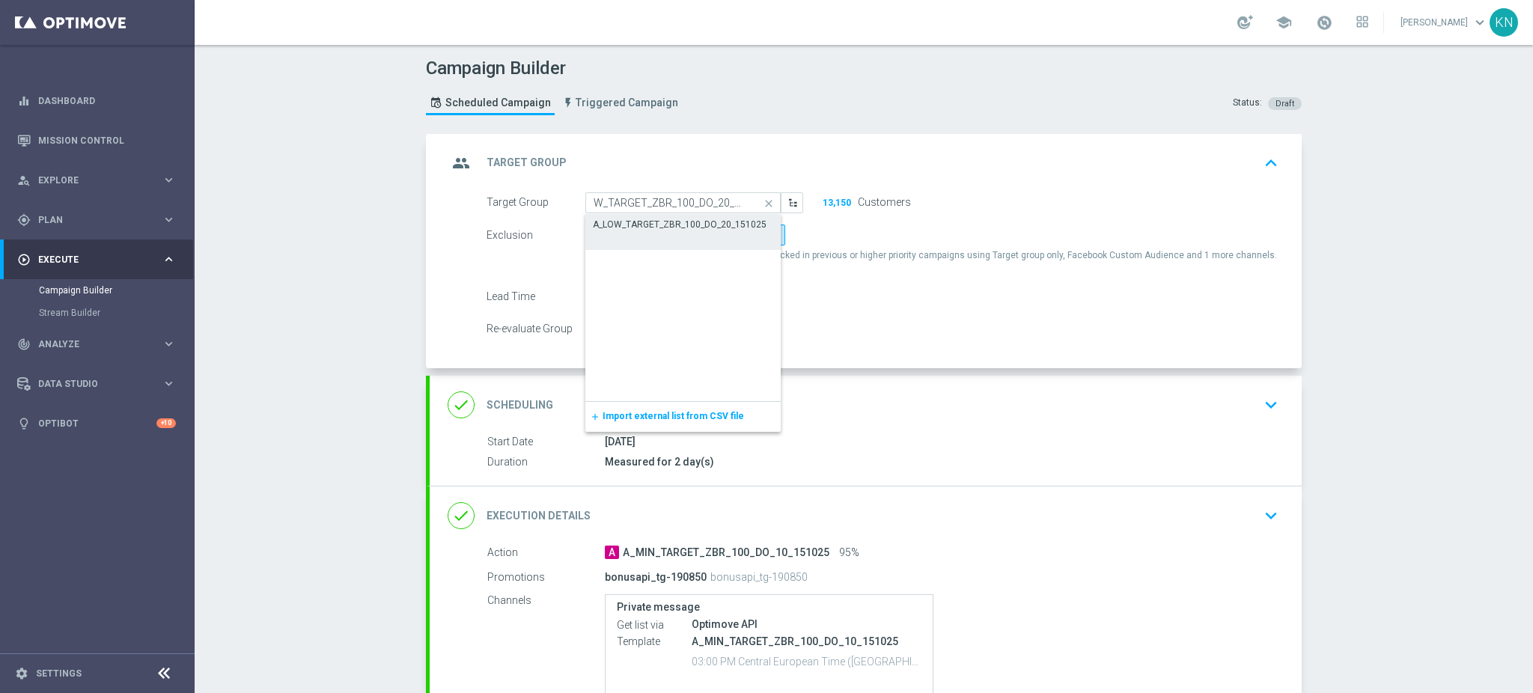
click at [656, 219] on div "A_LOW_TARGET_ZBR_100_DO_20_151025" at bounding box center [680, 224] width 174 height 13
type input "A_LOW_TARGET_ZBR_100_DO_20_151025"
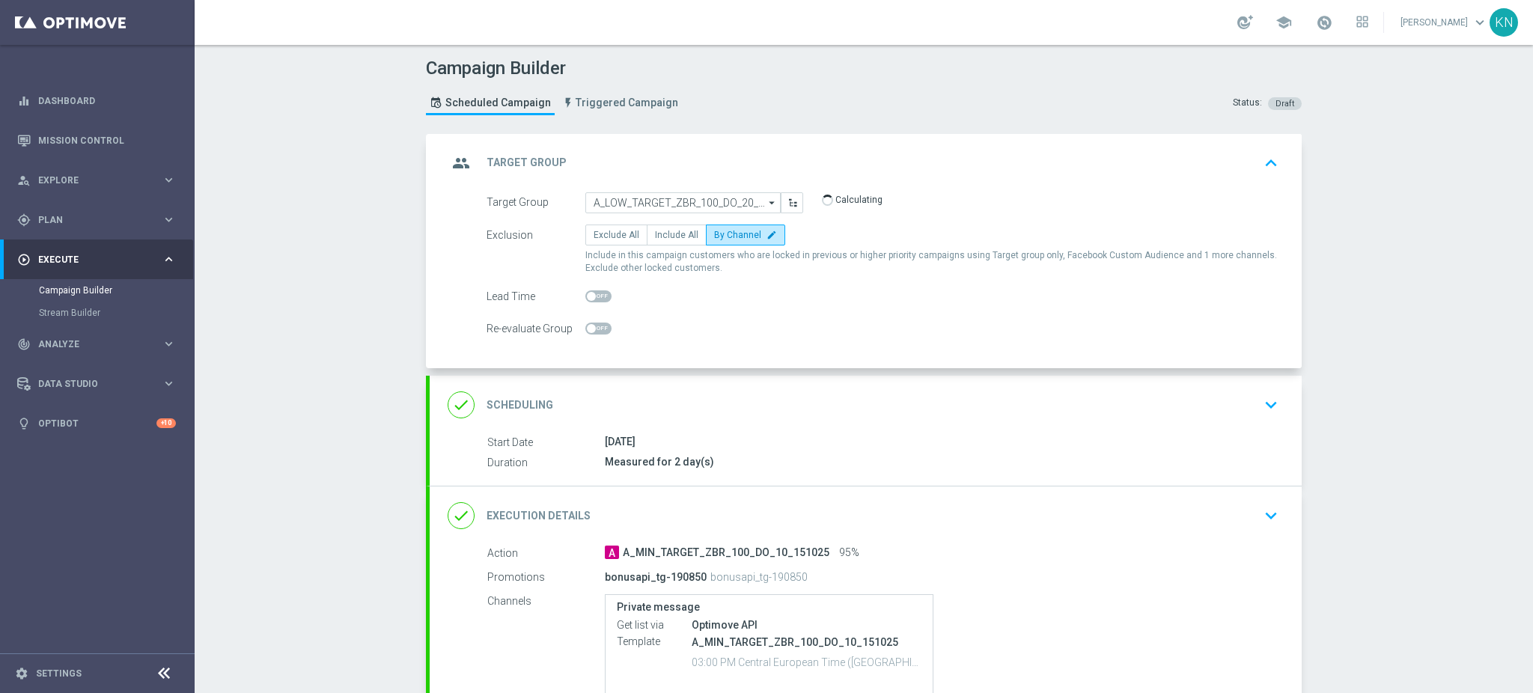
click at [590, 331] on span at bounding box center [598, 329] width 26 height 12
click at [590, 331] on input "checkbox" at bounding box center [598, 329] width 26 height 12
checkbox input "true"
click at [909, 406] on div "done Scheduling keyboard_arrow_down" at bounding box center [866, 405] width 836 height 28
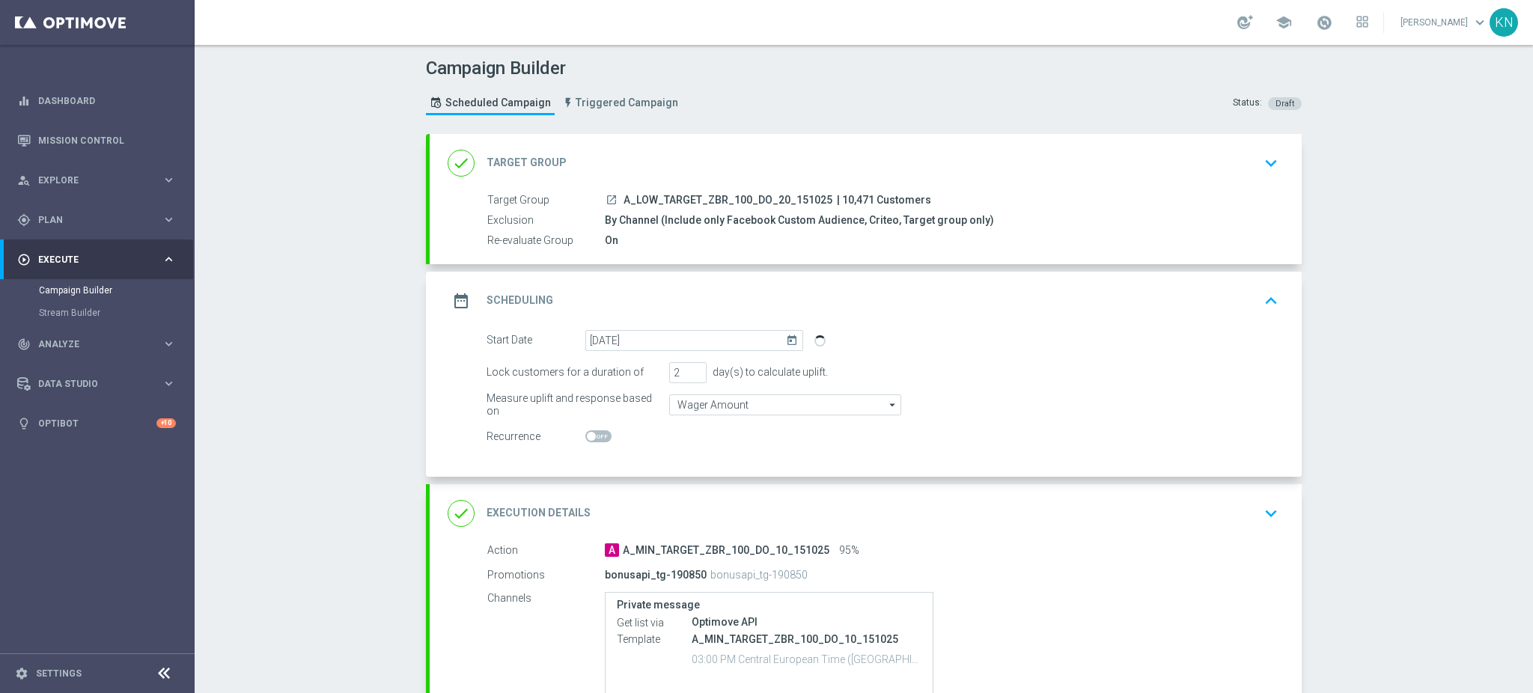
click at [1102, 543] on div "A A_MIN_TARGET_ZBR_100_DO_10_151025 95%" at bounding box center [939, 550] width 668 height 15
click at [1093, 512] on div "done Execution Details keyboard_arrow_down" at bounding box center [866, 513] width 836 height 28
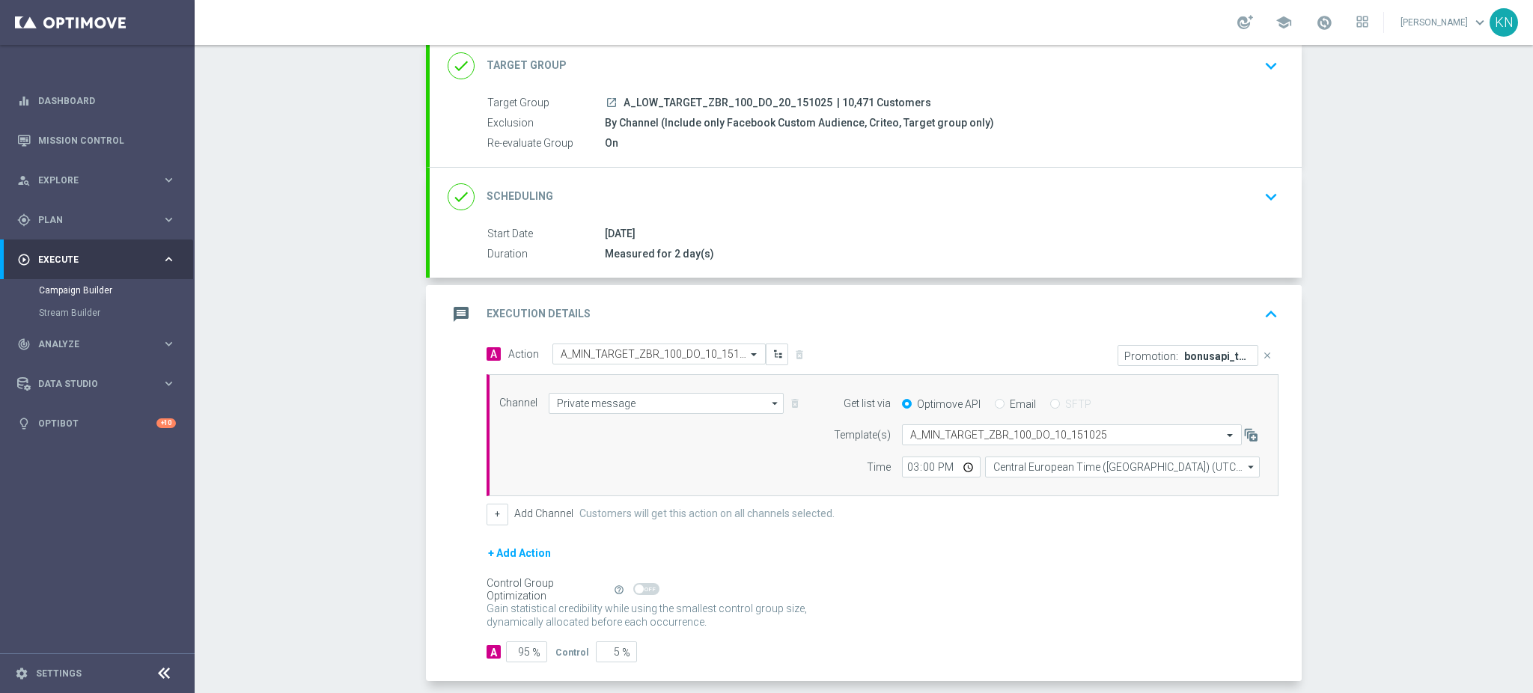
scroll to position [164, 0]
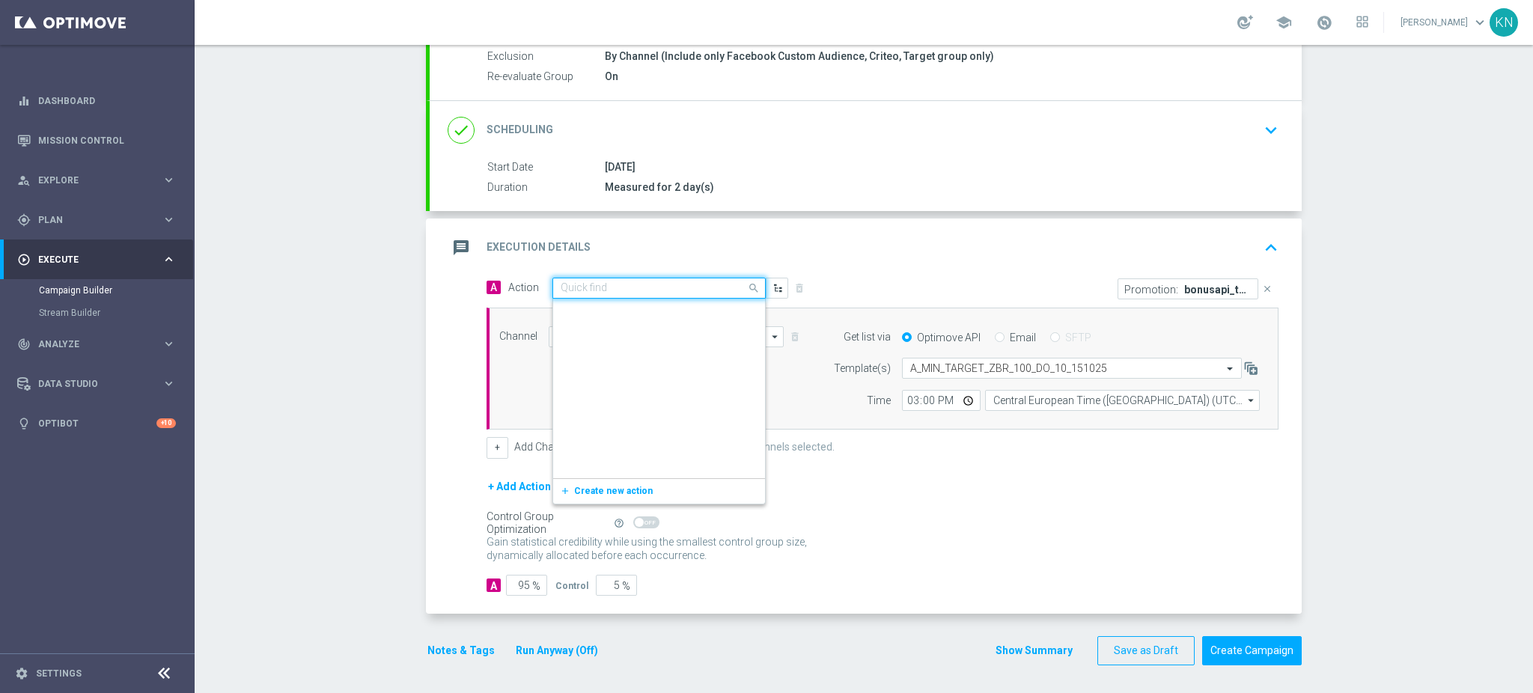
drag, startPoint x: 636, startPoint y: 279, endPoint x: 620, endPoint y: 339, distance: 62.1
click at [636, 279] on div "Quick find A_MIN_TARGET_ZBR_100_DO_10_151025" at bounding box center [658, 288] width 213 height 21
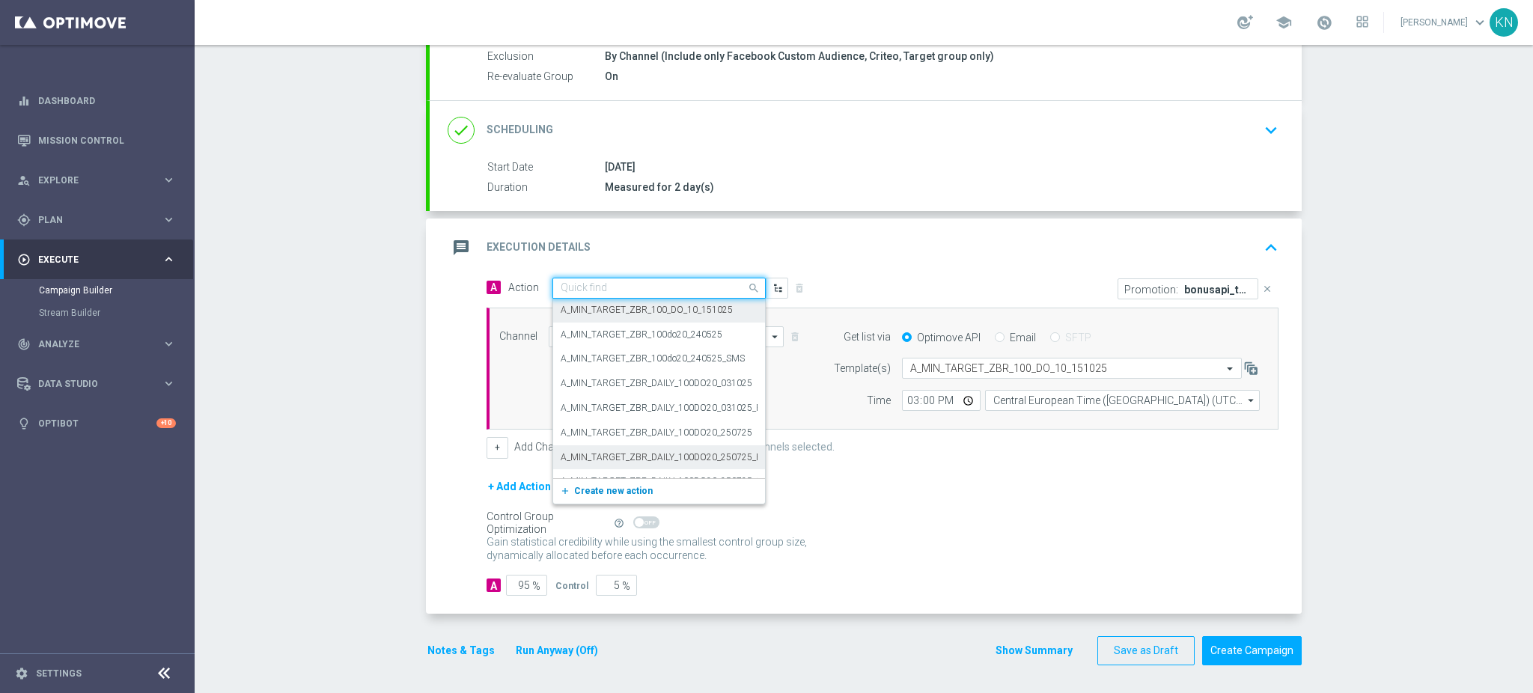
click at [589, 492] on span "Create new action" at bounding box center [613, 491] width 79 height 10
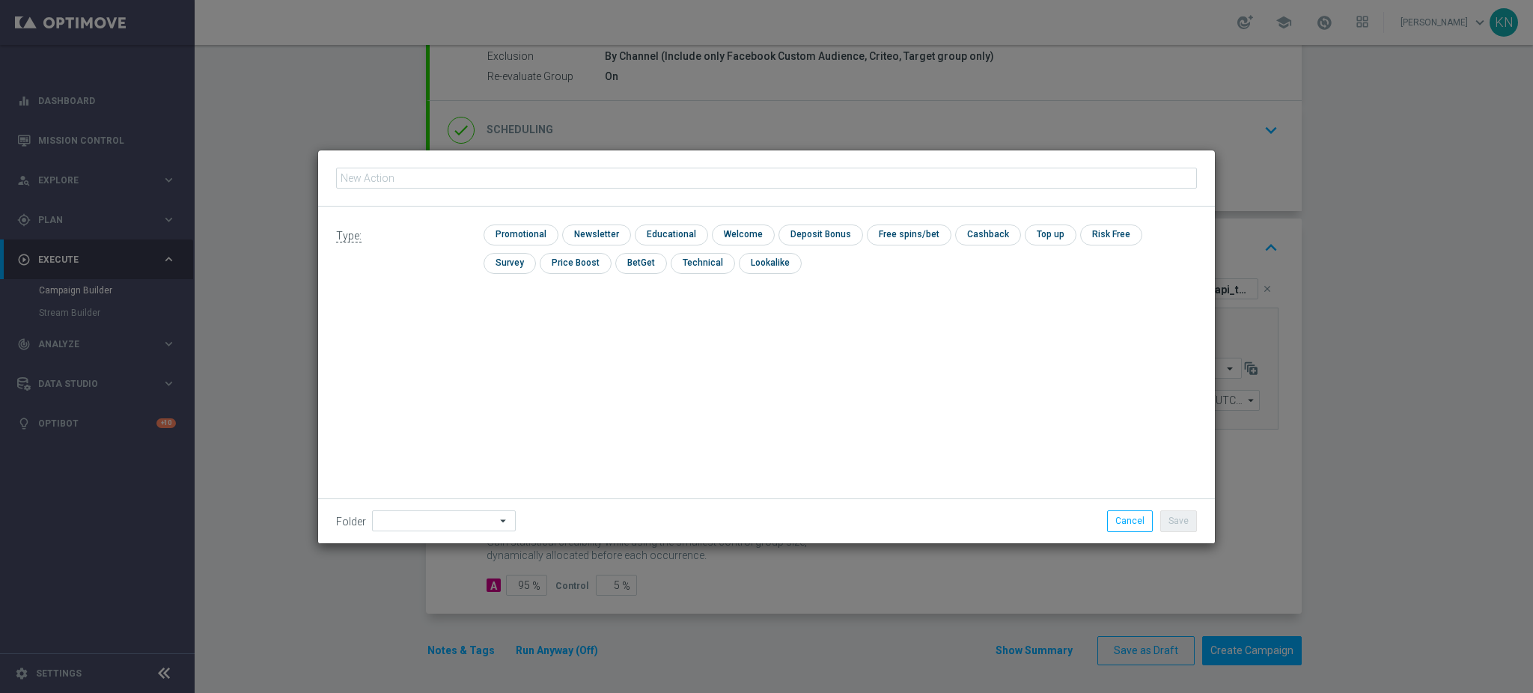
click at [590, 169] on input "text" at bounding box center [766, 178] width 861 height 21
type input "A_LOW_TARGET_ZBR_100_DO_20_151025"
click at [536, 228] on input "checkbox" at bounding box center [518, 235] width 71 height 20
checkbox input "true"
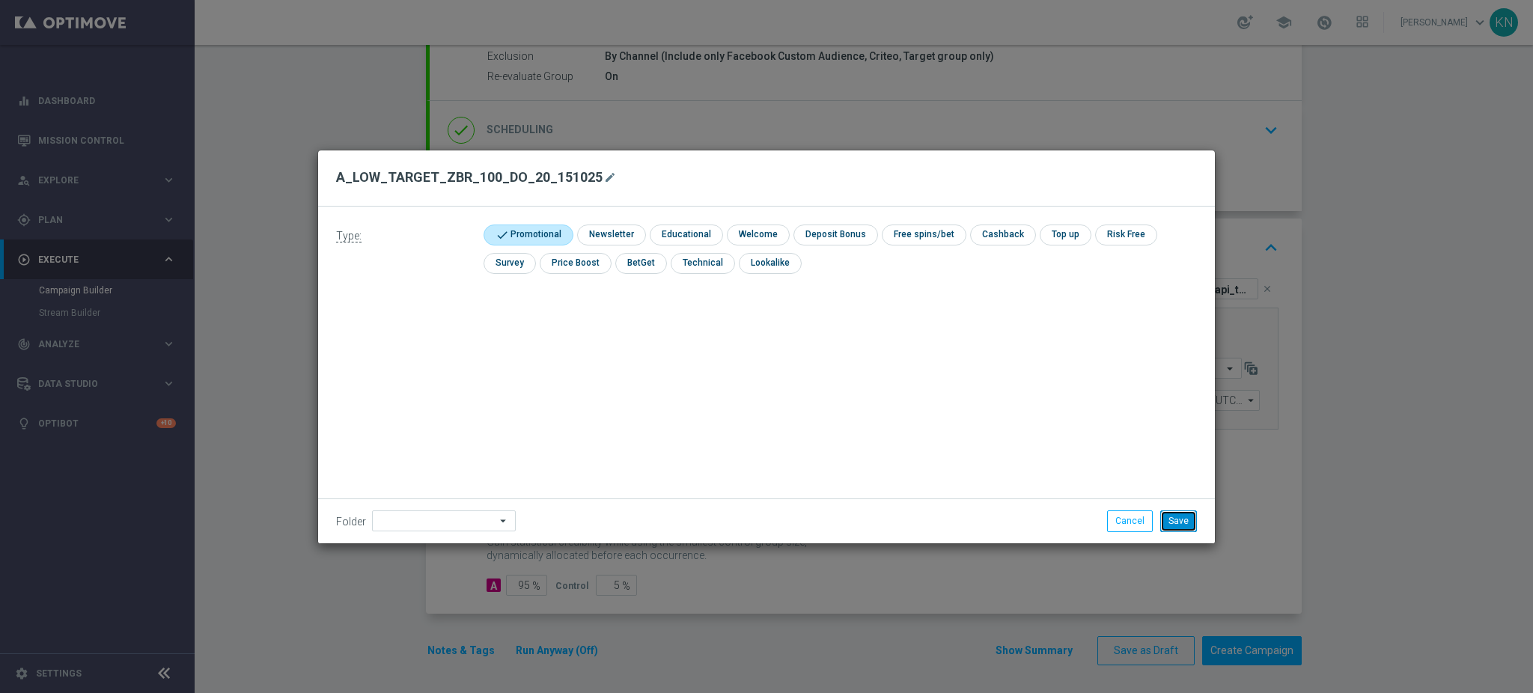
drag, startPoint x: 1180, startPoint y: 523, endPoint x: 1094, endPoint y: 506, distance: 87.8
click at [1178, 523] on button "Save" at bounding box center [1178, 520] width 37 height 21
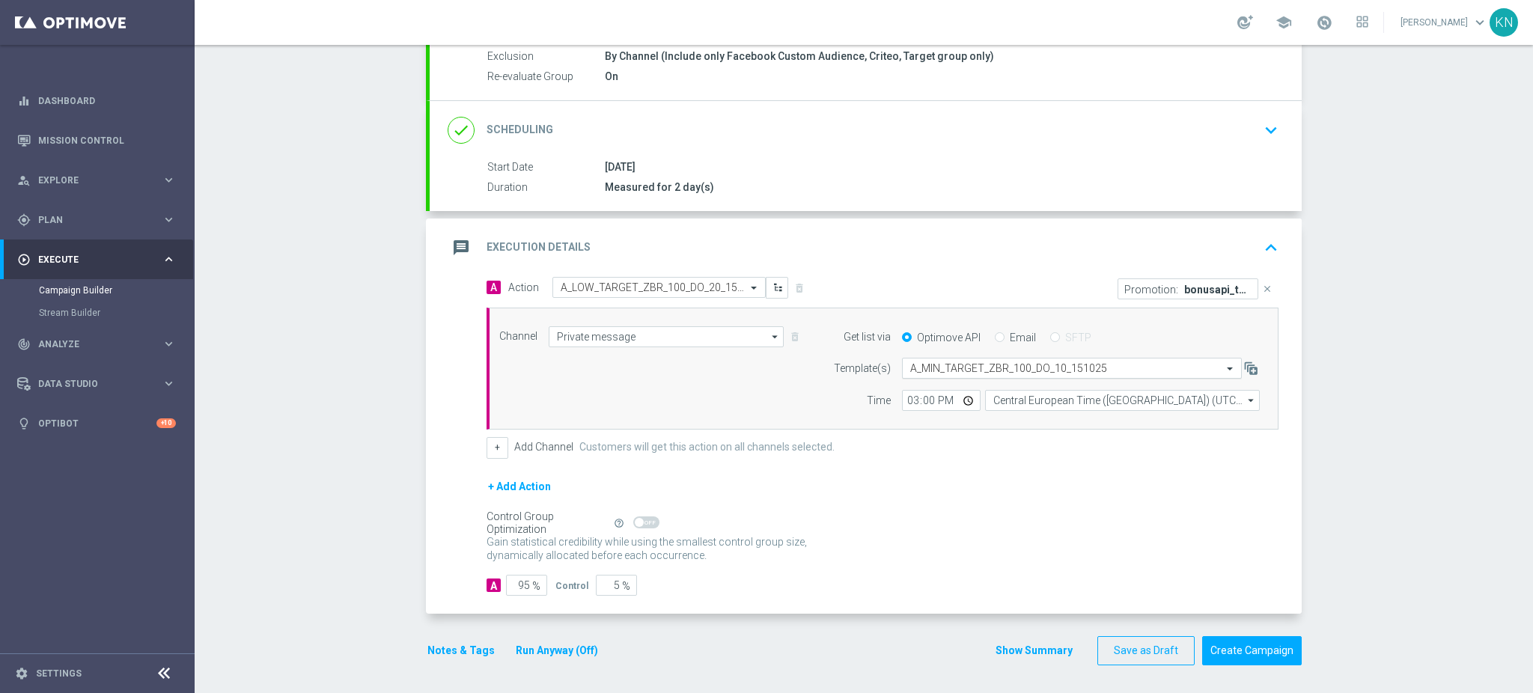
click at [984, 365] on input "text" at bounding box center [1056, 368] width 293 height 13
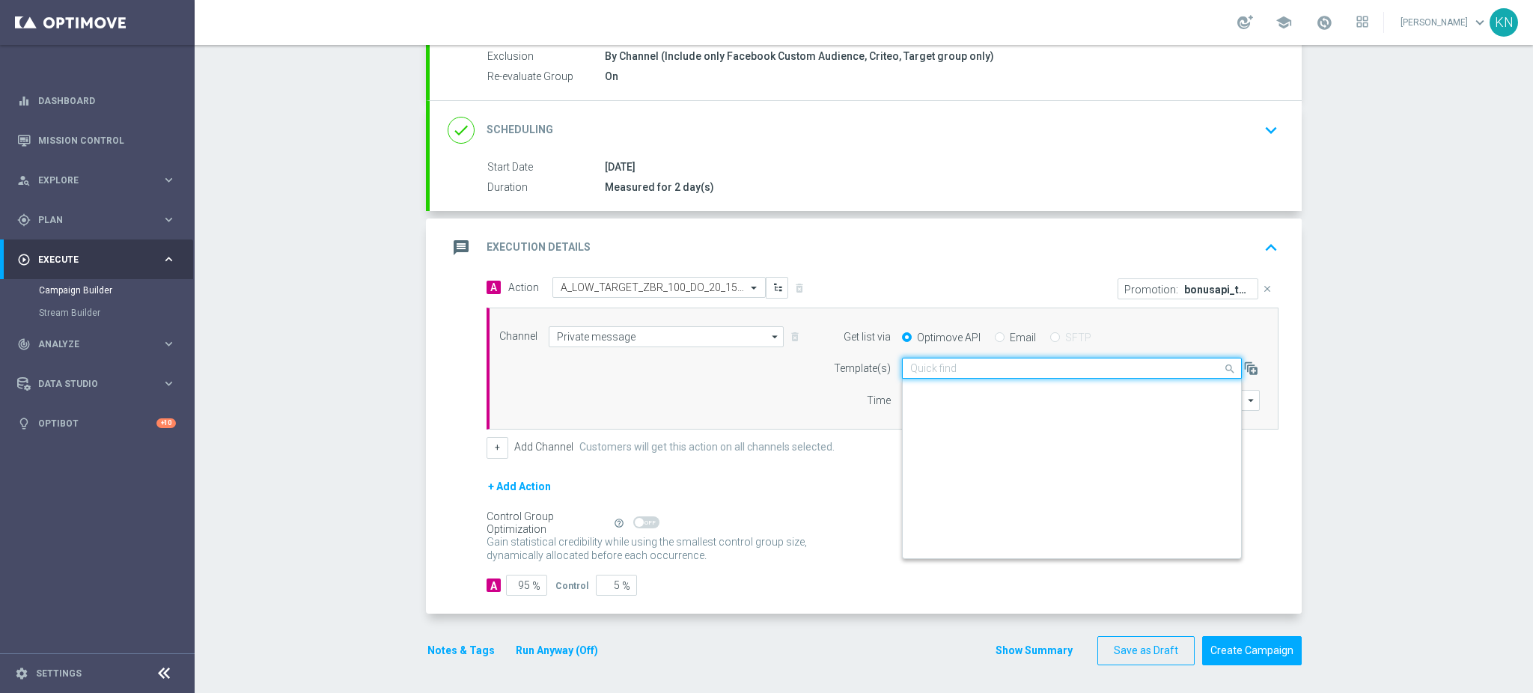
scroll to position [104075, 0]
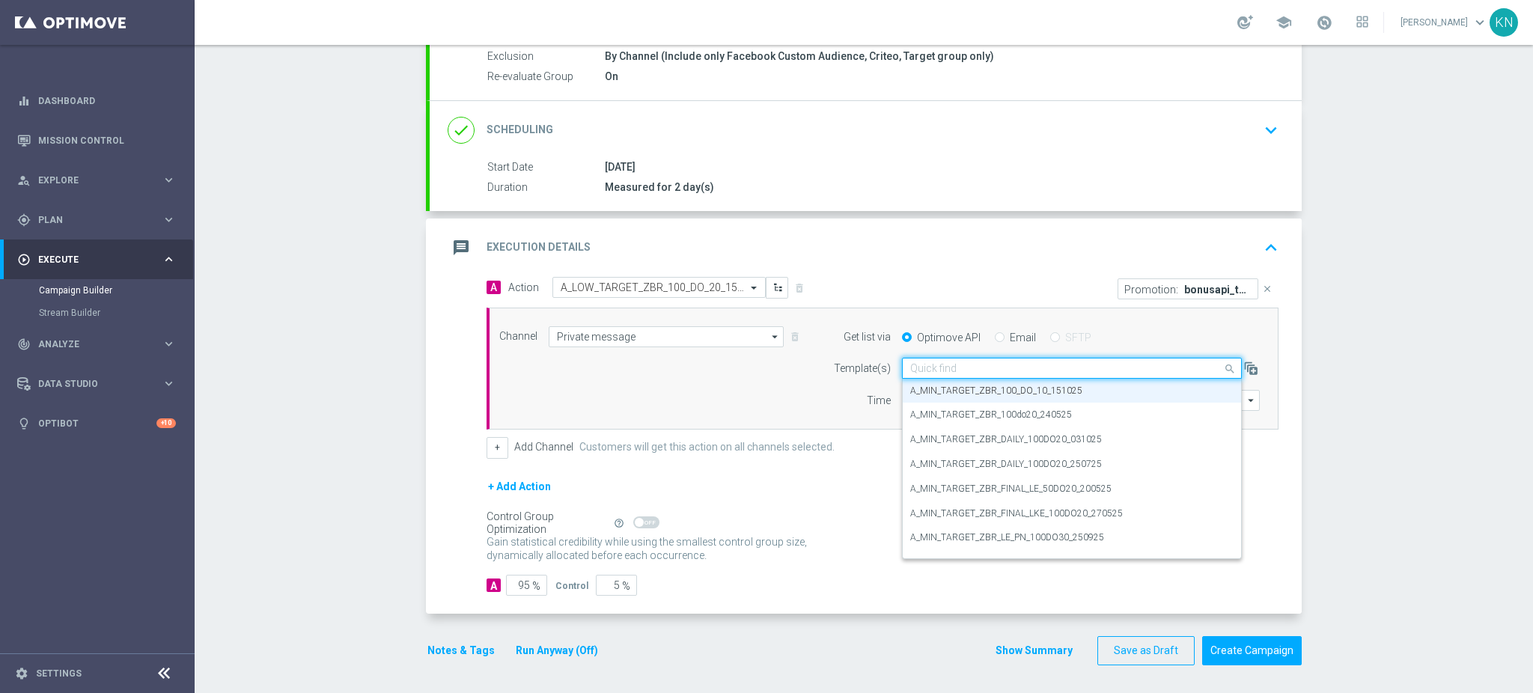
paste input "A_LOW_TARGET_ZBR_100_DO_20_151025"
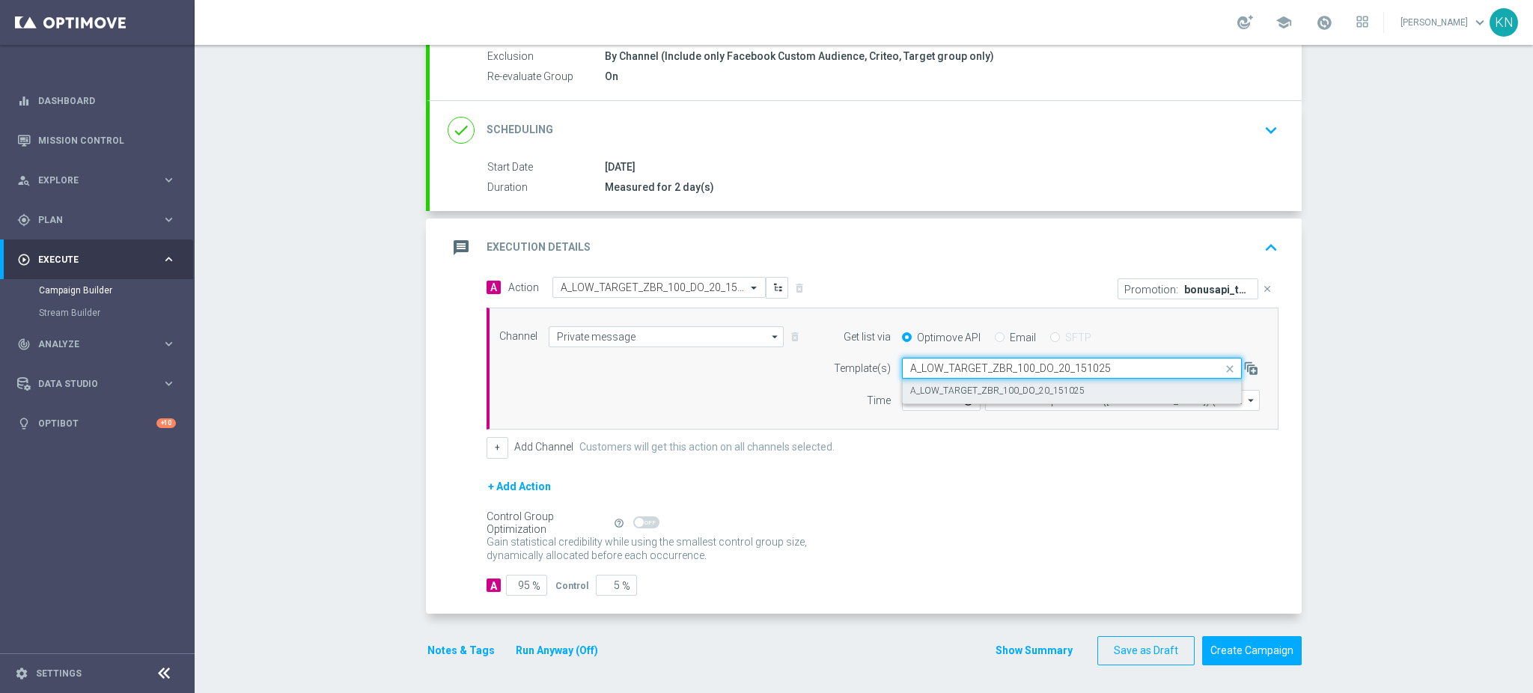
scroll to position [0, 0]
click at [961, 388] on label "A_LOW_TARGET_ZBR_100_DO_20_151025" at bounding box center [997, 391] width 174 height 13
type input "A_LOW_TARGET_ZBR_100_DO_20_151025"
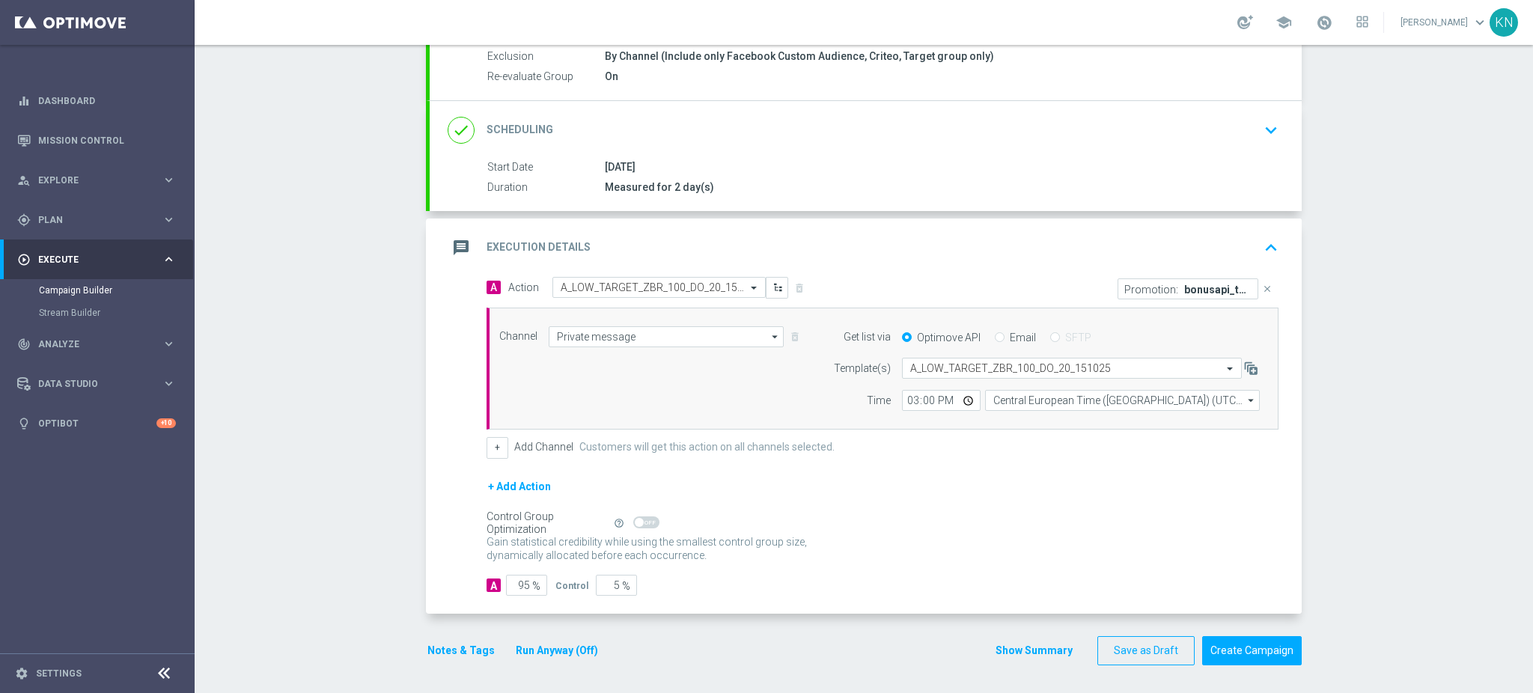
click at [1262, 288] on icon "close" at bounding box center [1267, 289] width 10 height 10
click at [1243, 286] on button "Add Promotion" at bounding box center [1232, 288] width 83 height 16
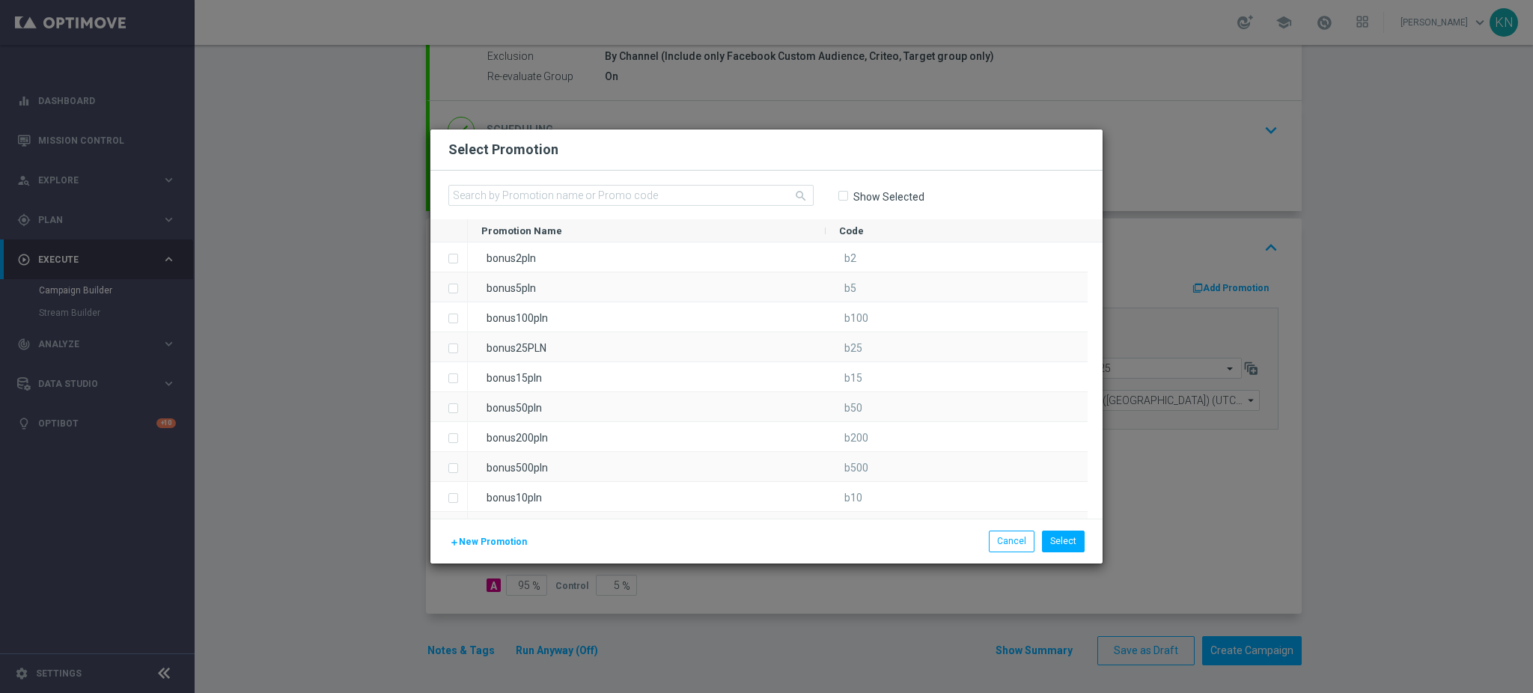
click at [486, 543] on span "New Promotion" at bounding box center [493, 542] width 68 height 10
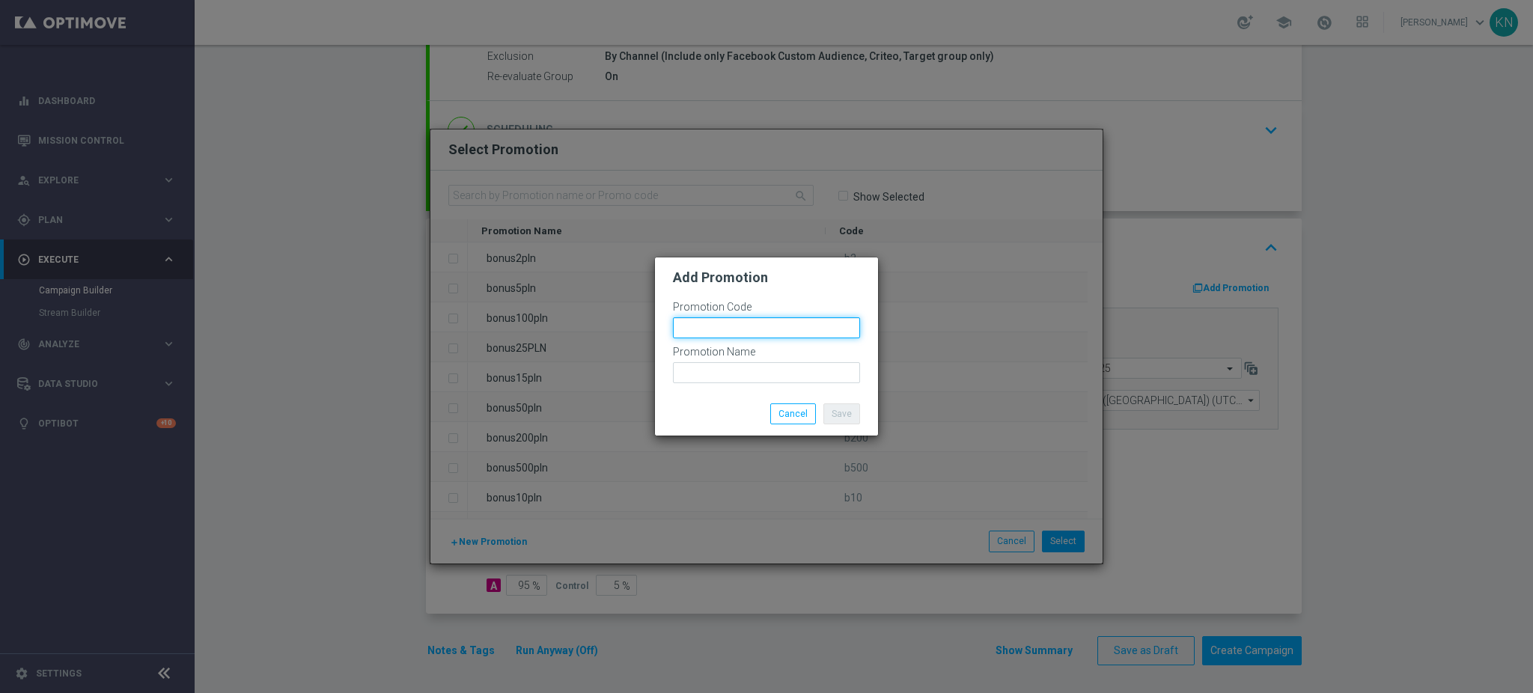
click at [730, 334] on input "text" at bounding box center [766, 327] width 187 height 21
paste input "190851"
drag, startPoint x: 789, startPoint y: 327, endPoint x: 501, endPoint y: 339, distance: 288.4
click at [500, 339] on modal-container "Add Promotion Promotion Code bonusapi_tg-190851 Promotion Name Save Cancel" at bounding box center [766, 346] width 1533 height 693
type input "bonusapi_tg-190851"
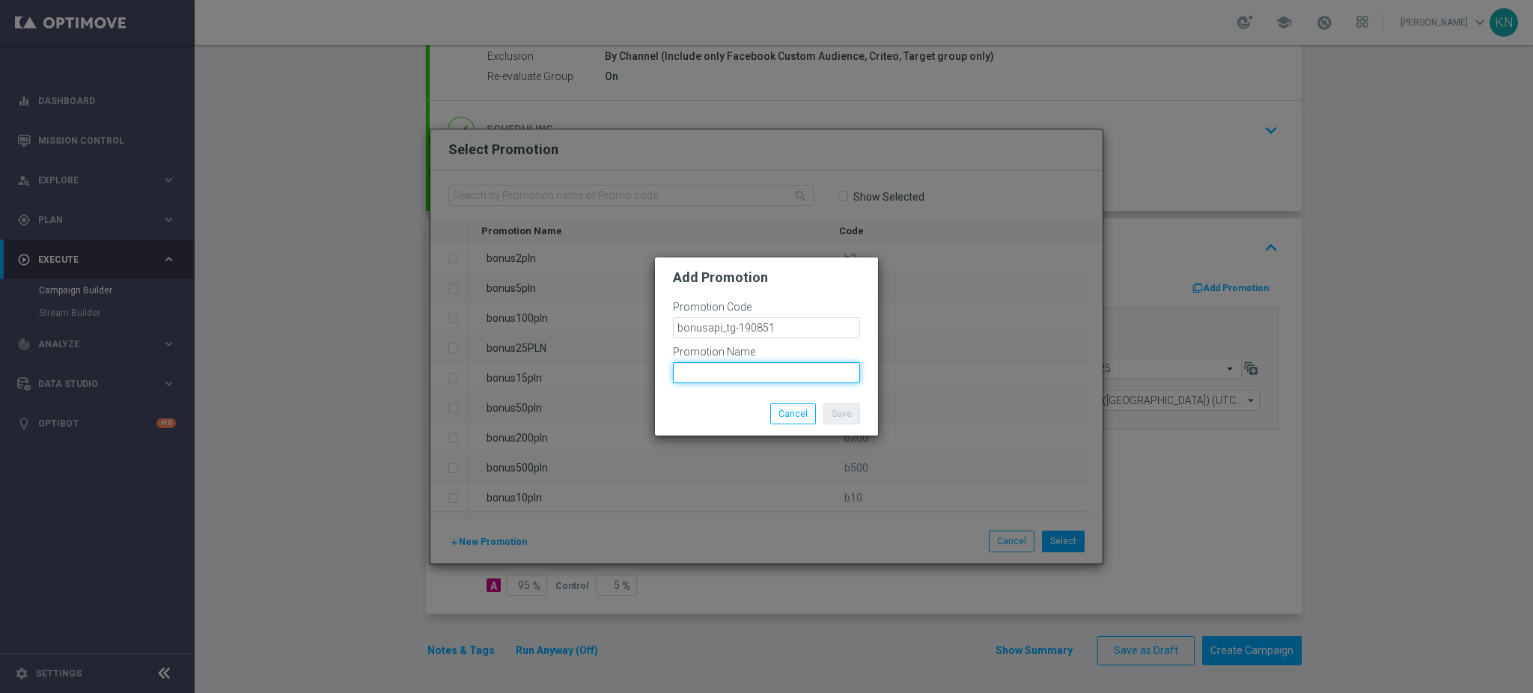
click at [708, 375] on input "text" at bounding box center [766, 372] width 187 height 21
paste input "bonusapi_tg-190851"
type input "bonusapi_tg-190851"
click at [728, 405] on div "Save Cancel" at bounding box center [767, 413] width 210 height 21
click at [848, 414] on button "Save" at bounding box center [841, 413] width 37 height 21
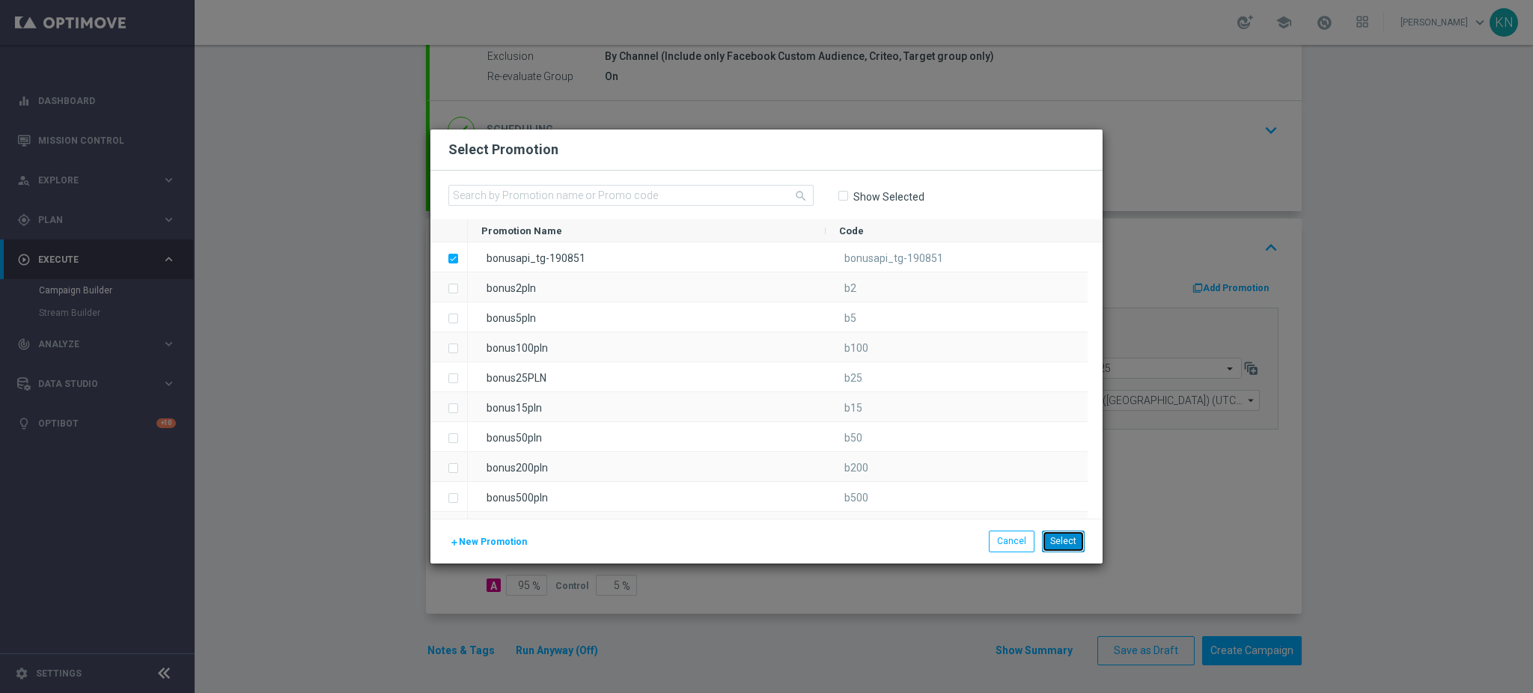
click at [1057, 551] on button "Select" at bounding box center [1063, 541] width 43 height 21
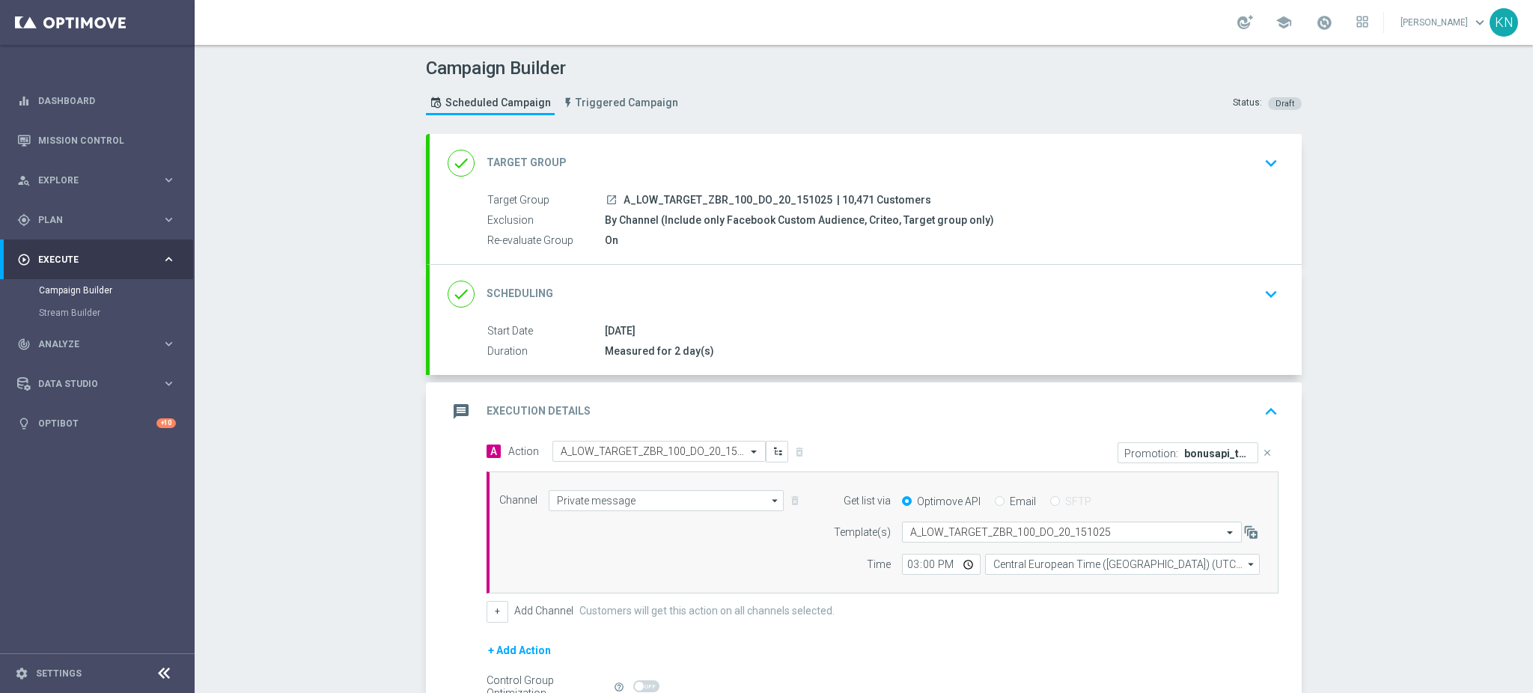
click at [1221, 185] on div "done Target Group keyboard_arrow_down" at bounding box center [866, 163] width 872 height 58
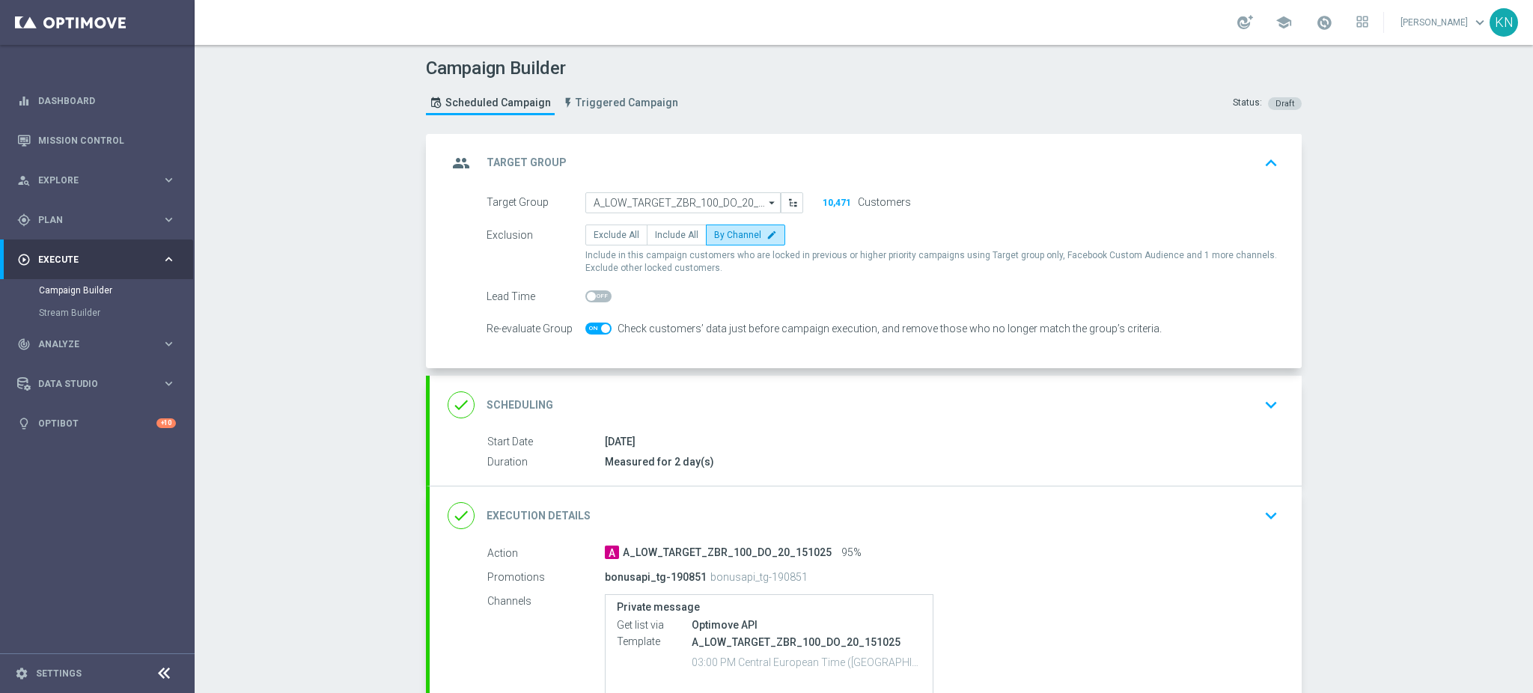
click at [1242, 403] on div "done Scheduling keyboard_arrow_down" at bounding box center [866, 405] width 836 height 28
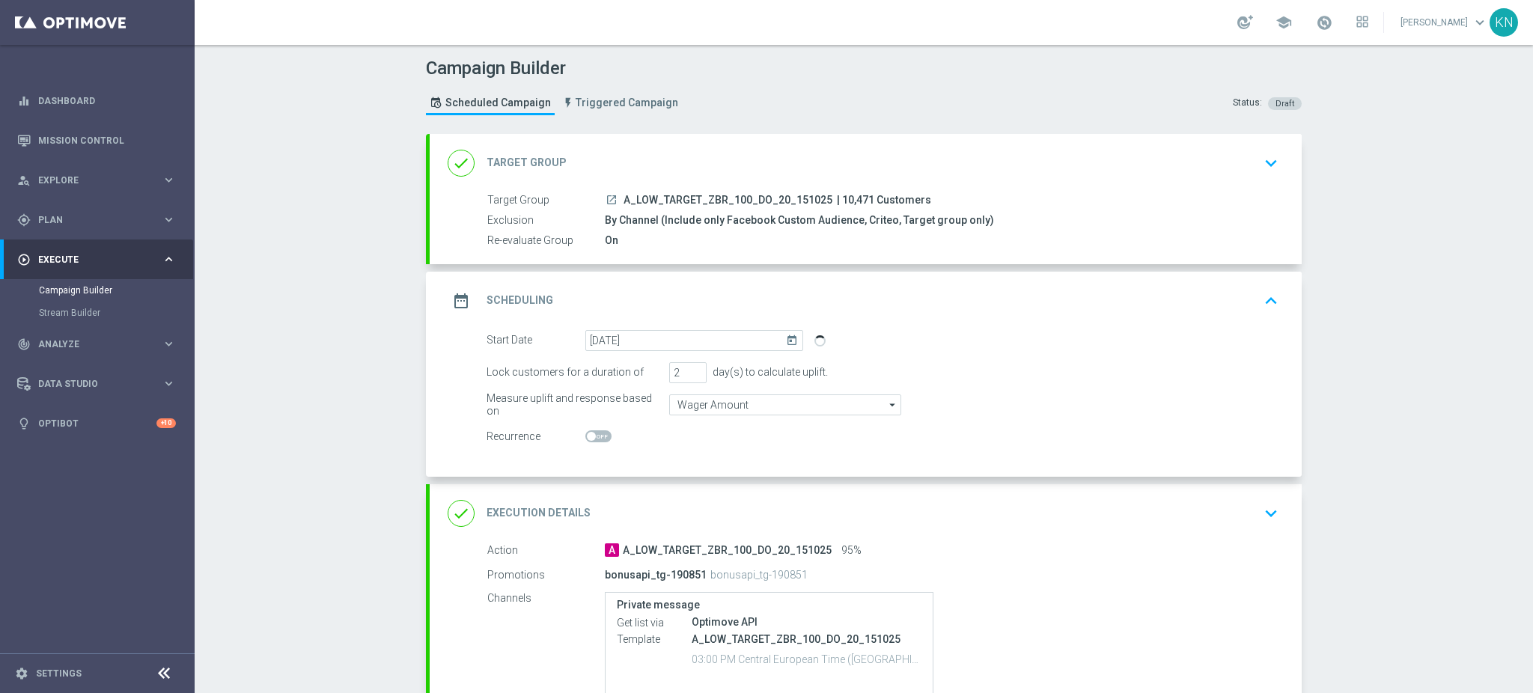
click at [1281, 163] on div "done Target Group keyboard_arrow_down" at bounding box center [866, 163] width 872 height 58
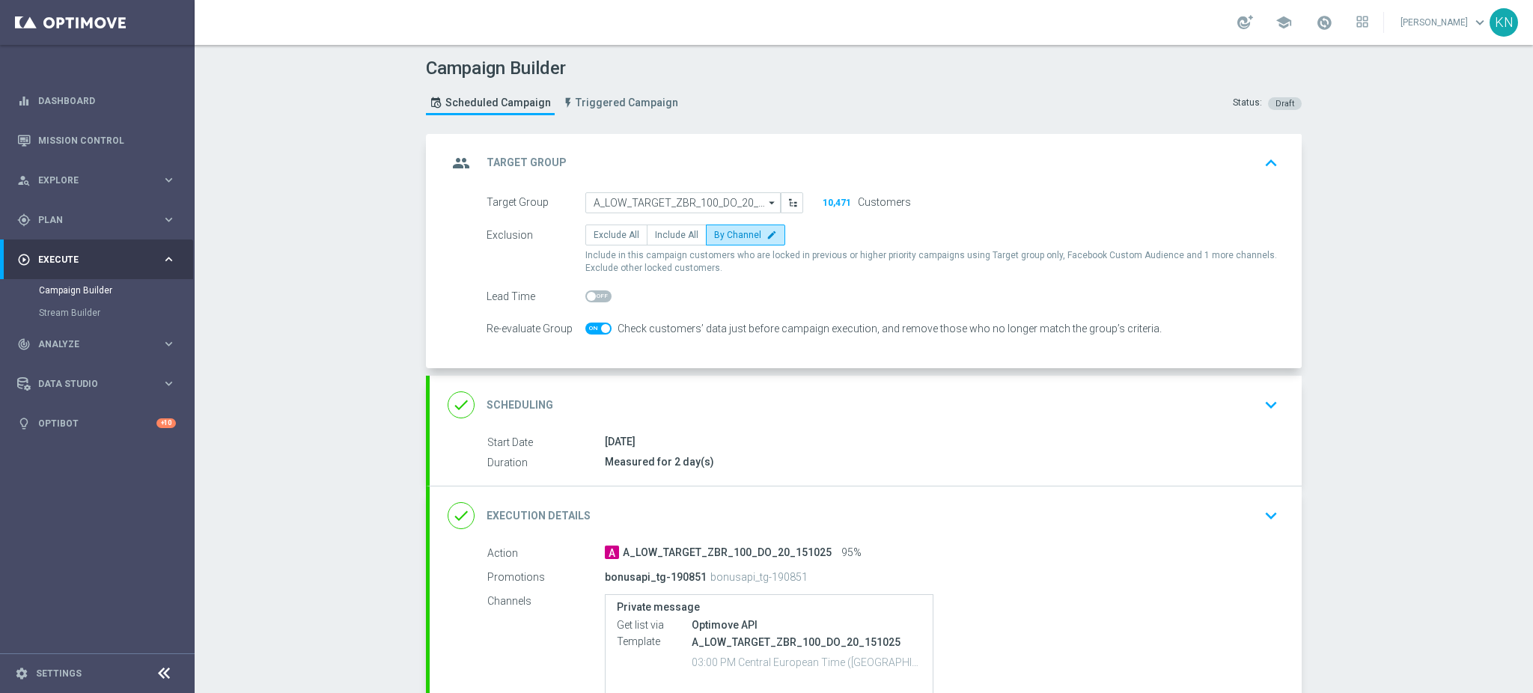
click at [1274, 411] on icon "keyboard_arrow_down" at bounding box center [1271, 405] width 22 height 22
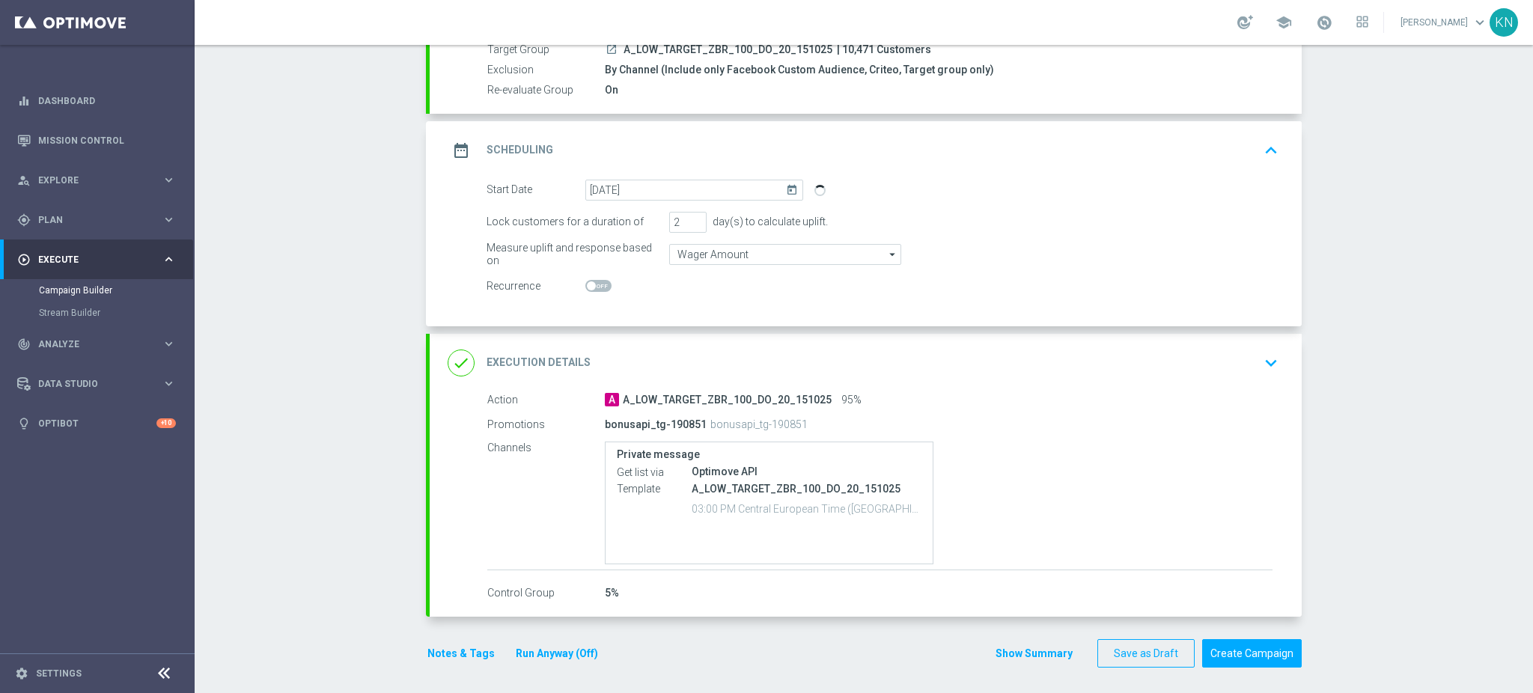
scroll to position [153, 0]
click at [444, 652] on button "Notes & Tags" at bounding box center [461, 651] width 70 height 19
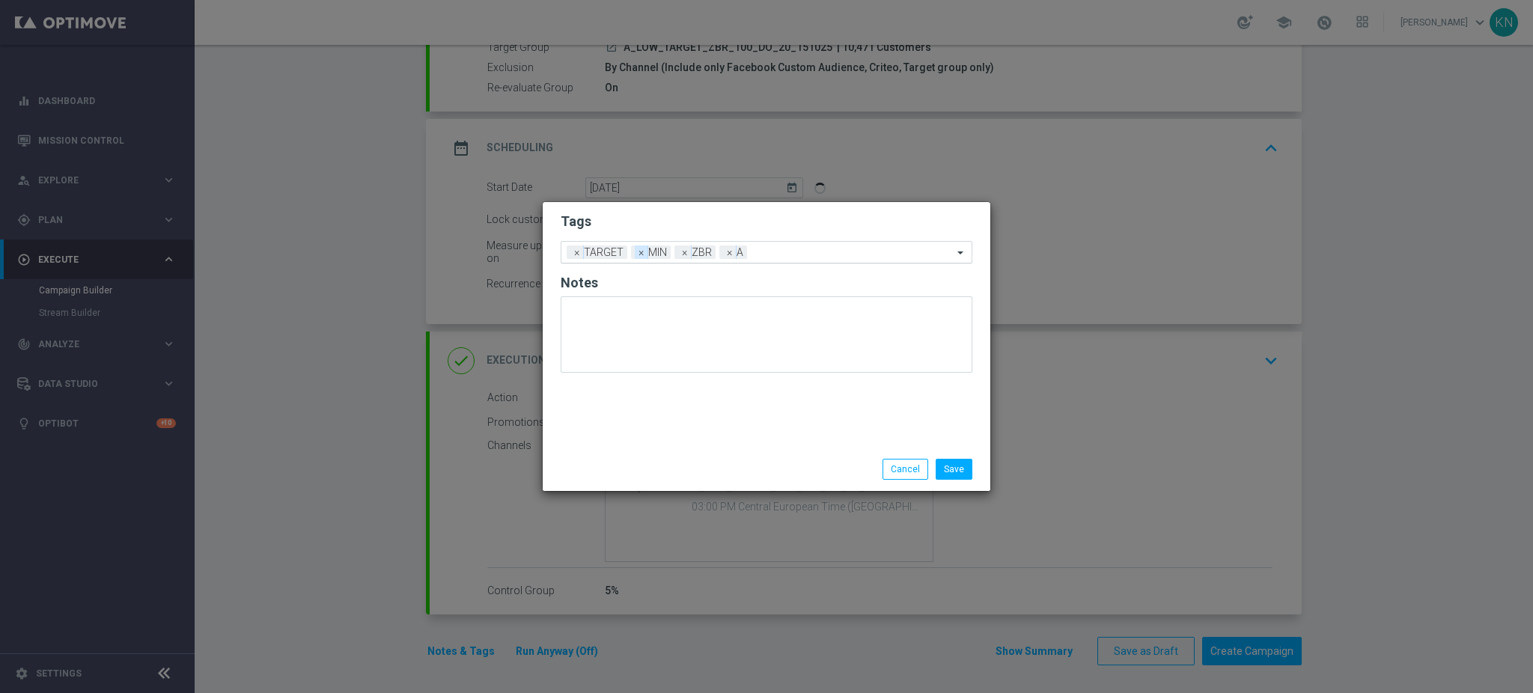
drag, startPoint x: 637, startPoint y: 248, endPoint x: 726, endPoint y: 267, distance: 91.2
click at [638, 248] on span "×" at bounding box center [641, 251] width 13 height 13
click at [778, 256] on input "text" at bounding box center [830, 253] width 243 height 13
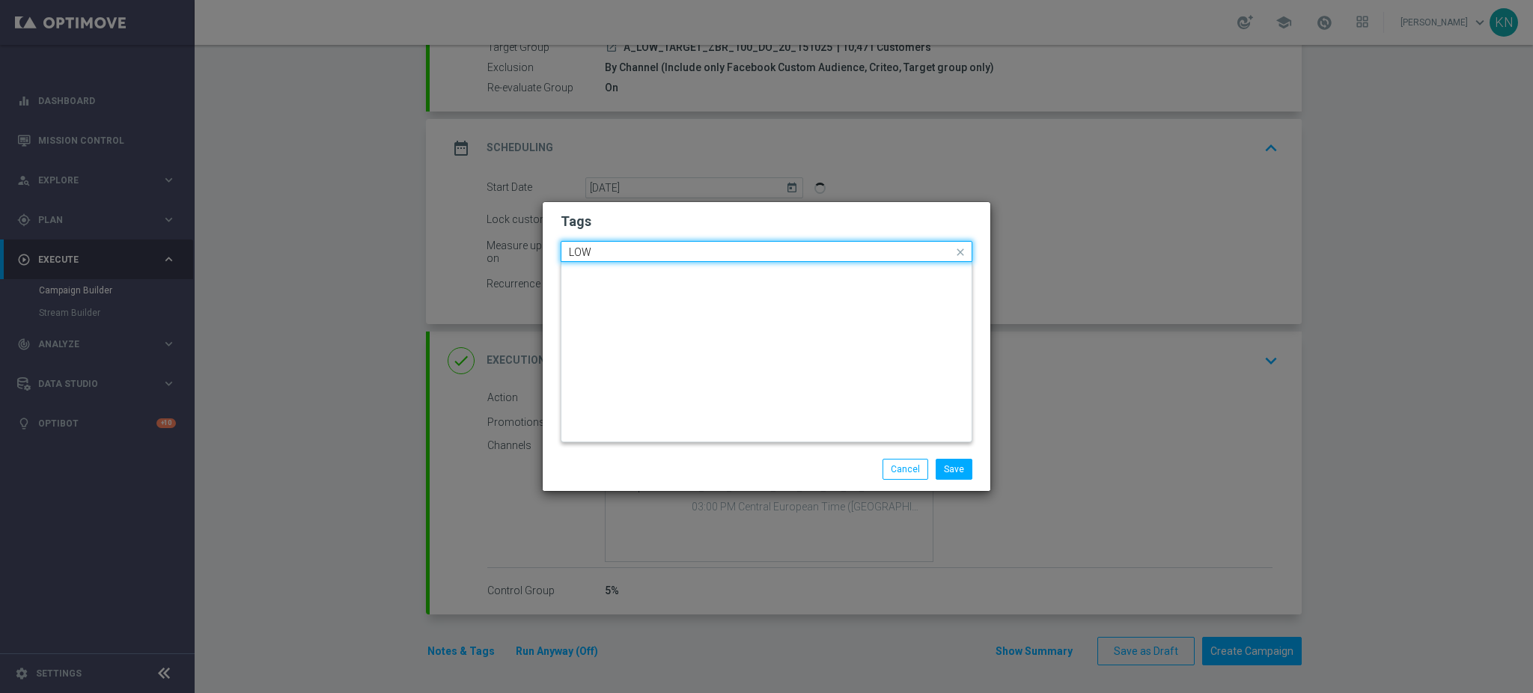
scroll to position [698, 0]
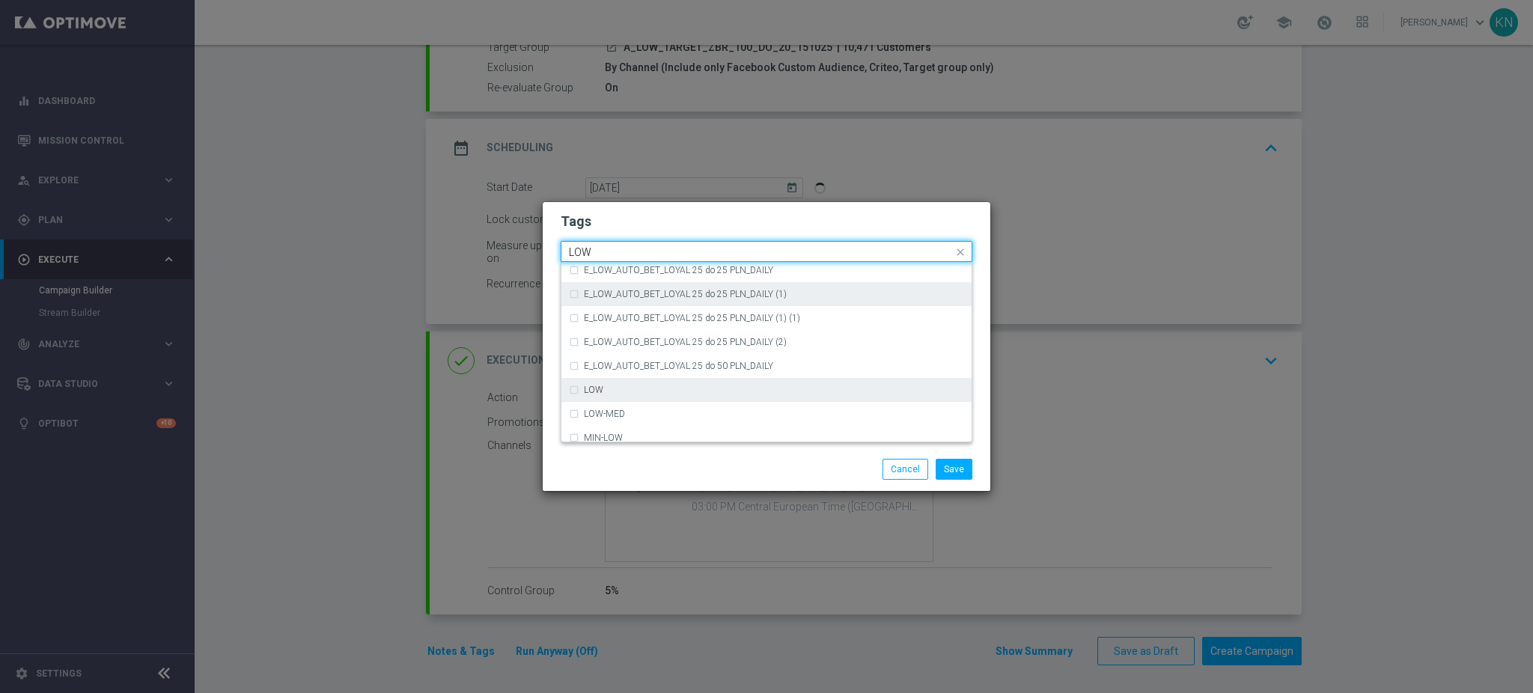
drag, startPoint x: 585, startPoint y: 390, endPoint x: 701, endPoint y: 293, distance: 150.8
click at [593, 388] on label "LOW" at bounding box center [593, 389] width 19 height 9
type input "LOW"
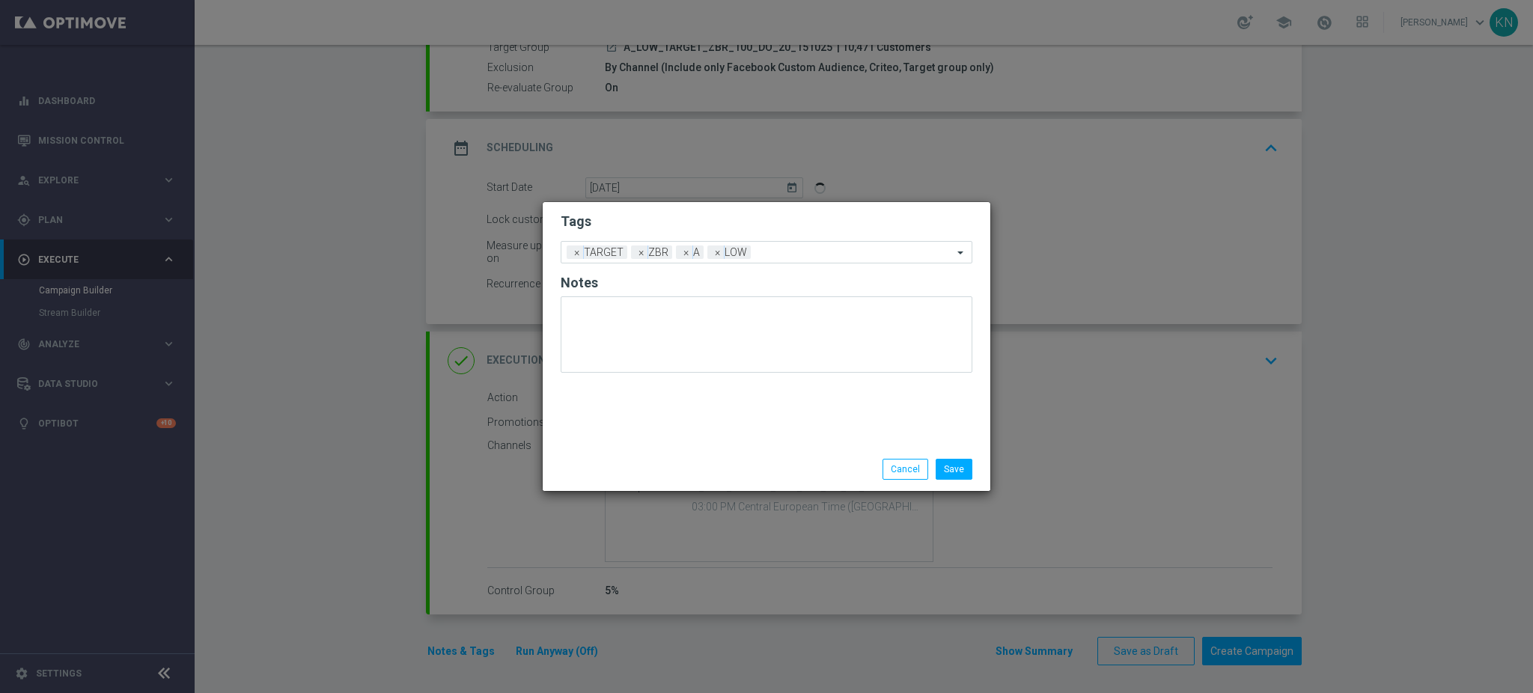
click at [714, 217] on h2 "Tags" at bounding box center [767, 222] width 412 height 18
click at [955, 459] on button "Save" at bounding box center [954, 469] width 37 height 21
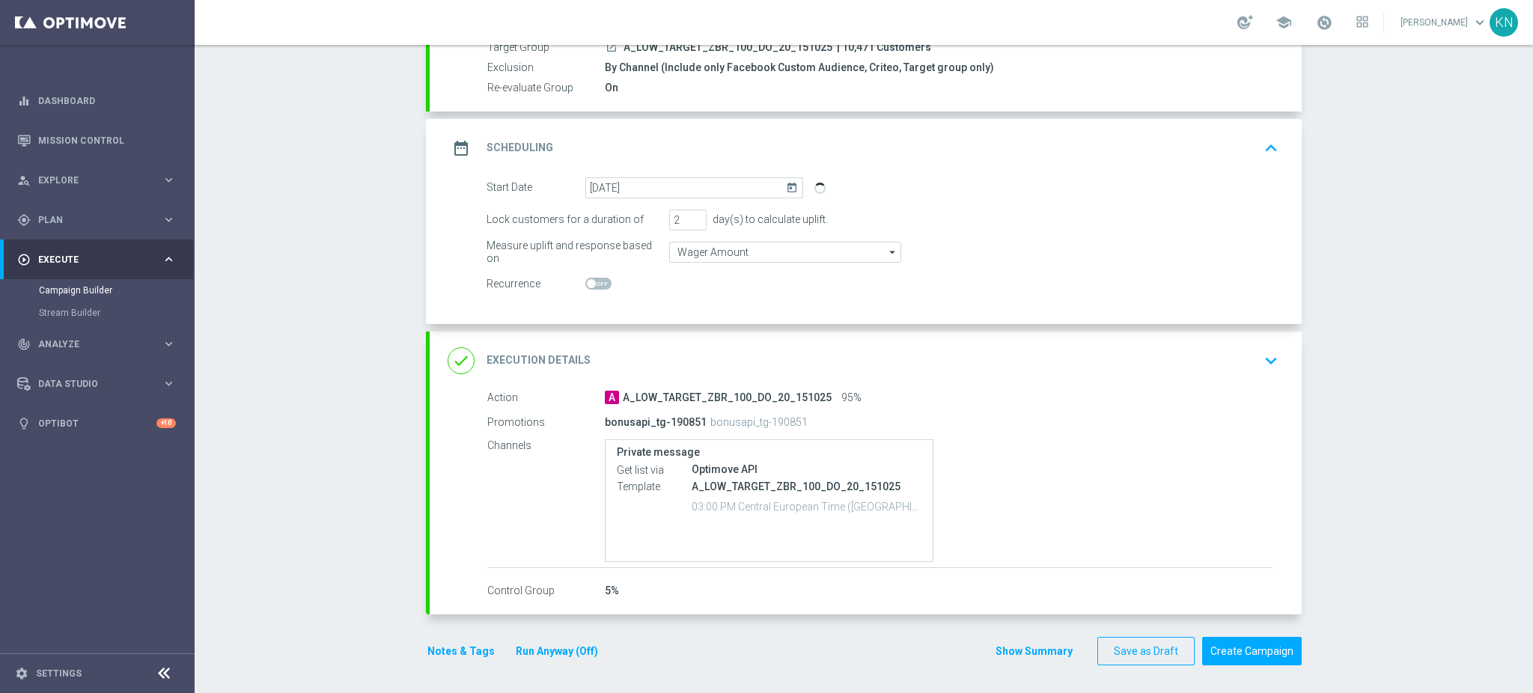
scroll to position [0, 0]
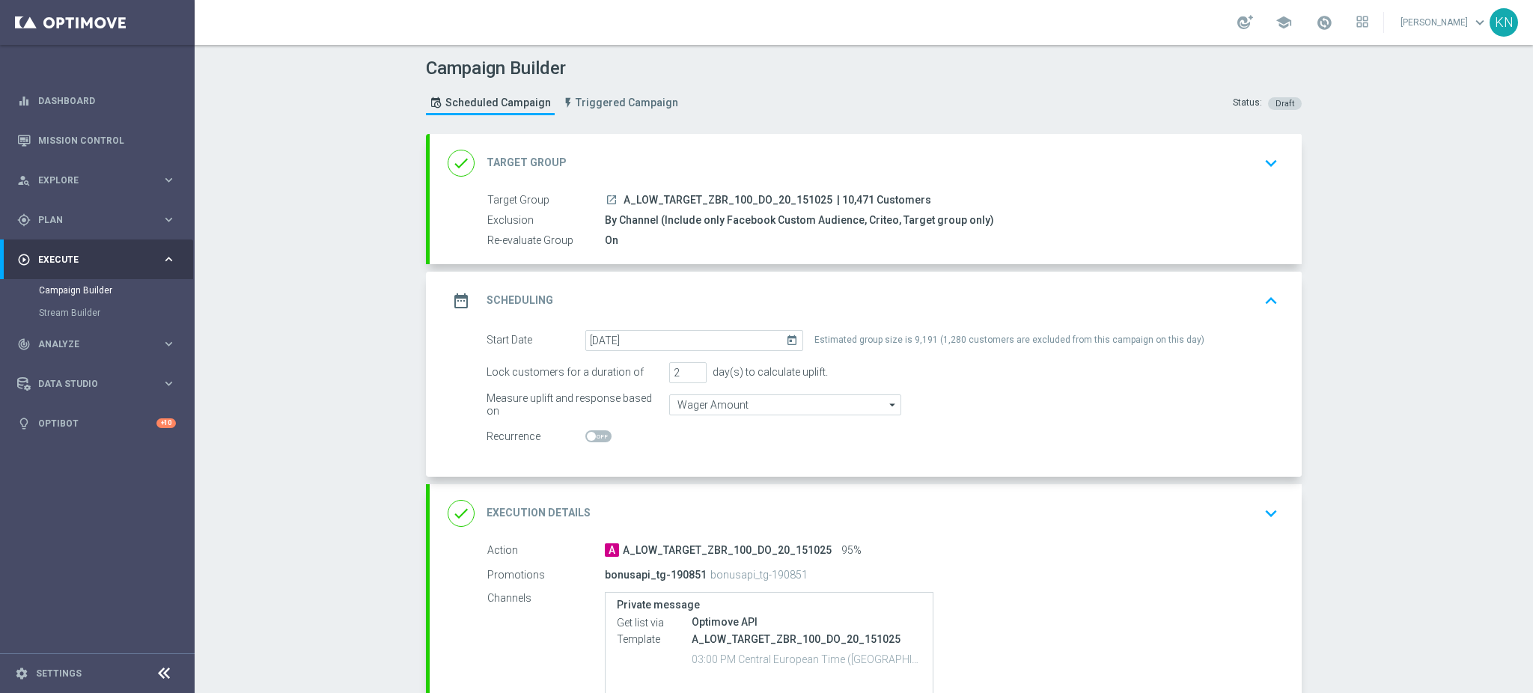
click at [1126, 549] on div "A A_LOW_TARGET_ZBR_100_DO_20_151025 95%" at bounding box center [939, 550] width 668 height 15
click at [1226, 518] on div "done Execution Details keyboard_arrow_down" at bounding box center [866, 513] width 836 height 28
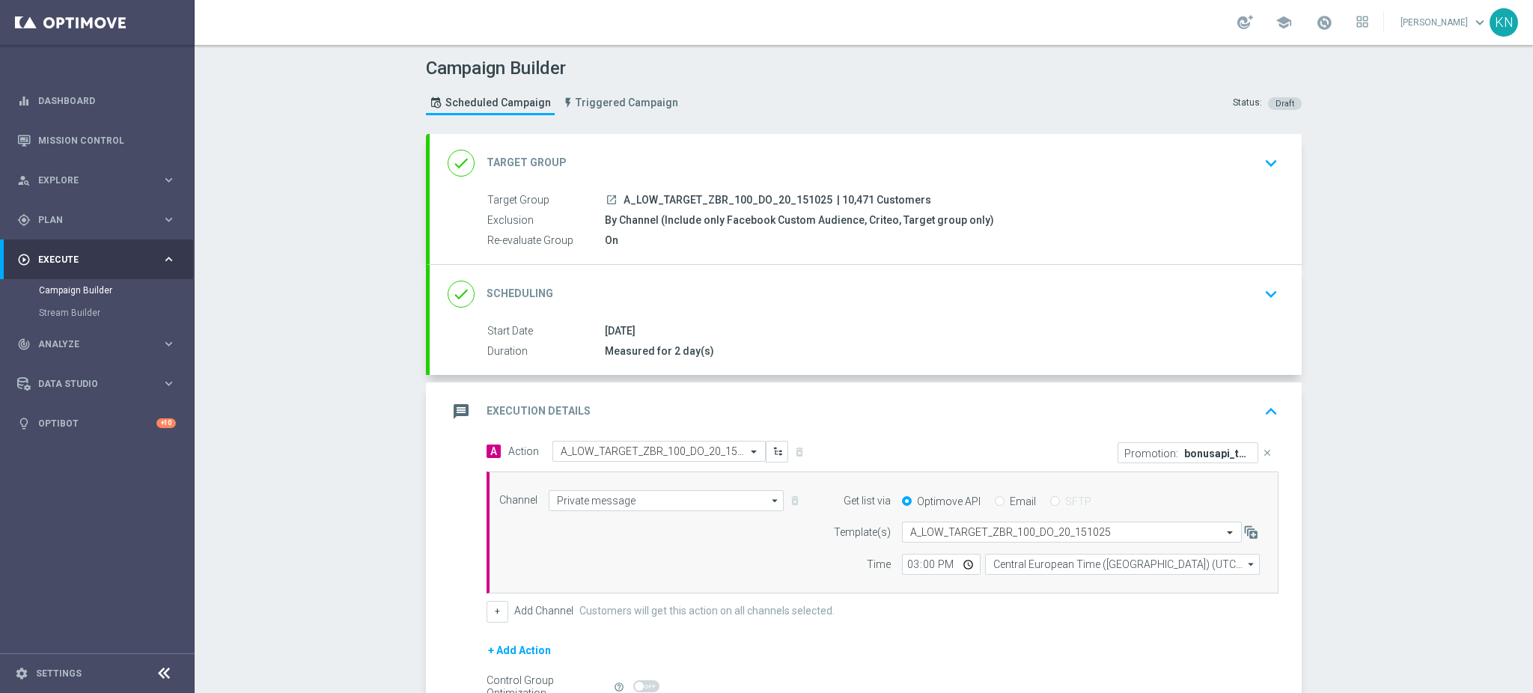
click at [1199, 296] on div "done Scheduling keyboard_arrow_down" at bounding box center [866, 294] width 836 height 28
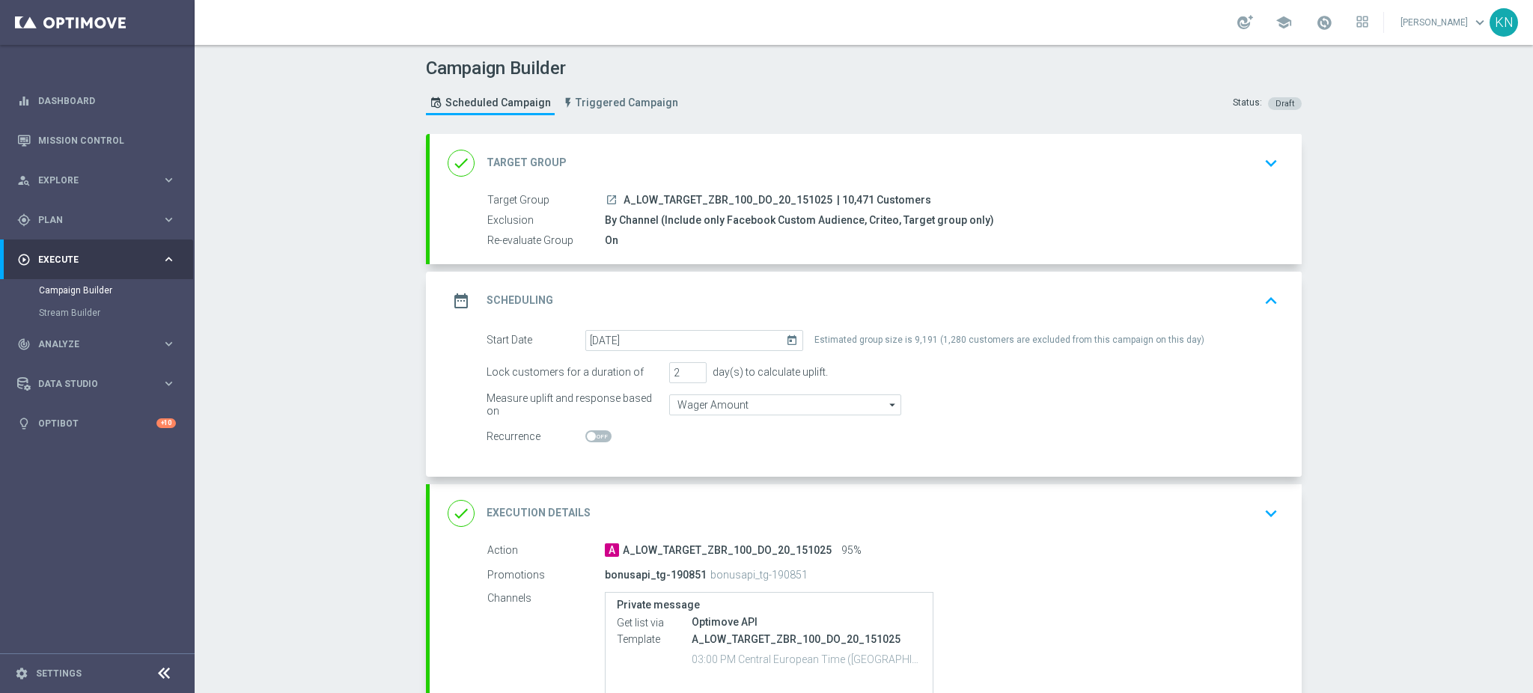
click at [605, 199] on icon "launch" at bounding box center [611, 200] width 12 height 12
click at [1459, 406] on div "Campaign Builder Scheduled Campaign Triggered Campaign Status: Draft done Targe…" at bounding box center [864, 369] width 1338 height 648
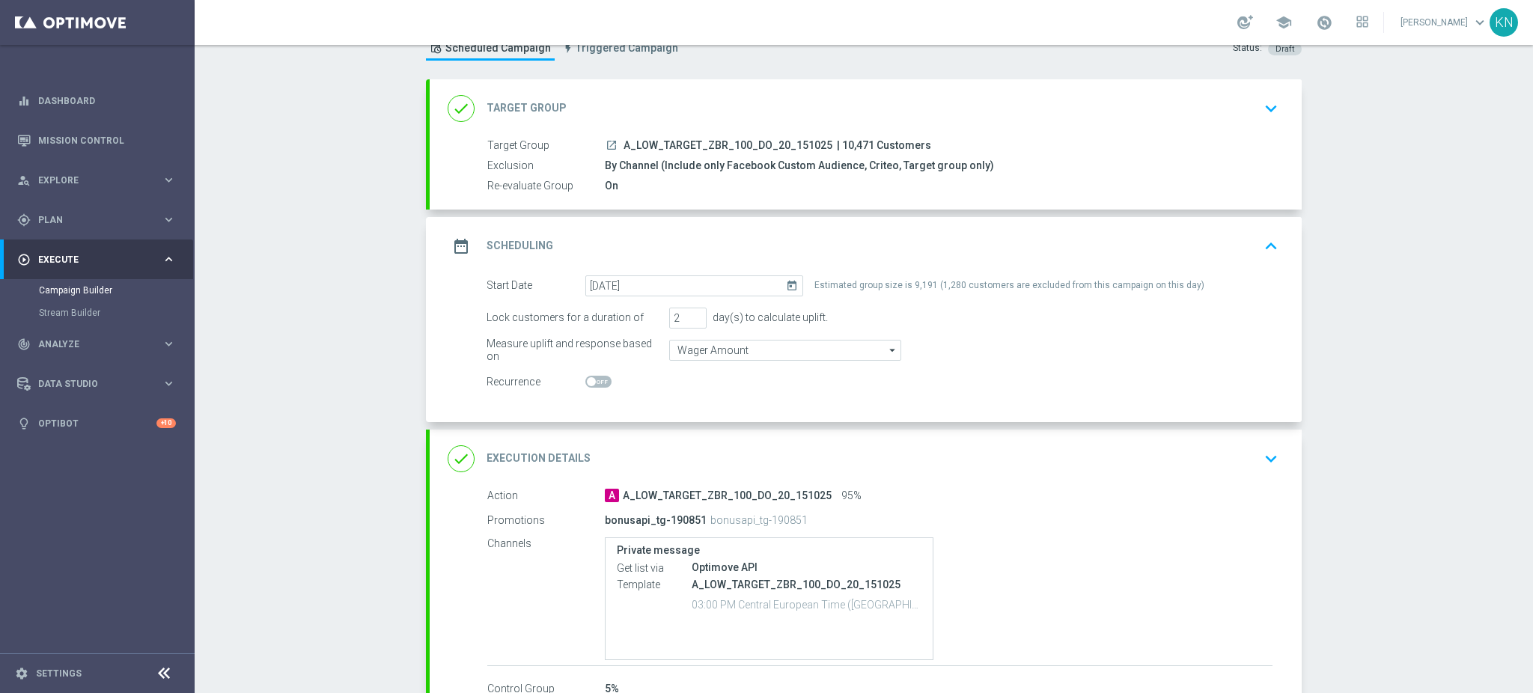
scroll to position [153, 0]
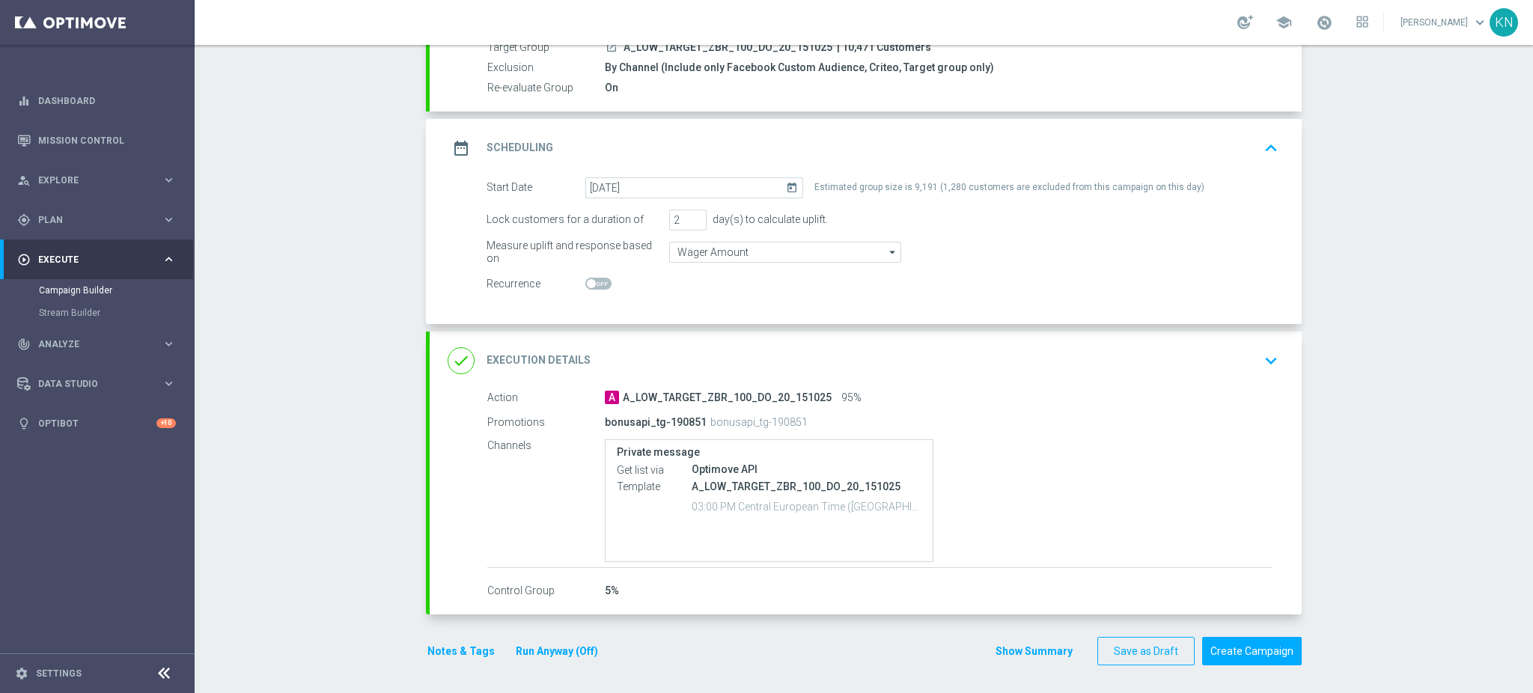
click at [460, 646] on button "Notes & Tags" at bounding box center [461, 651] width 70 height 19
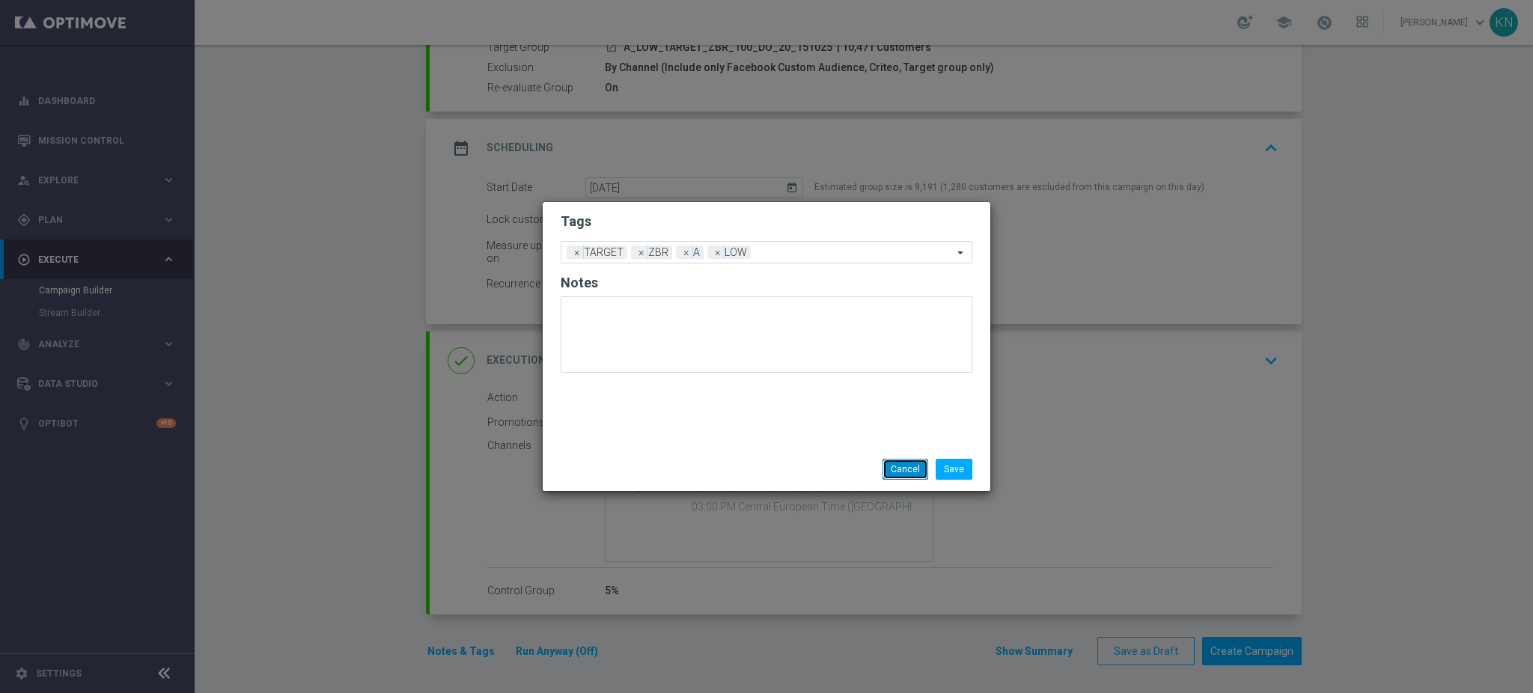
click at [917, 472] on button "Cancel" at bounding box center [905, 469] width 46 height 21
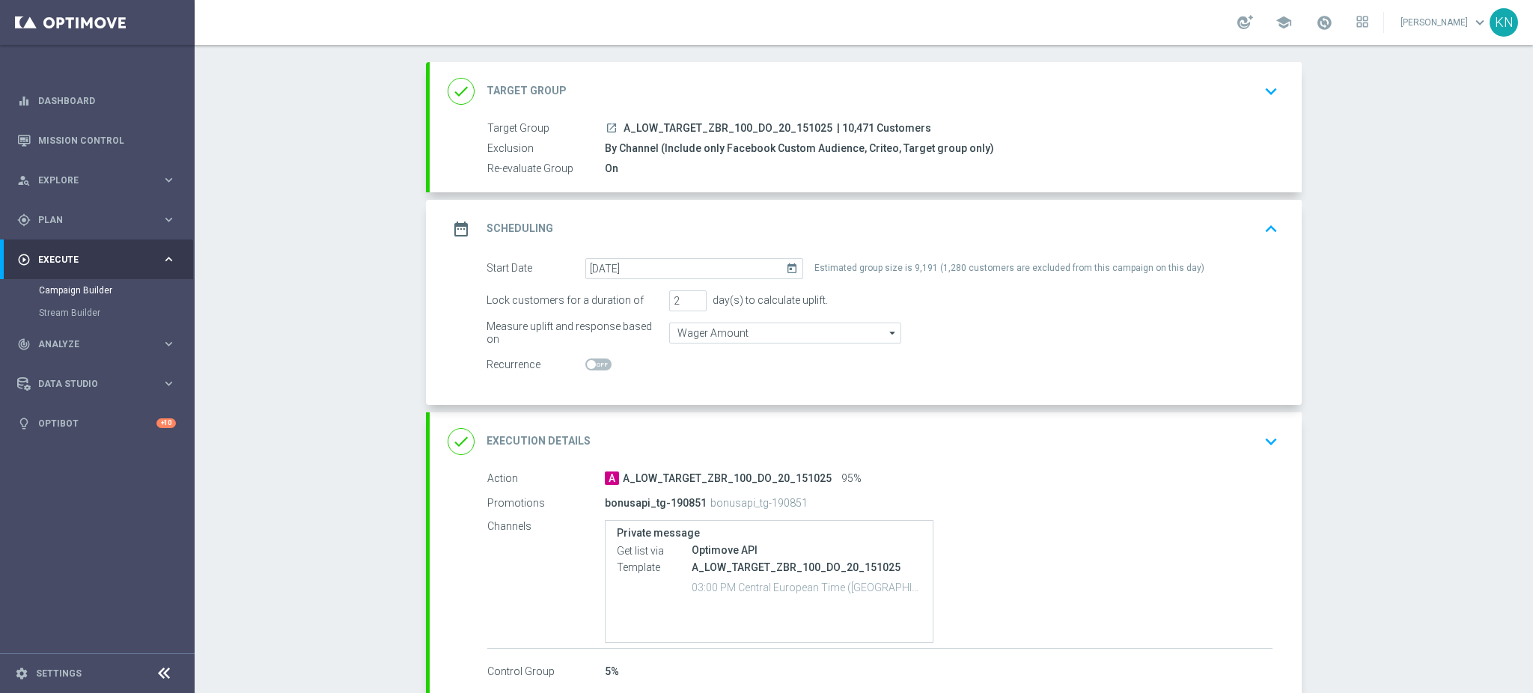
scroll to position [0, 0]
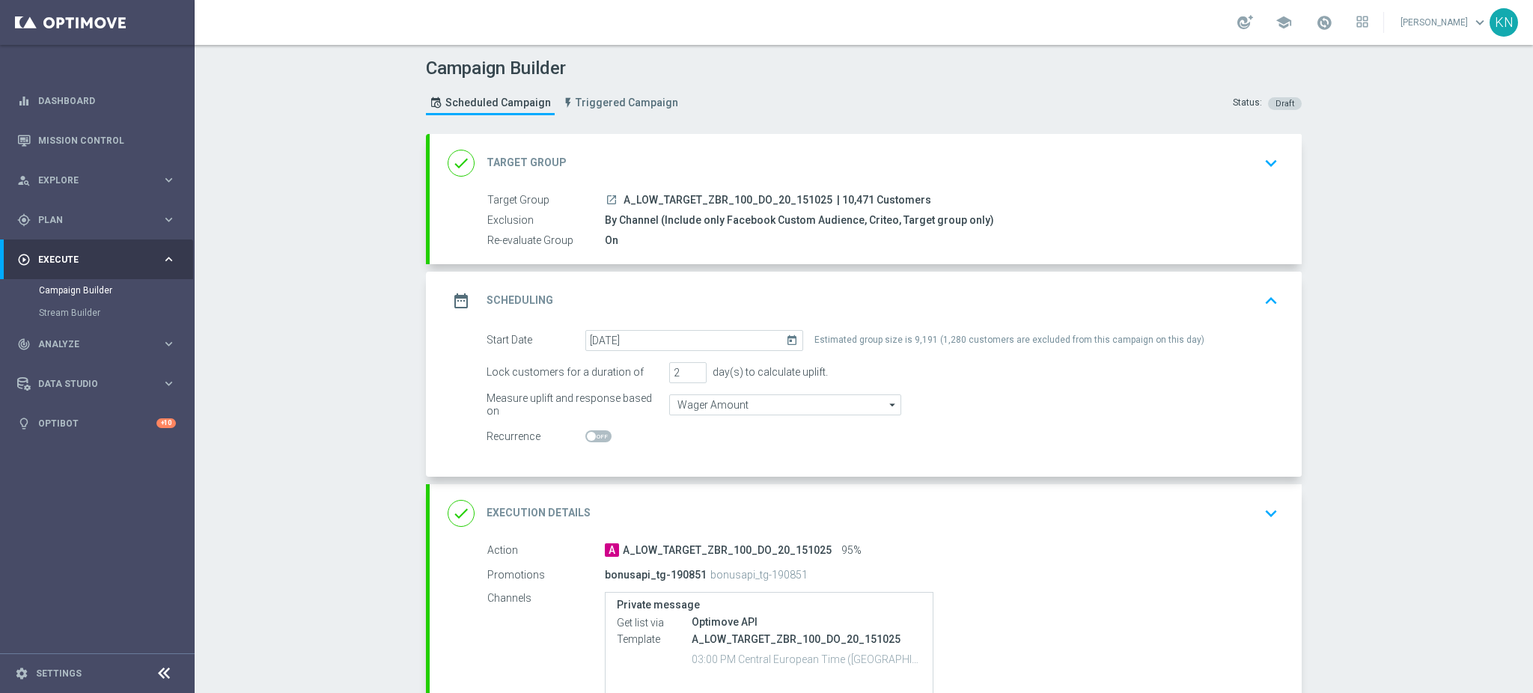
click at [1221, 162] on div "done Target Group keyboard_arrow_down" at bounding box center [866, 163] width 836 height 28
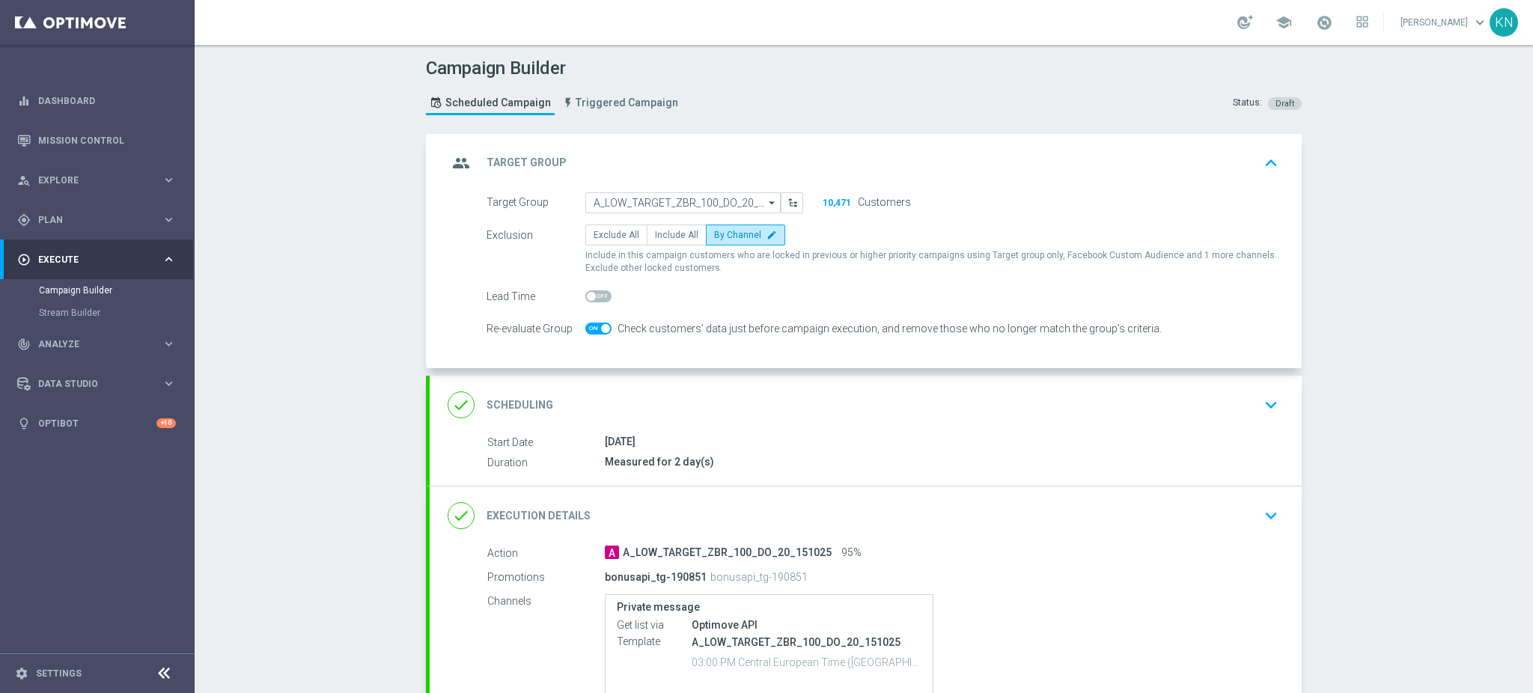
click at [1222, 412] on div "done Scheduling keyboard_arrow_down" at bounding box center [866, 405] width 836 height 28
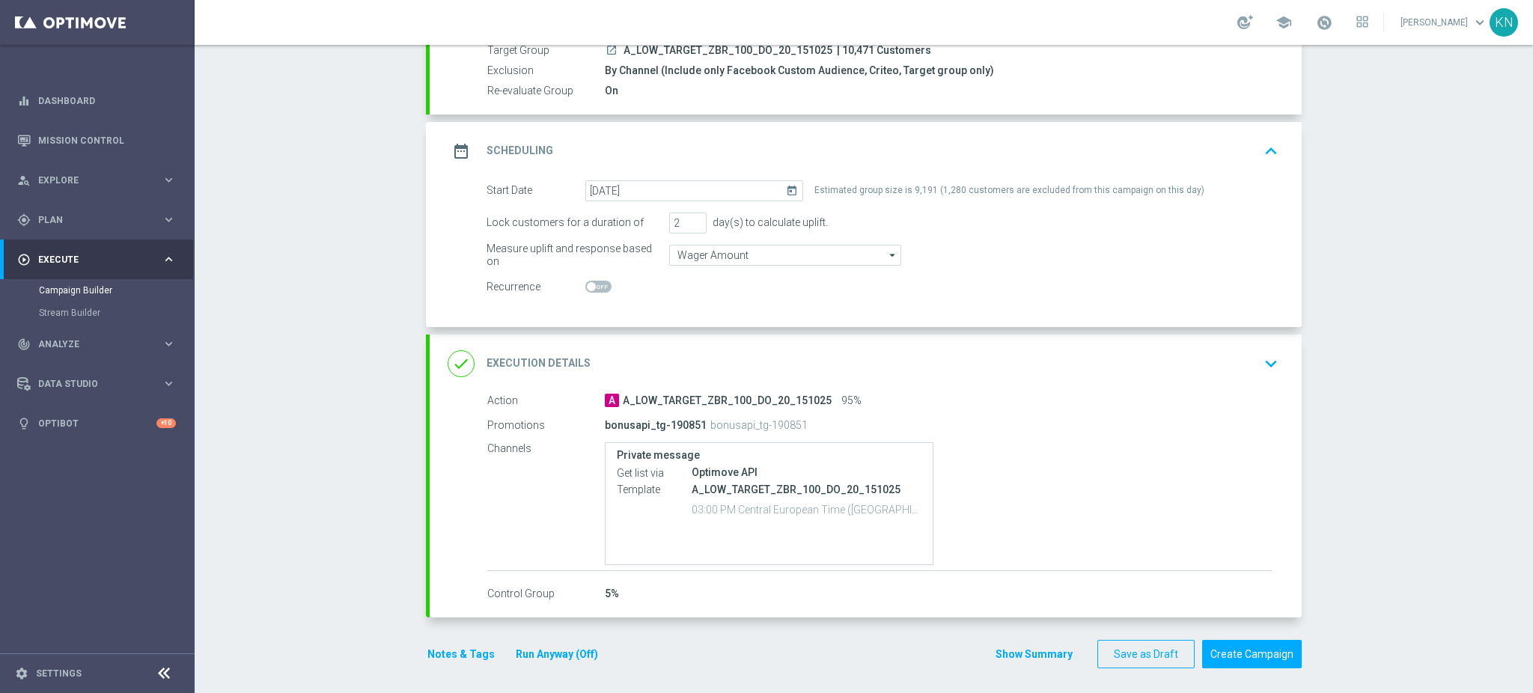
scroll to position [153, 0]
click at [1254, 647] on button "Create Campaign" at bounding box center [1252, 651] width 100 height 29
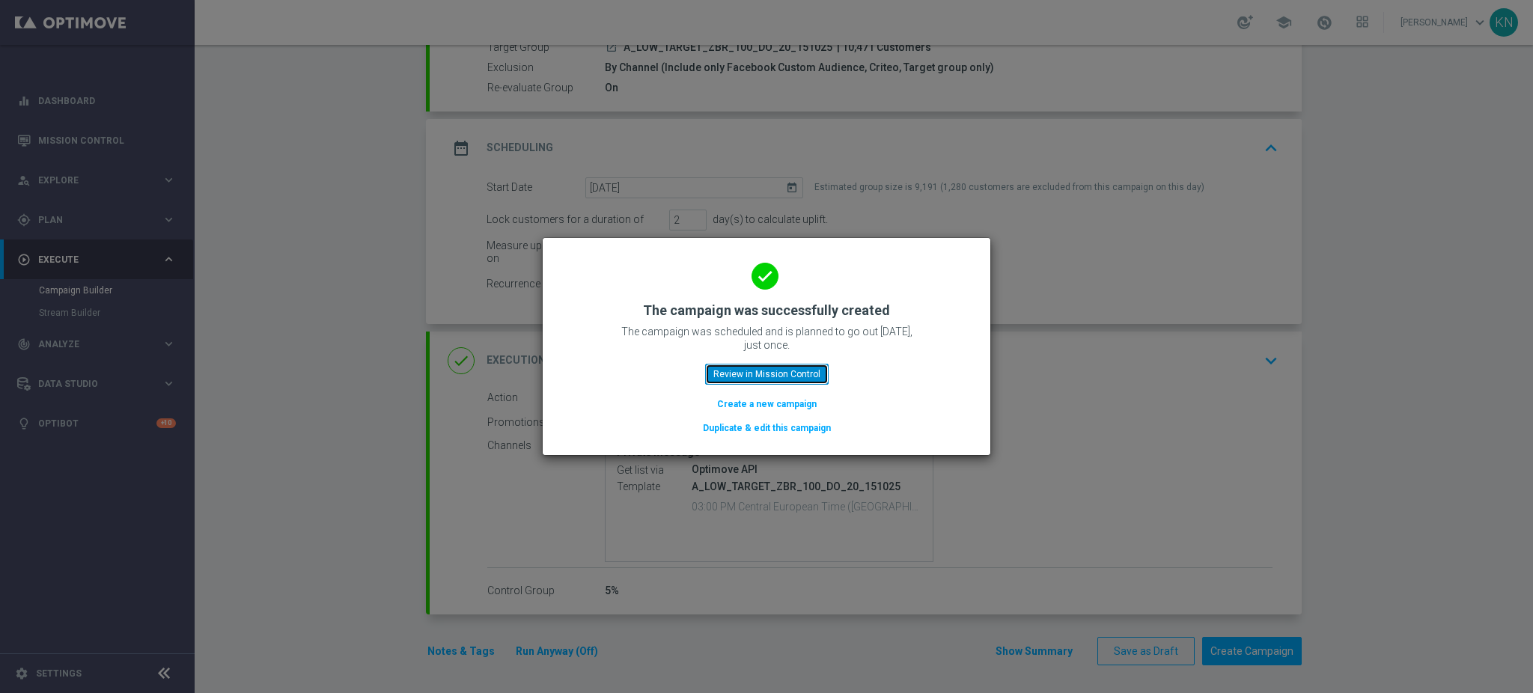
click at [781, 370] on button "Review in Mission Control" at bounding box center [766, 374] width 123 height 21
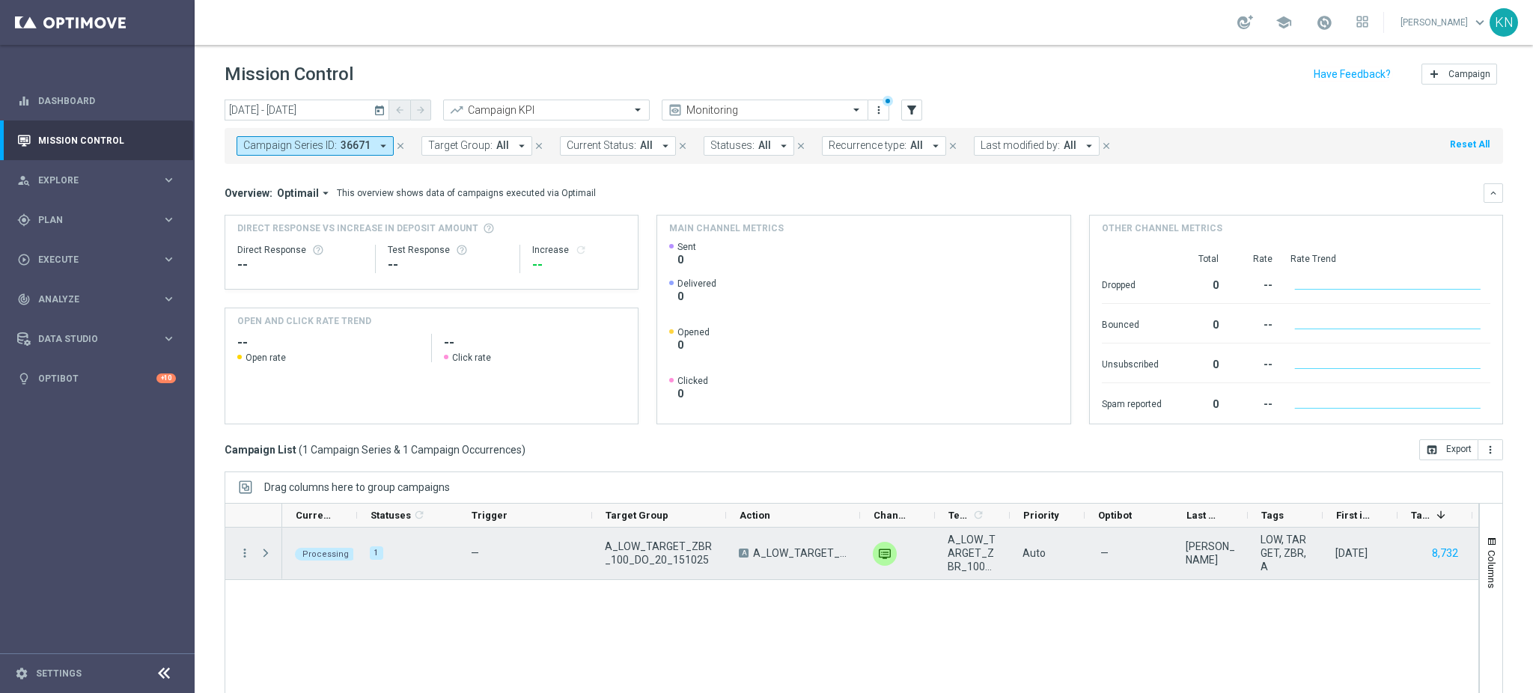
click at [268, 546] on span "Press SPACE to select this row." at bounding box center [267, 553] width 16 height 30
click at [269, 549] on span "Press SPACE to select this row." at bounding box center [265, 553] width 13 height 12
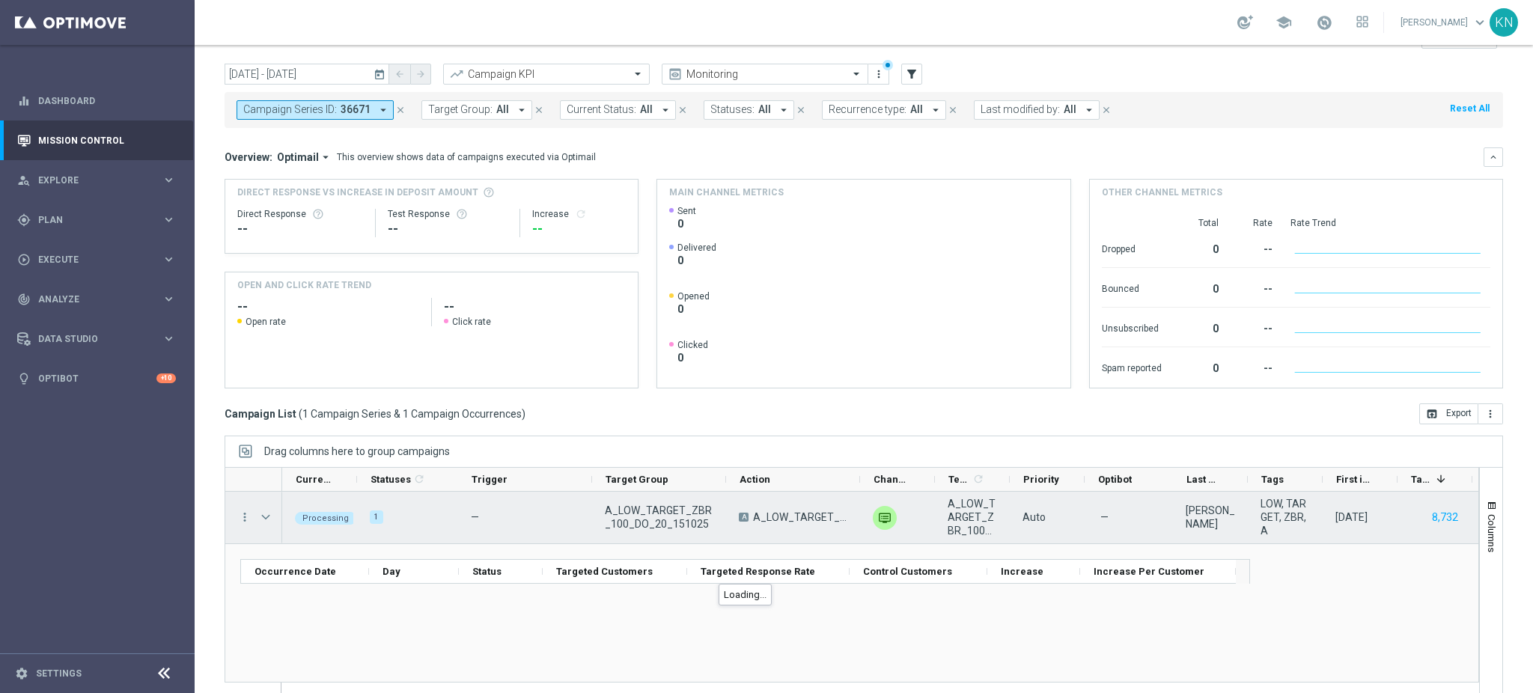
scroll to position [54, 0]
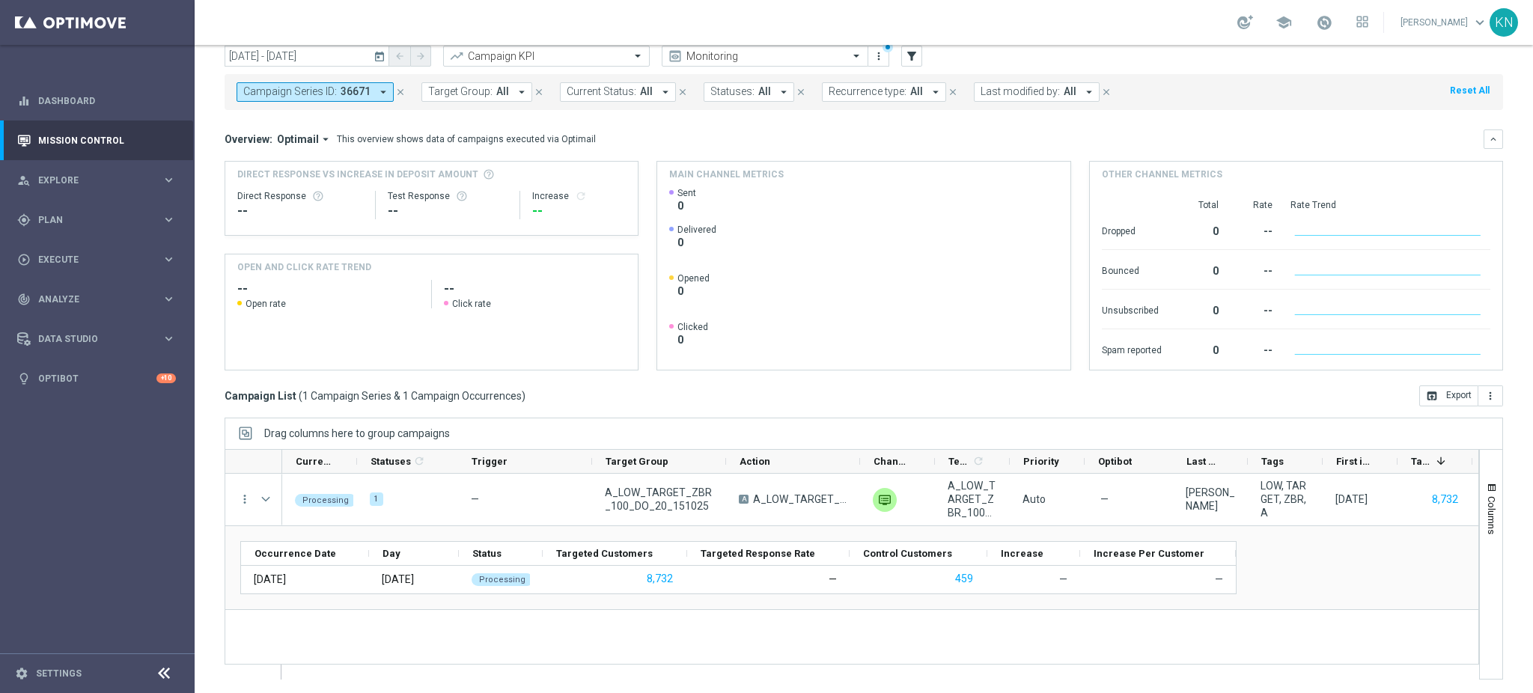
click at [357, 102] on div "Campaign Series ID: 36671 arrow_drop_down close Target Group: All arrow_drop_do…" at bounding box center [864, 92] width 1278 height 36
click at [344, 94] on span "36671" at bounding box center [356, 91] width 30 height 13
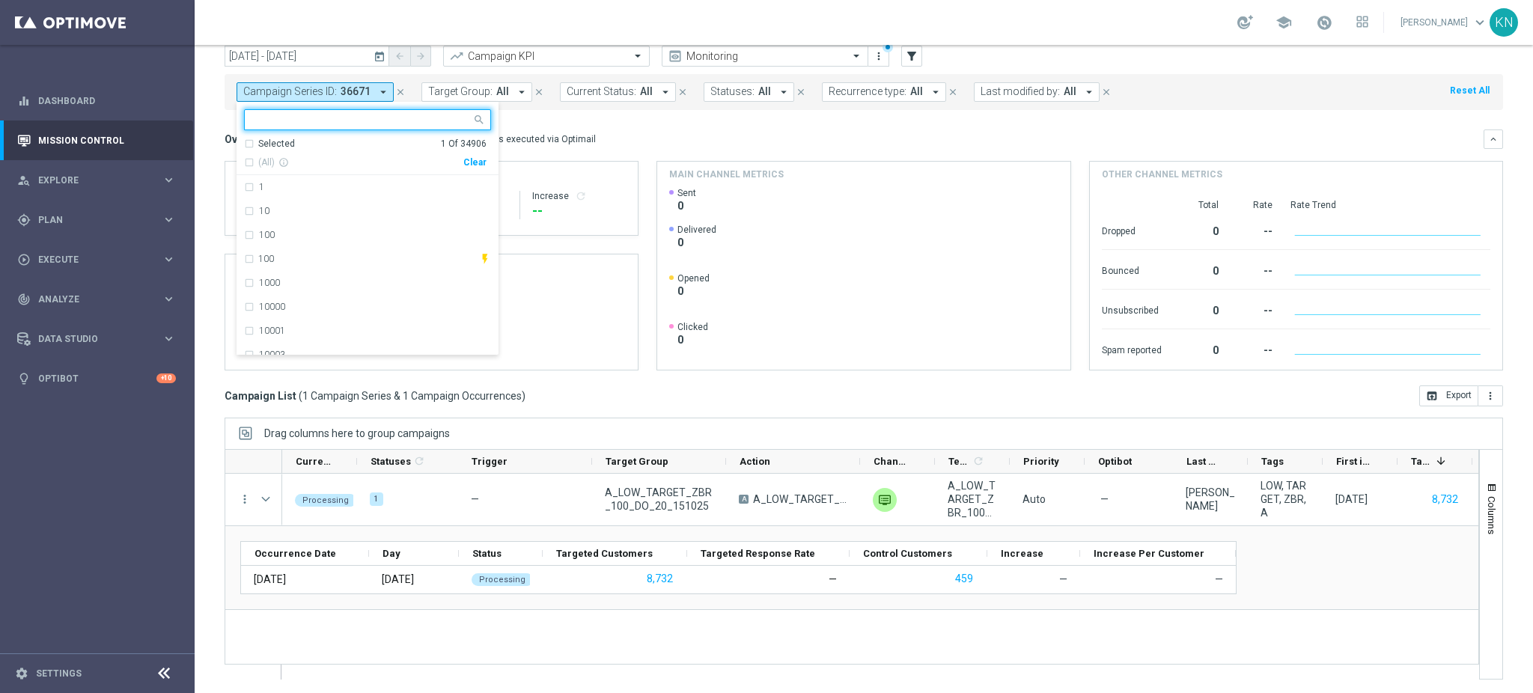
click at [252, 142] on div "Selected 1 Of 34906" at bounding box center [365, 144] width 242 height 13
drag, startPoint x: 246, startPoint y: 189, endPoint x: 252, endPoint y: 145, distance: 43.8
click at [246, 188] on div "36671" at bounding box center [367, 187] width 247 height 24
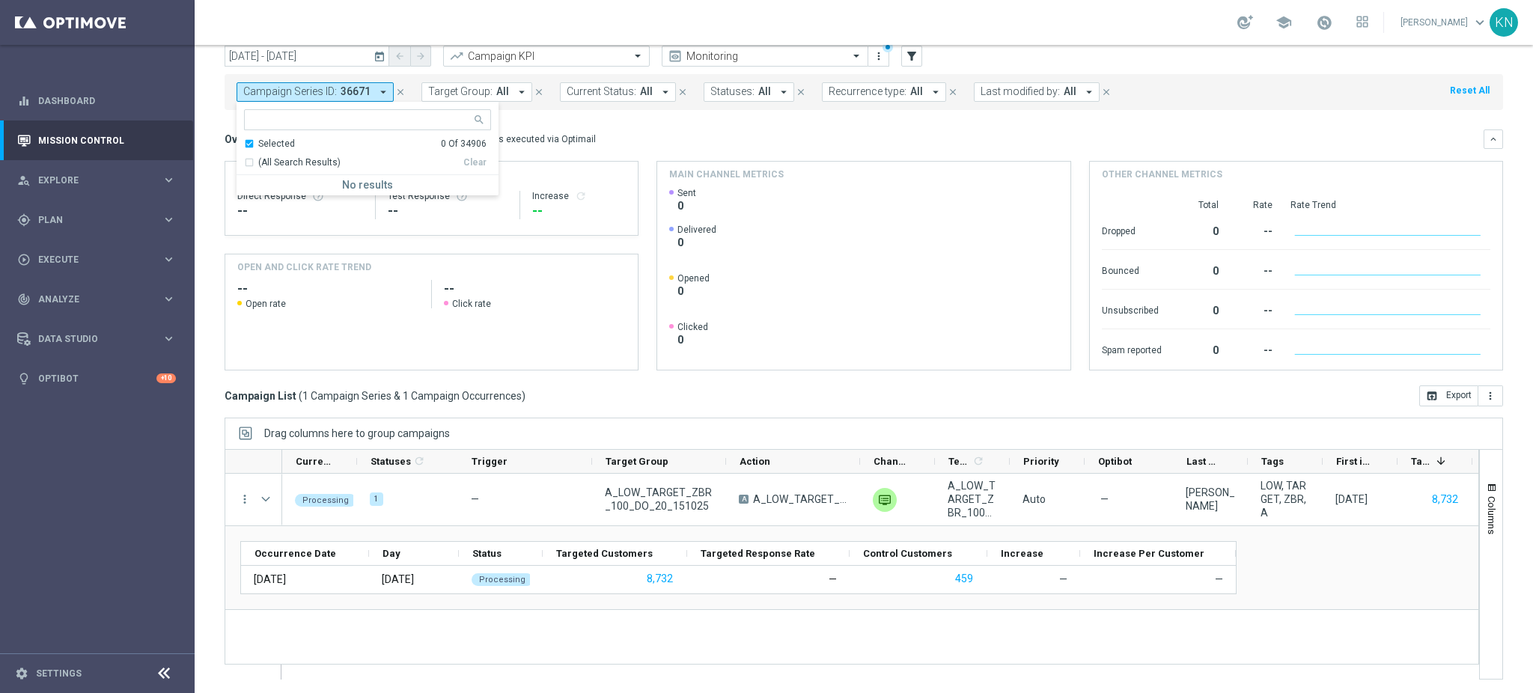
click at [251, 138] on div "Selected 0 Of 34906" at bounding box center [365, 144] width 242 height 13
click at [641, 138] on div "Overview: Optimail arrow_drop_down This overview shows data of campaigns execut…" at bounding box center [854, 138] width 1259 height 13
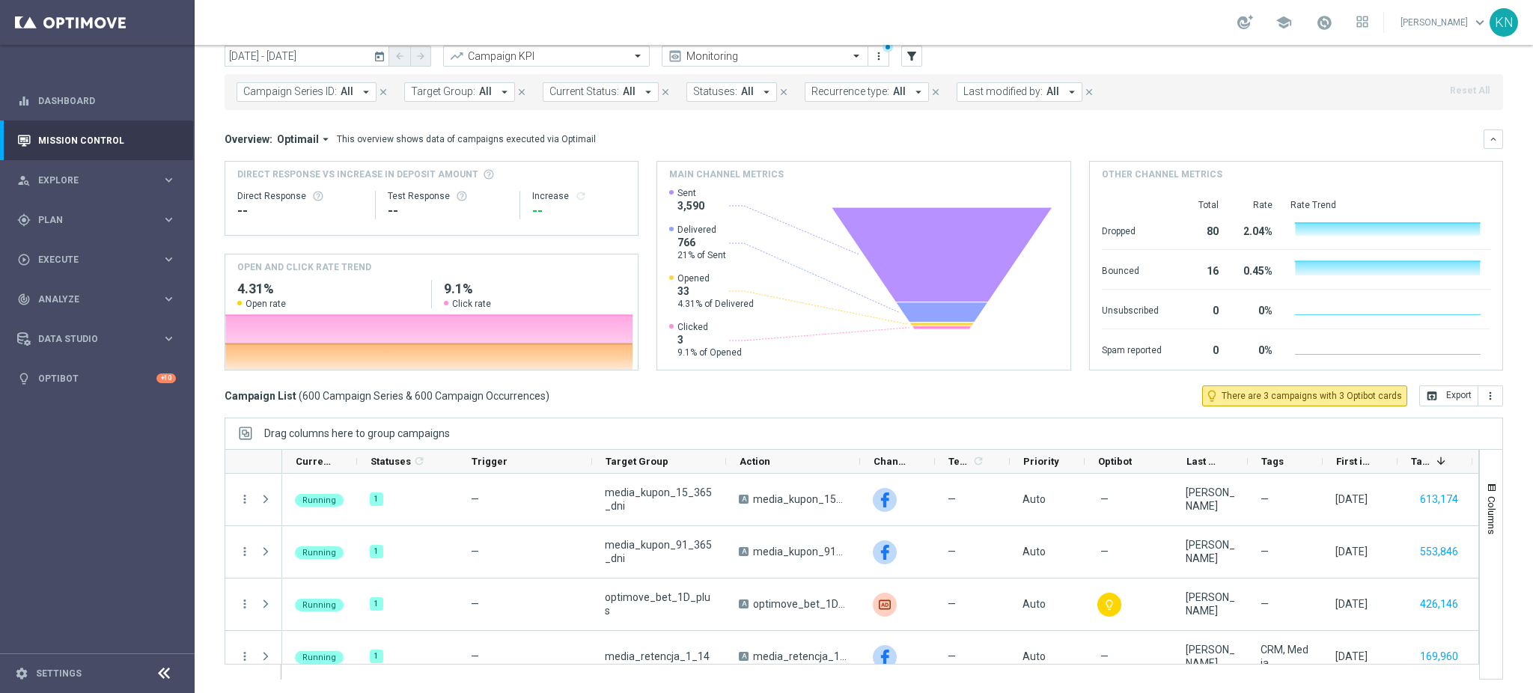
drag, startPoint x: 483, startPoint y: 85, endPoint x: 476, endPoint y: 91, distance: 9.6
click at [480, 85] on span "All" at bounding box center [485, 91] width 13 height 13
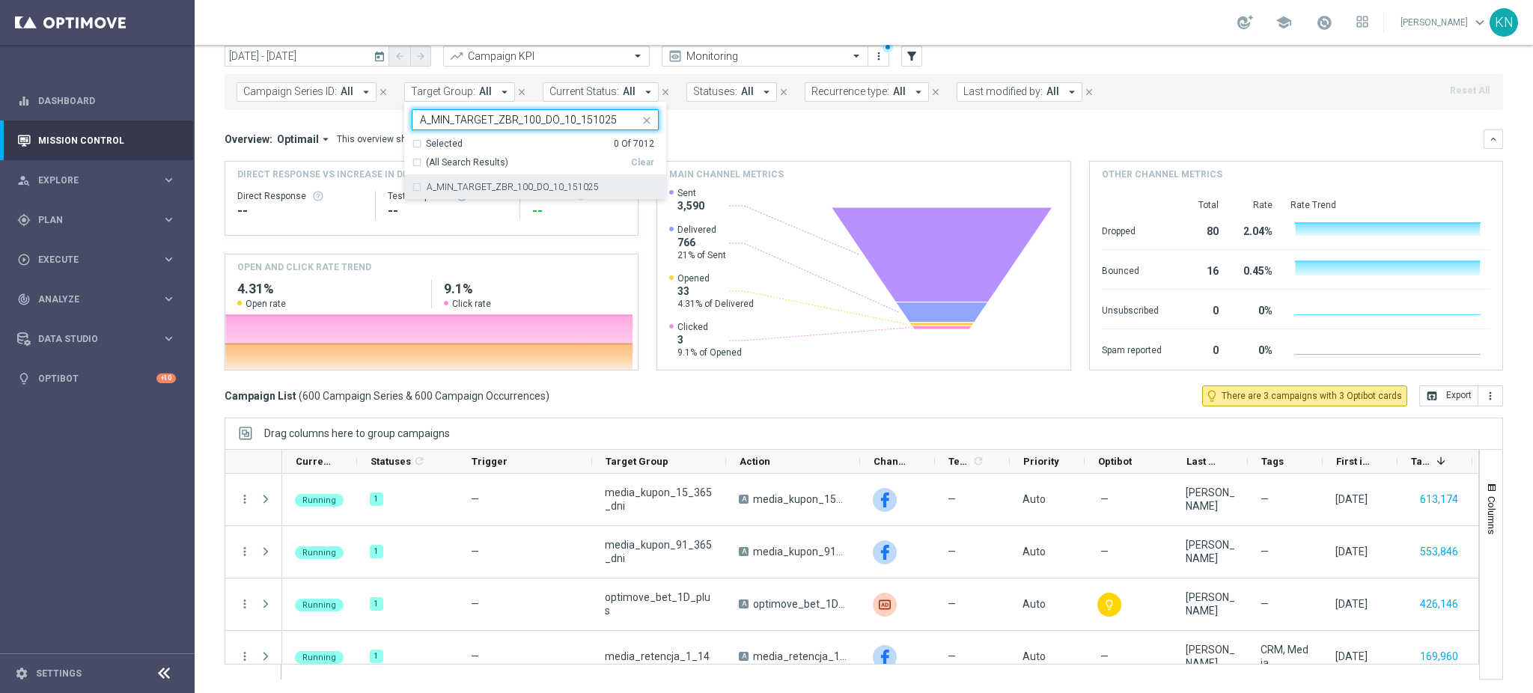
click at [416, 186] on div "A_MIN_TARGET_ZBR_100_DO_10_151025" at bounding box center [535, 187] width 247 height 24
type input "A_MIN_TARGET_ZBR_100_DO_10_151025"
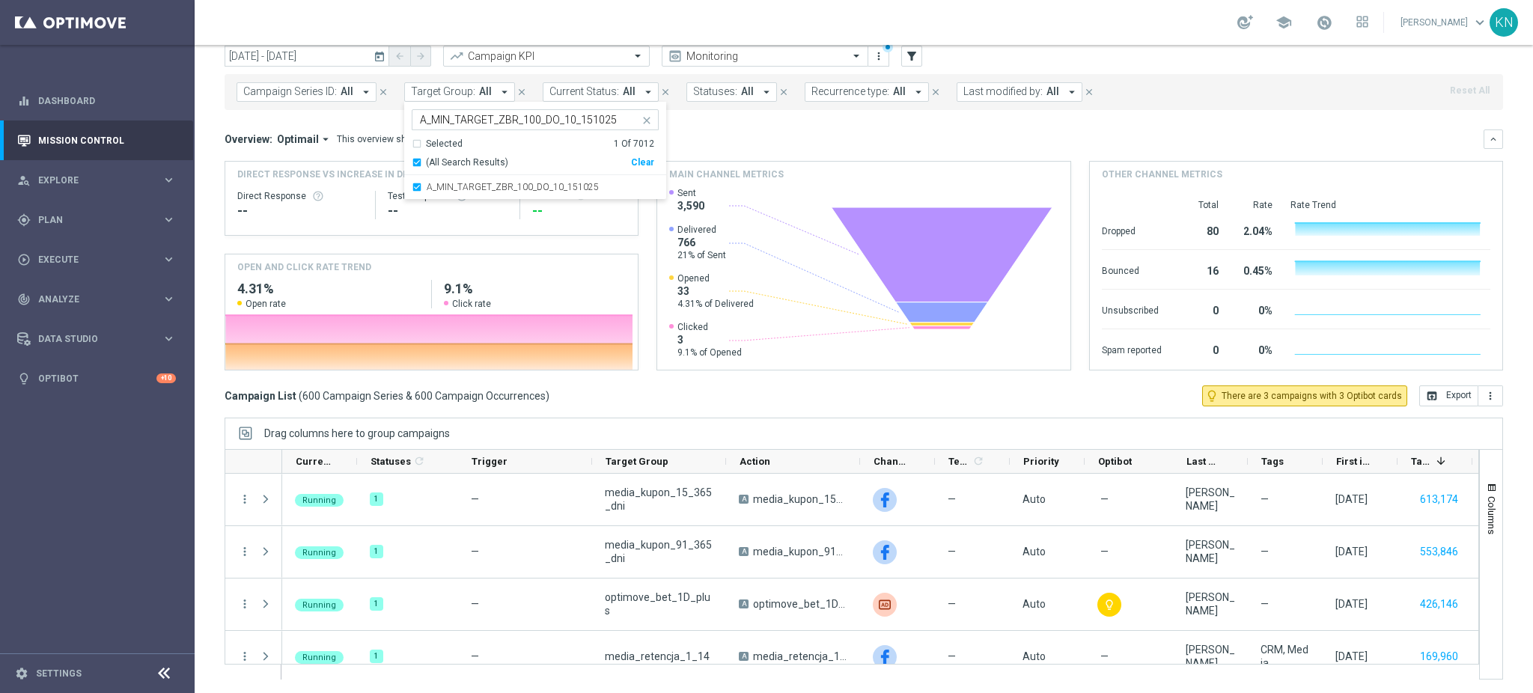
click at [749, 115] on mini-dashboard "Overview: Optimail arrow_drop_down This overview shows data of campaigns execut…" at bounding box center [864, 247] width 1278 height 275
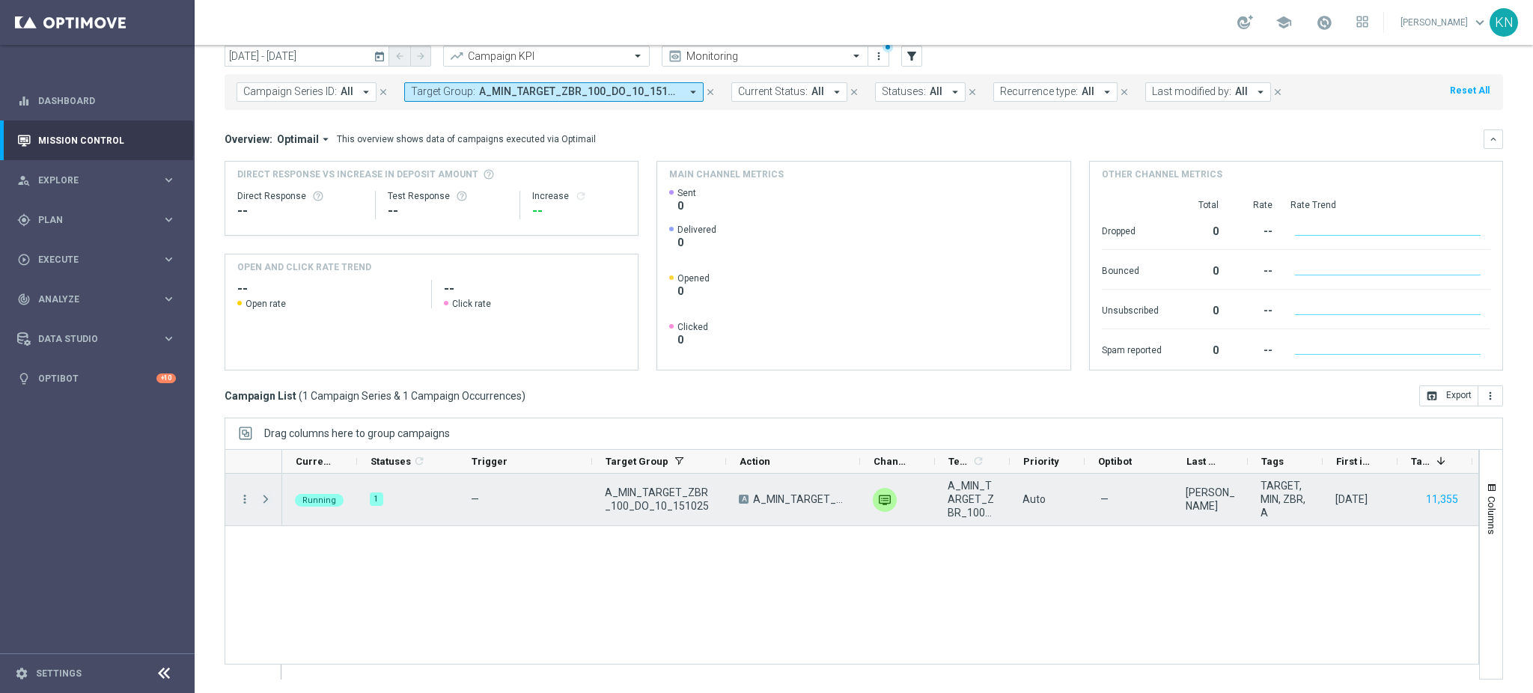
click at [269, 498] on span at bounding box center [265, 499] width 13 height 12
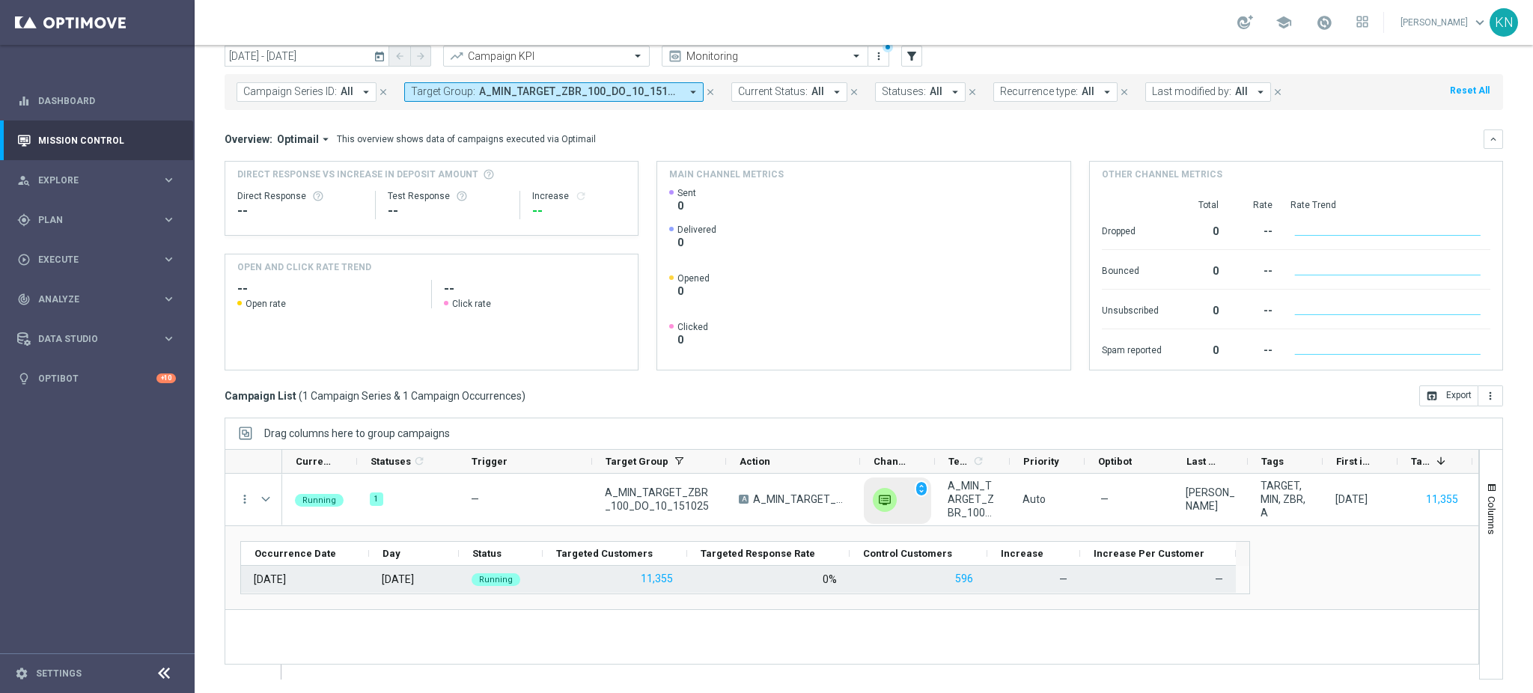
scroll to position [0, 0]
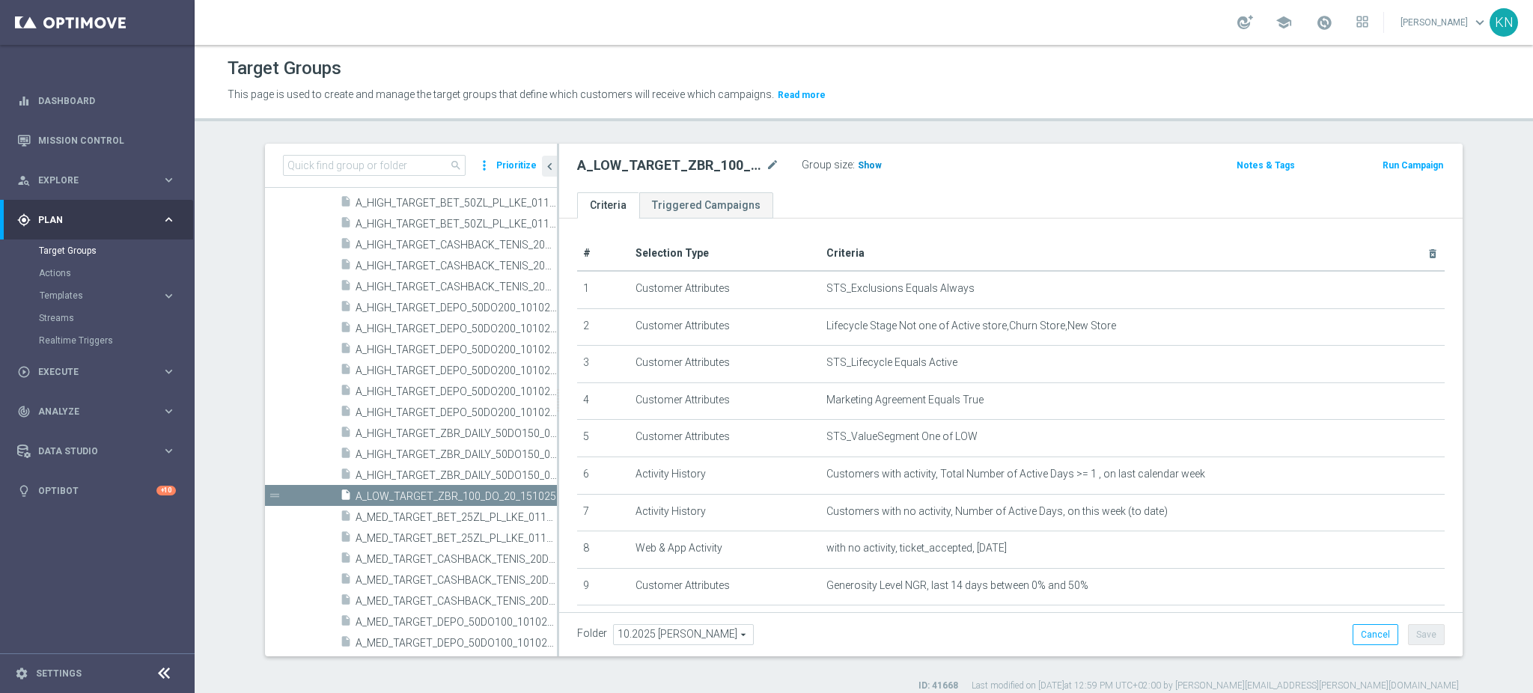
click at [856, 173] on h3 "Show" at bounding box center [869, 165] width 27 height 16
